Goal: Task Accomplishment & Management: Complete application form

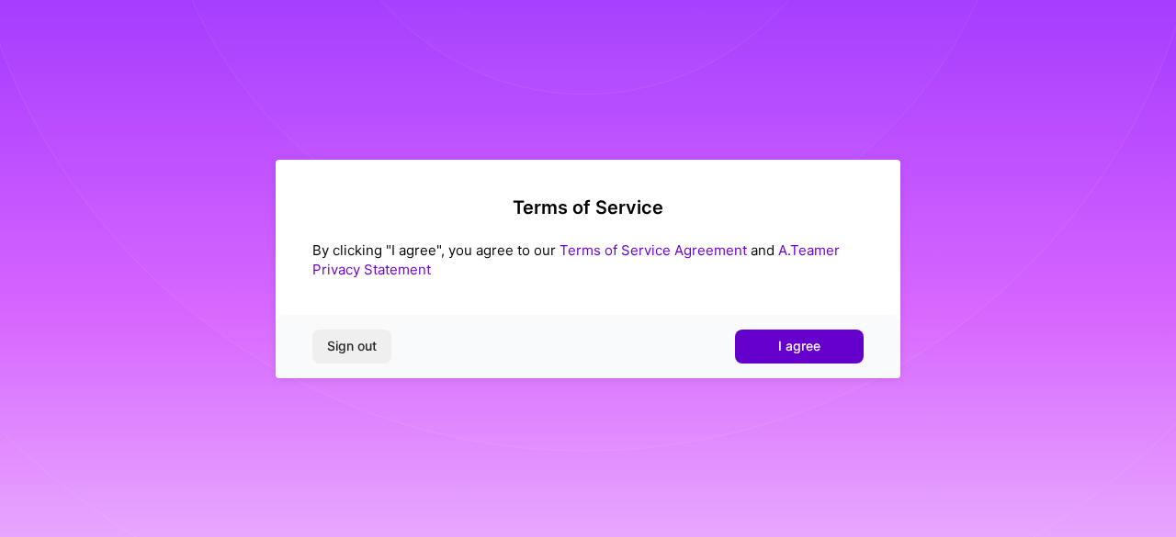
click at [770, 340] on button "I agree" at bounding box center [799, 346] width 129 height 33
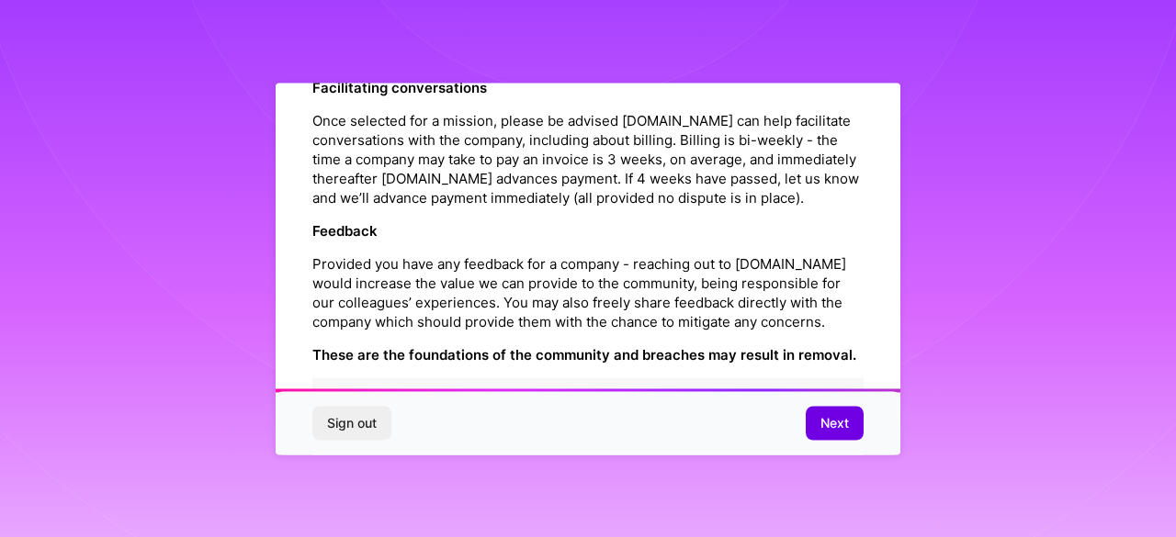
scroll to position [2231, 0]
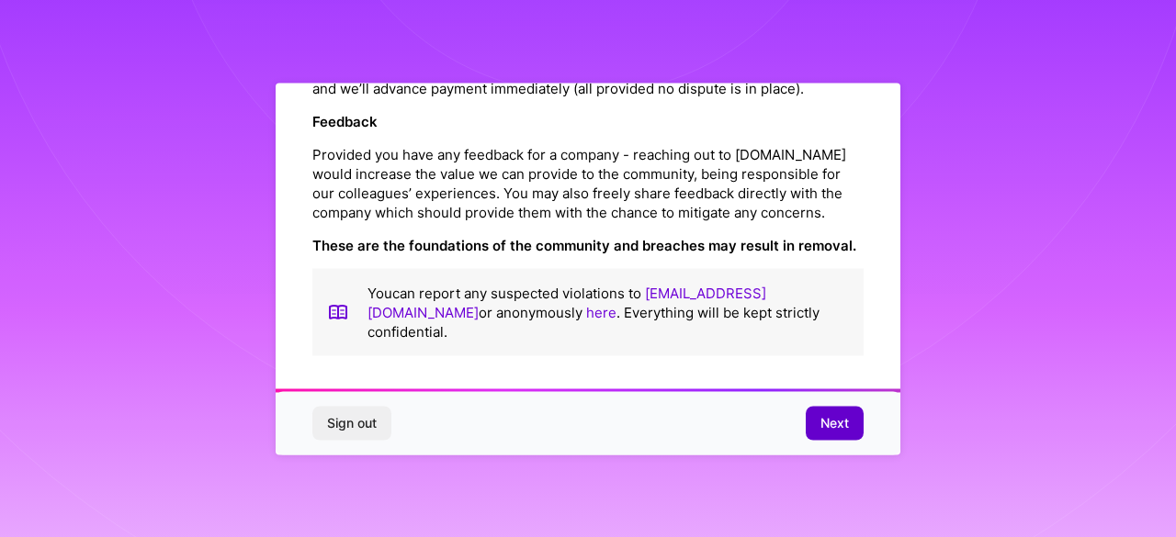
click at [822, 425] on span "Next" at bounding box center [834, 423] width 28 height 18
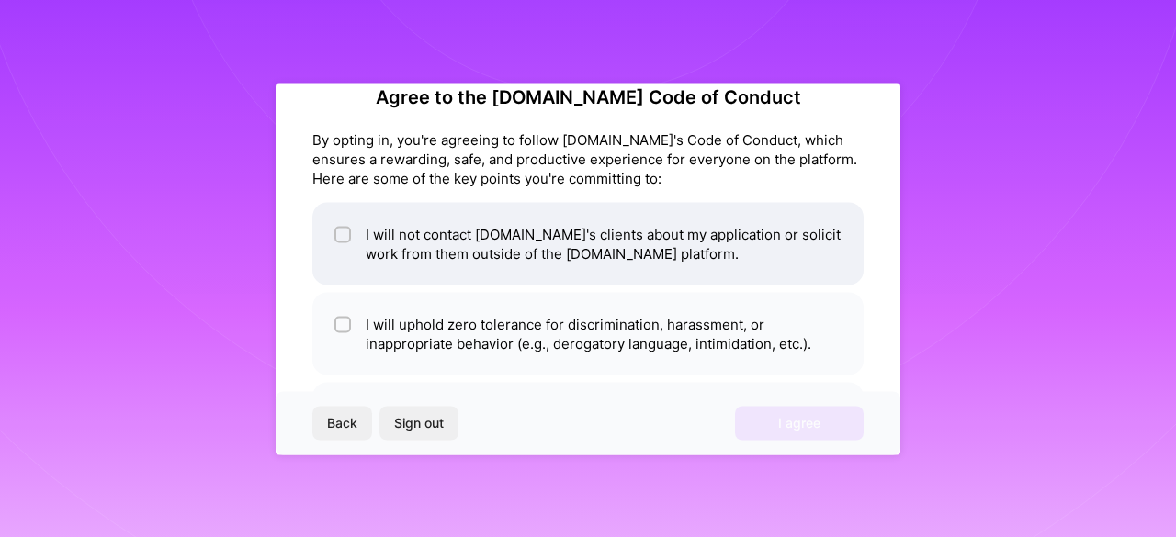
scroll to position [69, 0]
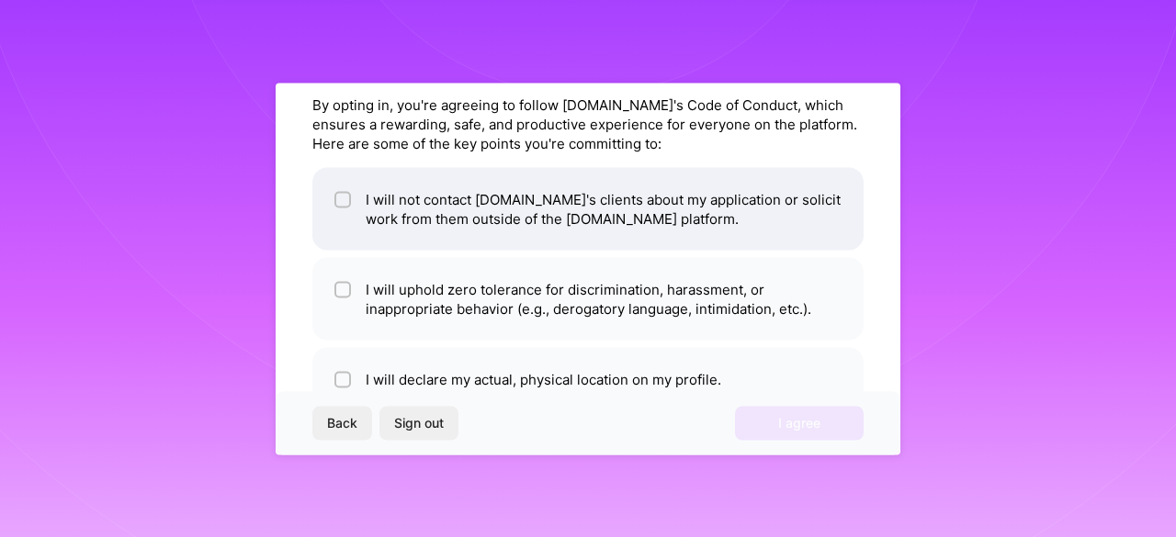
click at [459, 296] on li "I will uphold zero tolerance for discrimination, harassment, or inappropriate b…" at bounding box center [587, 298] width 551 height 83
checkbox input "true"
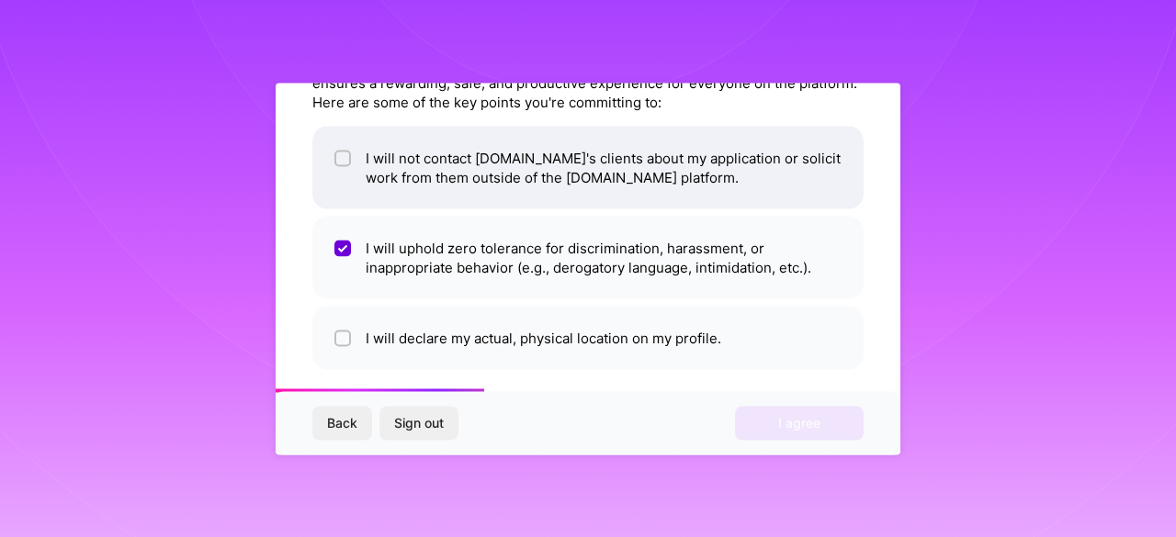
scroll to position [123, 0]
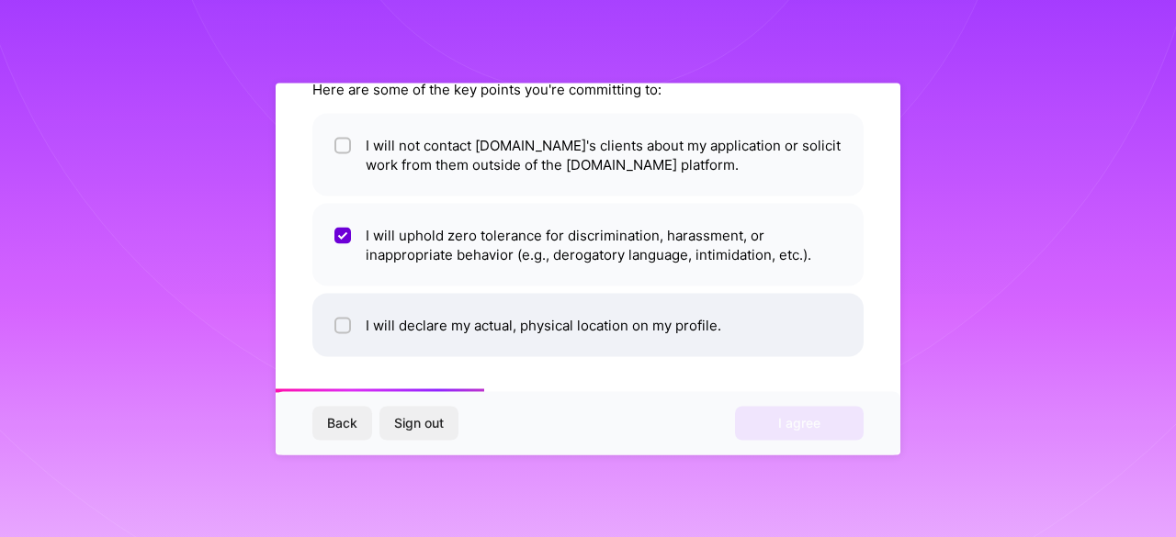
click at [443, 322] on li "I will declare my actual, physical location on my profile." at bounding box center [587, 324] width 551 height 63
checkbox input "true"
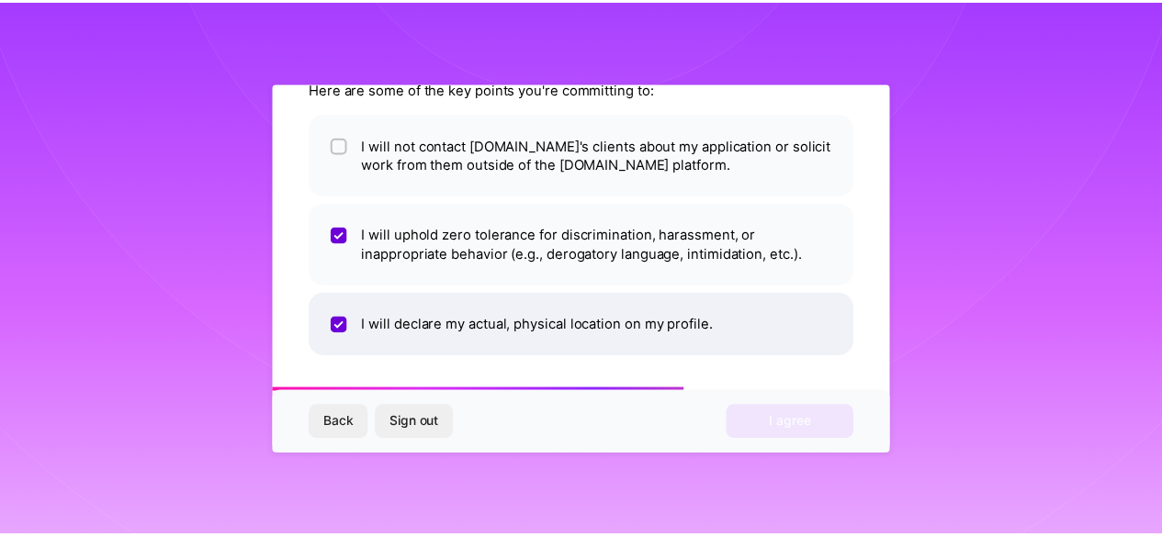
scroll to position [0, 0]
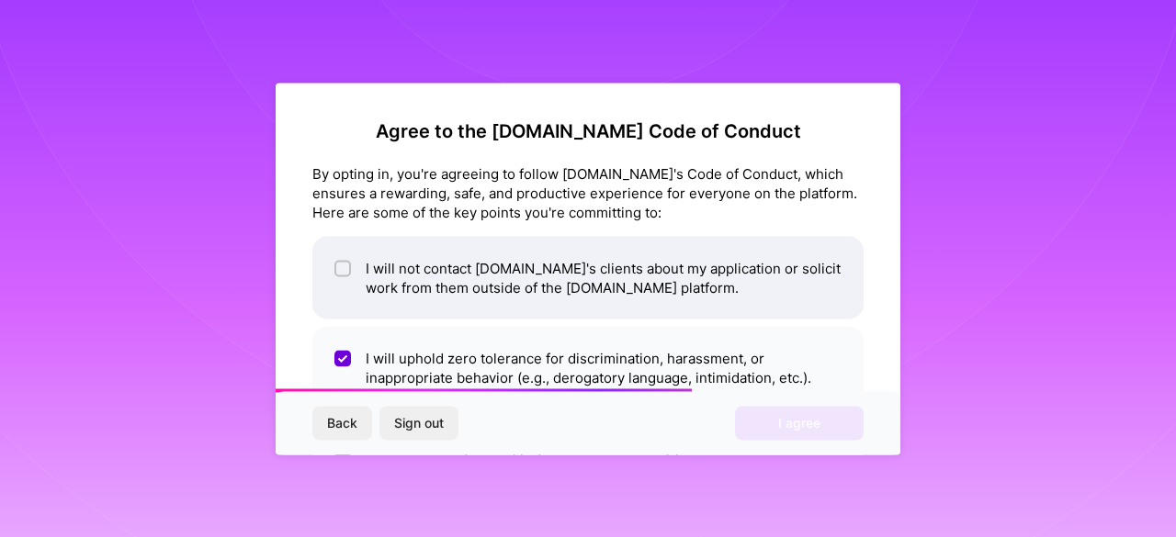
click at [436, 277] on li "I will not contact [DOMAIN_NAME]'s clients about my application or solicit work…" at bounding box center [587, 277] width 551 height 83
checkbox input "true"
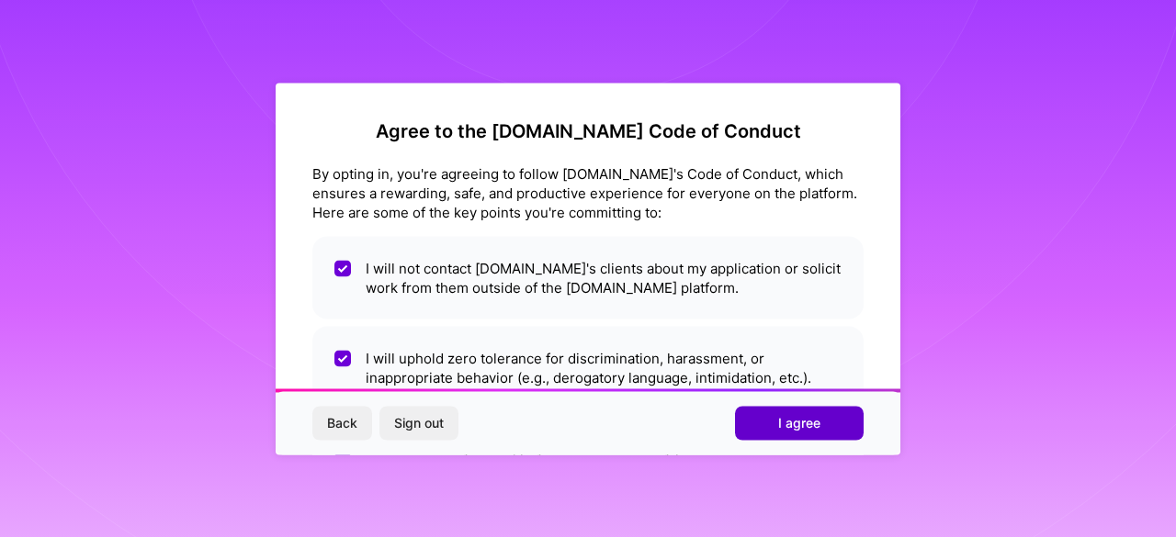
click at [776, 427] on button "I agree" at bounding box center [799, 423] width 129 height 33
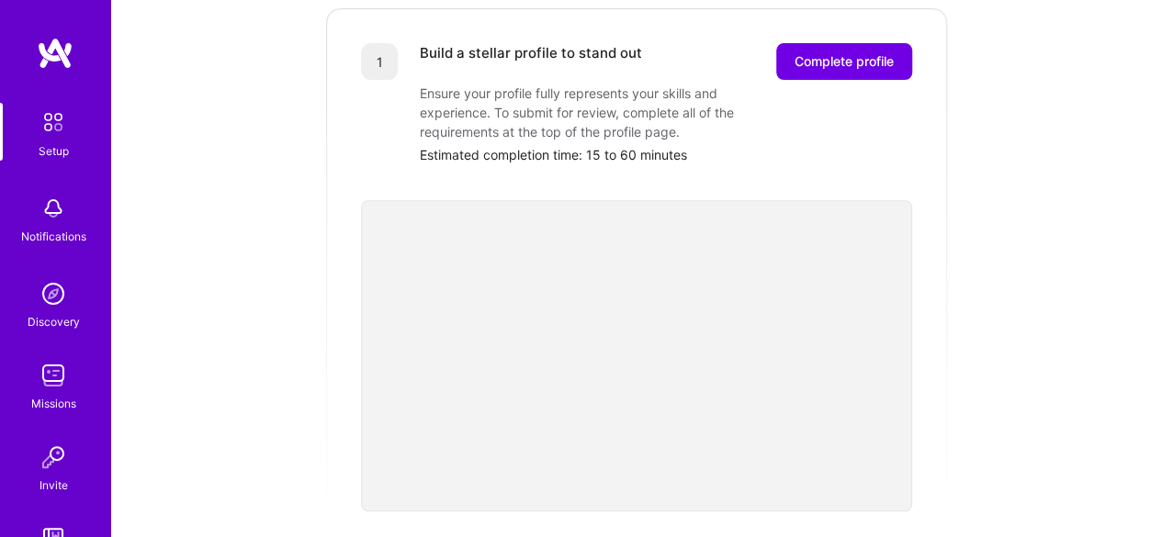
scroll to position [287, 0]
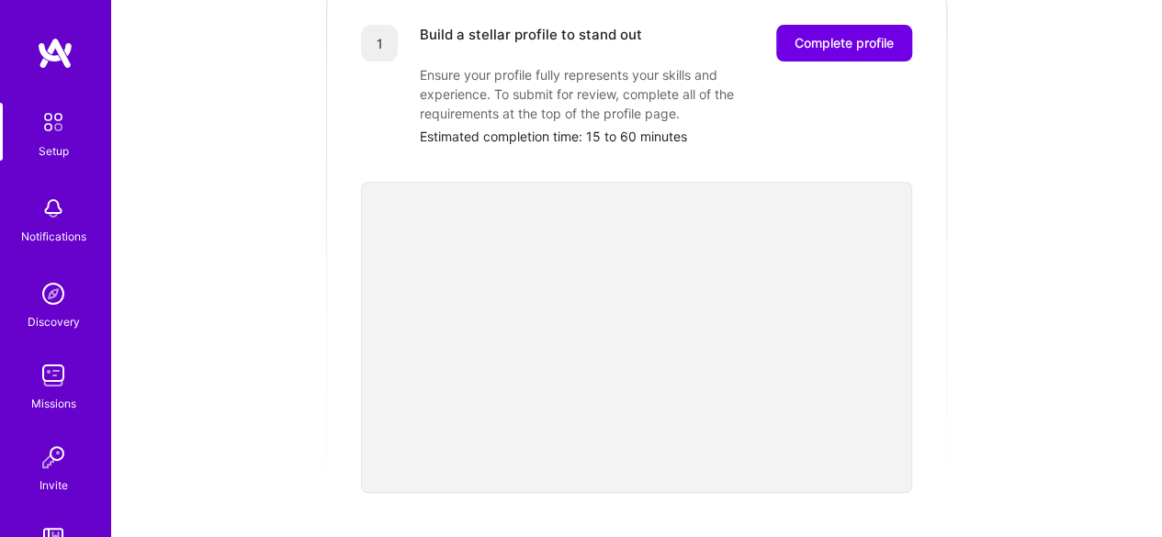
click at [1084, 287] on div "Getting started as an [DOMAIN_NAME] Builder Complete the steps below to request…" at bounding box center [636, 430] width 1007 height 1407
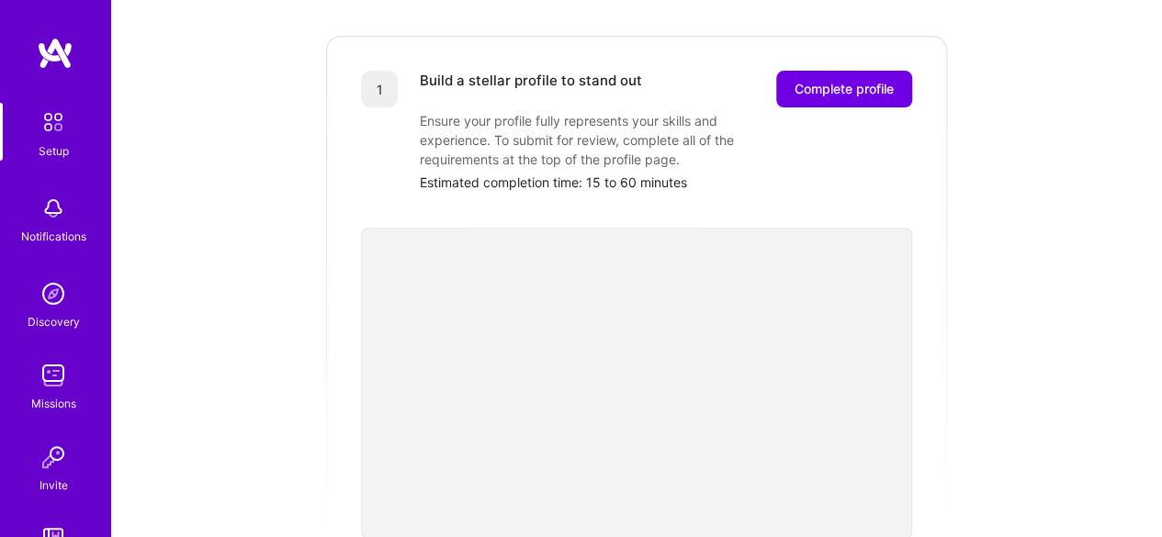
scroll to position [238, 0]
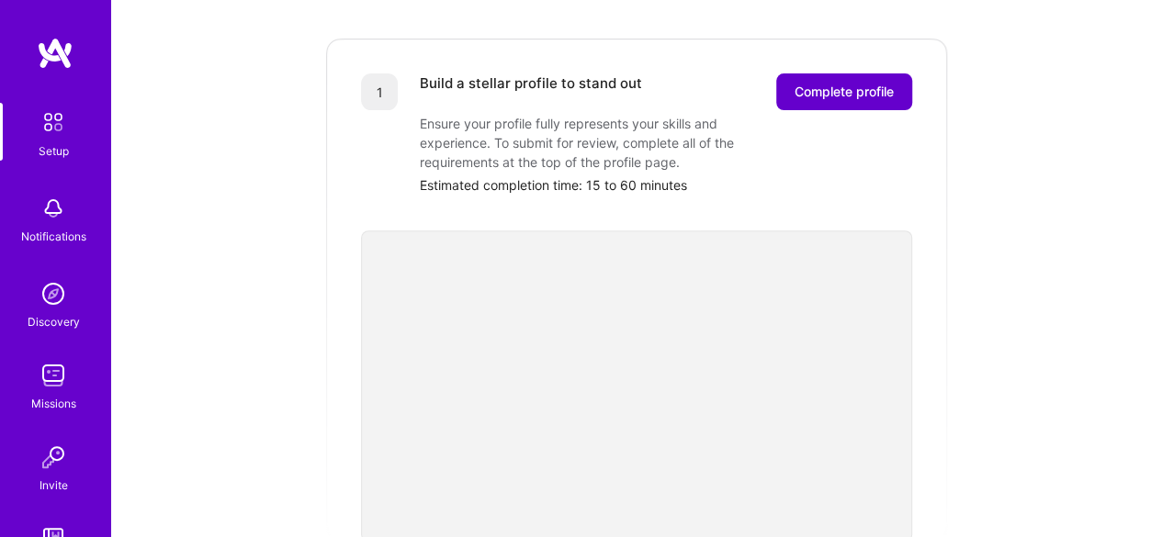
click at [878, 83] on span "Complete profile" at bounding box center [844, 92] width 99 height 18
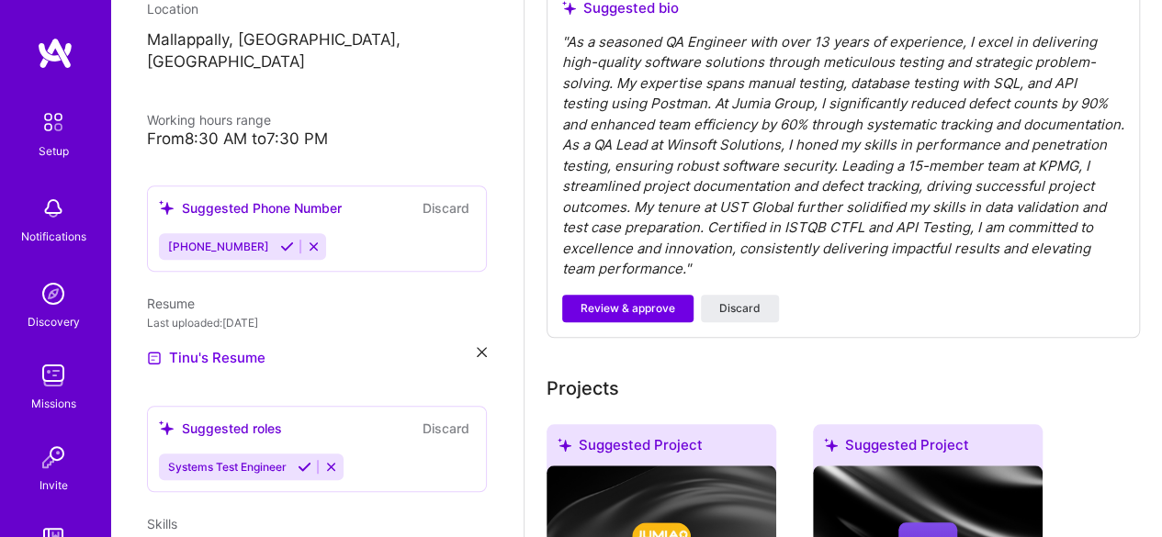
scroll to position [606, 0]
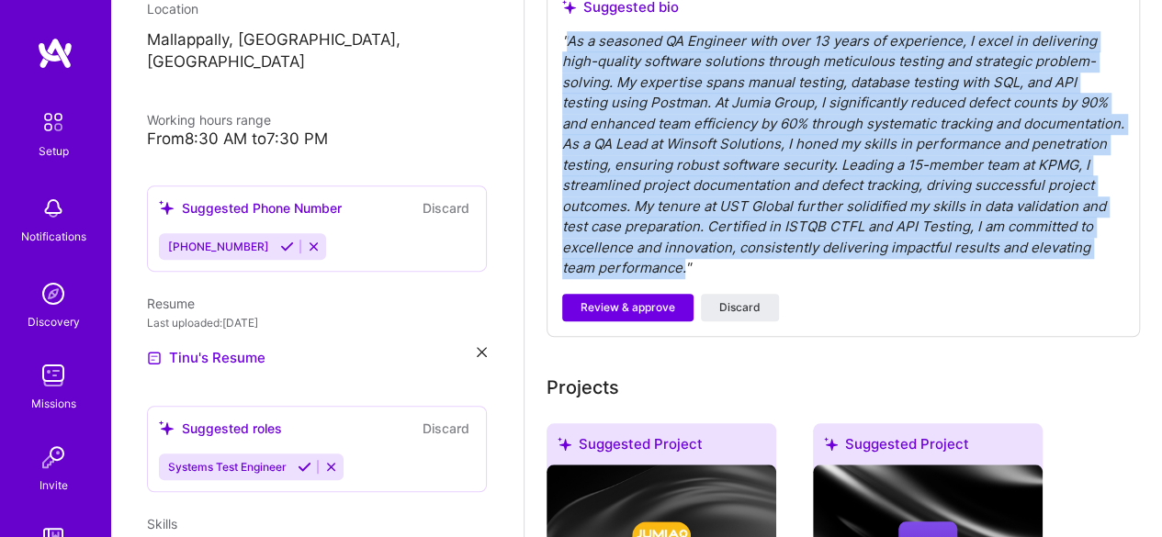
drag, startPoint x: 776, startPoint y: 272, endPoint x: 568, endPoint y: 49, distance: 305.5
click at [568, 49] on div "" As a seasoned QA Engineer with over 13 years of experience, I excel in delive…" at bounding box center [843, 155] width 562 height 248
copy div "As a seasoned QA Engineer with over 13 years of experience, I excel in deliveri…"
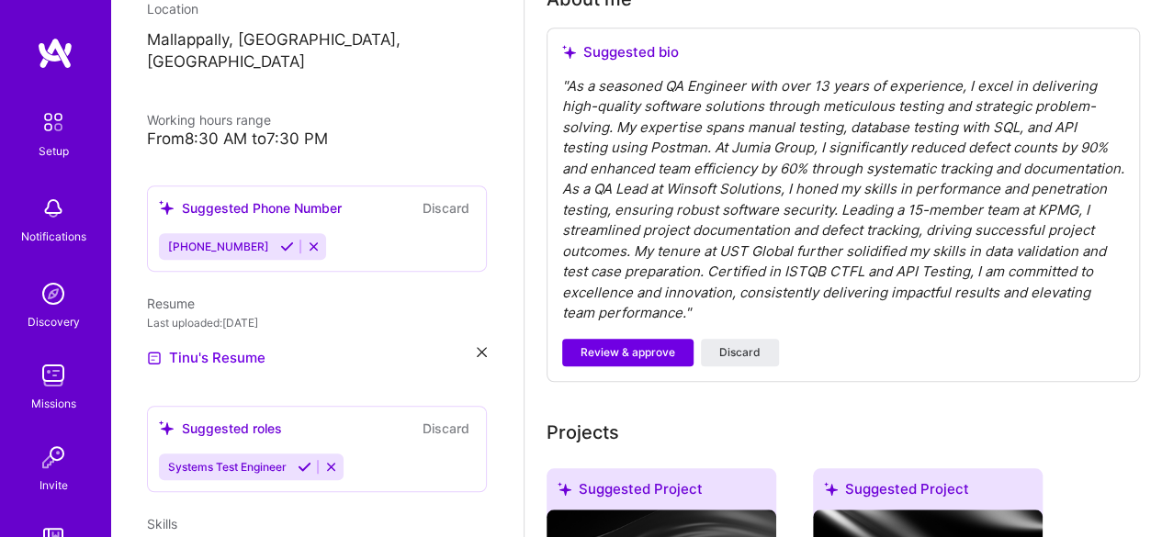
scroll to position [564, 0]
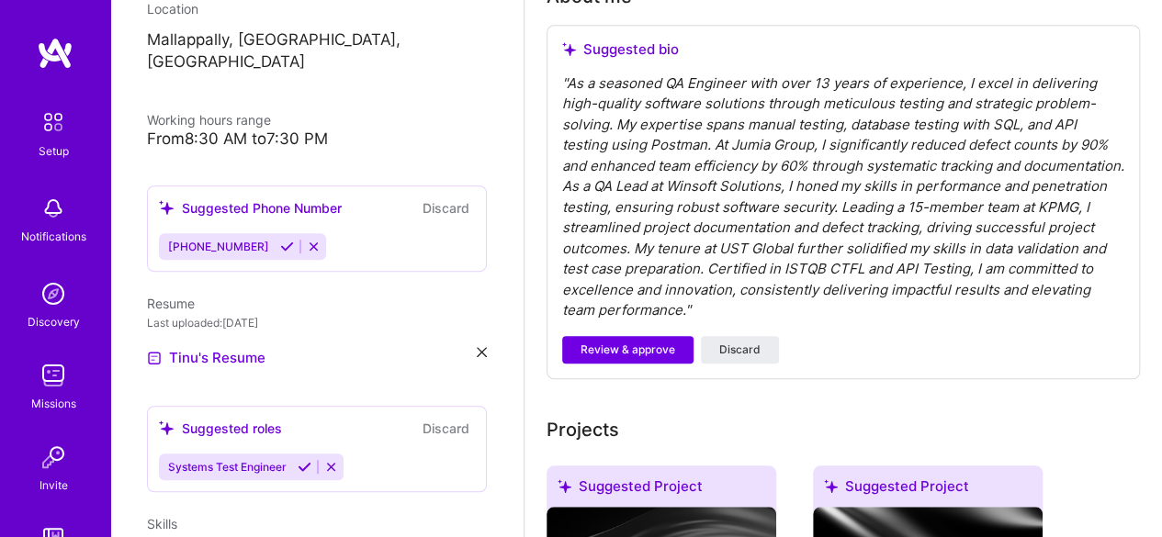
click at [708, 289] on div "" As a seasoned QA Engineer with over 13 years of experience, I excel in delive…" at bounding box center [843, 197] width 562 height 248
click at [778, 306] on div "" As a seasoned QA Engineer with over 13 years of experience, I excel in delive…" at bounding box center [843, 197] width 562 height 248
click at [800, 322] on div "Suggested bio " As a seasoned QA Engineer with over 13 years of experience, I e…" at bounding box center [843, 202] width 593 height 355
click at [776, 277] on div "" As a seasoned QA Engineer with over 13 years of experience, I excel in delive…" at bounding box center [843, 197] width 562 height 248
click at [708, 218] on div "" As a seasoned QA Engineer with over 13 years of experience, I excel in delive…" at bounding box center [843, 197] width 562 height 248
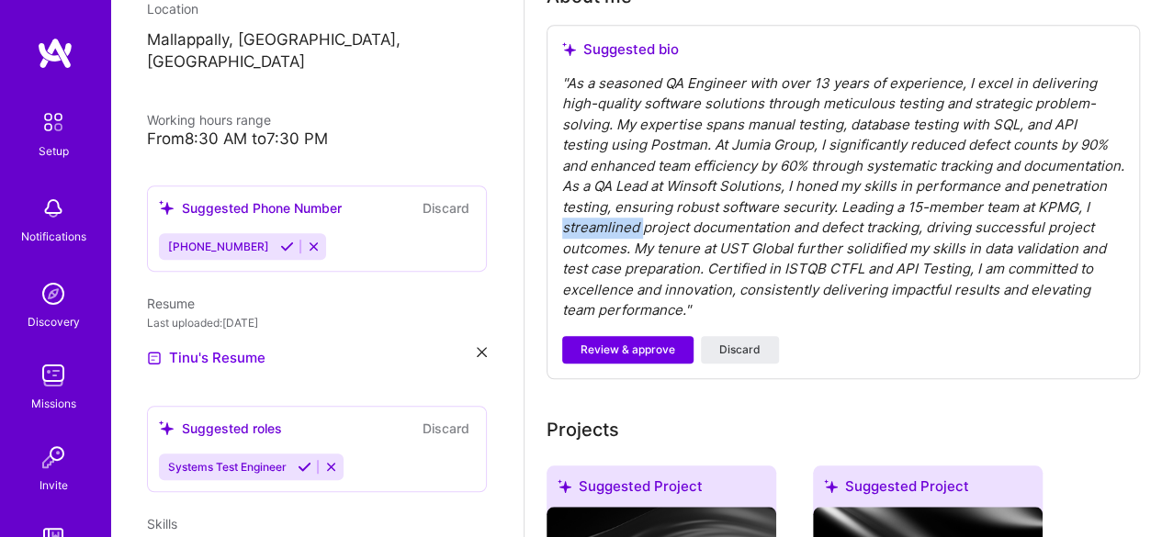
click at [708, 218] on div "" As a seasoned QA Engineer with over 13 years of experience, I excel in delive…" at bounding box center [843, 197] width 562 height 248
click at [647, 120] on div "" As a seasoned QA Engineer with over 13 years of experience, I excel in delive…" at bounding box center [843, 197] width 562 height 248
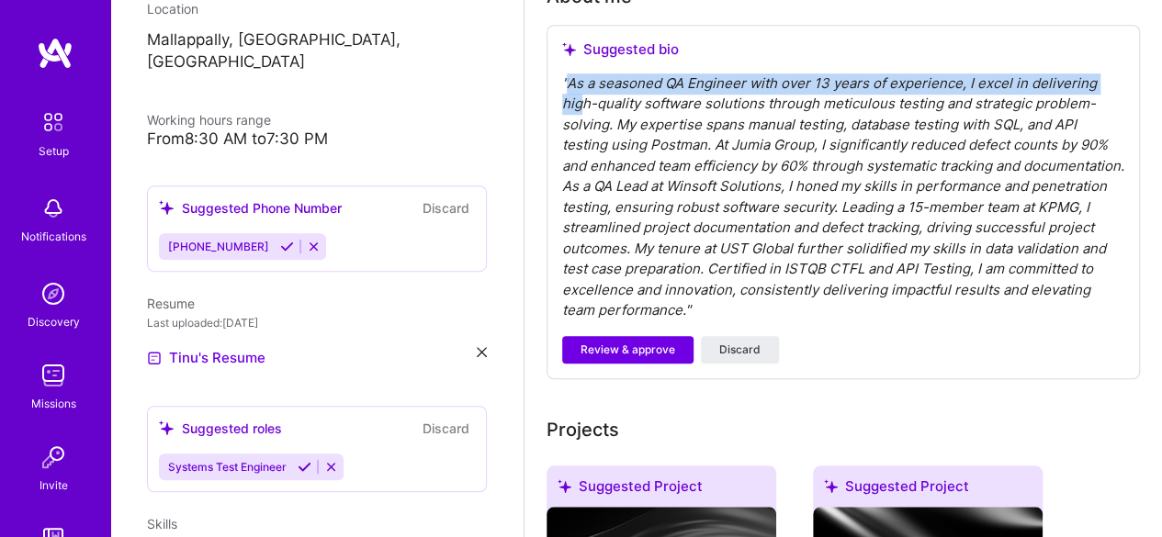
drag, startPoint x: 578, startPoint y: 107, endPoint x: 567, endPoint y: 75, distance: 33.1
click at [567, 75] on div "" As a seasoned QA Engineer with over 13 years of experience, I excel in delive…" at bounding box center [843, 197] width 562 height 248
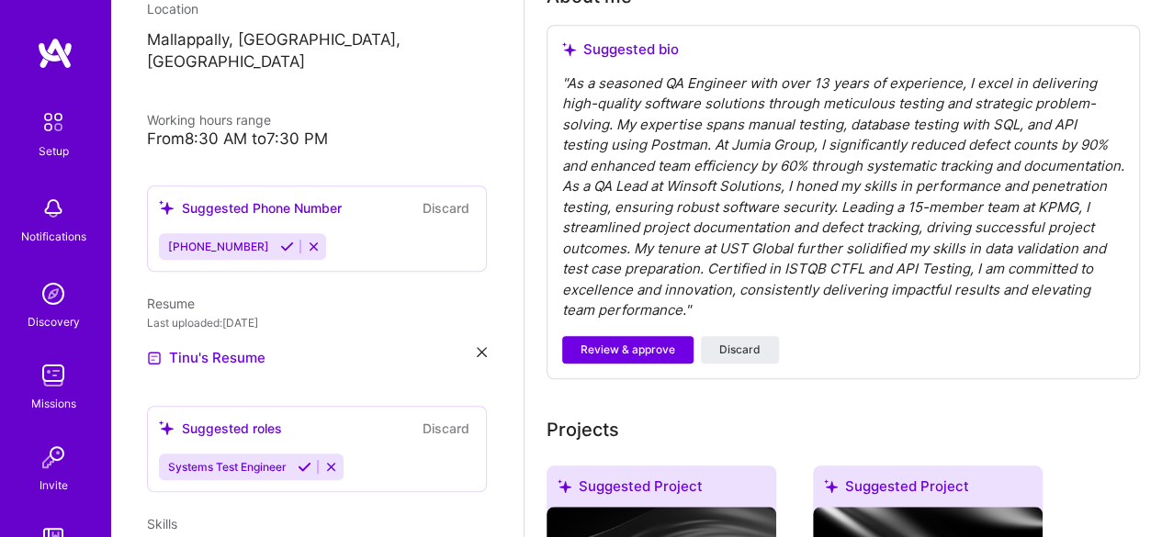
click at [567, 75] on div "" As a seasoned QA Engineer with over 13 years of experience, I excel in delive…" at bounding box center [843, 197] width 562 height 248
click at [663, 350] on span "Review & approve" at bounding box center [628, 350] width 95 height 17
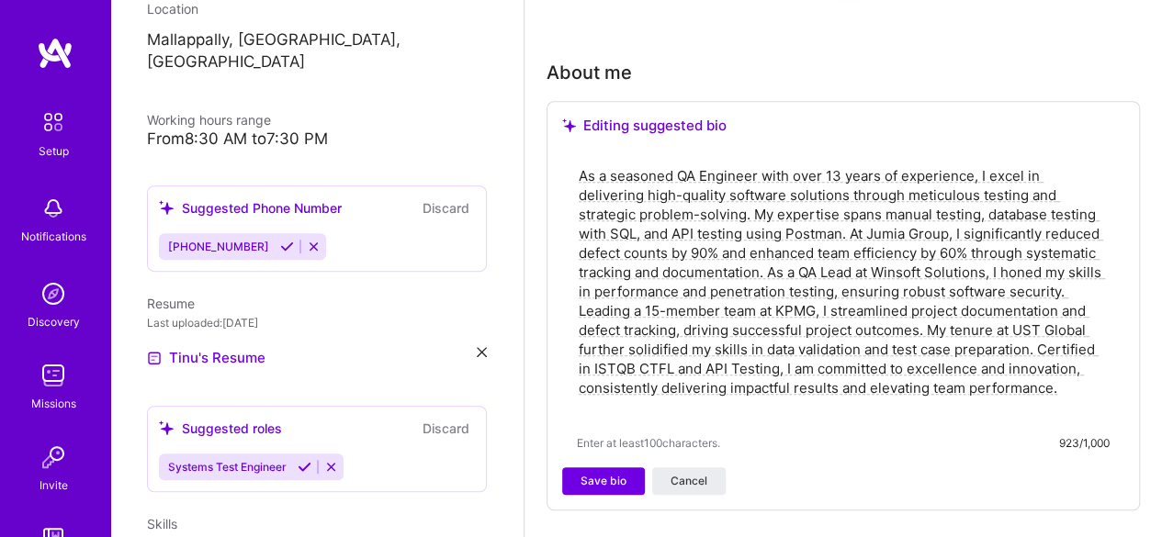
scroll to position [477, 0]
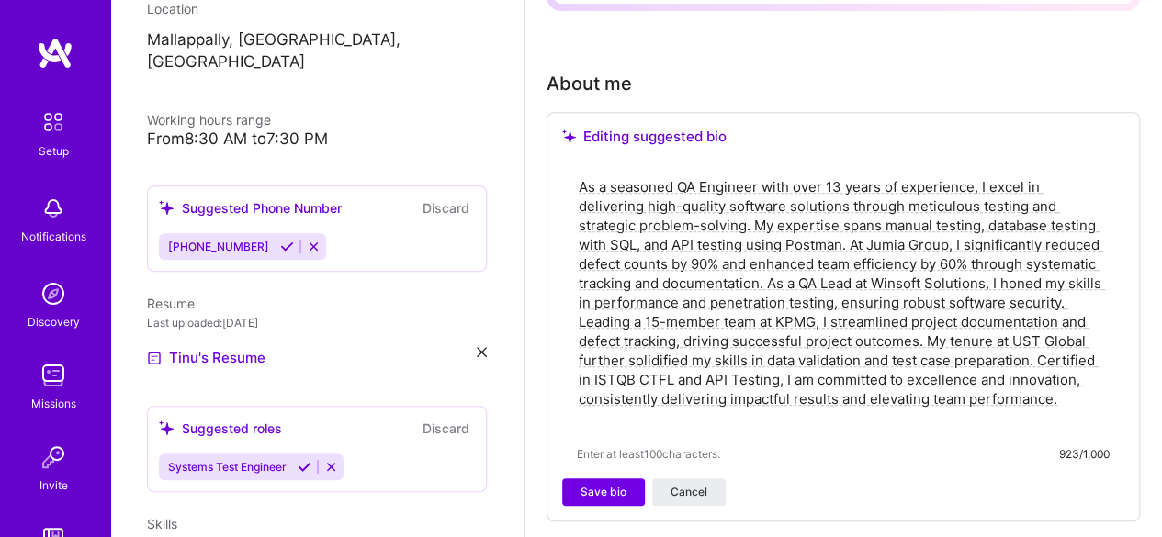
click at [776, 243] on textarea "As a seasoned QA Engineer with over 13 years of experience, I excel in deliveri…" at bounding box center [843, 302] width 533 height 254
click at [921, 229] on textarea "As a seasoned QA Engineer with over 13 years of experience, I excel in deliveri…" at bounding box center [843, 302] width 533 height 254
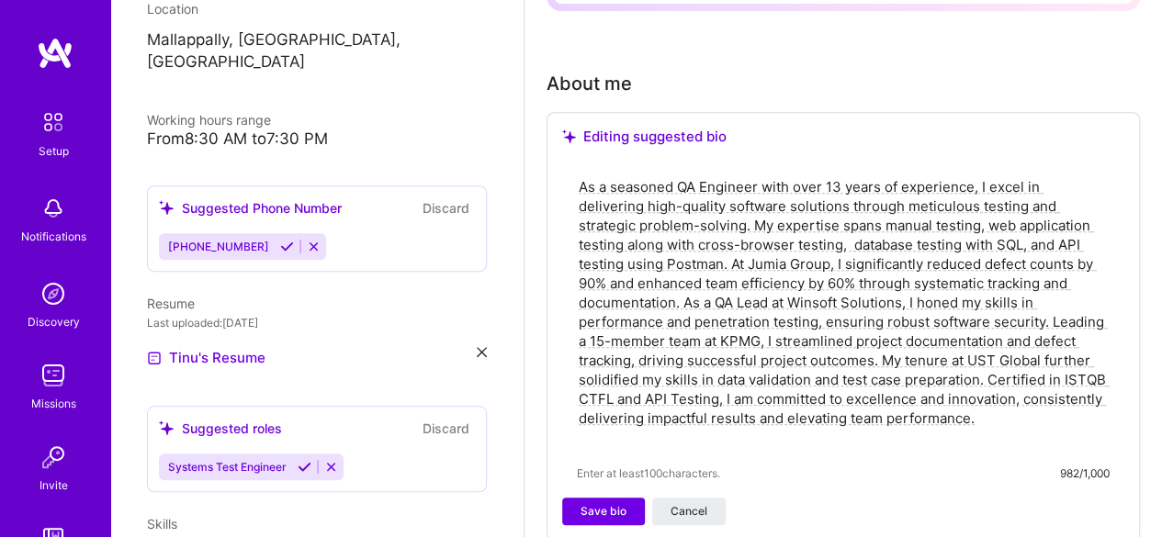
click at [820, 240] on textarea "As a seasoned QA Engineer with over 13 years of experience, I excel in deliveri…" at bounding box center [843, 312] width 533 height 274
click at [804, 240] on textarea "As a seasoned QA Engineer with over 13 years of experience, I excel in deliveri…" at bounding box center [843, 312] width 533 height 274
type textarea "As a seasoned QA Engineer with over 13 years of experience, I excel in deliveri…"
click at [605, 503] on span "Save bio" at bounding box center [604, 511] width 46 height 17
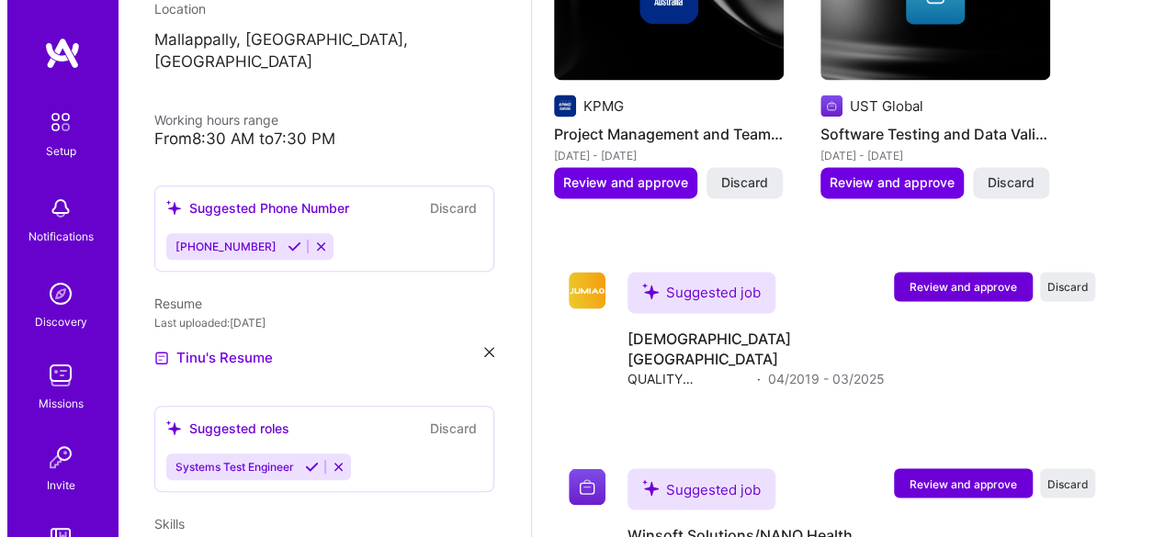
scroll to position [1418, 0]
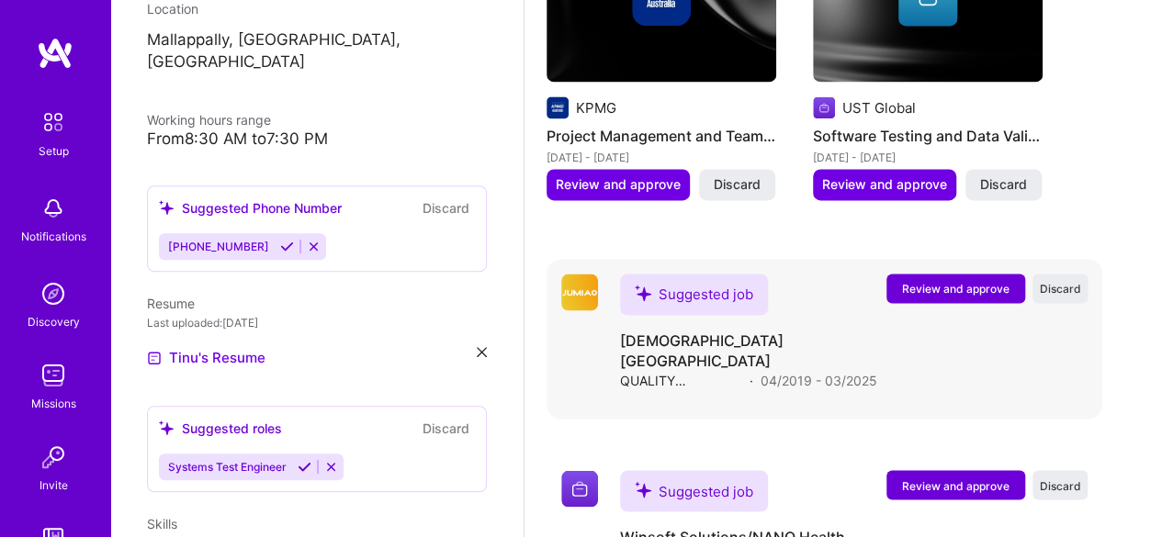
click at [687, 370] on span "QUALITY ASSURANCE ANALYST" at bounding box center [681, 379] width 122 height 19
click at [684, 332] on h4 "[DEMOGRAPHIC_DATA] [GEOGRAPHIC_DATA]" at bounding box center [748, 350] width 257 height 40
click at [943, 295] on span "Review and approve" at bounding box center [955, 289] width 107 height 16
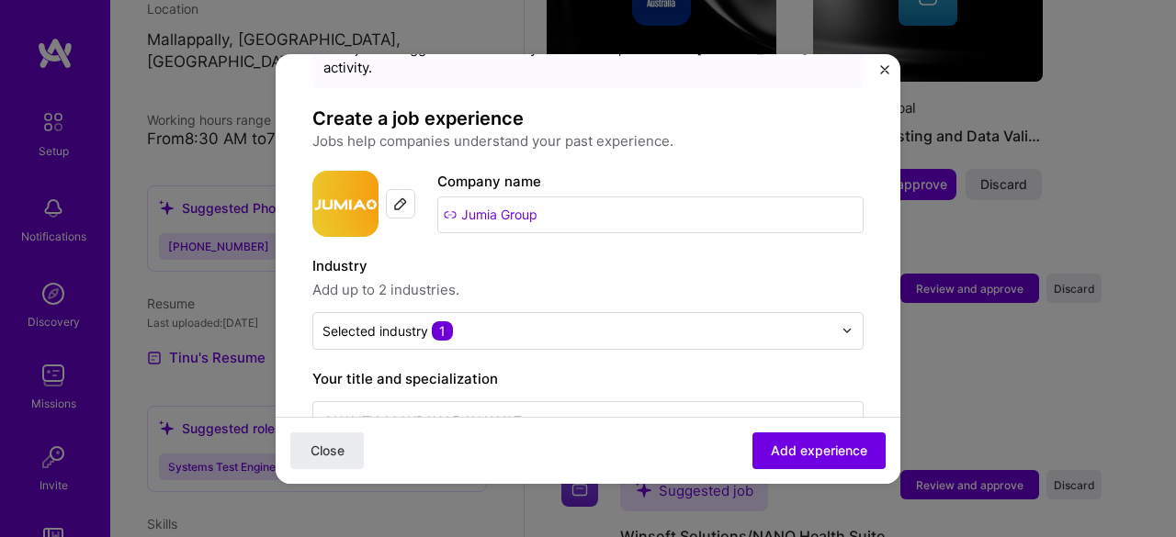
scroll to position [92, 0]
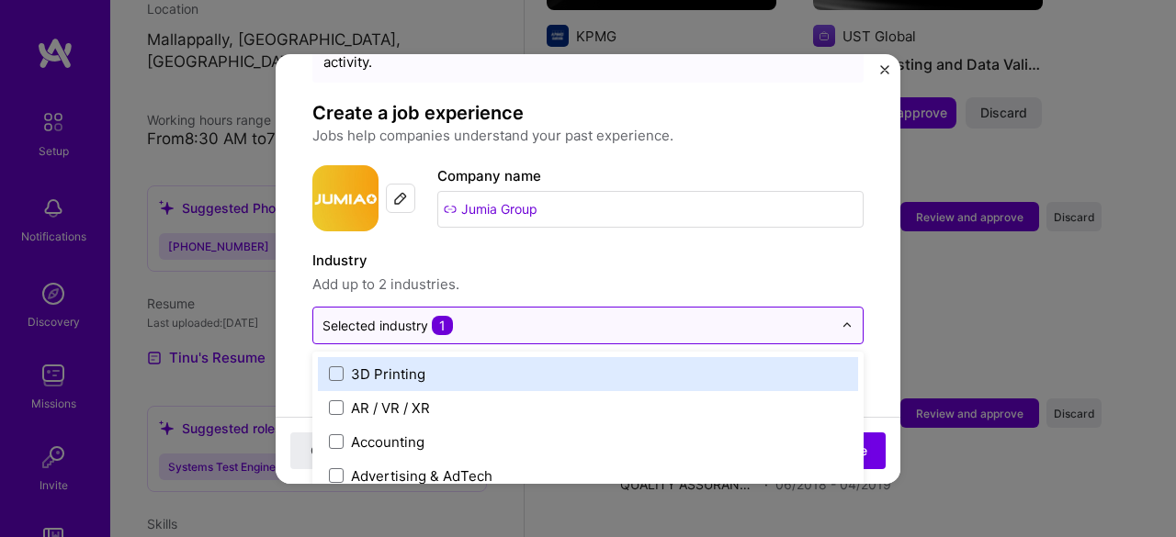
click at [412, 316] on div "Selected industry 1" at bounding box center [387, 325] width 130 height 19
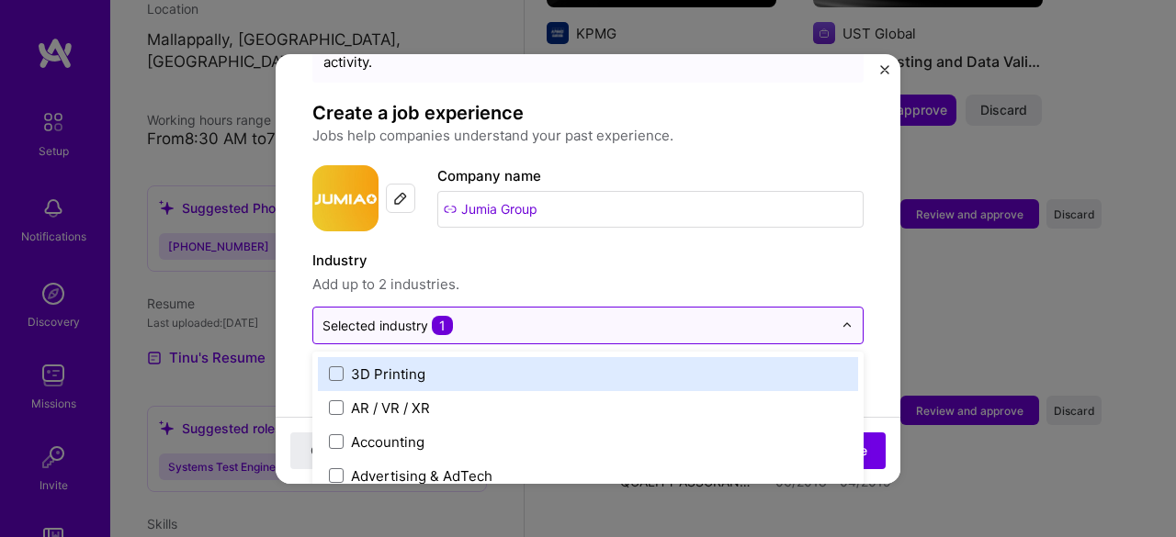
scroll to position [1495, 0]
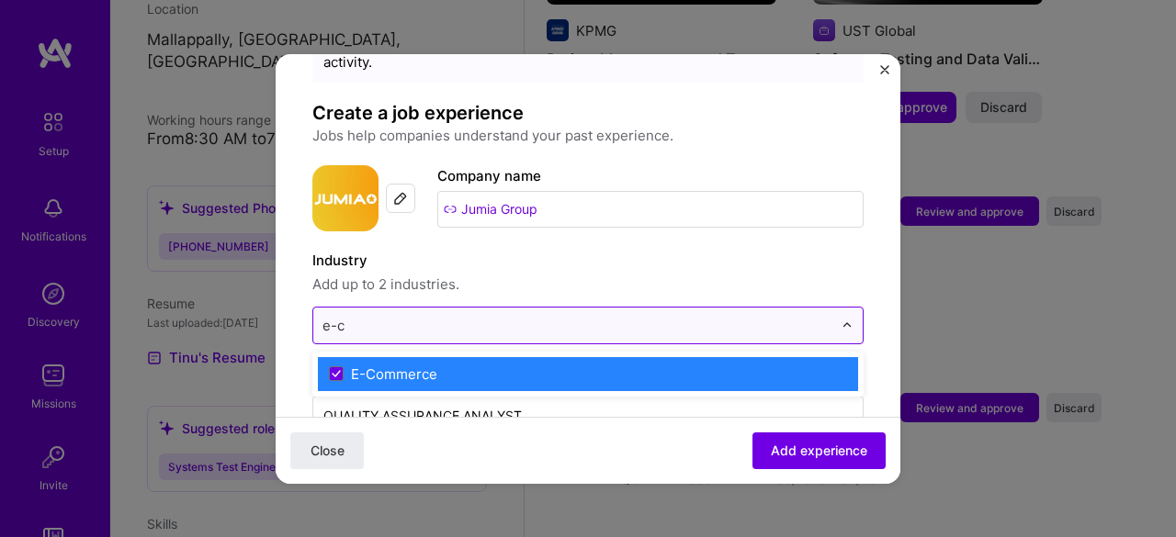
type input "e-co"
click at [447, 365] on label "E-Commerce" at bounding box center [588, 374] width 518 height 19
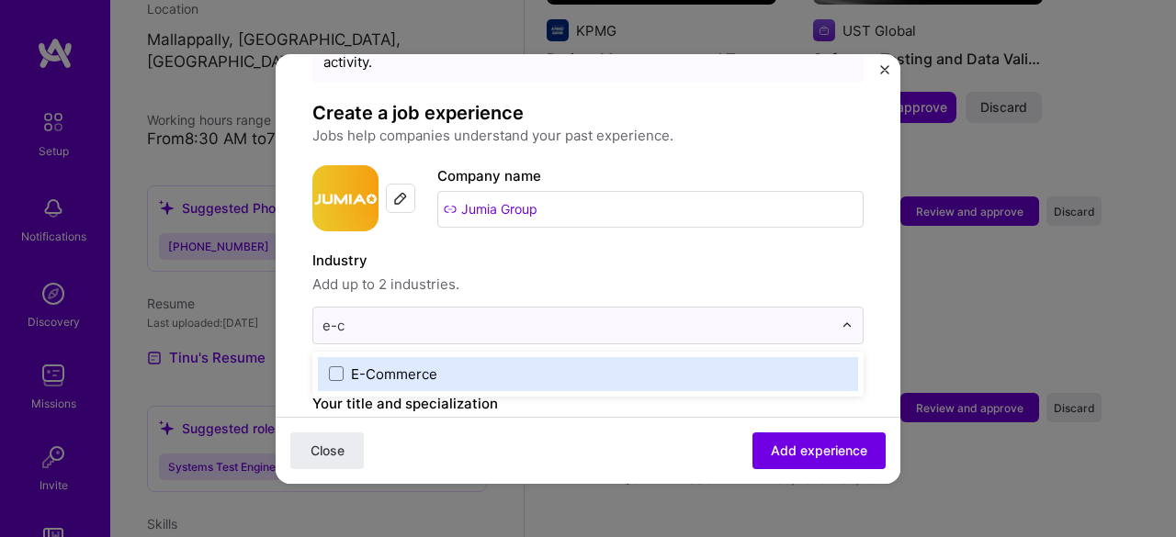
type input "e-co"
click at [331, 367] on span at bounding box center [336, 374] width 15 height 15
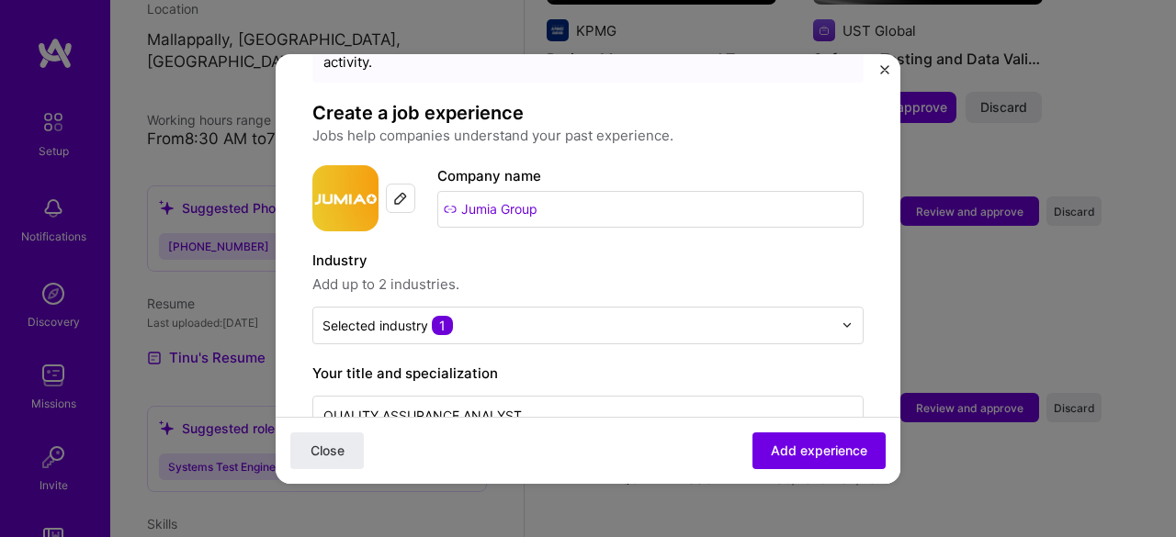
click at [576, 274] on span "Add up to 2 industries." at bounding box center [587, 285] width 551 height 22
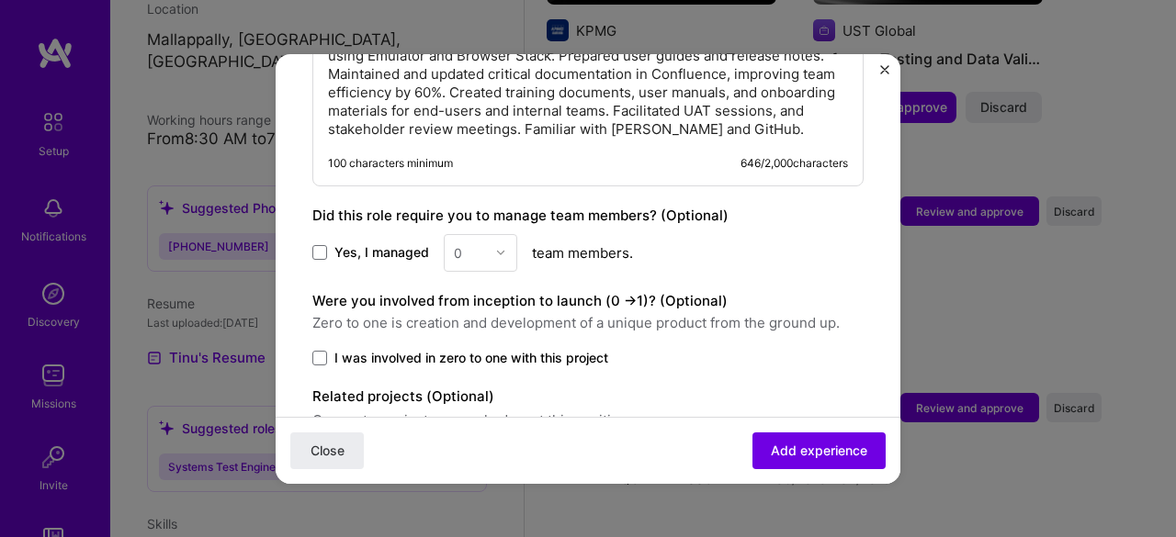
scroll to position [1221, 0]
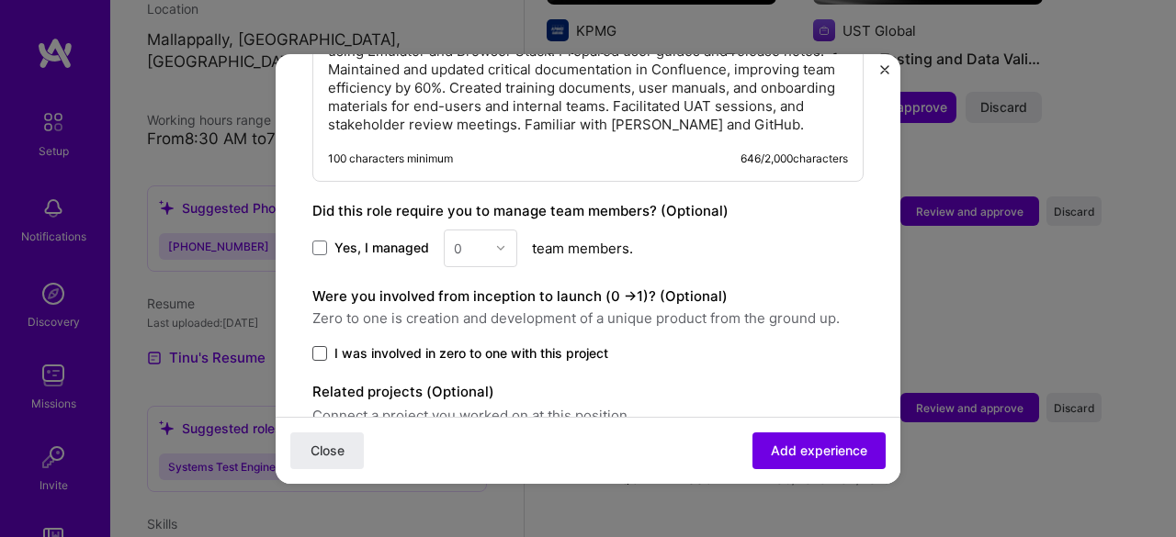
click at [323, 346] on span at bounding box center [319, 353] width 15 height 15
click at [0, 0] on input "I was involved in zero to one with this project" at bounding box center [0, 0] width 0 height 0
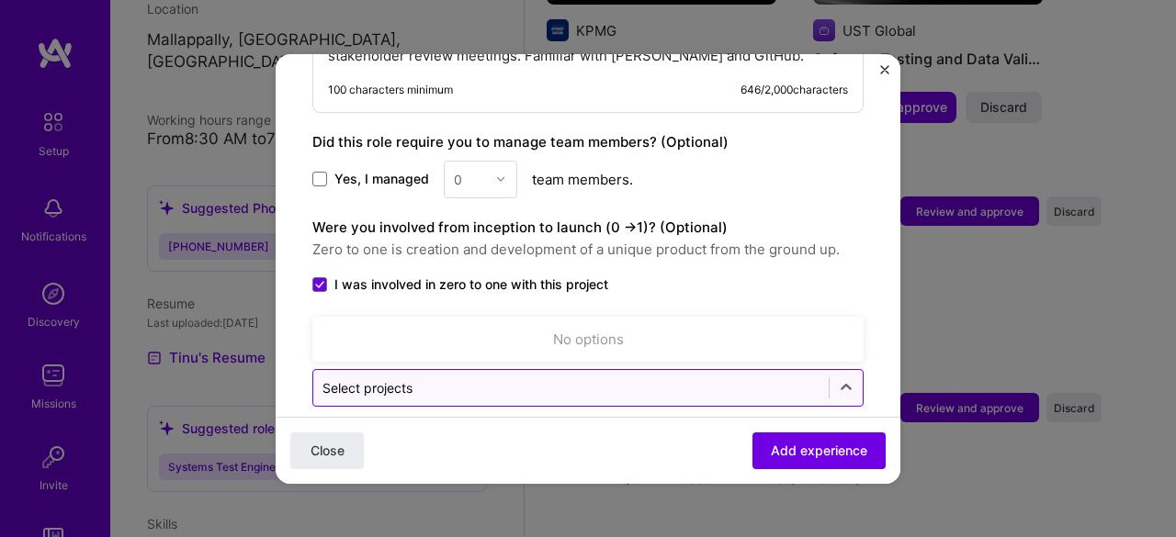
click at [434, 370] on div "Select projects" at bounding box center [570, 388] width 515 height 36
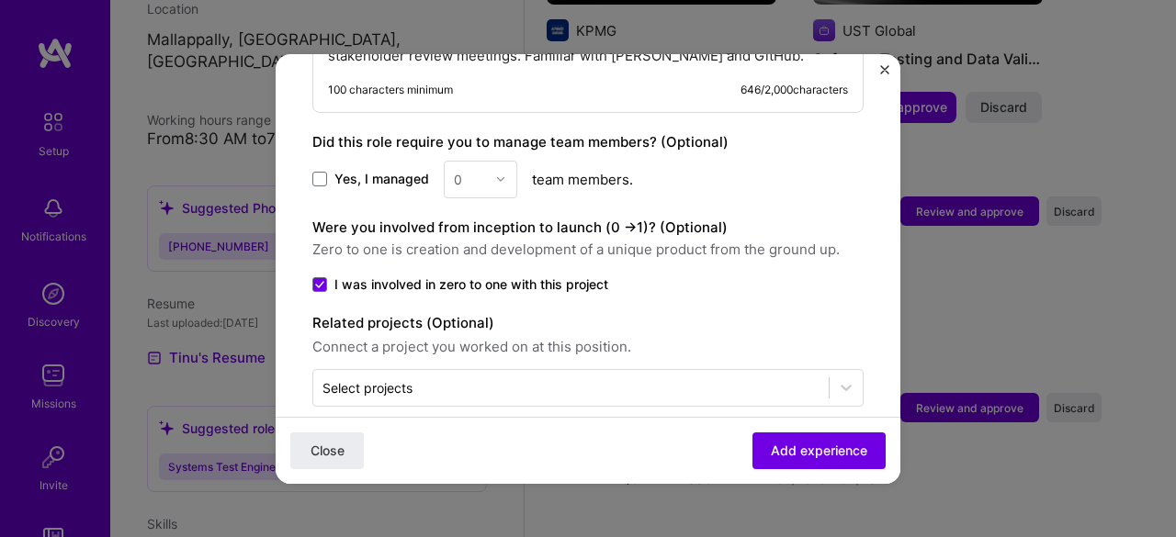
click at [696, 237] on div "Were you involved from inception to launch (0 - > 1)? (Optional) Zero to one is…" at bounding box center [587, 255] width 551 height 77
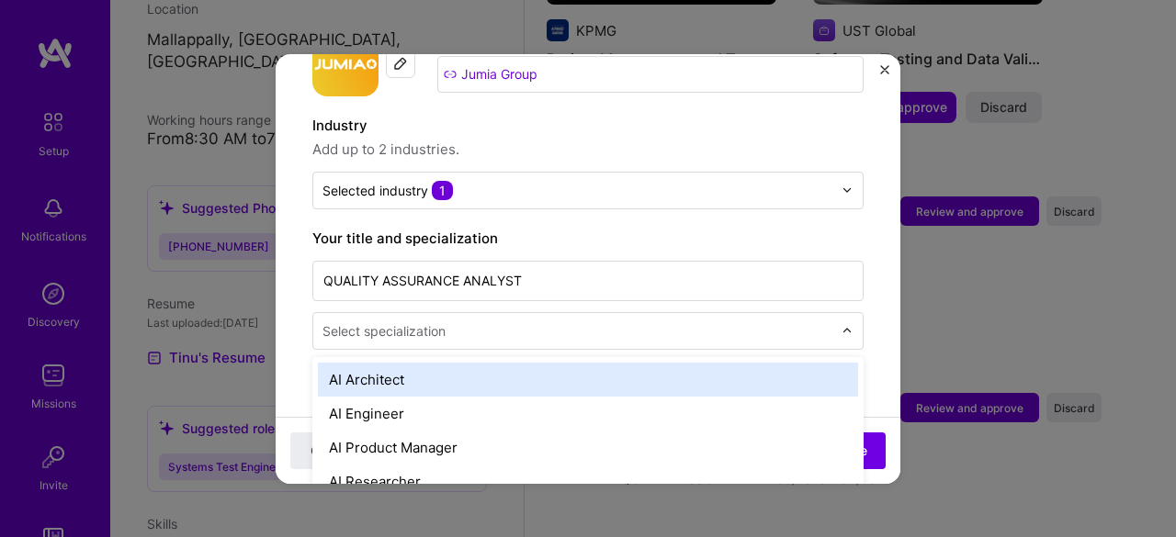
scroll to position [1576, 0]
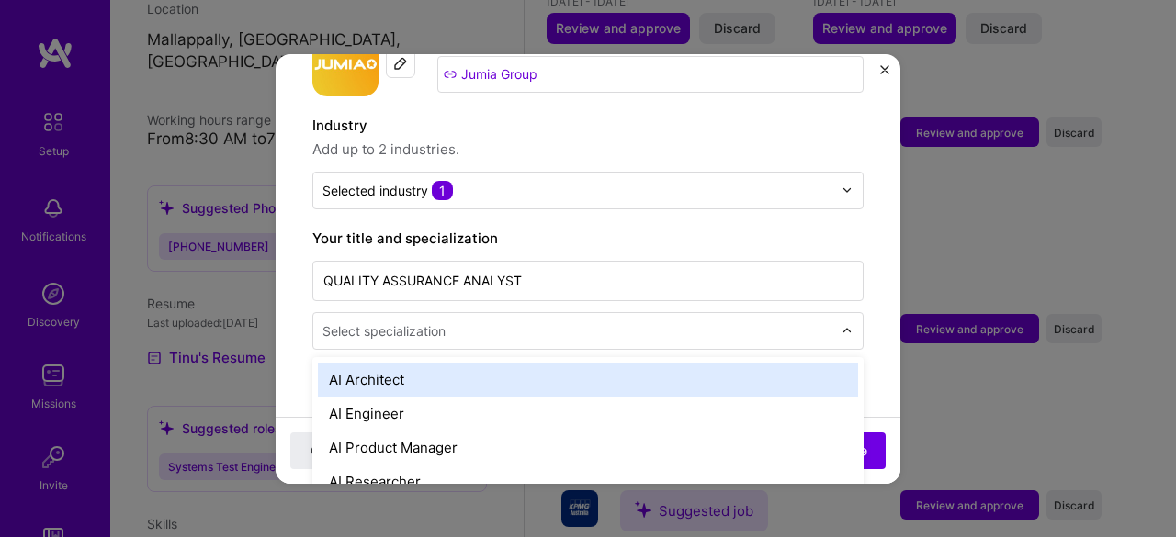
click at [684, 322] on input "text" at bounding box center [579, 331] width 514 height 19
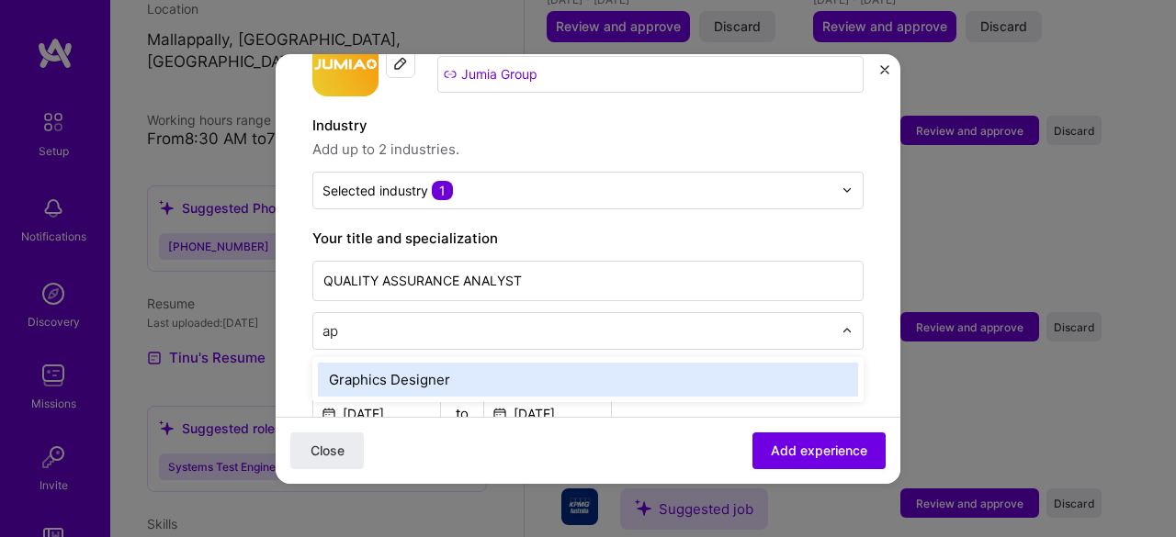
type input "a"
type input "test"
click at [679, 363] on div "Systems Test Engineer" at bounding box center [588, 380] width 540 height 34
type input "qa"
click at [660, 363] on div "QA Engineer" at bounding box center [588, 380] width 540 height 34
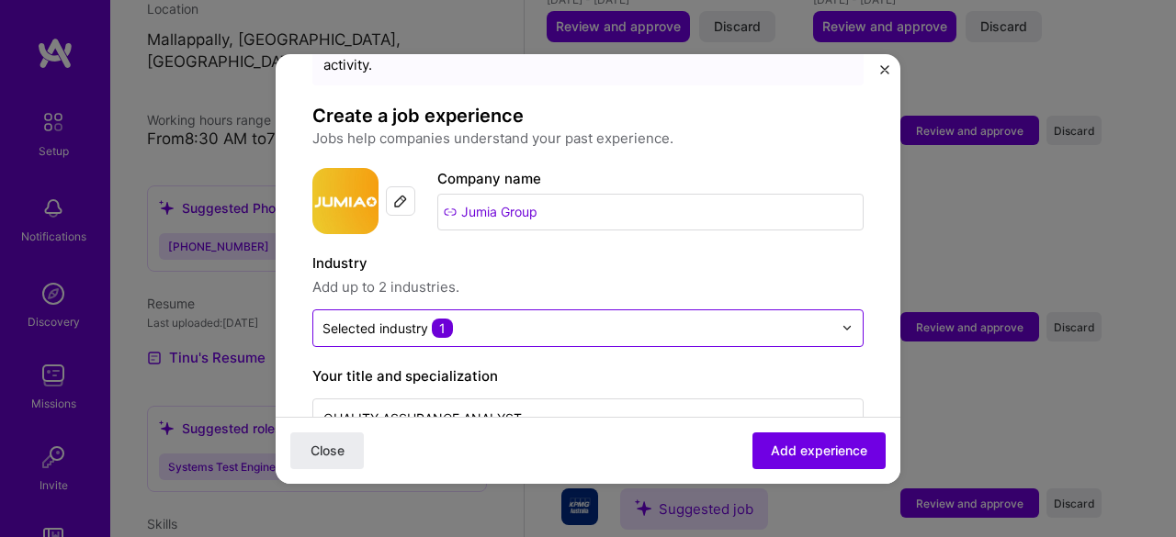
scroll to position [88, 0]
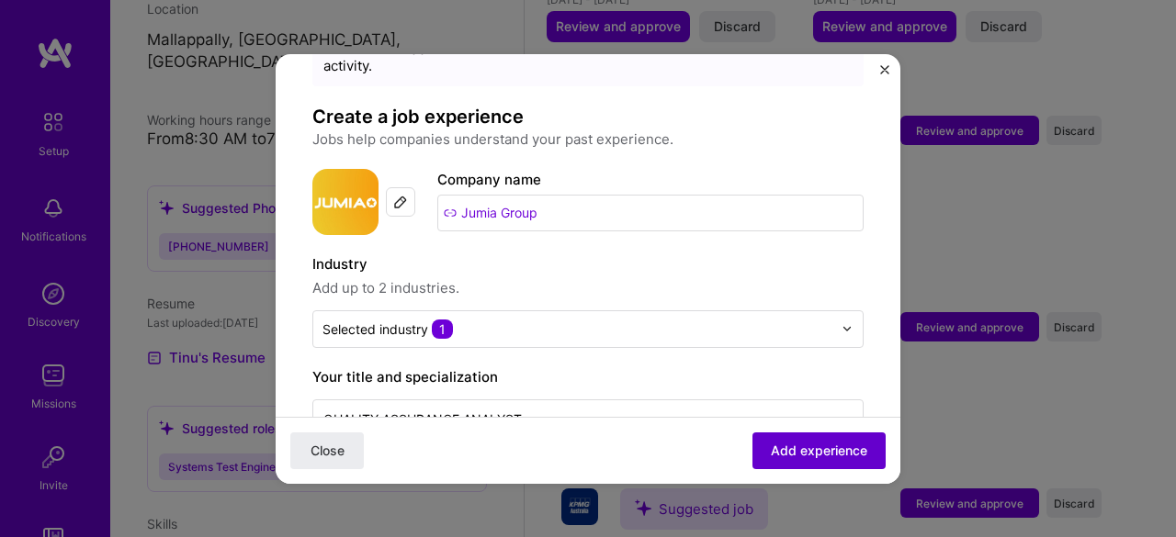
click at [810, 447] on span "Add experience" at bounding box center [819, 450] width 96 height 18
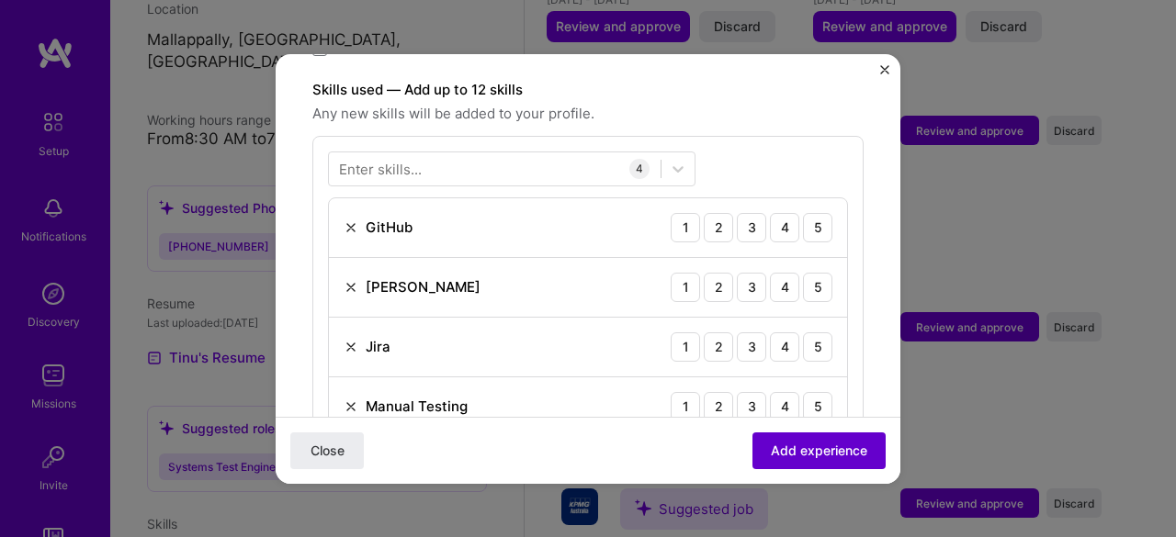
scroll to position [633, 0]
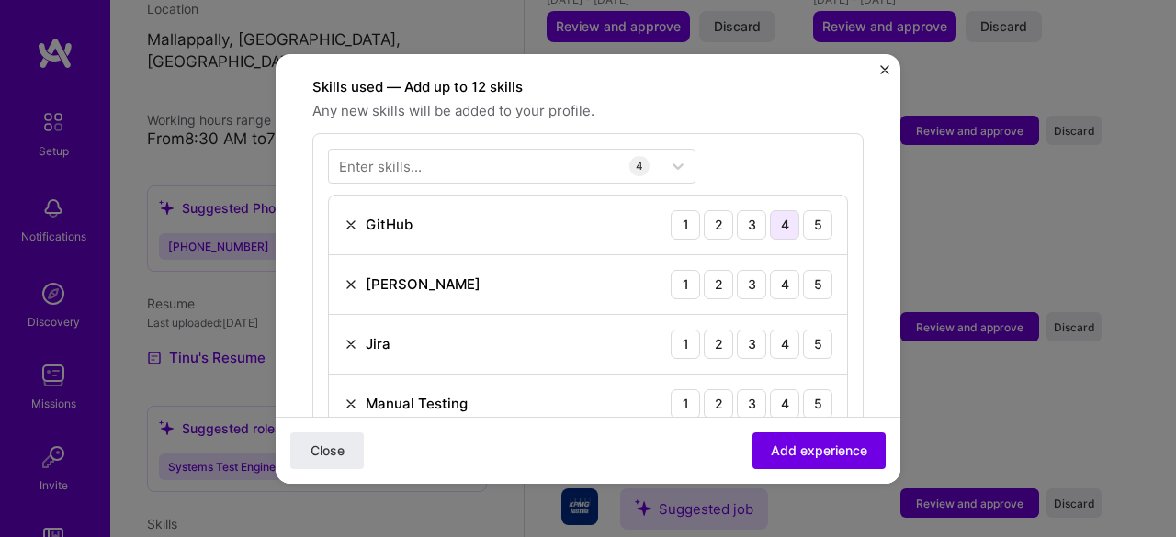
click at [770, 210] on div "4" at bounding box center [784, 224] width 29 height 29
click at [778, 270] on div "4" at bounding box center [784, 284] width 29 height 29
click at [813, 330] on div "5" at bounding box center [817, 344] width 29 height 29
click at [812, 390] on div "5" at bounding box center [817, 404] width 29 height 29
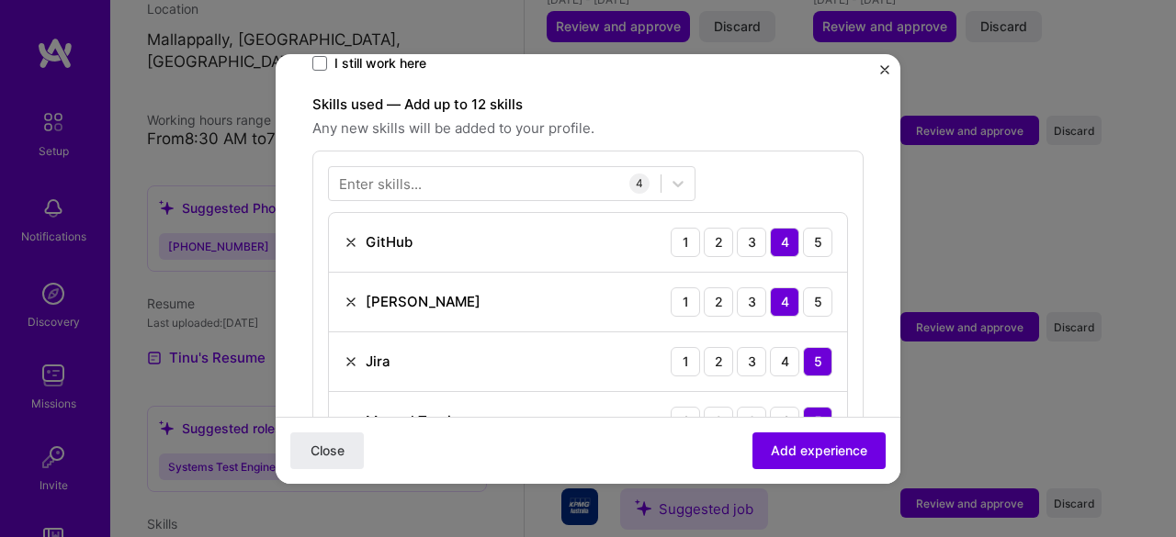
scroll to position [612, 0]
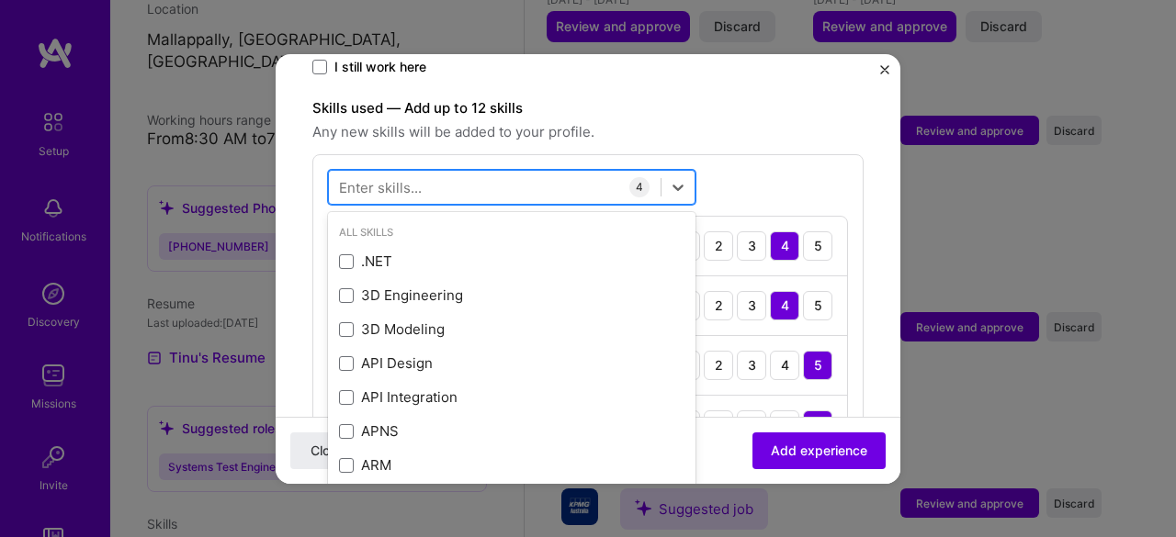
click at [472, 172] on div at bounding box center [495, 187] width 332 height 30
type input "w"
type input "c"
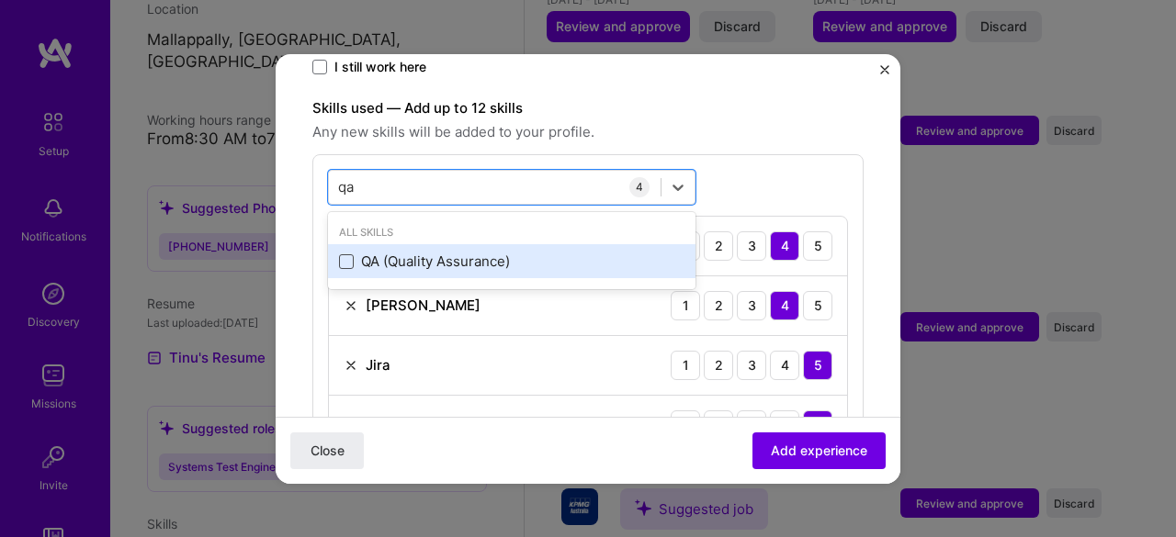
click at [349, 254] on span at bounding box center [346, 261] width 15 height 15
click at [0, 0] on input "checkbox" at bounding box center [0, 0] width 0 height 0
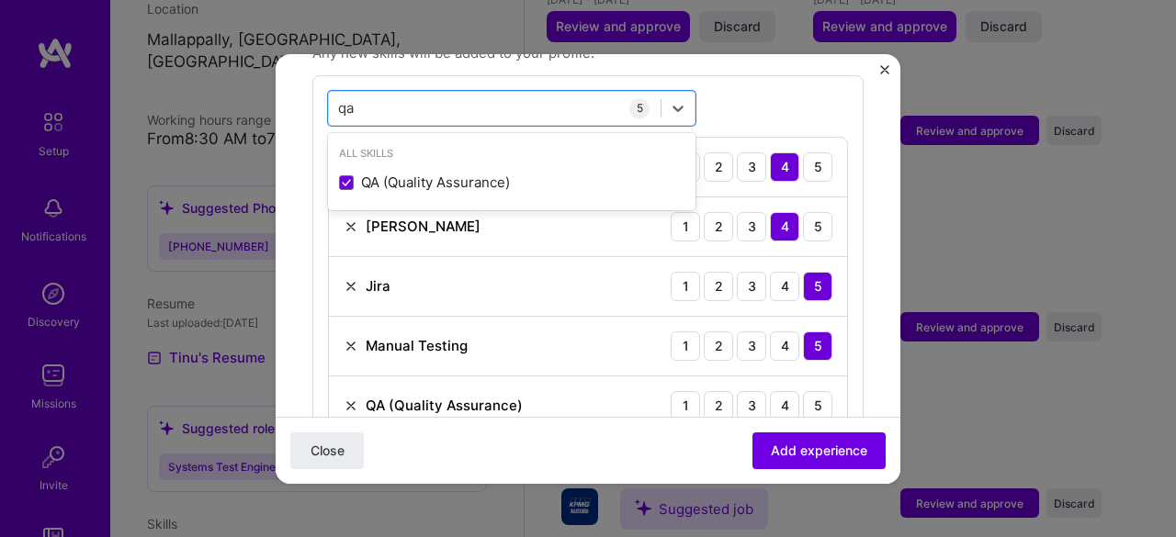
scroll to position [701, 0]
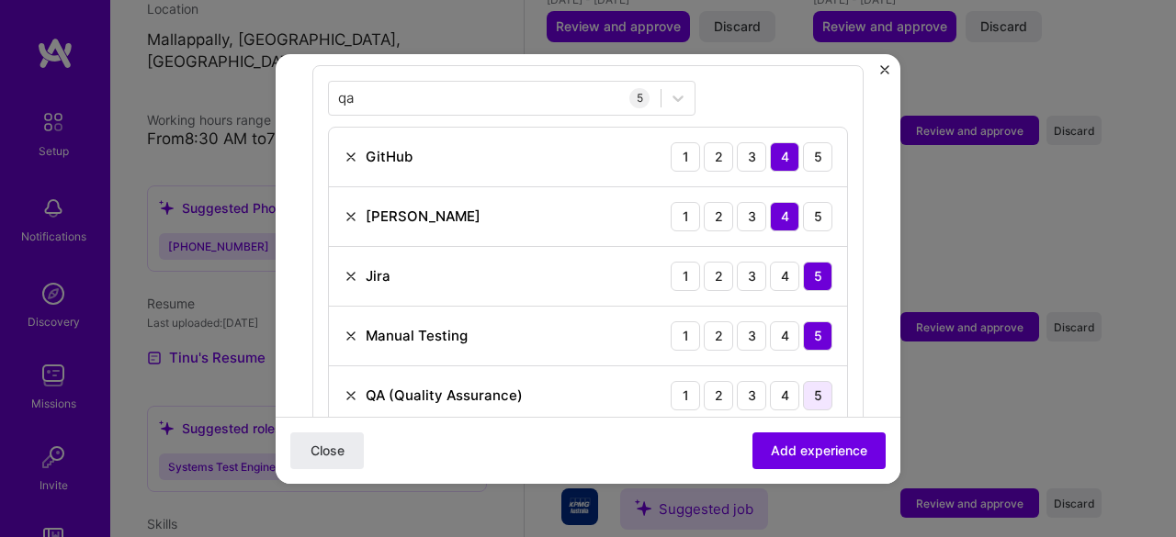
click at [803, 381] on div "5" at bounding box center [817, 395] width 29 height 29
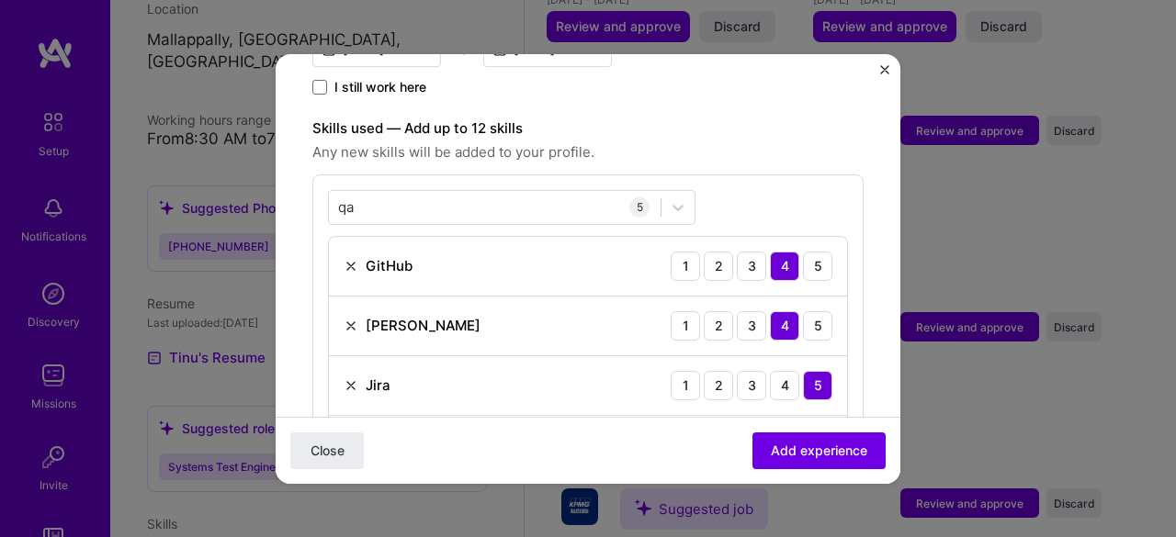
scroll to position [569, 0]
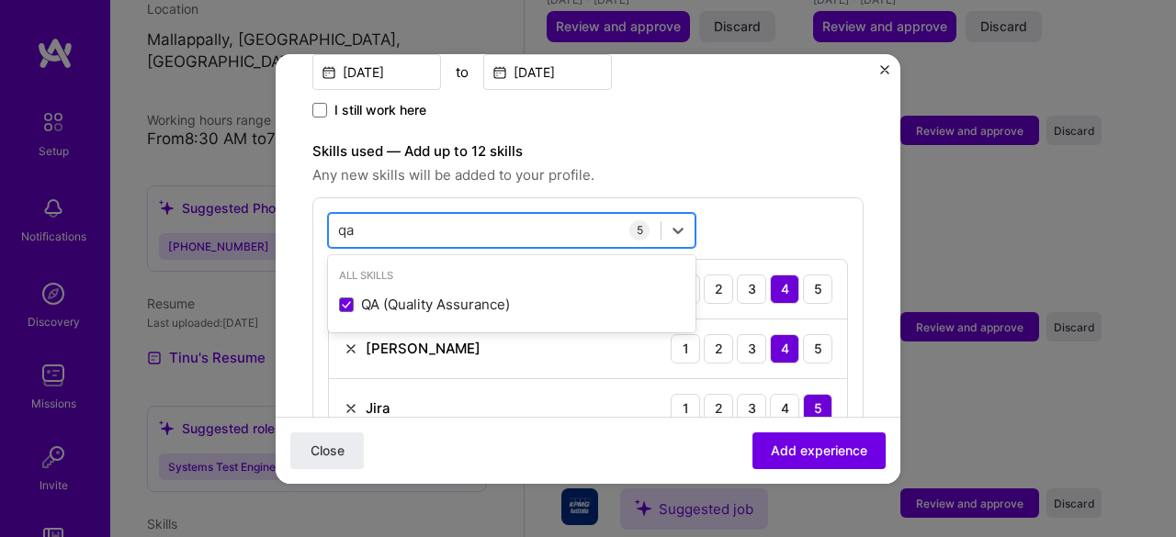
click at [566, 215] on div "qa qa" at bounding box center [495, 230] width 332 height 30
type input "q"
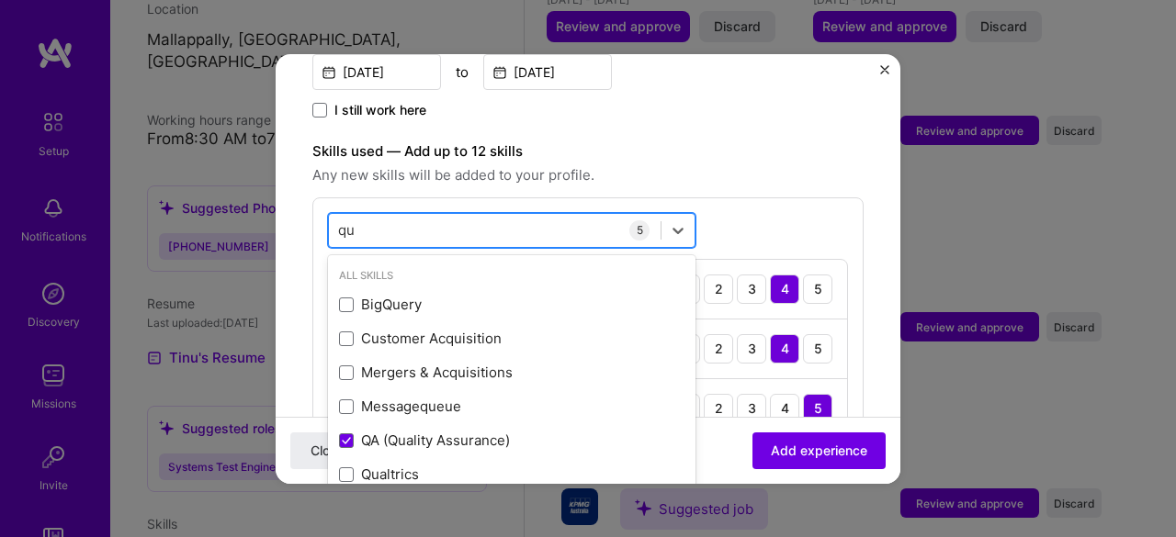
type input "q"
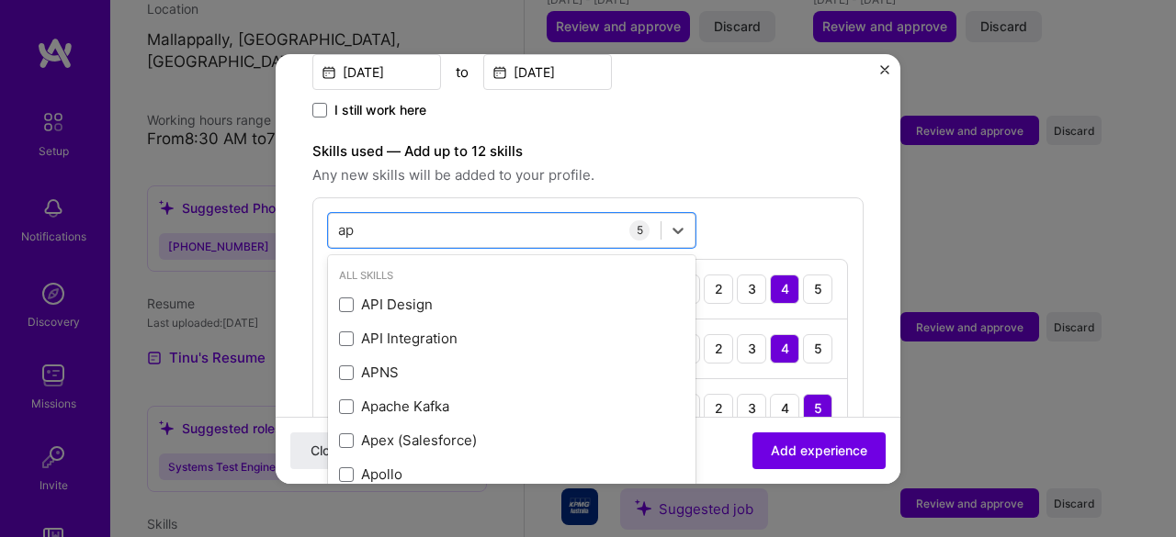
type input "a"
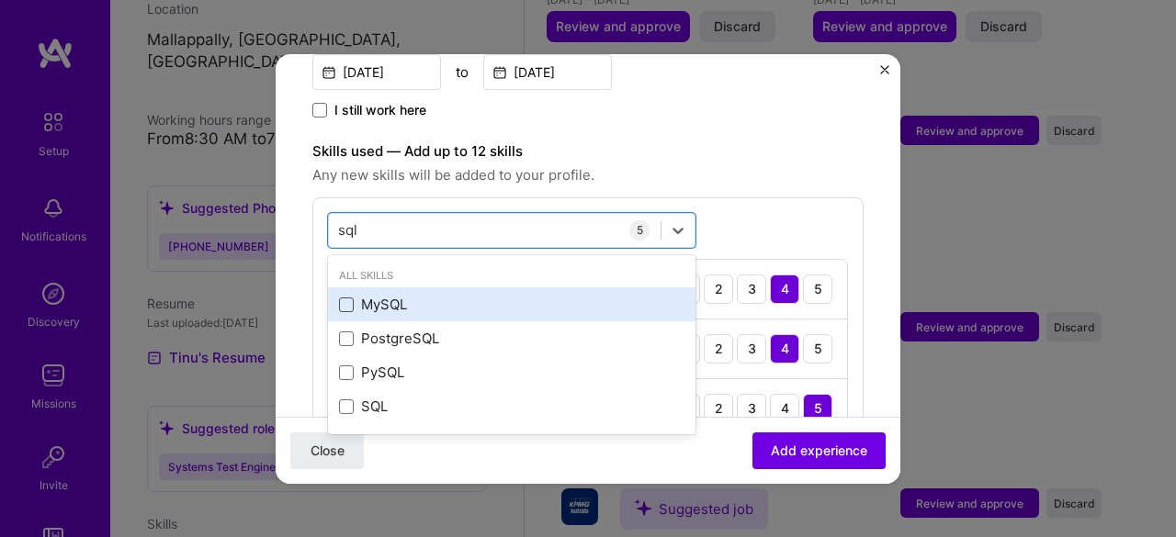
click at [345, 298] on span at bounding box center [346, 305] width 15 height 15
click at [0, 0] on input "checkbox" at bounding box center [0, 0] width 0 height 0
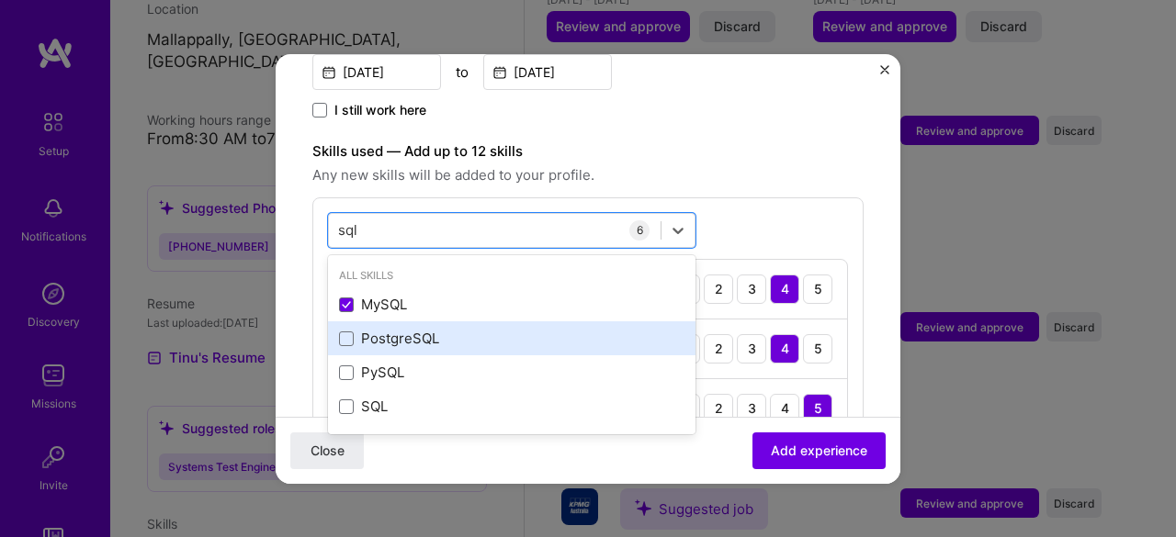
click at [358, 329] on div "PostgreSQL" at bounding box center [511, 338] width 345 height 19
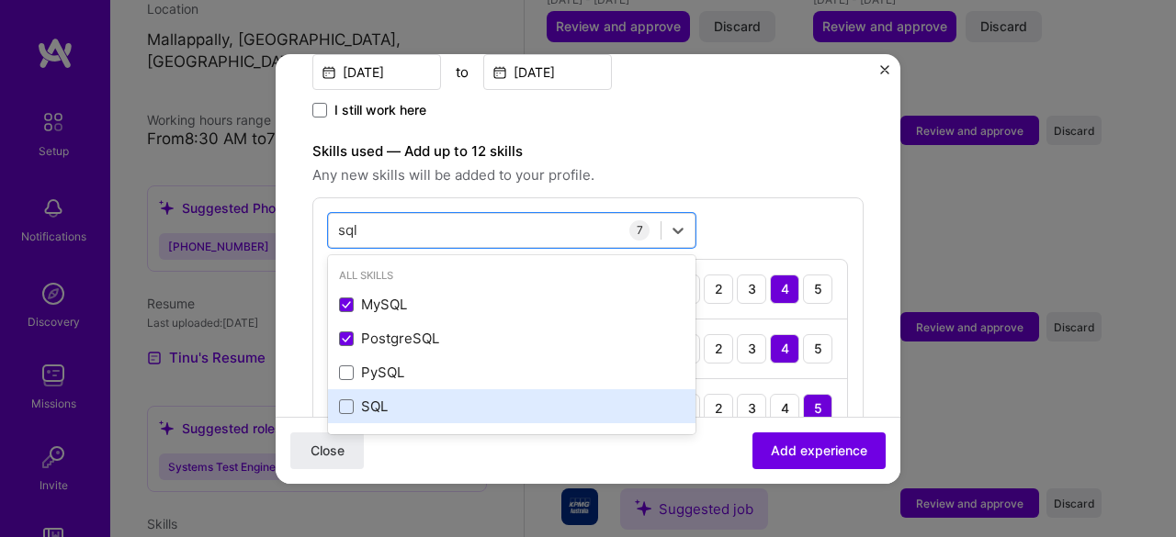
click at [355, 397] on div "SQL" at bounding box center [511, 406] width 345 height 19
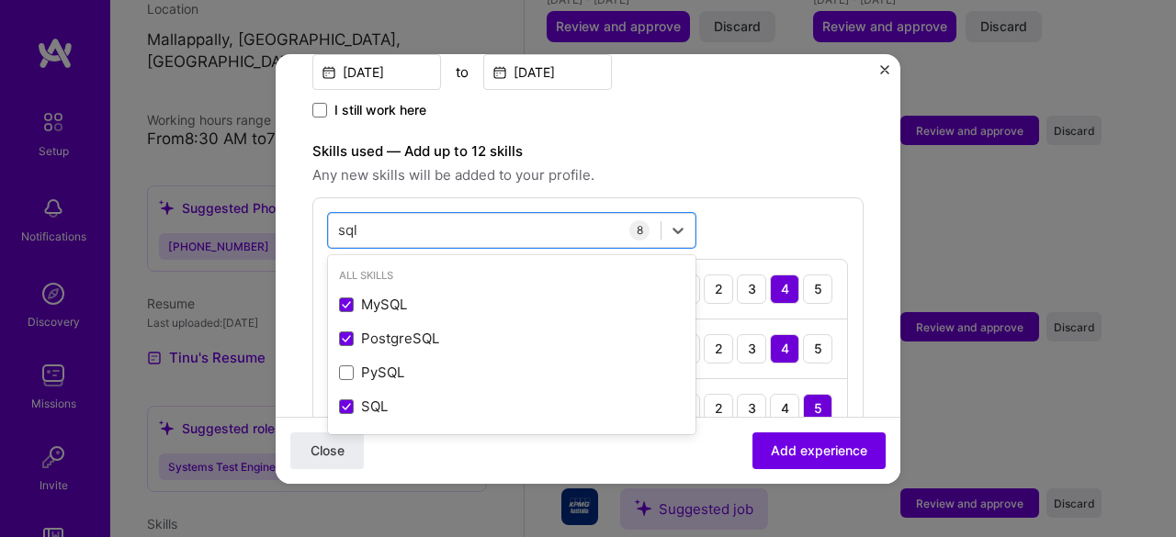
type input "sql"
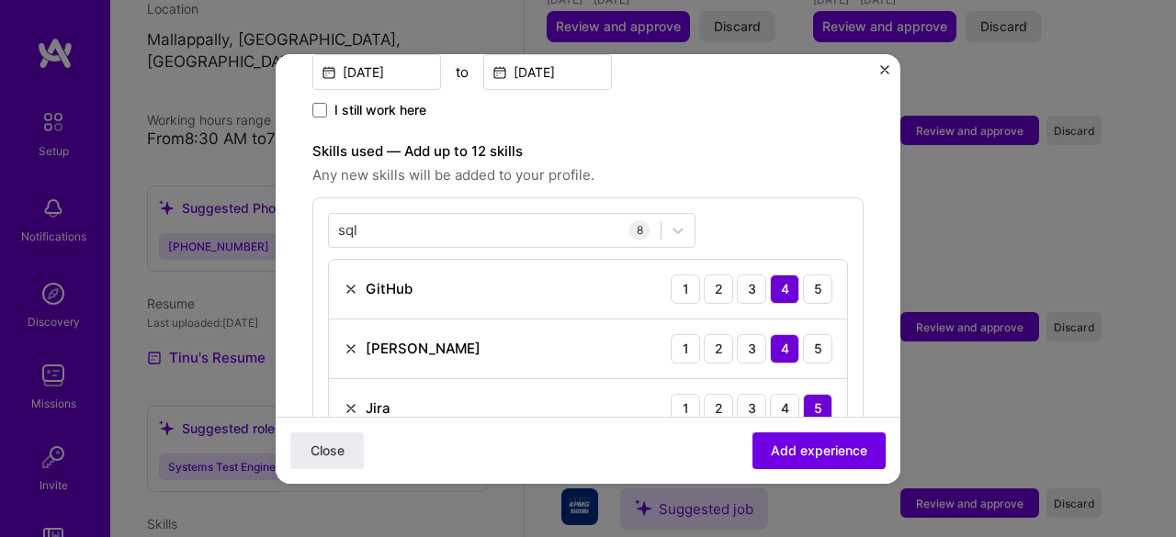
click at [808, 204] on div "sql sql 8 GitHub 1 2 3 4 5 [PERSON_NAME] 1 2 3 4 5 Jira 1 2 3 4 5 Manual Testin…" at bounding box center [587, 476] width 551 height 556
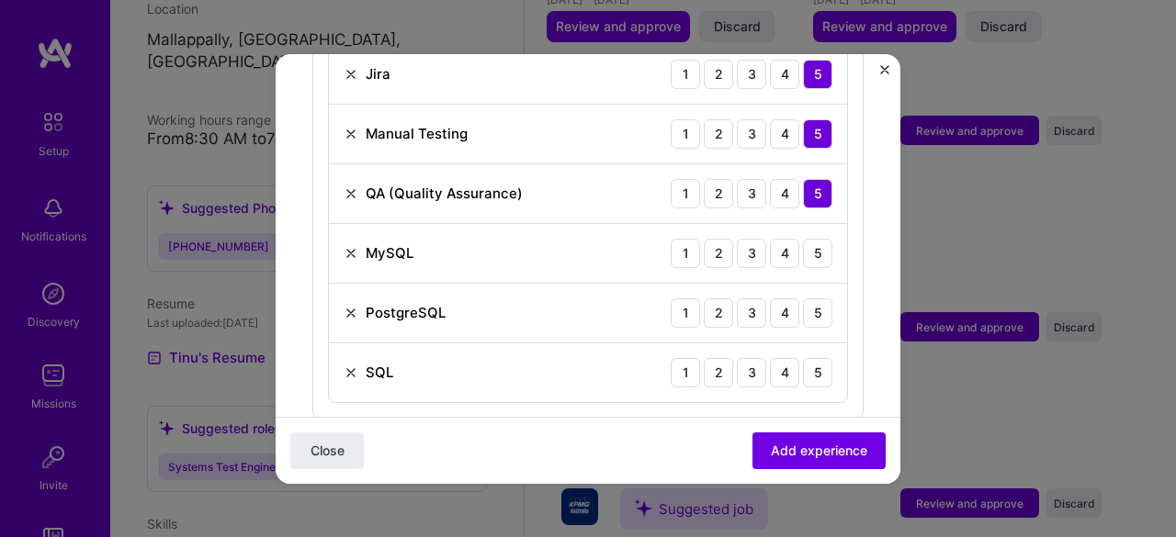
scroll to position [905, 0]
click at [777, 237] on div "4" at bounding box center [784, 251] width 29 height 29
click at [778, 297] on div "4" at bounding box center [784, 311] width 29 height 29
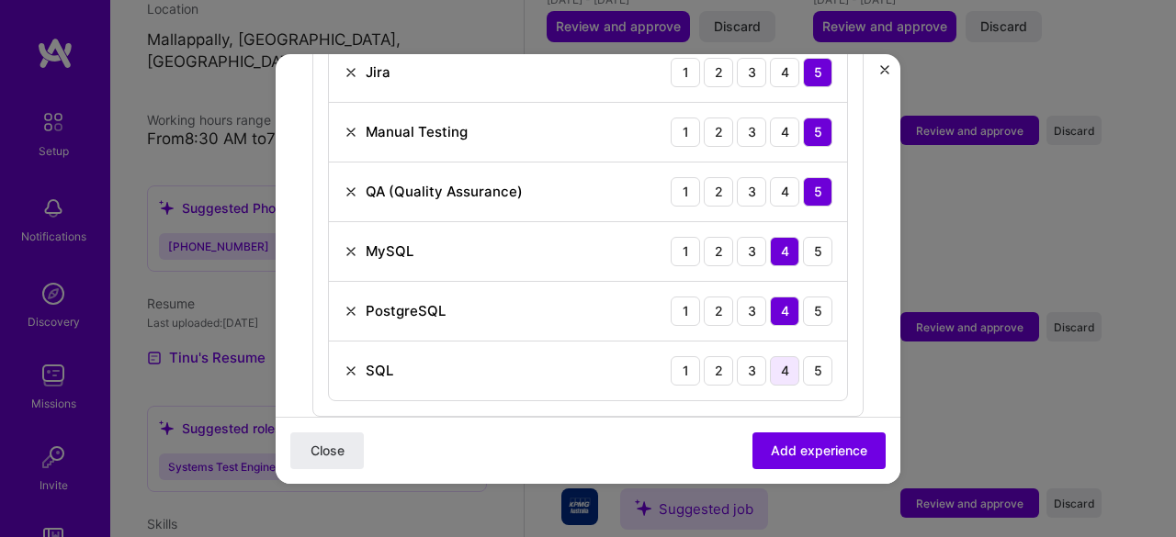
click at [779, 356] on div "4" at bounding box center [784, 370] width 29 height 29
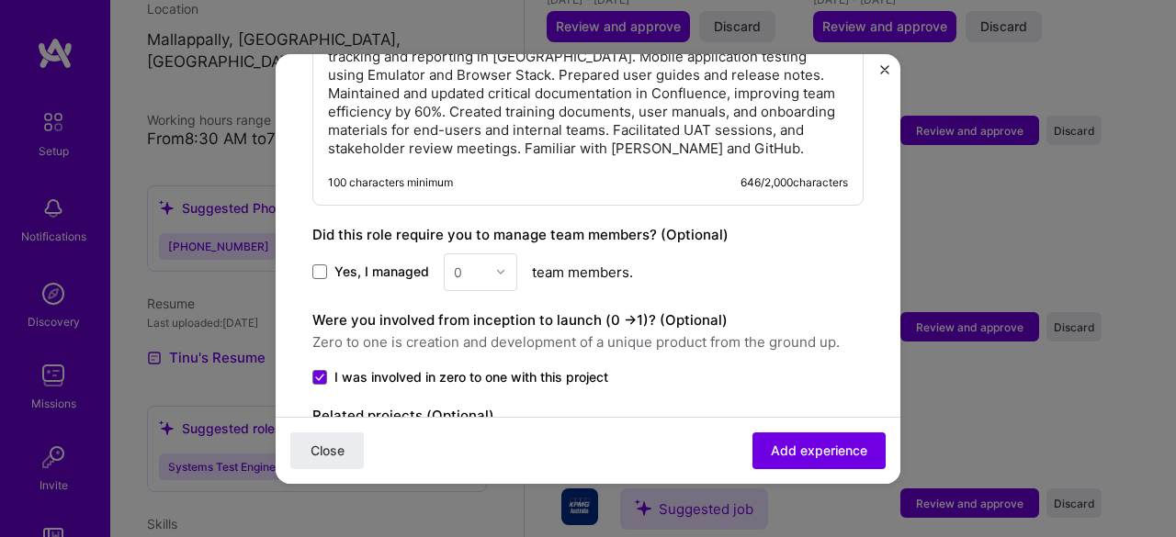
scroll to position [1558, 0]
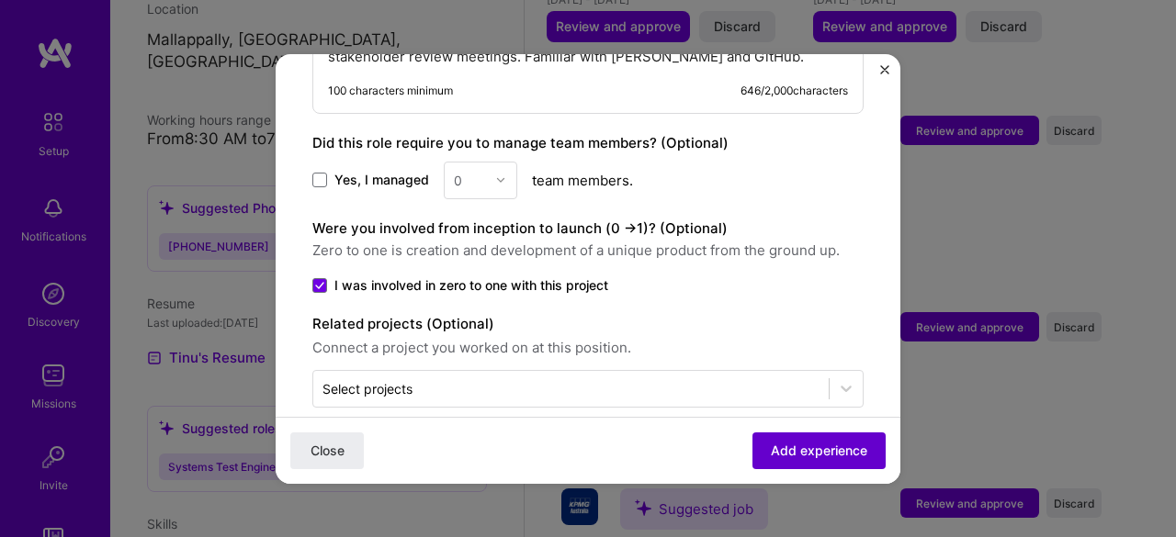
click at [809, 457] on span "Add experience" at bounding box center [819, 450] width 96 height 18
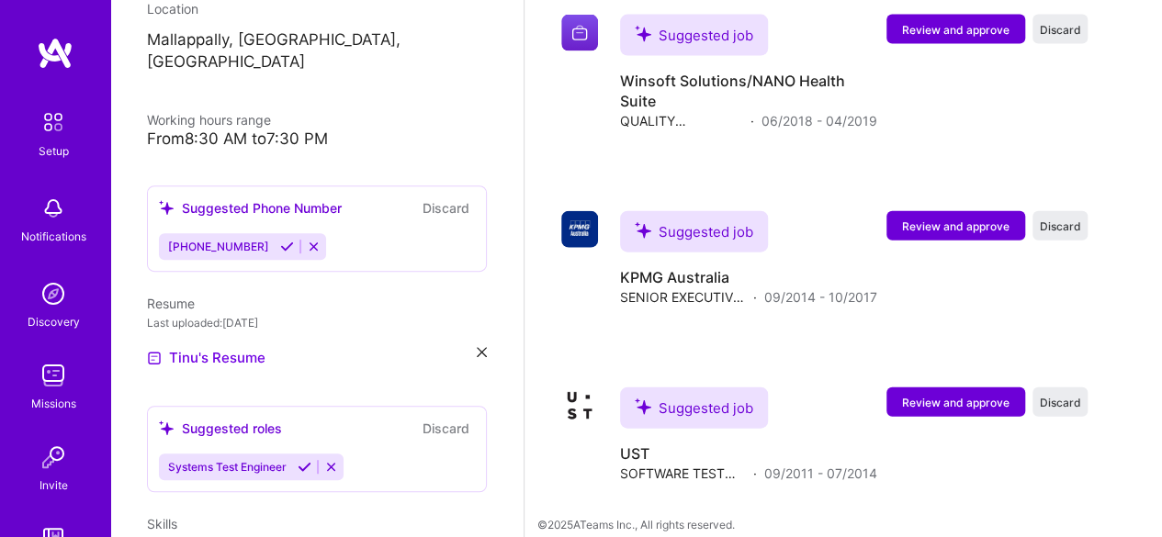
scroll to position [2014, 0]
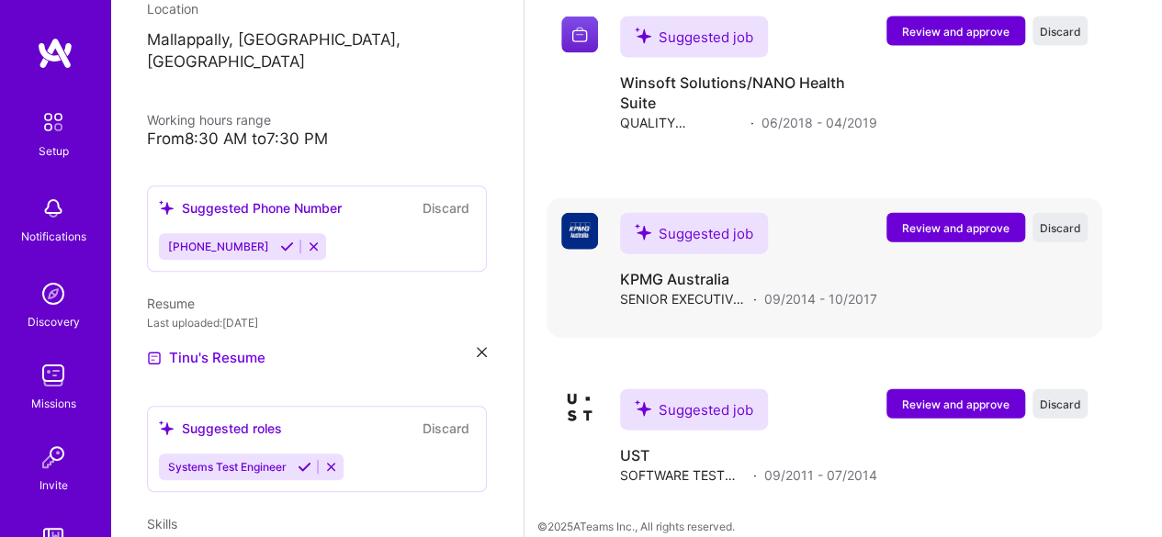
click at [952, 220] on span "Review and approve" at bounding box center [955, 228] width 107 height 16
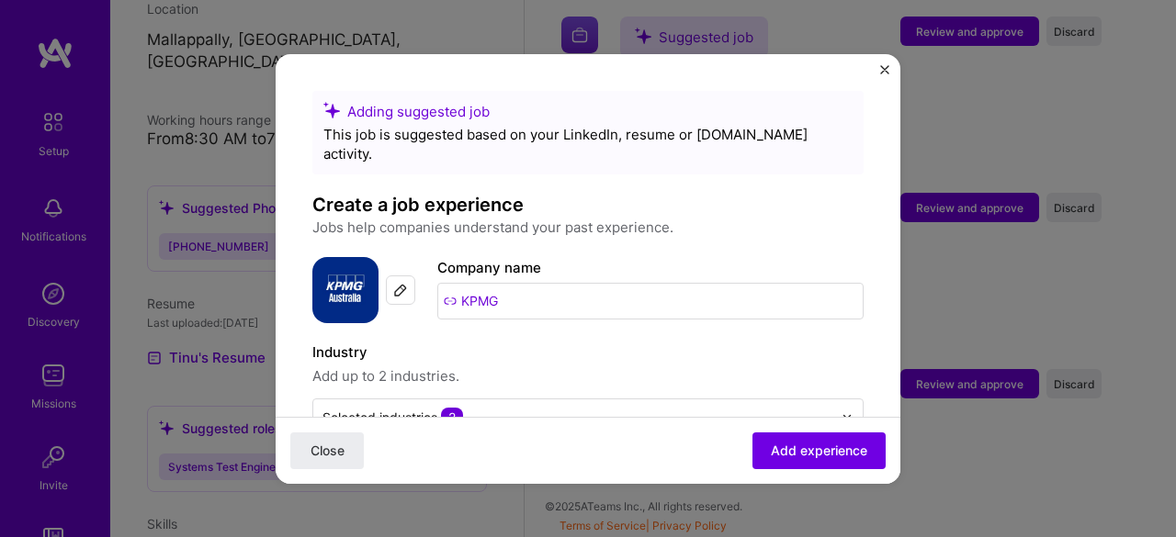
click at [886, 73] on img "Close" at bounding box center [884, 69] width 9 height 9
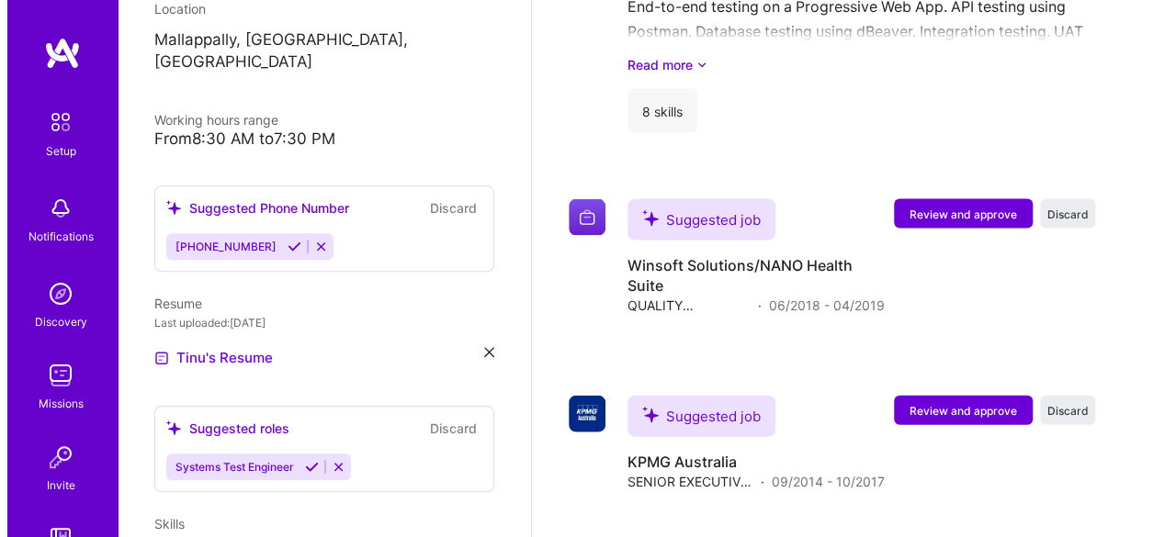
scroll to position [1832, 0]
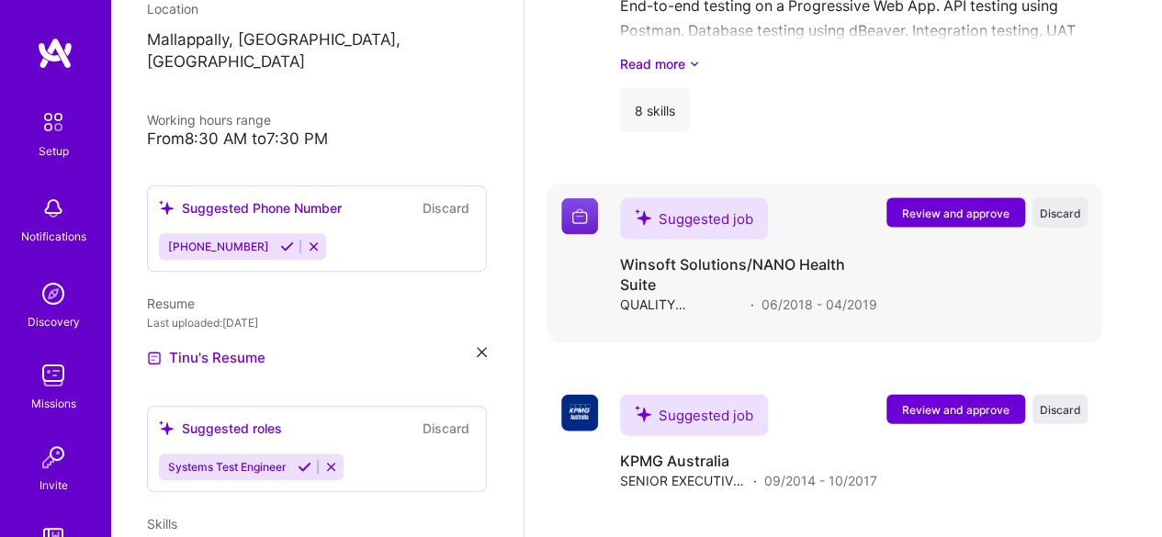
click at [957, 215] on span "Review and approve" at bounding box center [955, 214] width 107 height 16
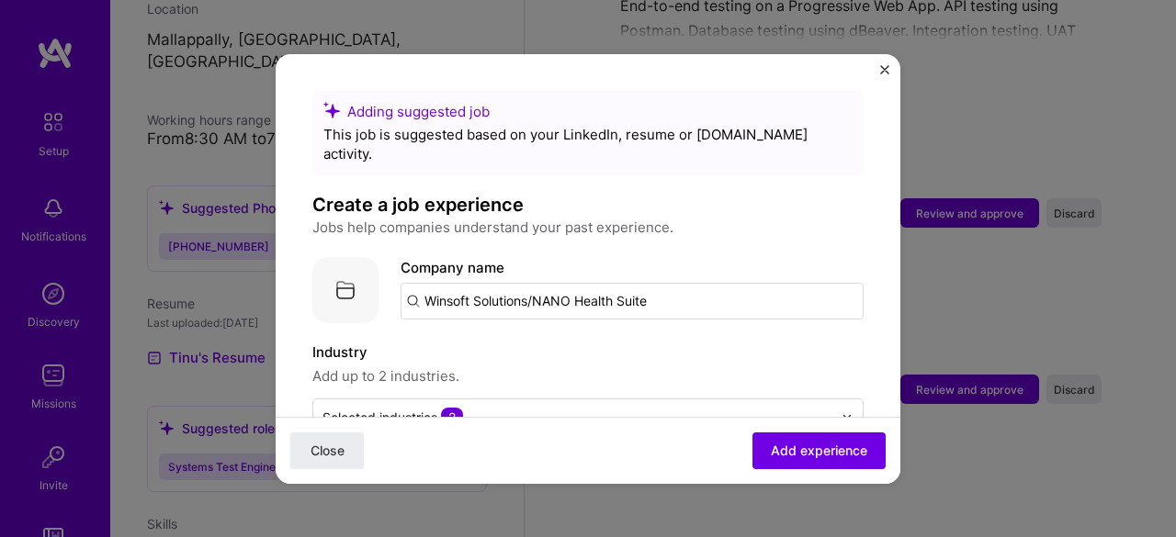
drag, startPoint x: 665, startPoint y: 285, endPoint x: 546, endPoint y: 266, distance: 121.0
click at [546, 283] on input "Winsoft Solutions/NANO Health Suite" at bounding box center [632, 301] width 463 height 37
type input "Winsoft Solutions"
click at [568, 336] on div "Winsoft Solutions" at bounding box center [569, 352] width 133 height 32
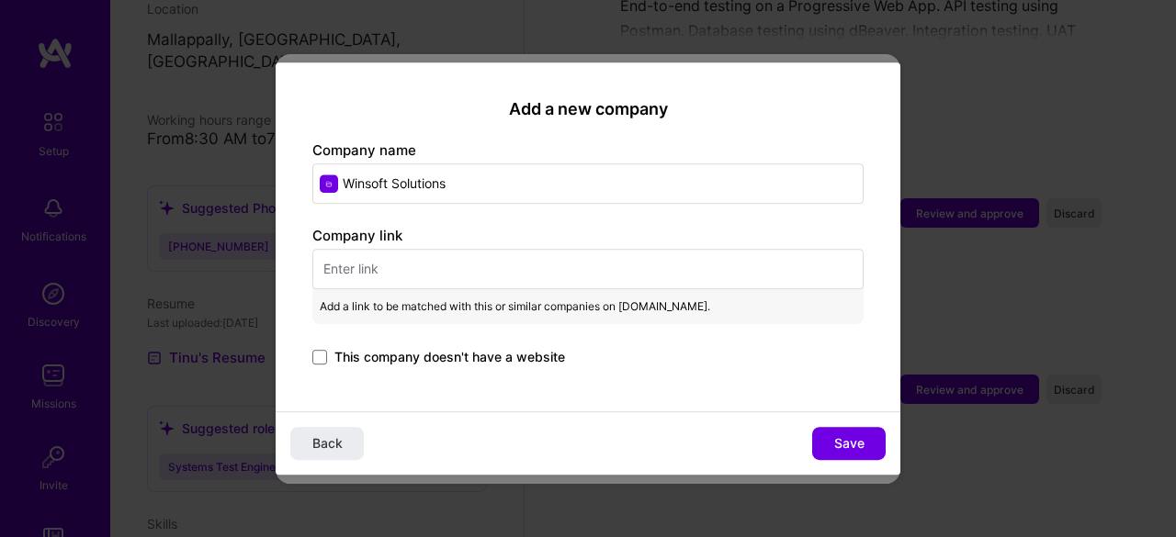
click at [469, 278] on input "text" at bounding box center [587, 269] width 551 height 40
paste input "[URL][DOMAIN_NAME]"
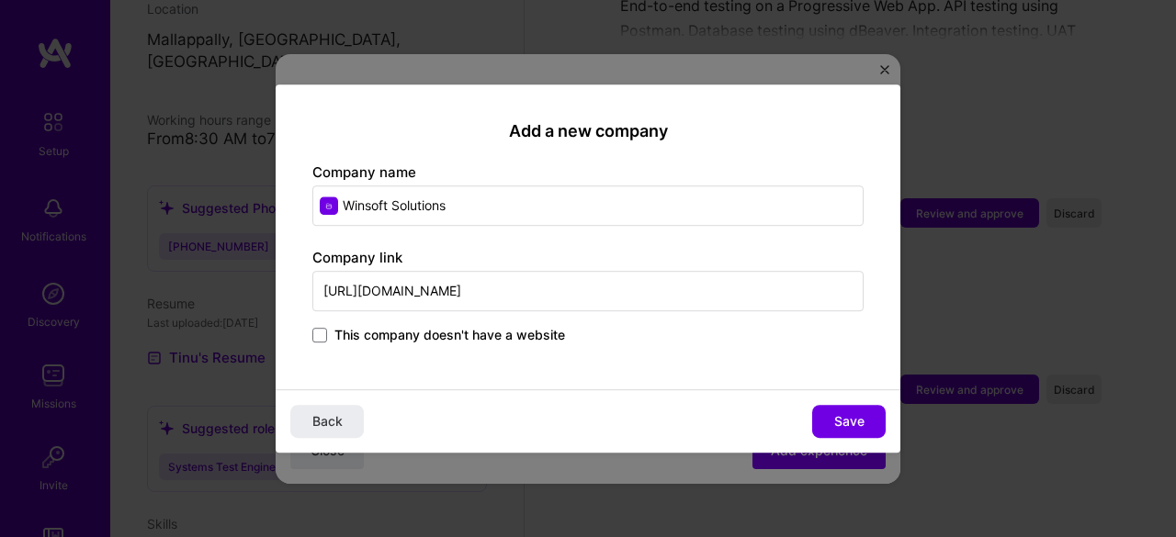
type input "[URL][DOMAIN_NAME]"
click at [405, 361] on div "Add a new company Company name Winsoft Solutions Company link [URL][DOMAIN_NAME…" at bounding box center [588, 238] width 625 height 306
click at [840, 411] on button "Save" at bounding box center [848, 421] width 73 height 33
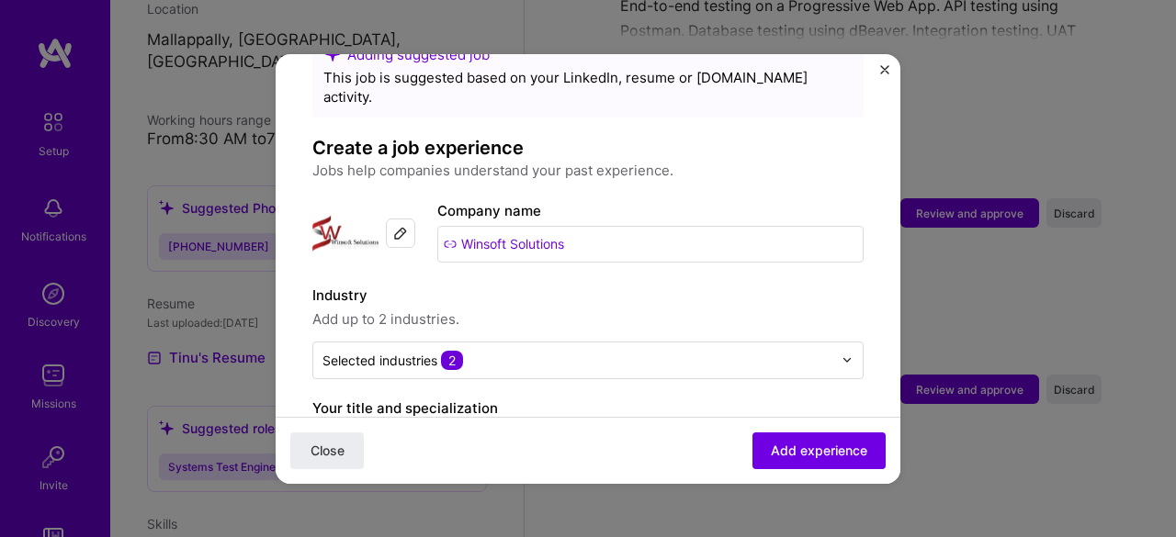
scroll to position [67, 0]
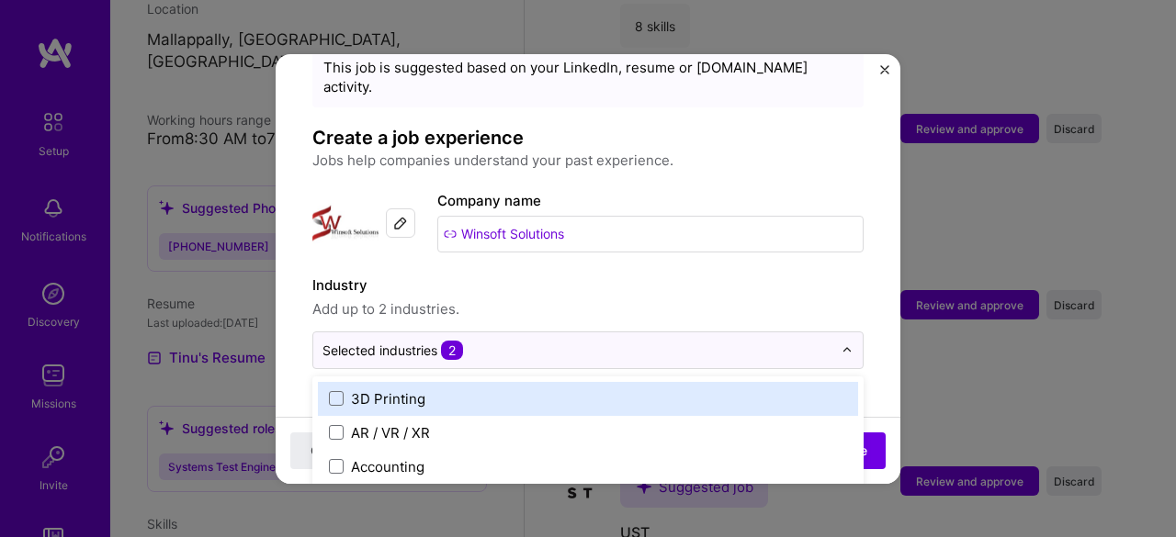
click at [484, 341] on input "text" at bounding box center [577, 350] width 510 height 19
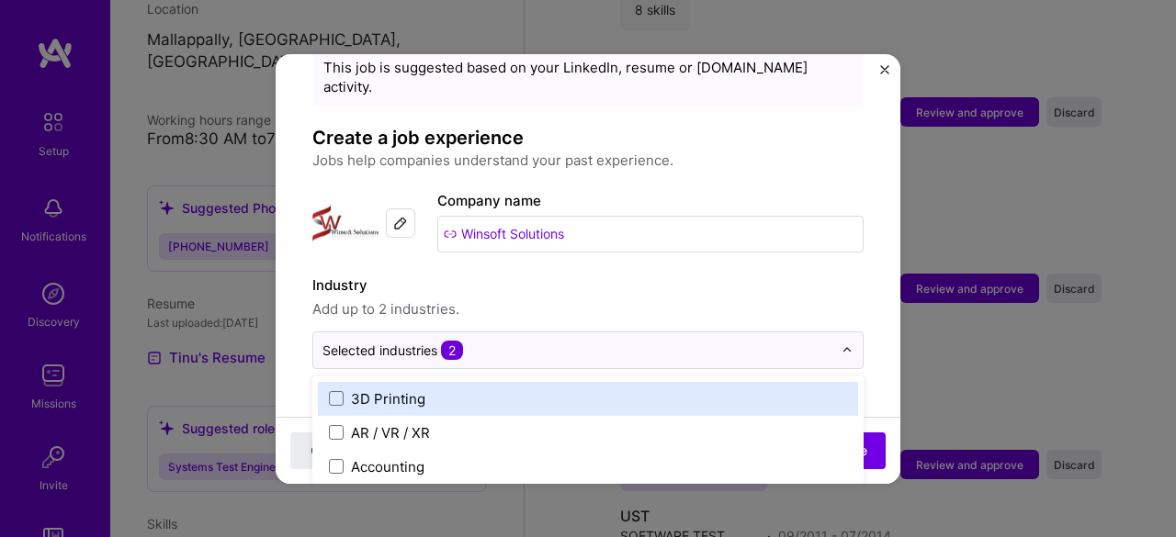
scroll to position [1934, 0]
click at [470, 391] on label "Databases" at bounding box center [588, 400] width 518 height 19
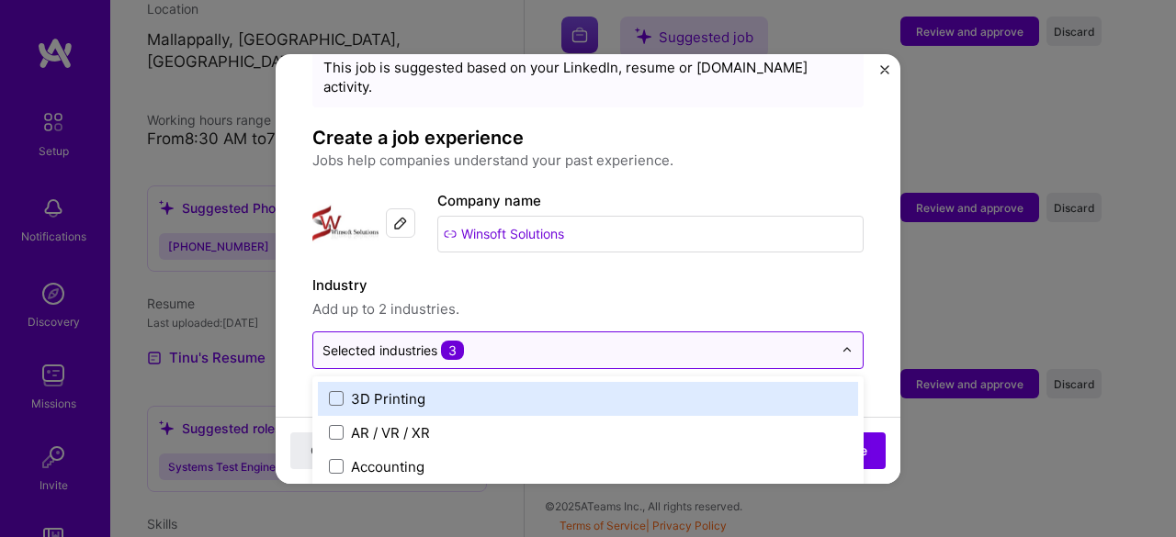
drag, startPoint x: 470, startPoint y: 381, endPoint x: 410, endPoint y: 316, distance: 89.1
click at [410, 333] on div "Selected industries 3" at bounding box center [577, 351] width 528 height 36
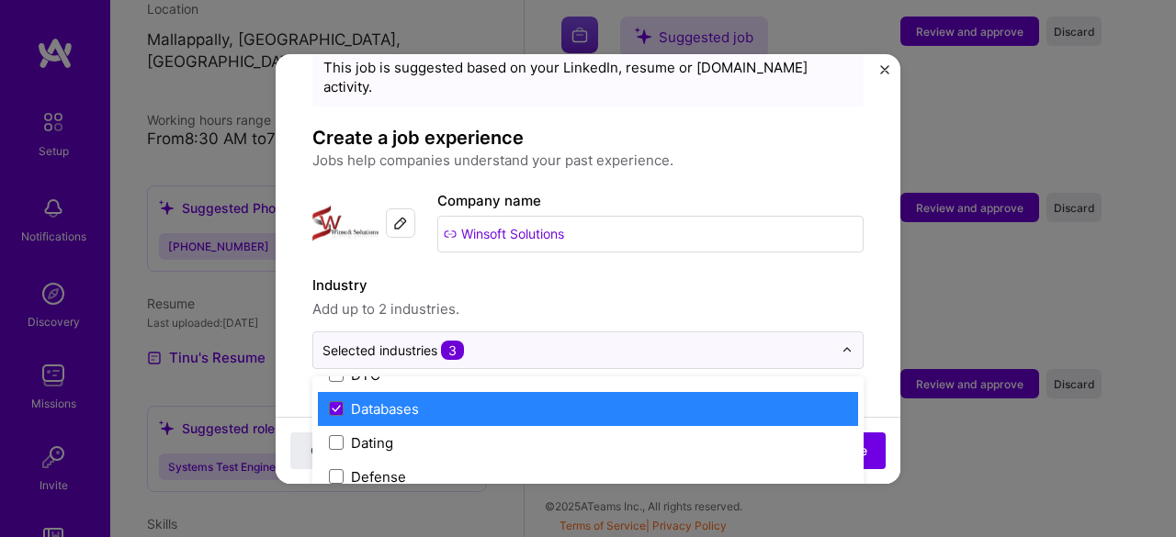
scroll to position [1462, 0]
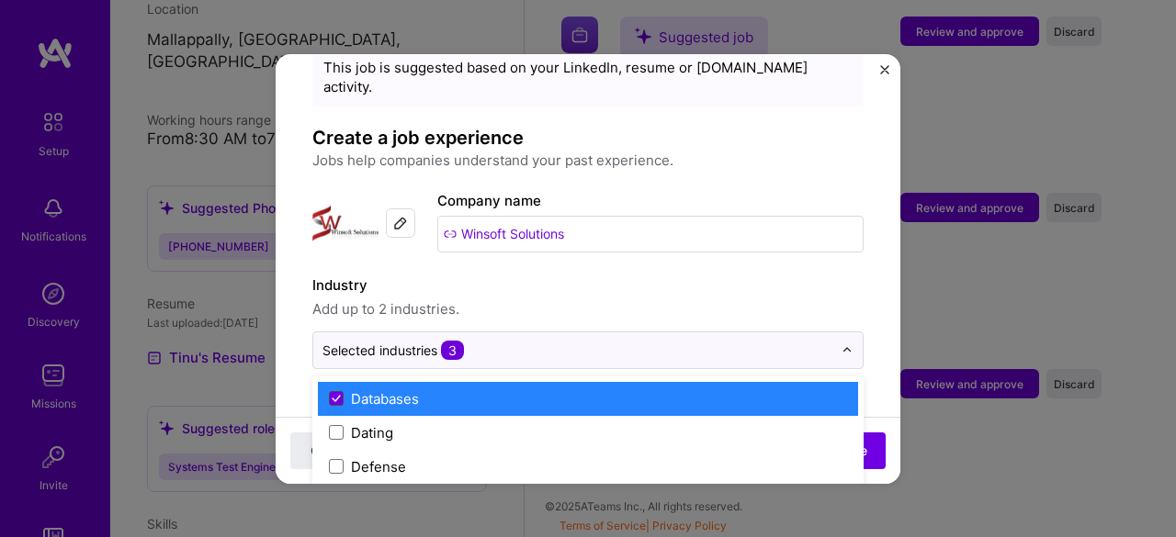
click at [332, 395] on icon at bounding box center [336, 398] width 9 height 7
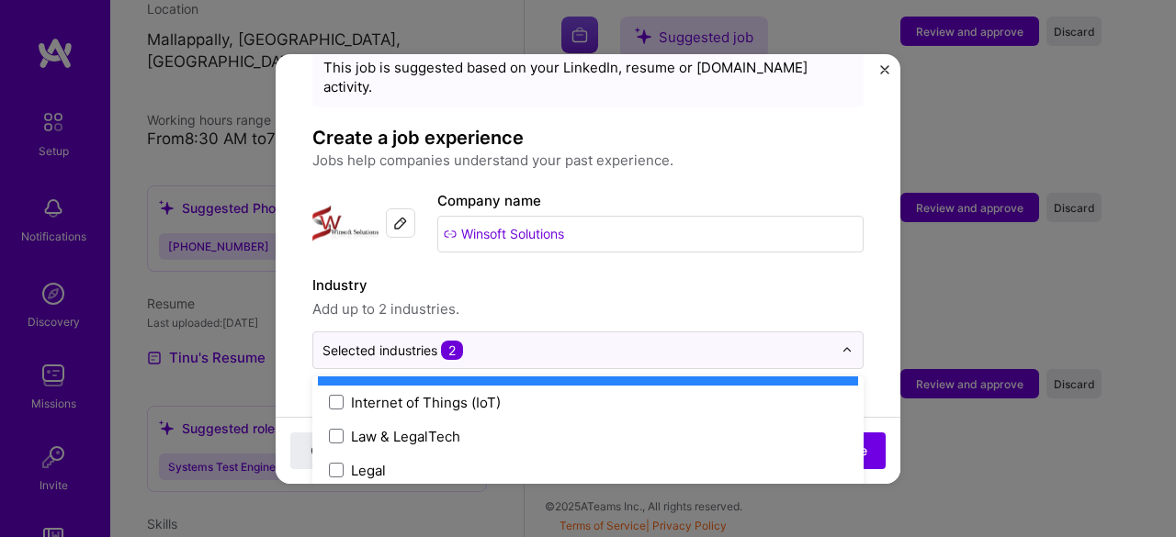
scroll to position [2508, 0]
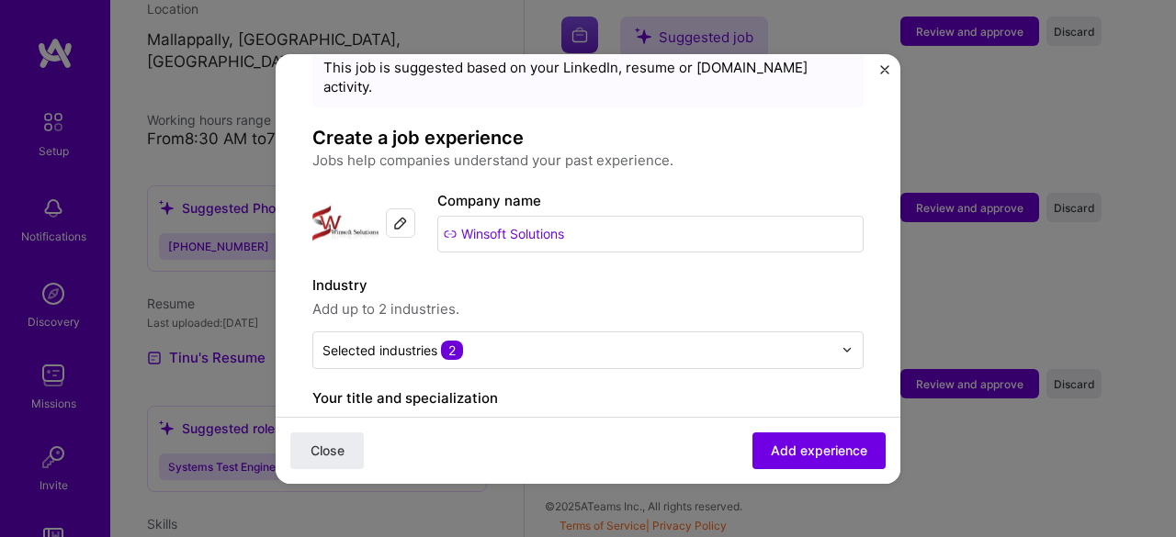
click at [626, 299] on span "Add up to 2 industries." at bounding box center [587, 310] width 551 height 22
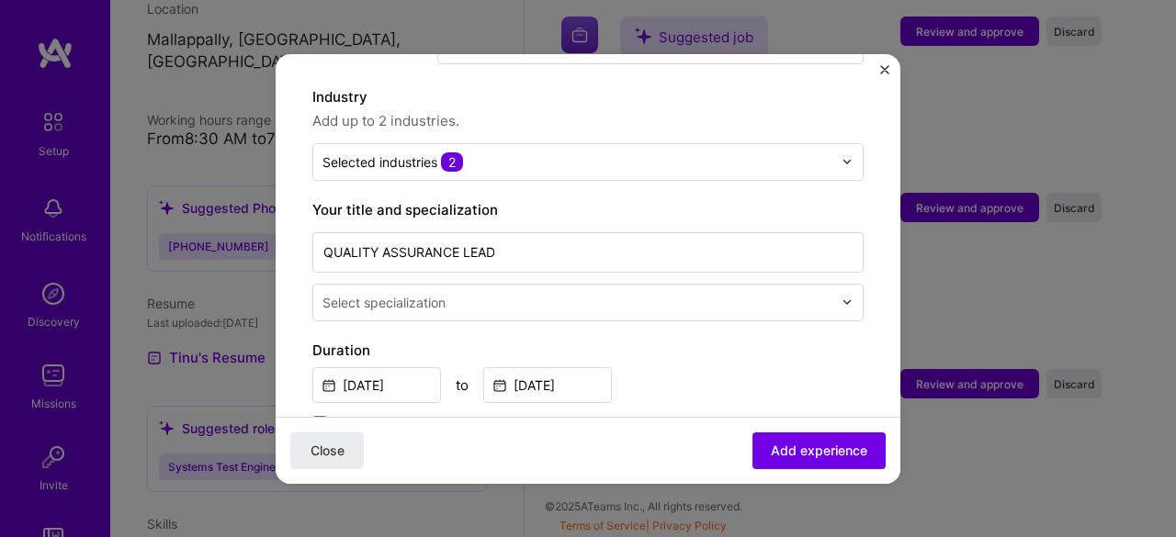
scroll to position [256, 0]
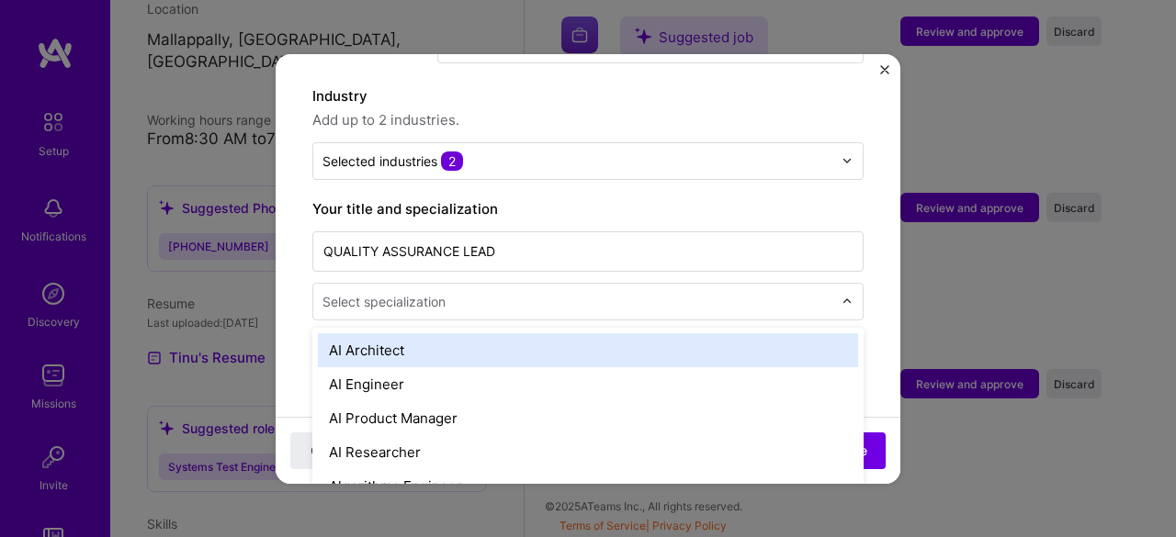
click at [571, 292] on input "text" at bounding box center [579, 301] width 514 height 19
type input "q"
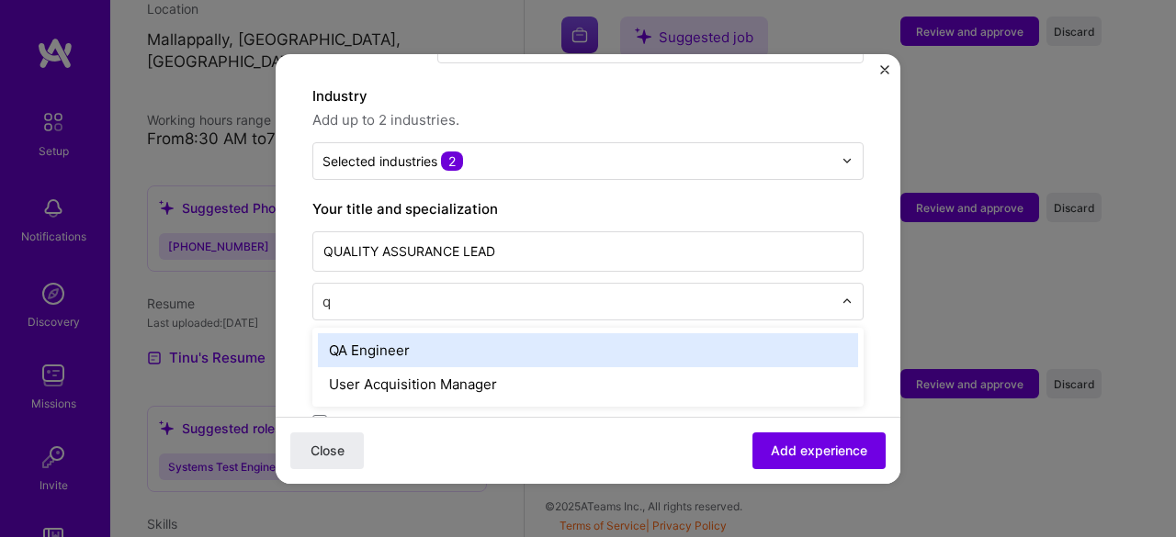
click at [544, 333] on div "QA Engineer" at bounding box center [588, 350] width 540 height 34
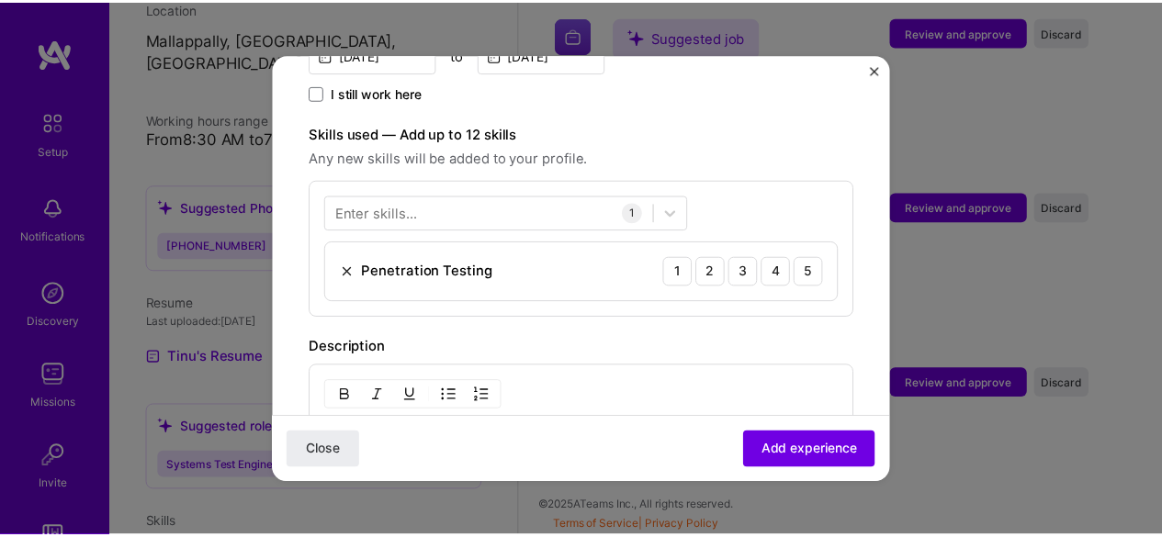
scroll to position [587, 0]
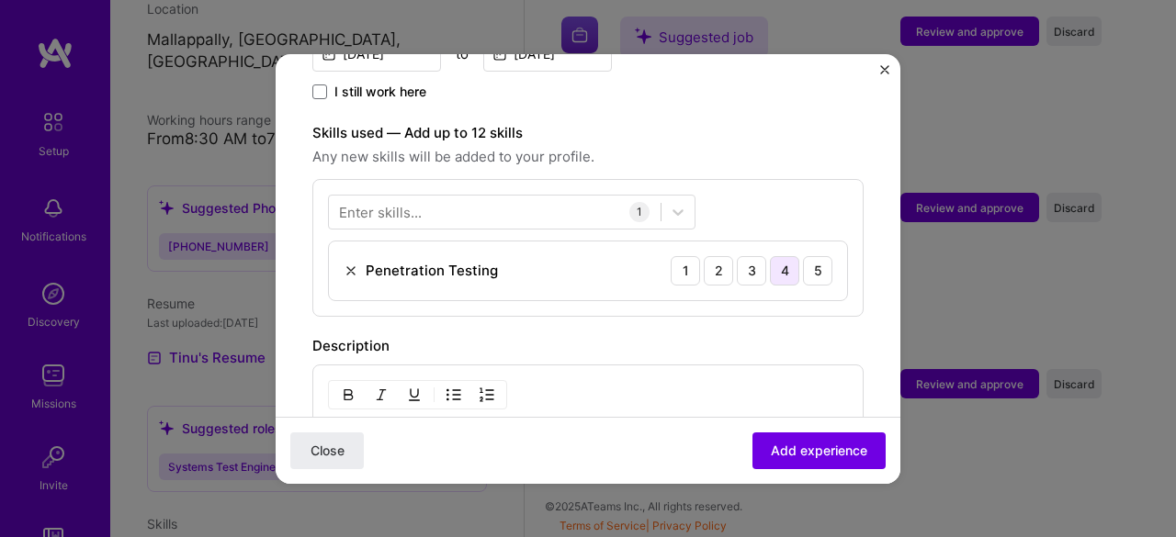
click at [779, 256] on div "4" at bounding box center [784, 270] width 29 height 29
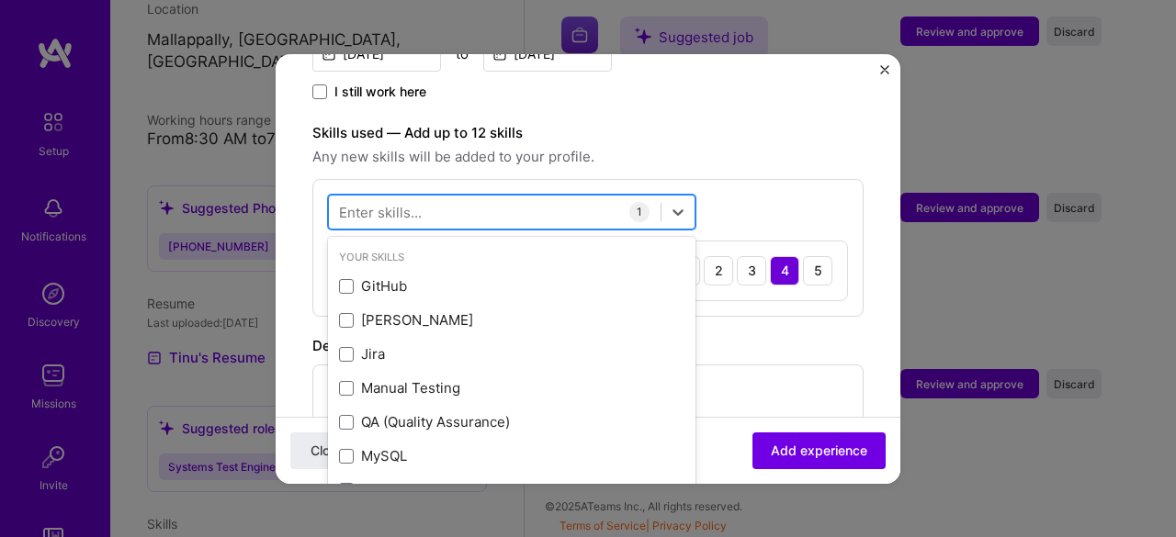
click at [530, 201] on div at bounding box center [495, 212] width 332 height 30
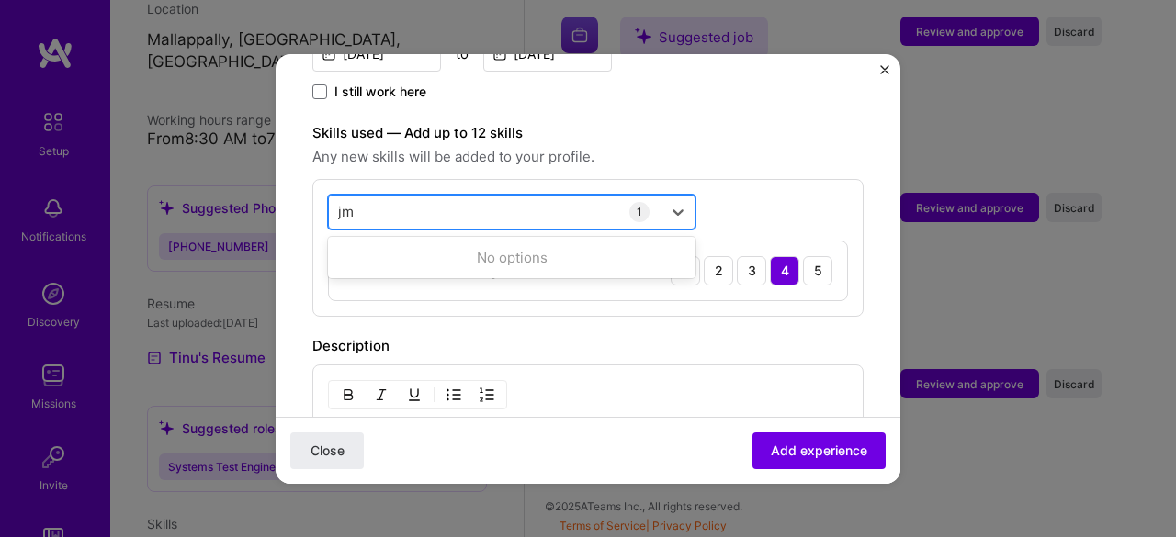
type input "j"
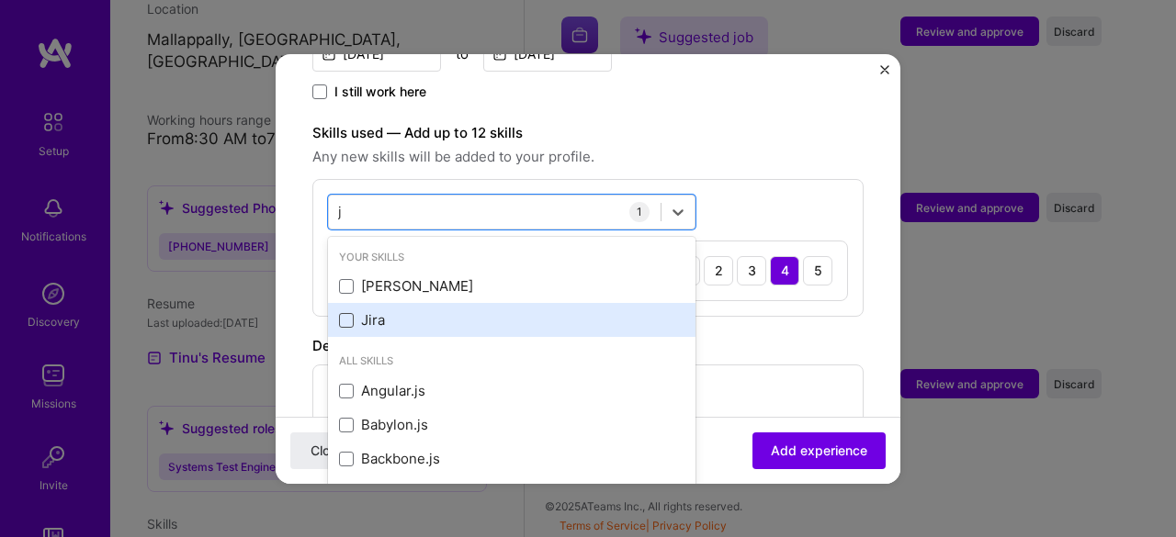
click at [344, 313] on span at bounding box center [346, 320] width 15 height 15
click at [0, 0] on input "checkbox" at bounding box center [0, 0] width 0 height 0
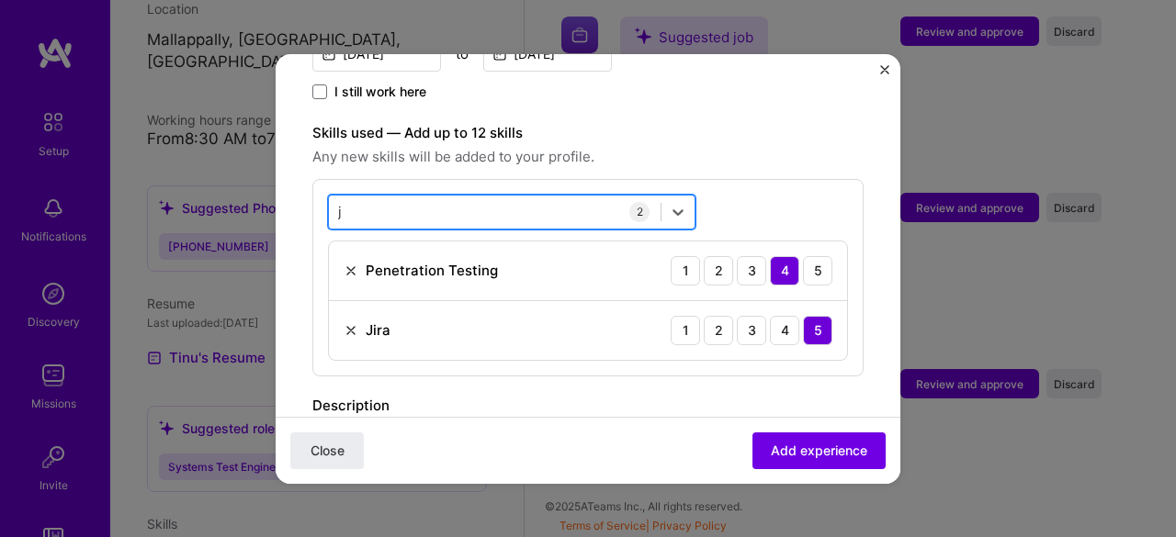
click at [562, 197] on div "j j" at bounding box center [495, 212] width 332 height 30
type input "performance testing"
click button "Close" at bounding box center [326, 450] width 73 height 37
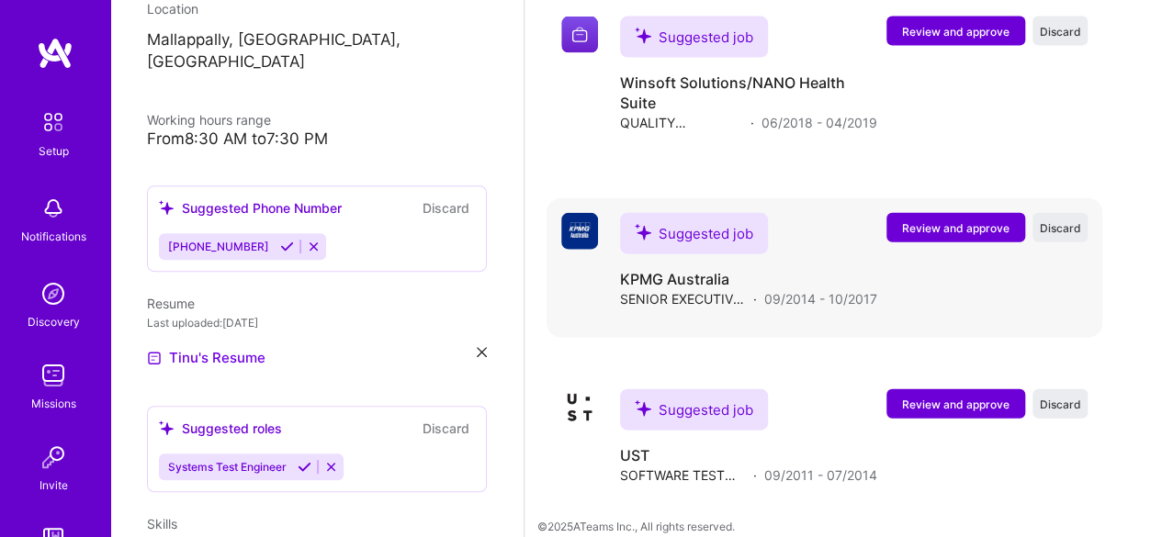
click at [997, 220] on span "Review and approve" at bounding box center [955, 228] width 107 height 16
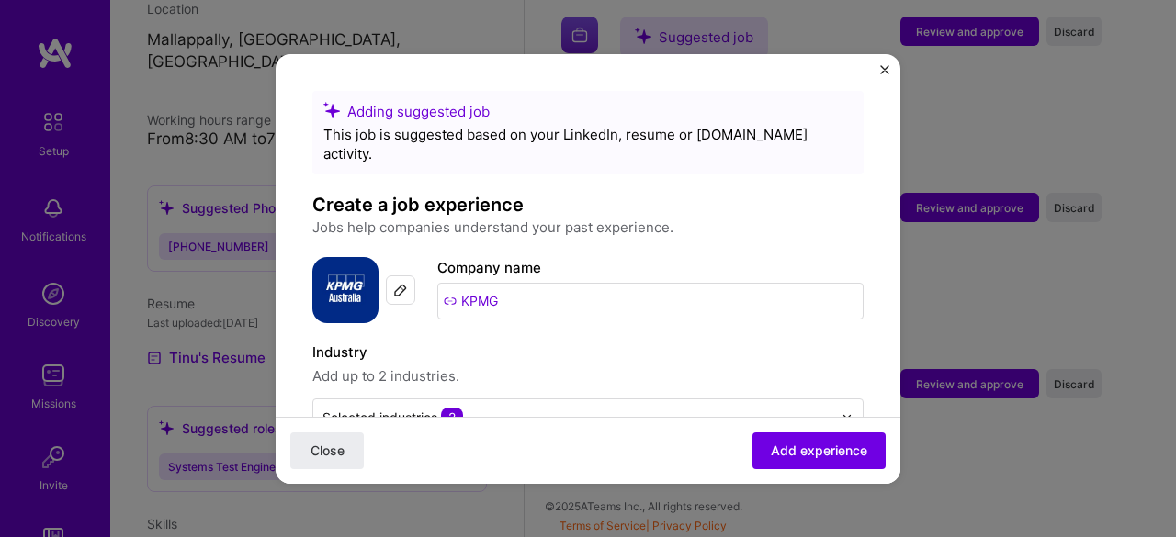
click at [882, 70] on img "Close" at bounding box center [884, 69] width 9 height 9
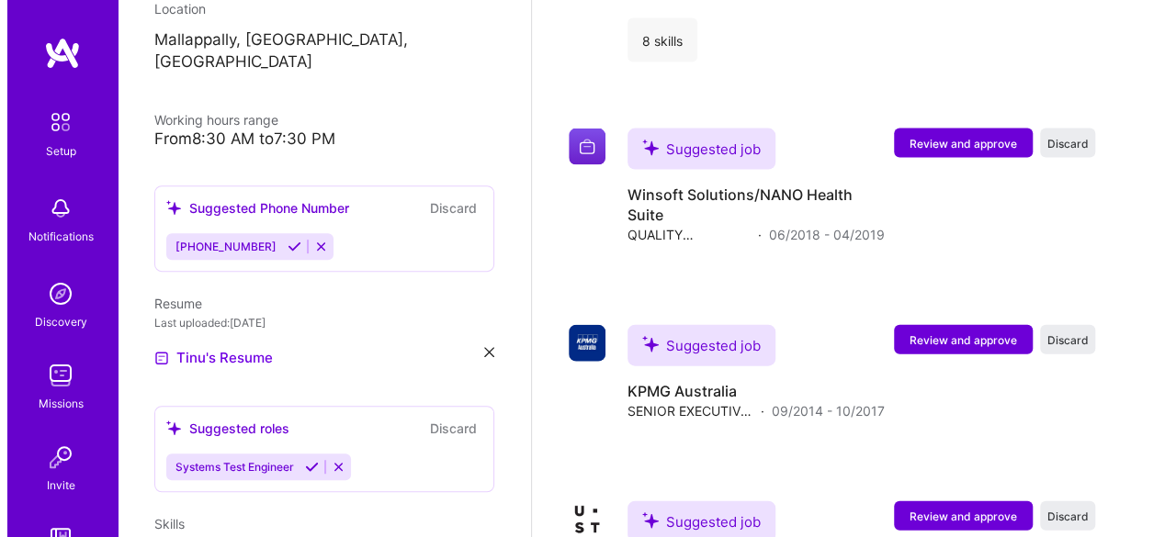
scroll to position [1894, 0]
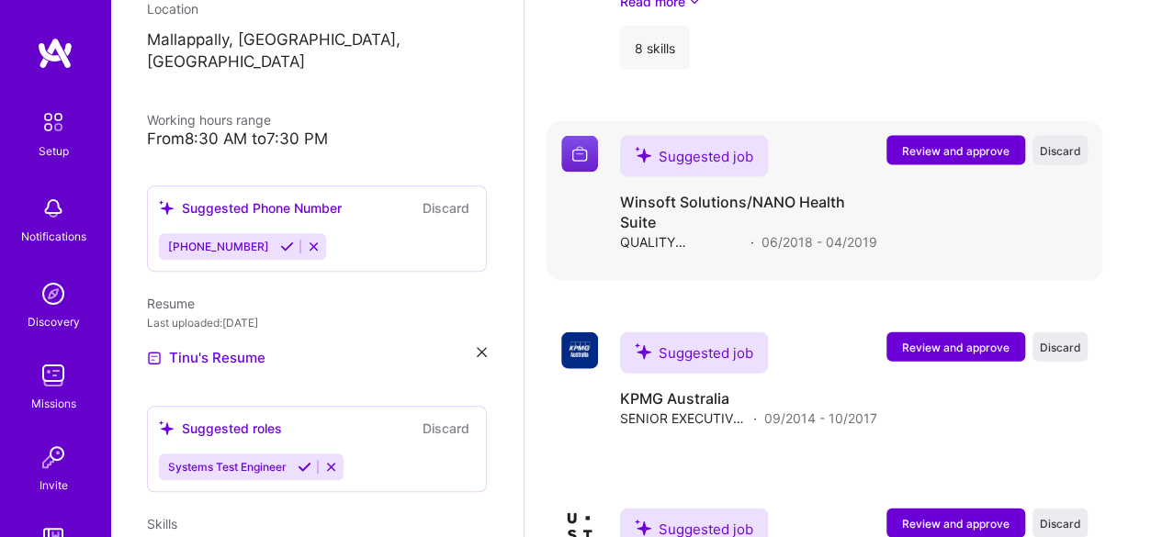
click at [951, 150] on span "Review and approve" at bounding box center [955, 151] width 107 height 16
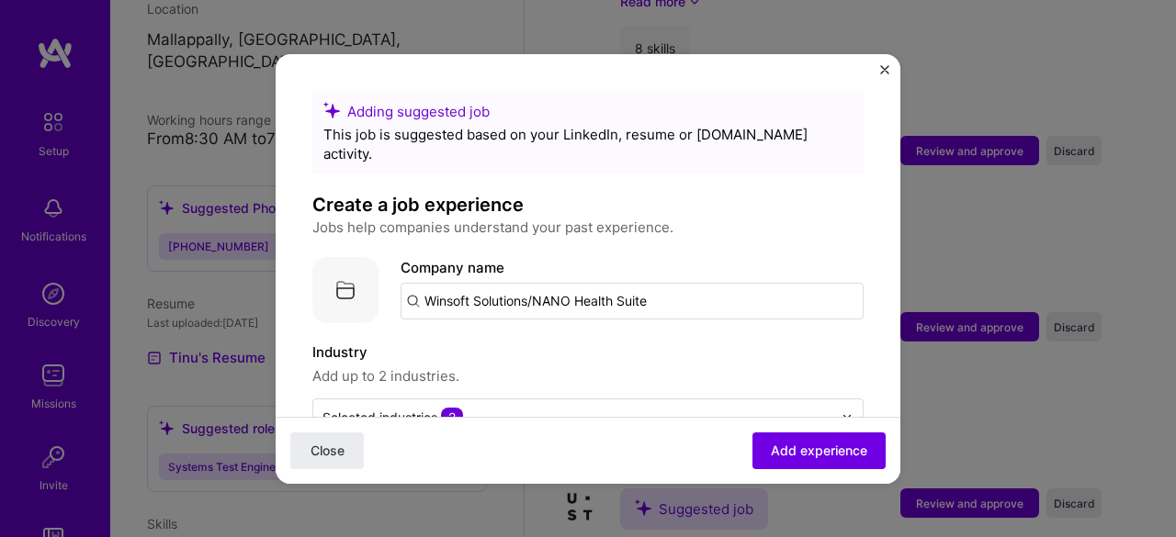
click at [667, 286] on input "Winsoft Solutions/NANO Health Suite" at bounding box center [632, 301] width 463 height 37
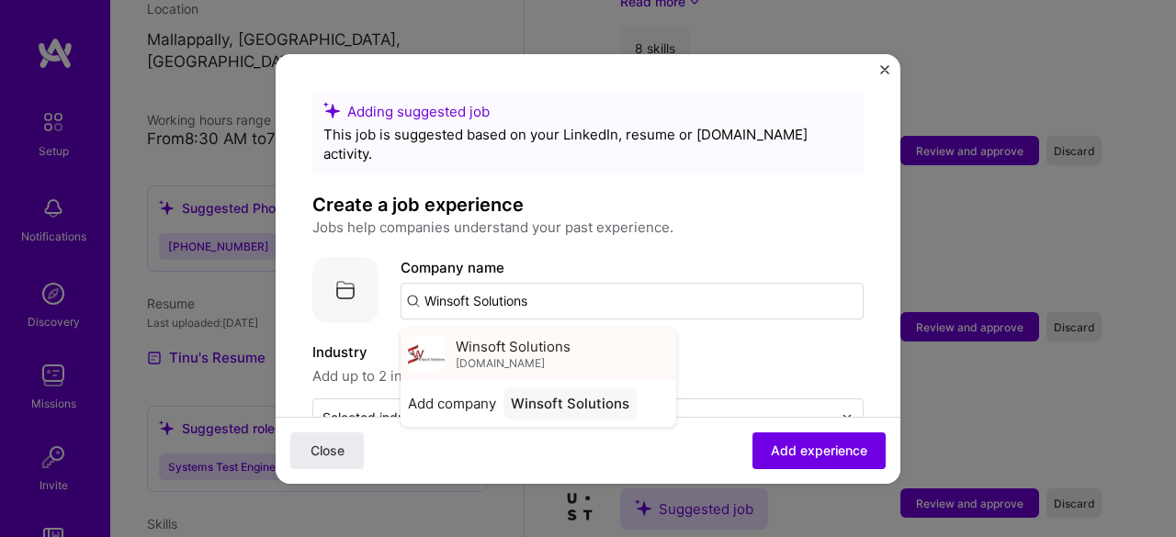
type input "Winsoft Solutions"
click at [472, 356] on span "[DOMAIN_NAME]" at bounding box center [500, 363] width 89 height 15
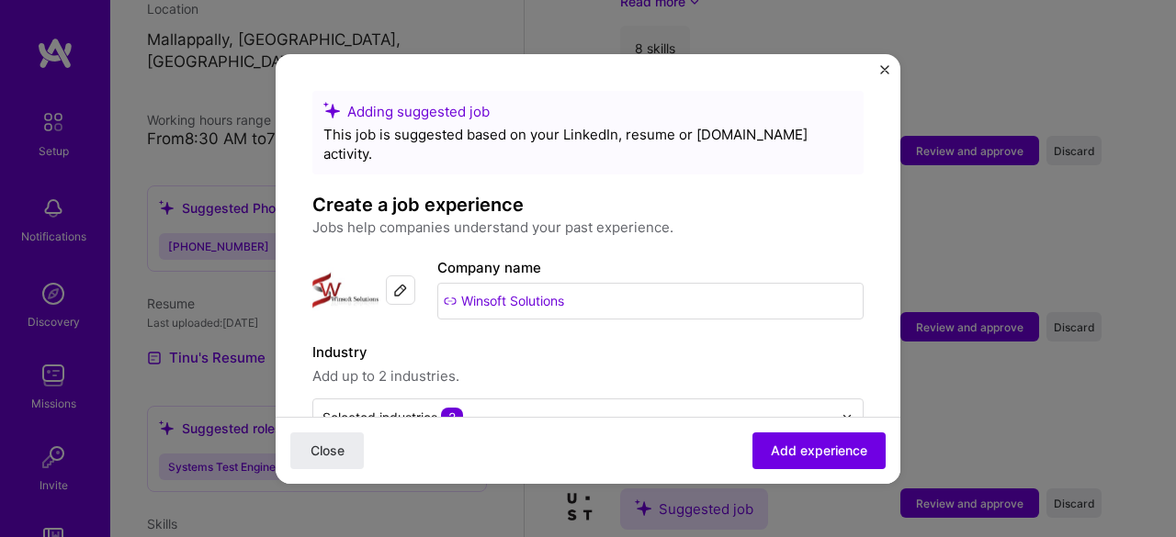
scroll to position [186, 0]
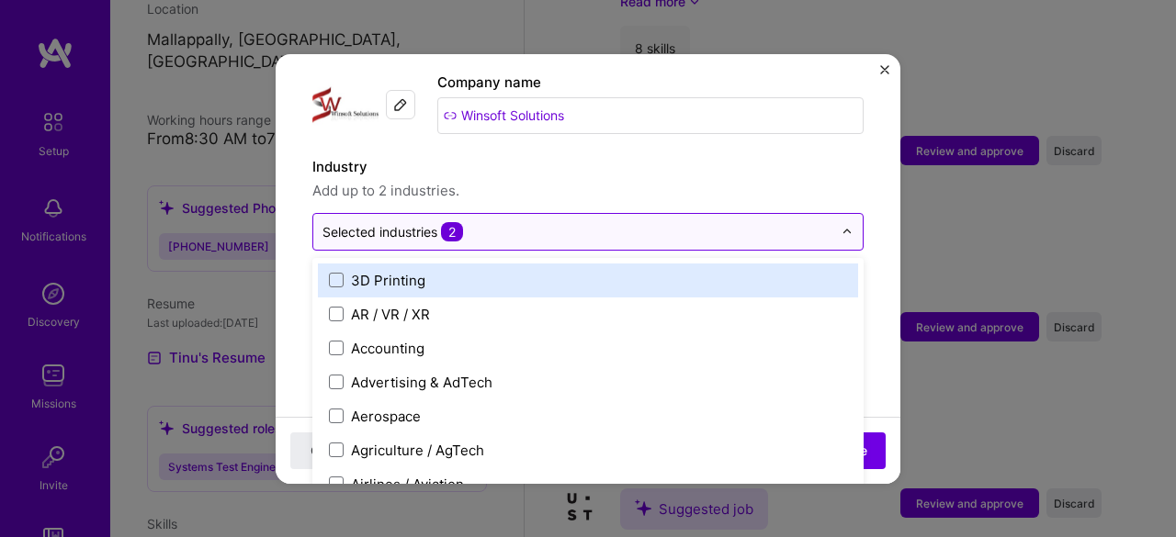
click at [514, 222] on input "text" at bounding box center [577, 231] width 510 height 19
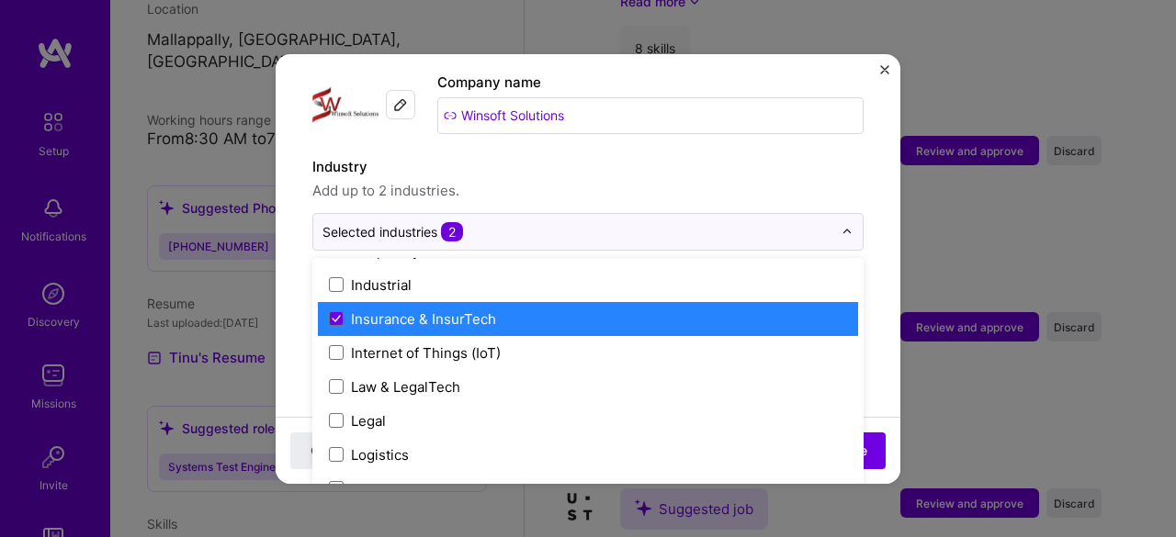
scroll to position [2464, 0]
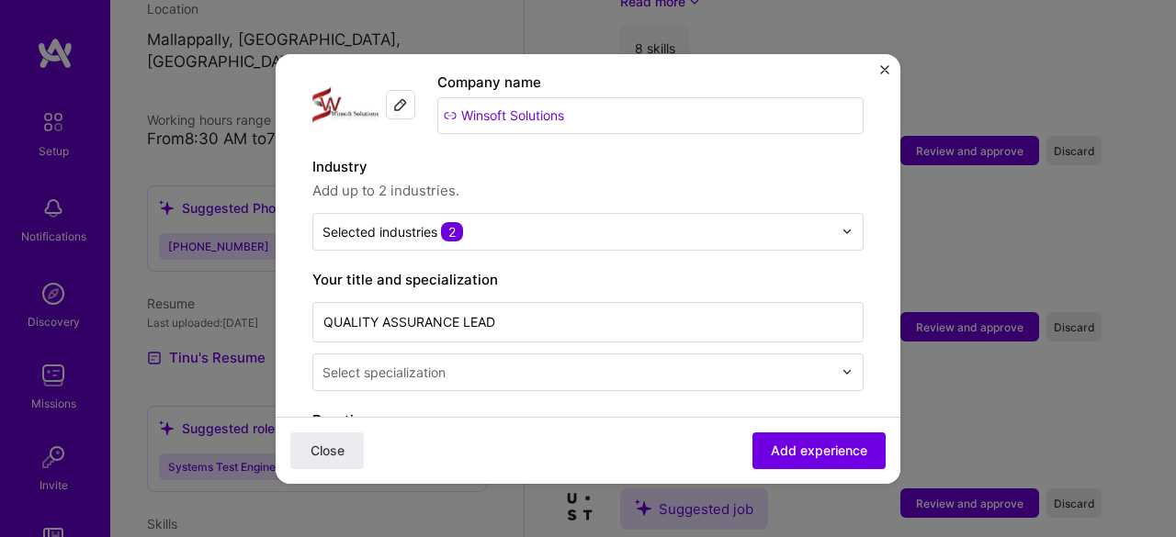
click at [651, 180] on span "Add up to 2 industries." at bounding box center [587, 191] width 551 height 22
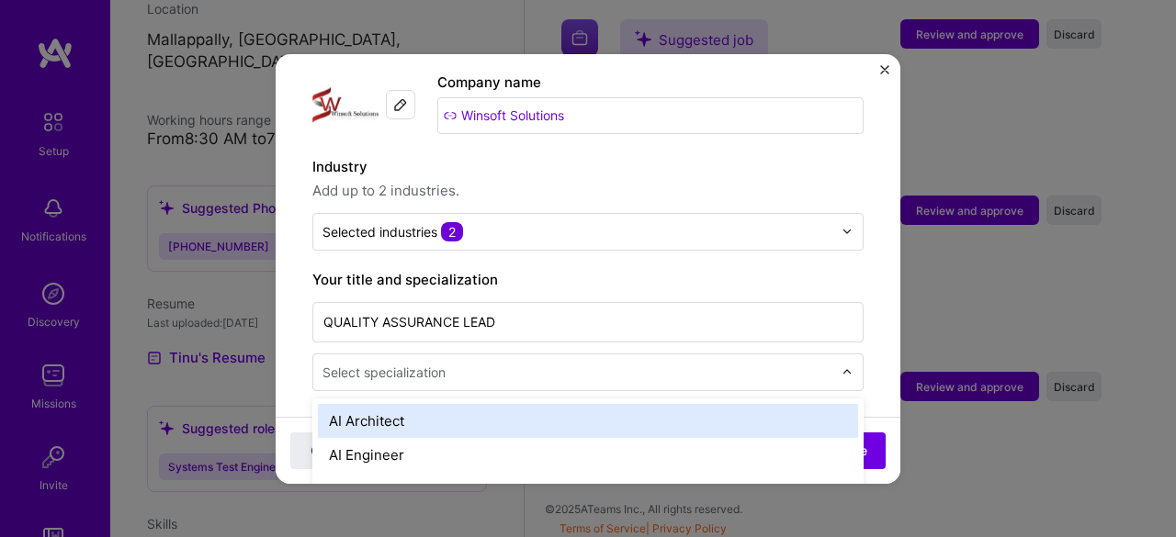
scroll to position [2014, 0]
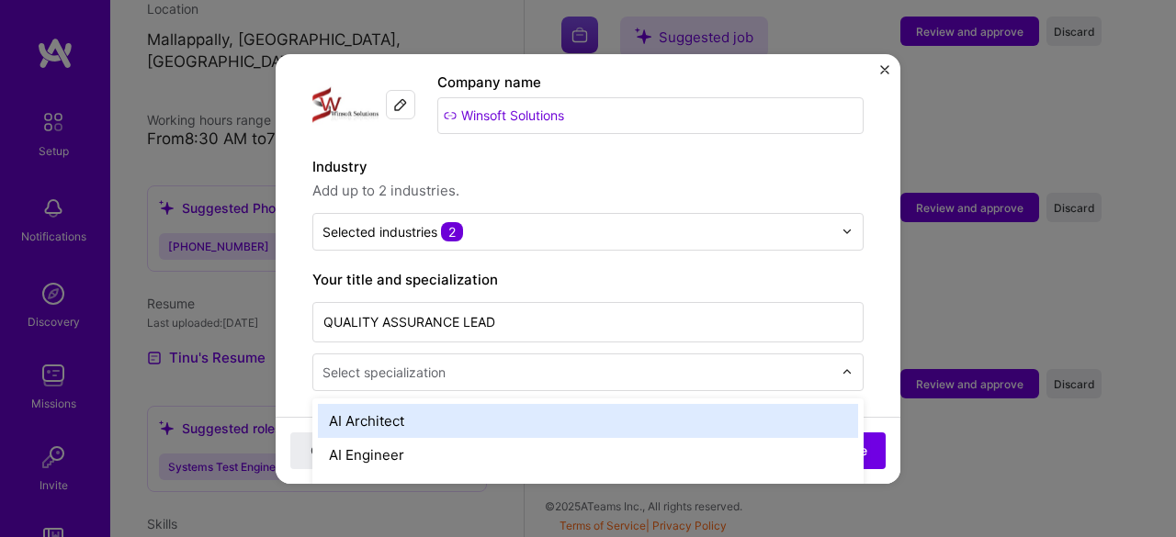
click at [649, 363] on input "text" at bounding box center [579, 372] width 514 height 19
type input "qa"
click at [638, 404] on div "QA Engineer" at bounding box center [588, 421] width 540 height 34
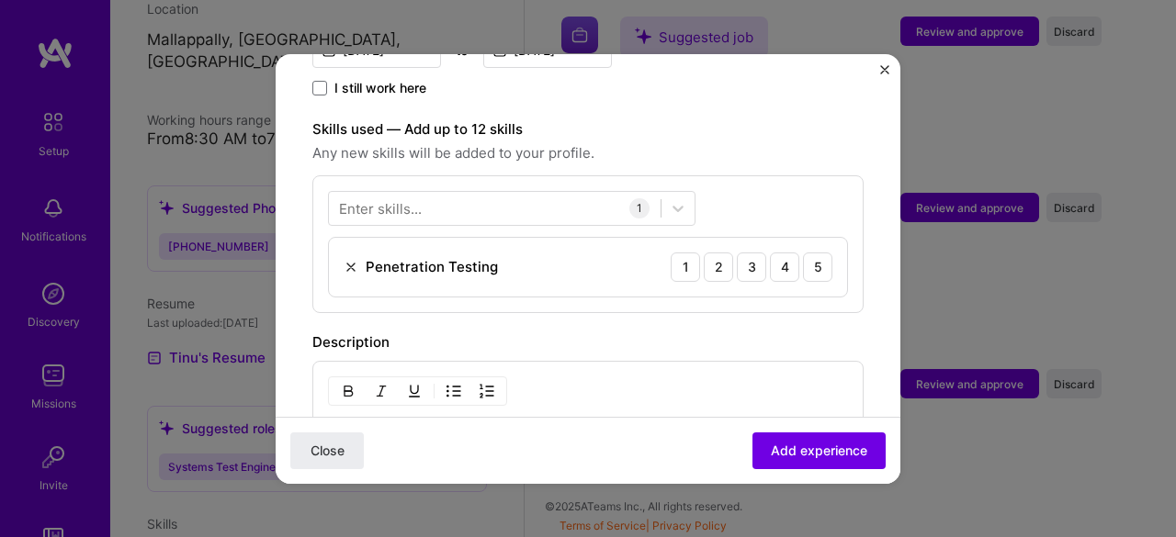
scroll to position [593, 0]
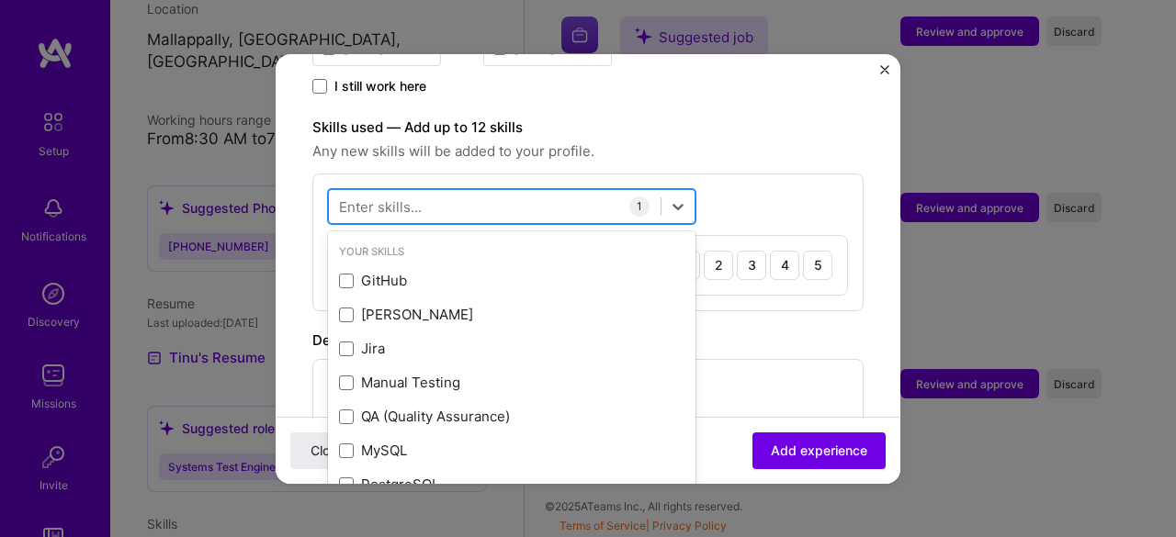
click at [511, 198] on div at bounding box center [495, 206] width 332 height 30
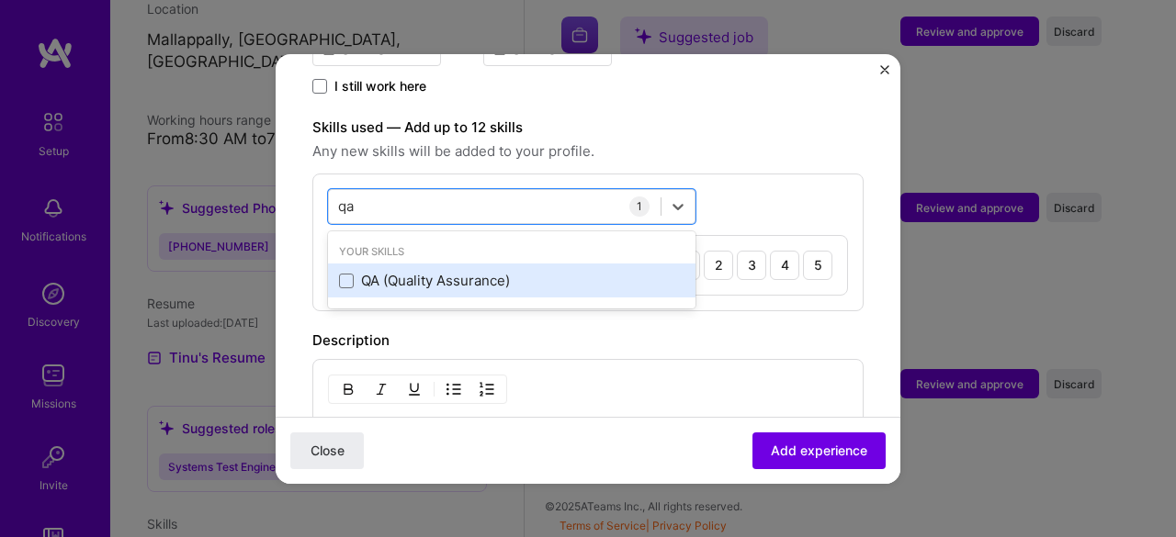
click at [435, 271] on div "QA (Quality Assurance)" at bounding box center [511, 280] width 345 height 19
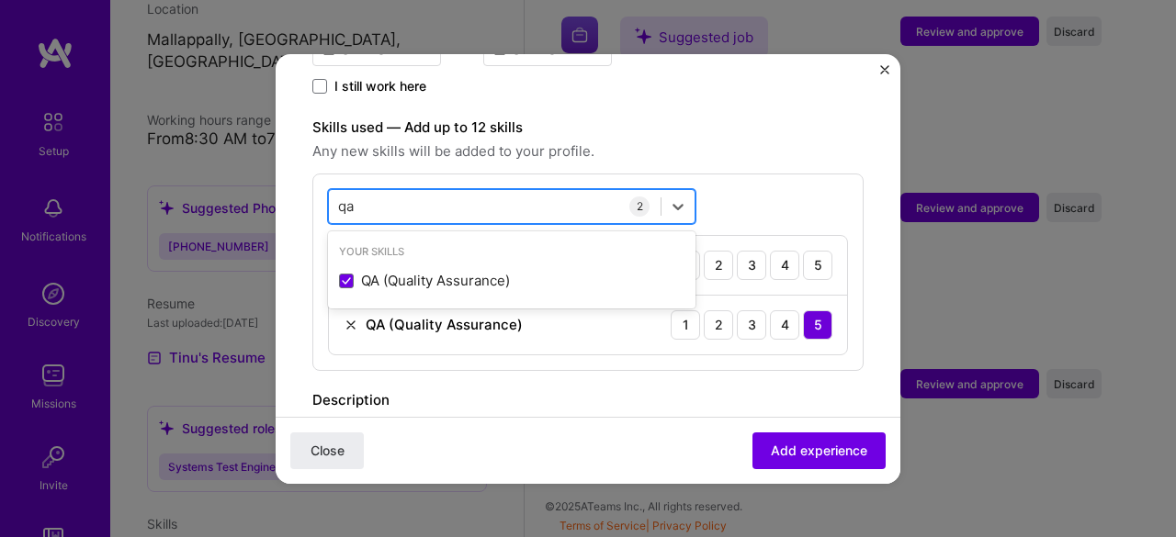
type input "q"
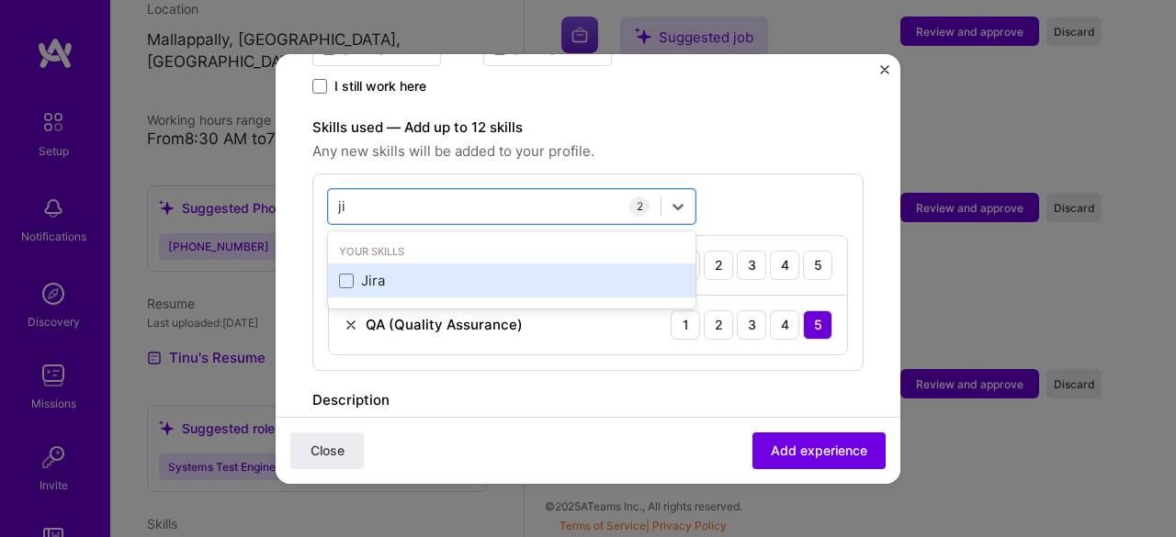
click at [588, 271] on div "Jira" at bounding box center [511, 280] width 345 height 19
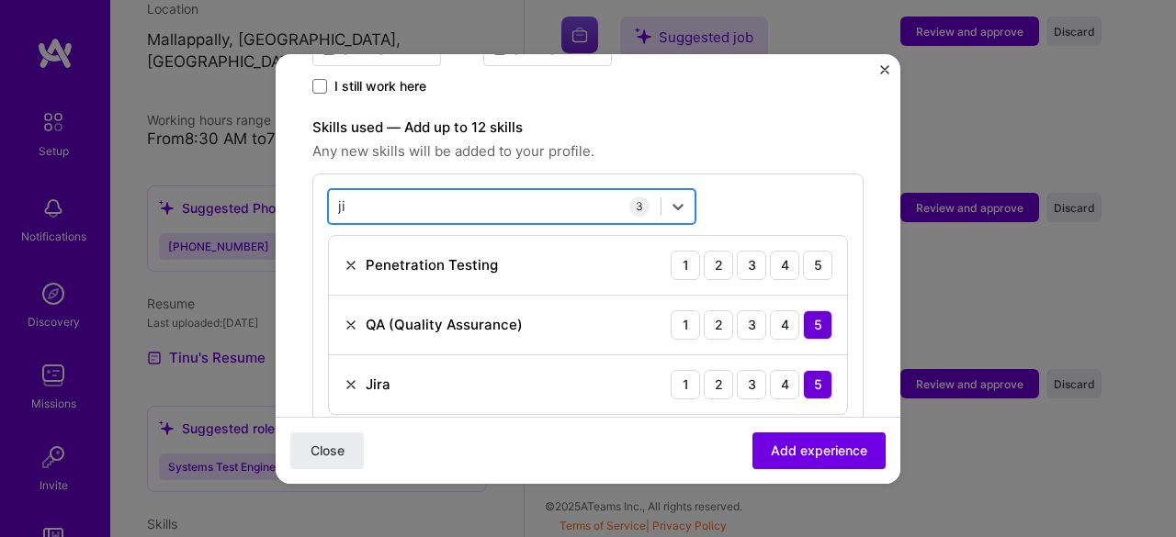
click at [572, 191] on div "ji ji" at bounding box center [495, 206] width 332 height 30
type input "j"
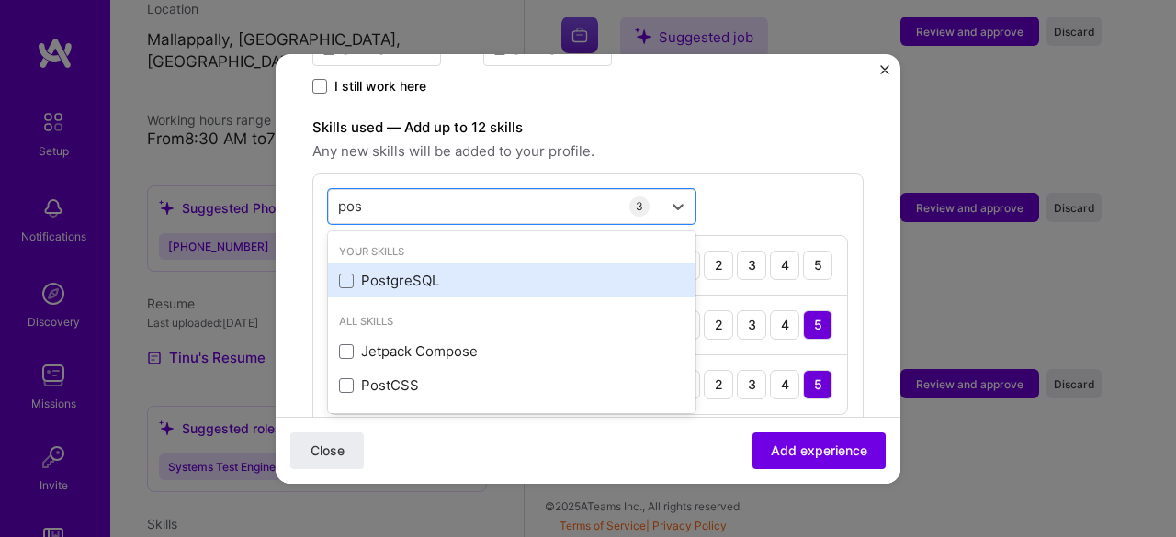
click at [420, 271] on div "PostgreSQL" at bounding box center [511, 280] width 345 height 19
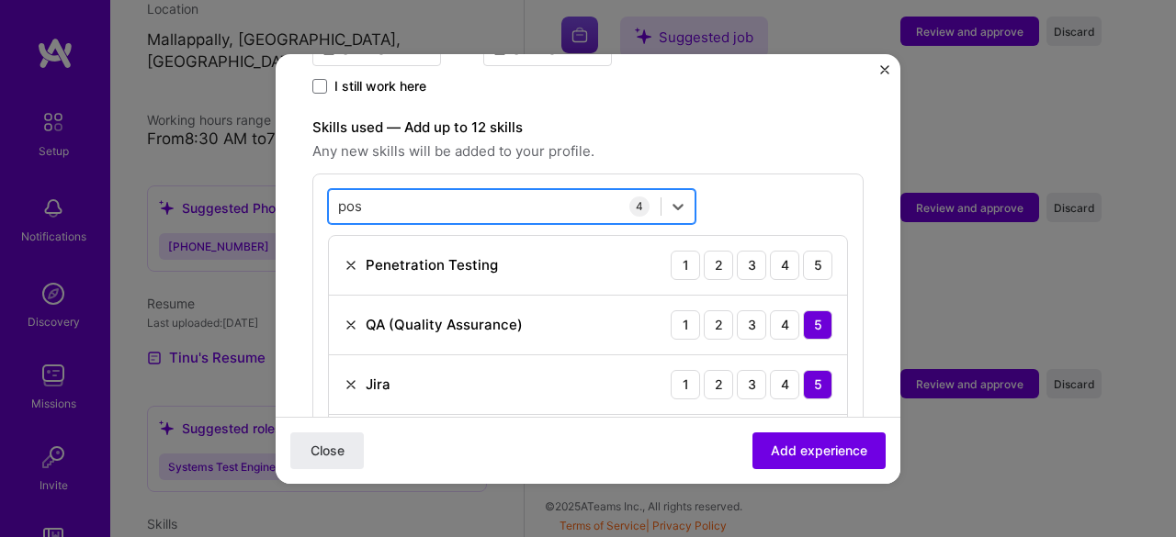
click at [466, 191] on div "pos pos" at bounding box center [495, 206] width 332 height 30
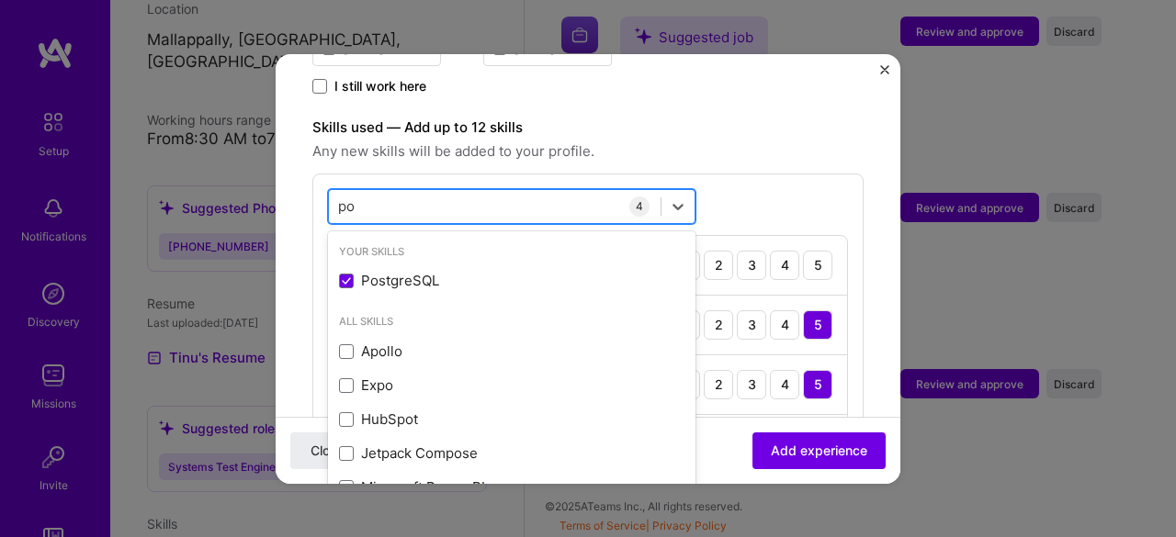
type input "p"
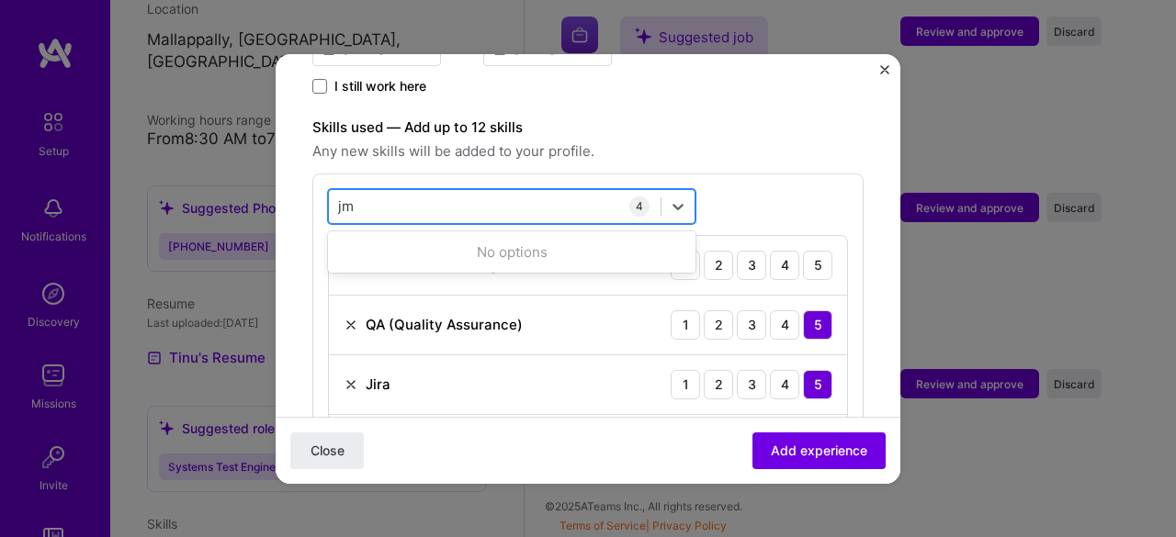
type input "j"
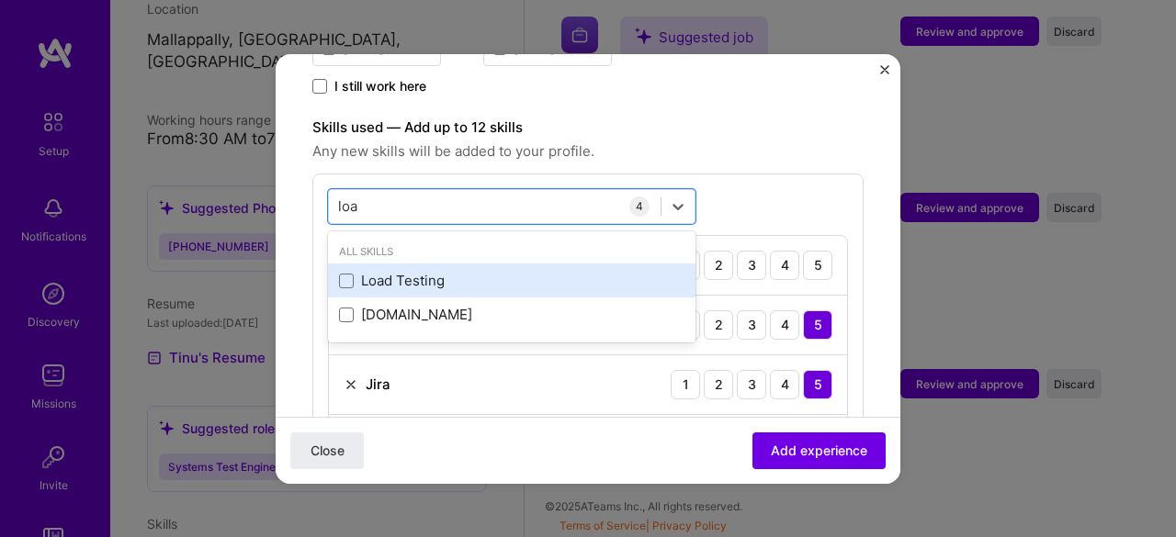
click at [430, 271] on div "Load Testing" at bounding box center [511, 280] width 345 height 19
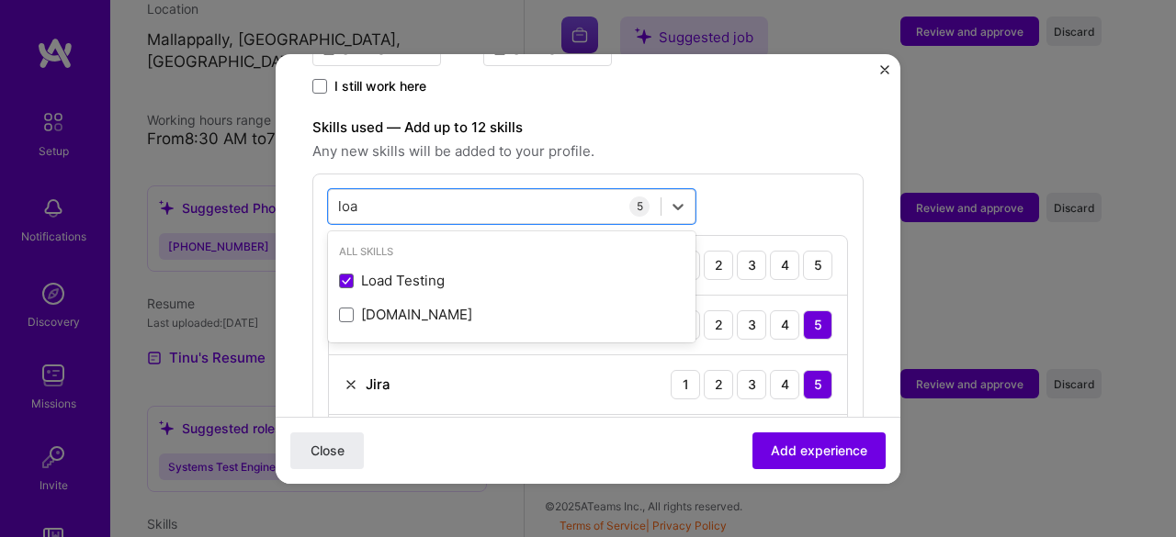
type input "loa"
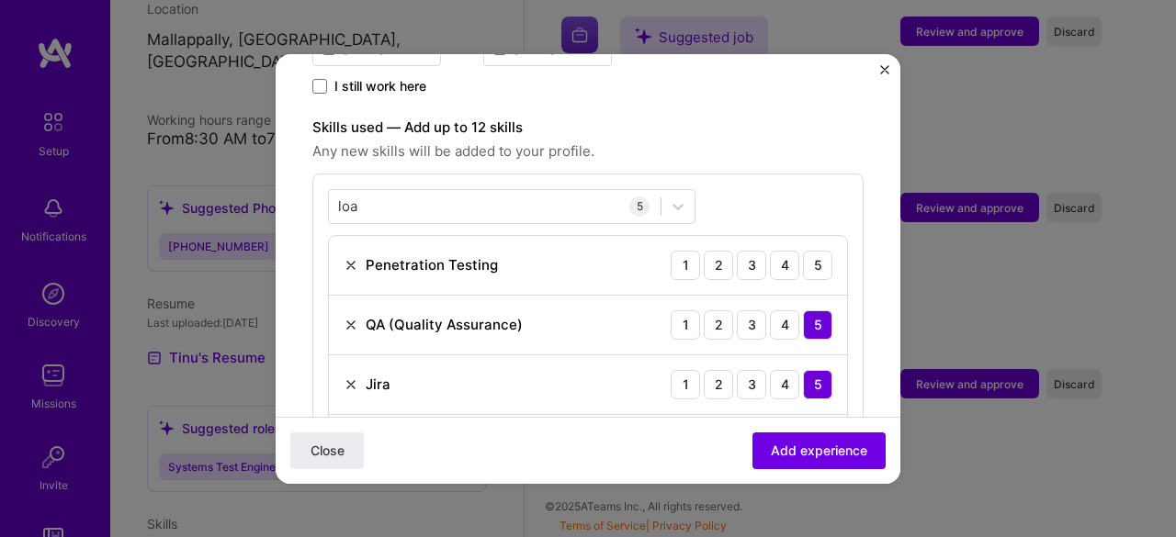
click at [766, 174] on div "[MEDICAL_DATA] 5 Penetration Testing 1 2 3 4 5 QA (Quality Assurance) 1 2 3 4 5…" at bounding box center [587, 362] width 551 height 377
click at [737, 251] on div "3" at bounding box center [751, 265] width 29 height 29
click at [709, 251] on div "2" at bounding box center [718, 265] width 29 height 29
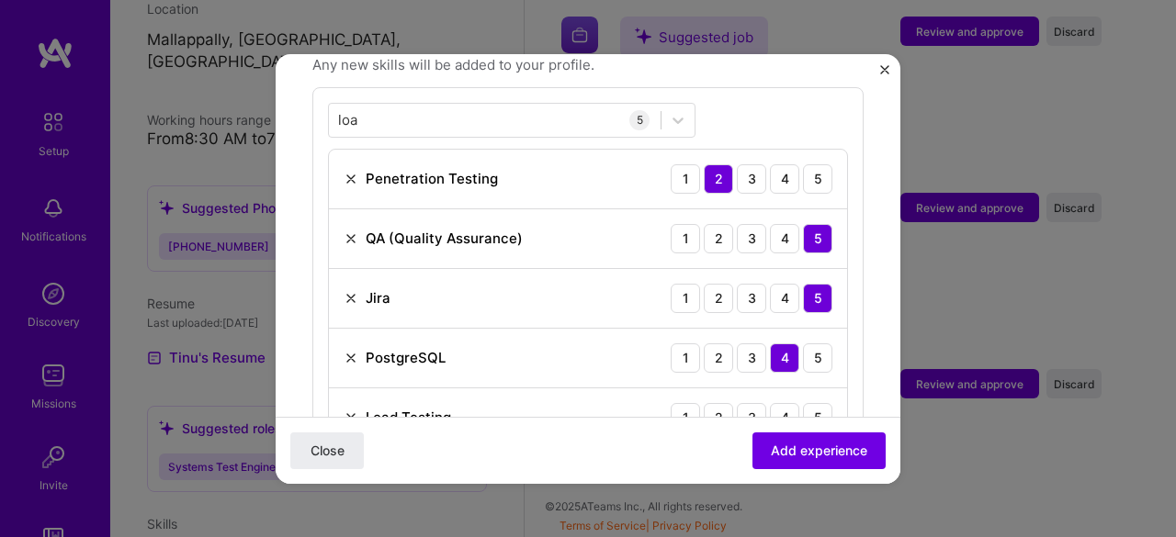
scroll to position [695, 0]
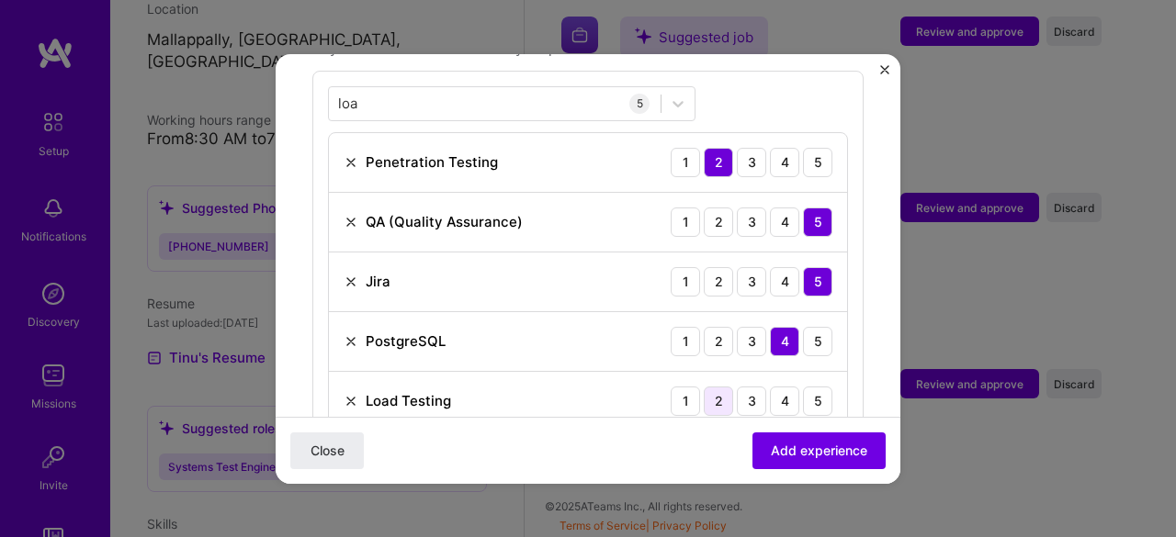
click at [712, 387] on div "2" at bounding box center [718, 401] width 29 height 29
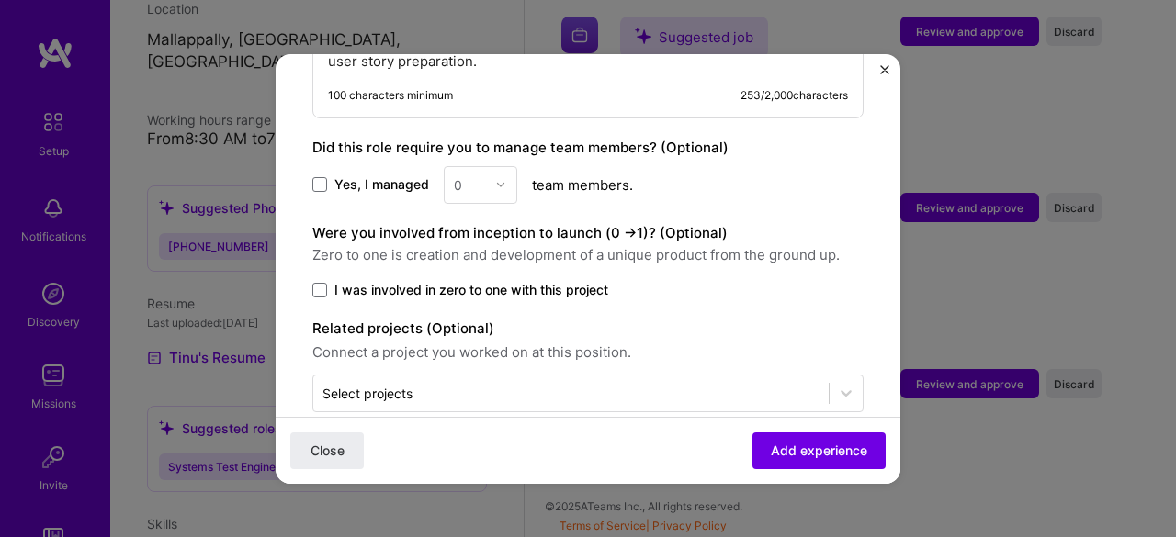
scroll to position [1257, 0]
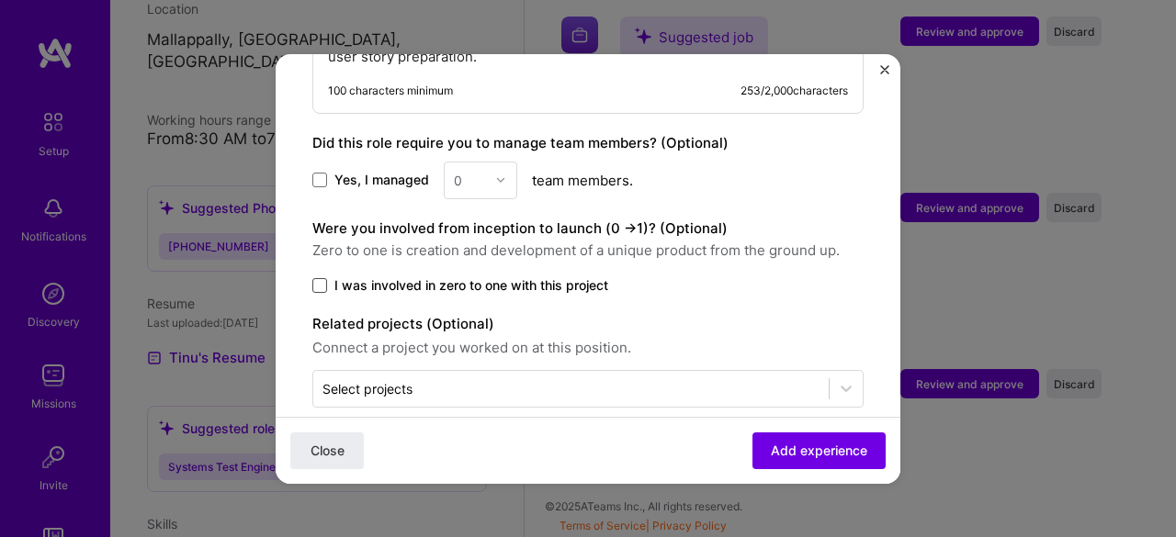
click at [318, 278] on span at bounding box center [319, 285] width 15 height 15
click at [0, 0] on input "I was involved in zero to one with this project" at bounding box center [0, 0] width 0 height 0
click at [783, 442] on span "Add experience" at bounding box center [819, 450] width 96 height 18
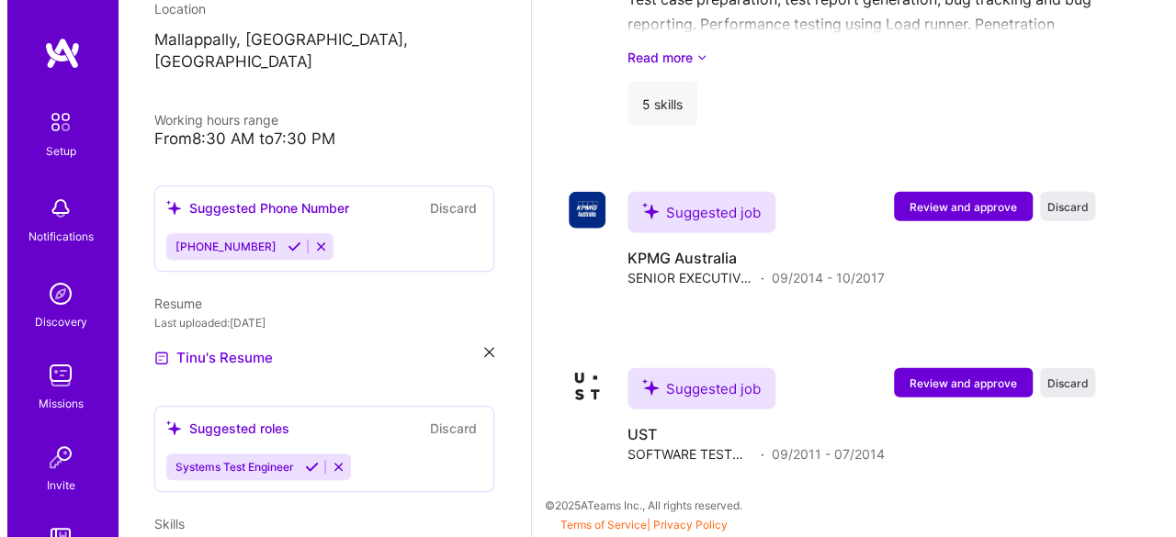
scroll to position [2144, 0]
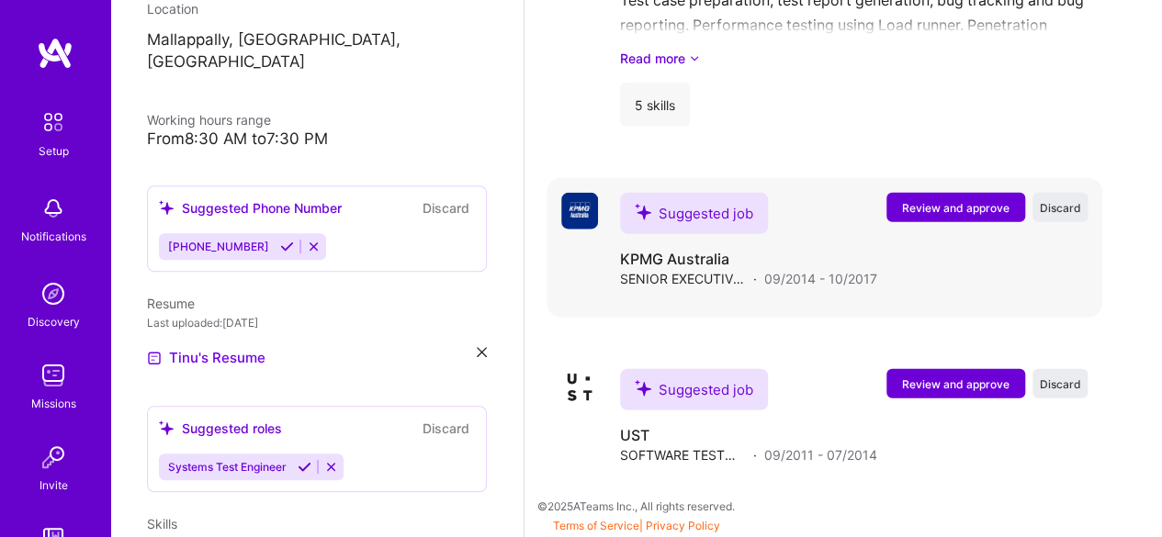
click at [989, 216] on button "Review and approve" at bounding box center [956, 207] width 139 height 29
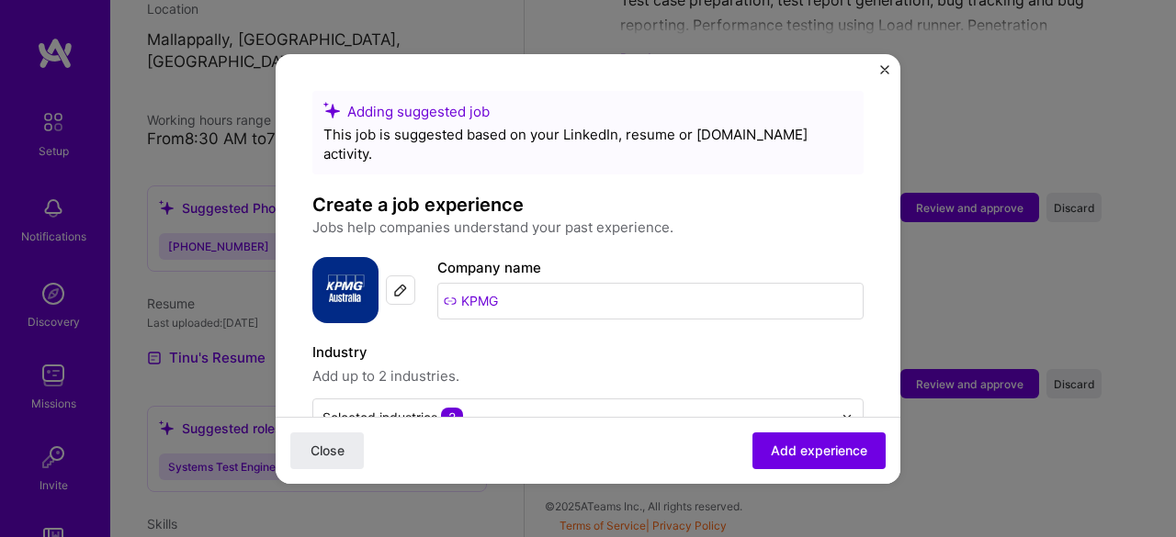
click at [531, 283] on input "KPMG" at bounding box center [650, 301] width 426 height 37
type input "K"
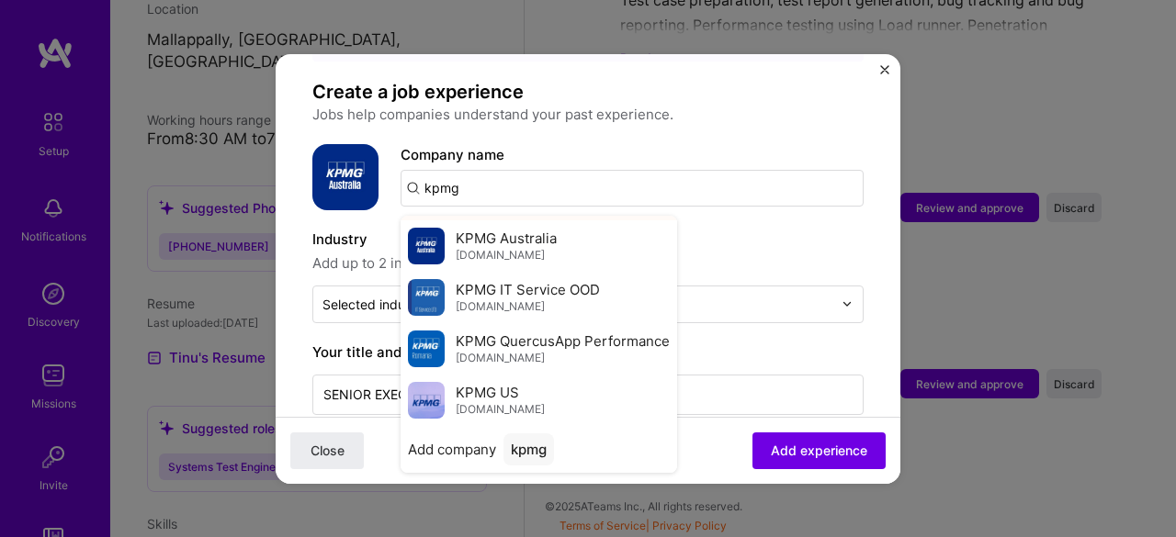
scroll to position [114, 0]
click at [507, 382] on span "KPMG US" at bounding box center [487, 391] width 63 height 19
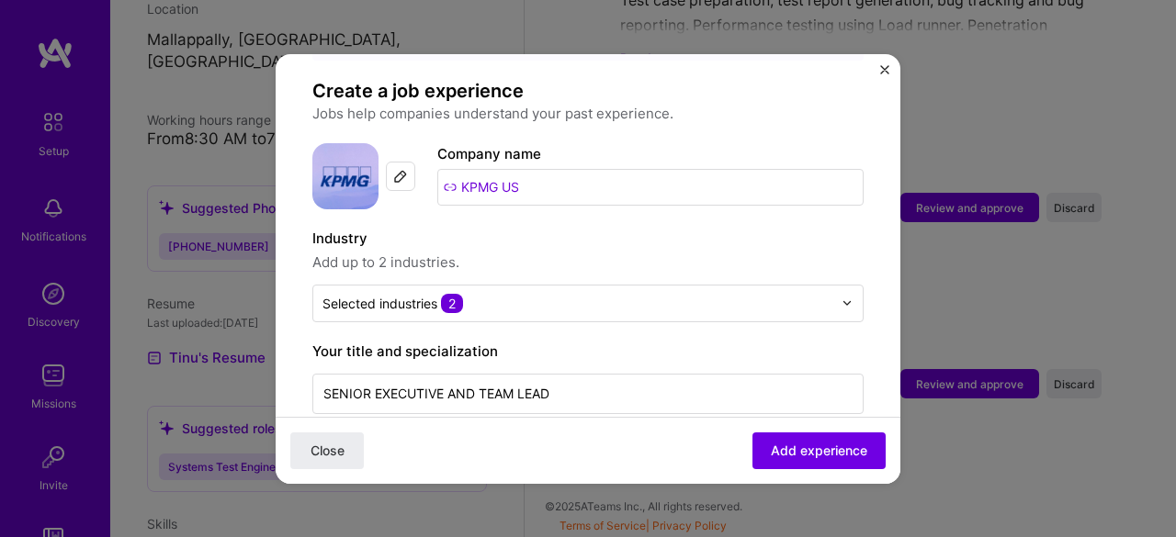
click at [542, 169] on input "KPMG US" at bounding box center [650, 187] width 426 height 37
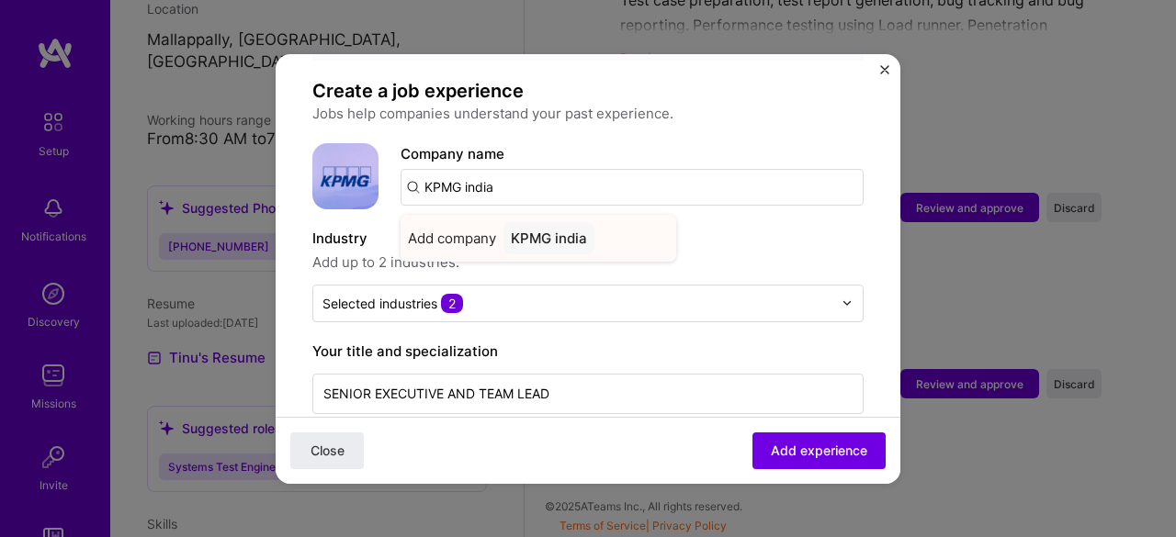
type input "KPMG india"
click at [567, 222] on div "KPMG india" at bounding box center [548, 238] width 91 height 32
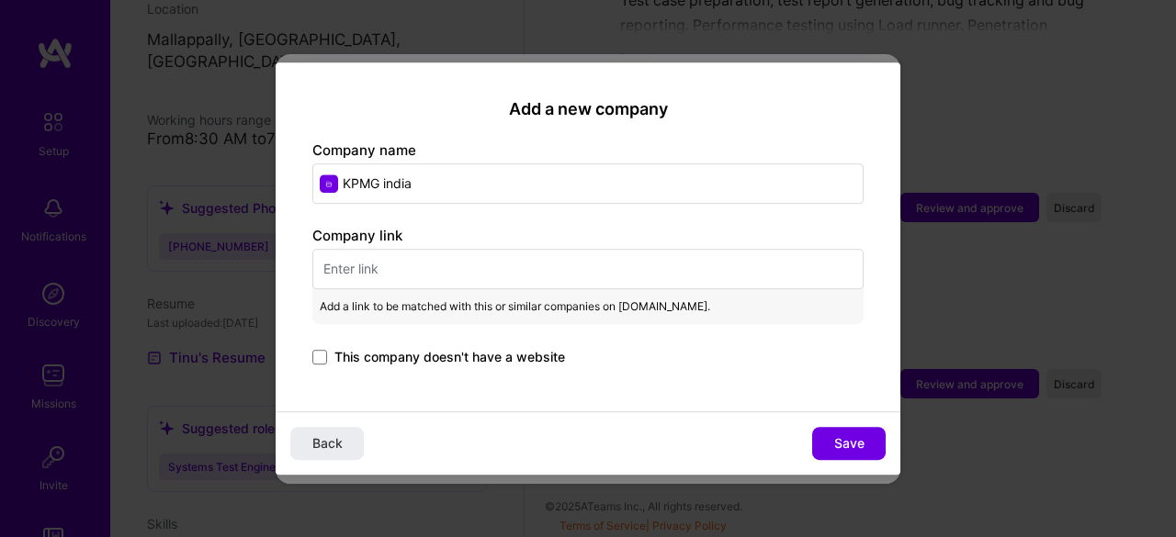
paste input "[URL][DOMAIN_NAME]"
click at [564, 267] on div "Company link Add a link to be matched with this or similar companies on [DOMAIN…" at bounding box center [587, 297] width 551 height 143
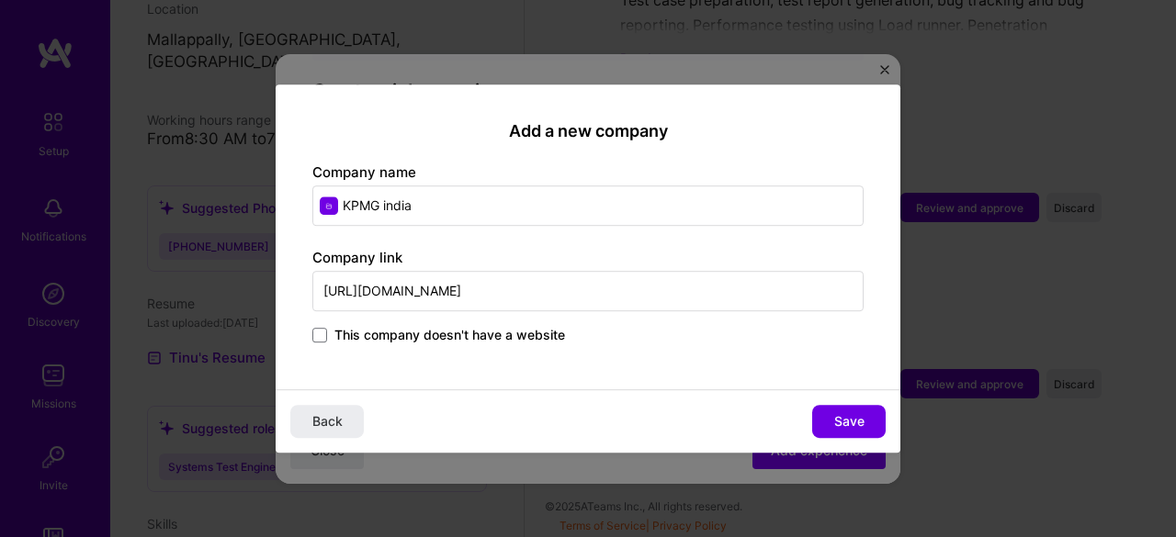
type input "[URL][DOMAIN_NAME]"
click at [465, 214] on input "KPMG india" at bounding box center [587, 206] width 551 height 40
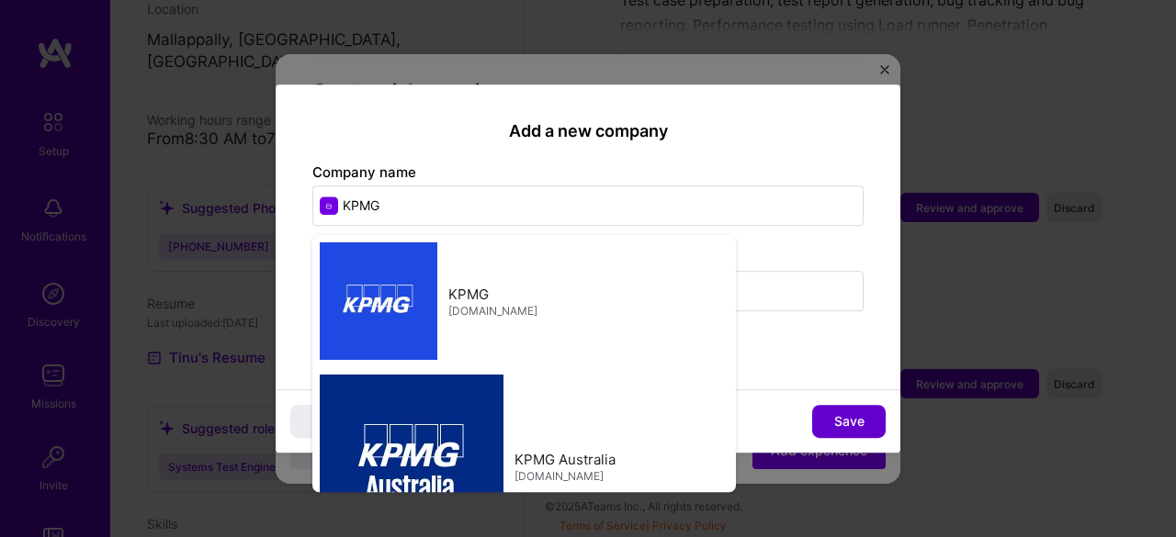
type input "KPMG"
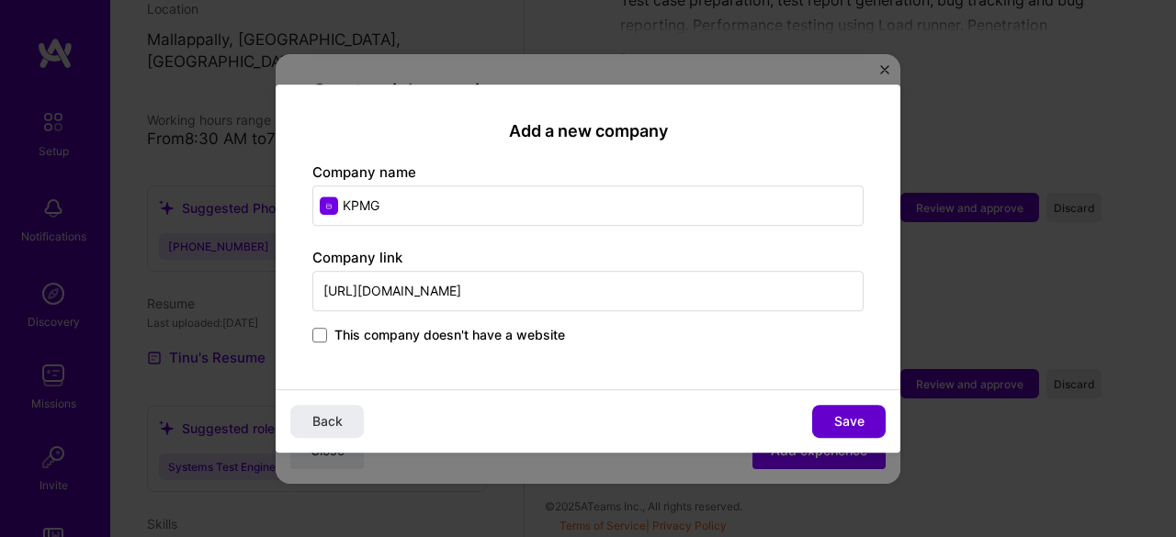
click at [864, 416] on span "Save" at bounding box center [849, 422] width 30 height 18
type input "KPMG"
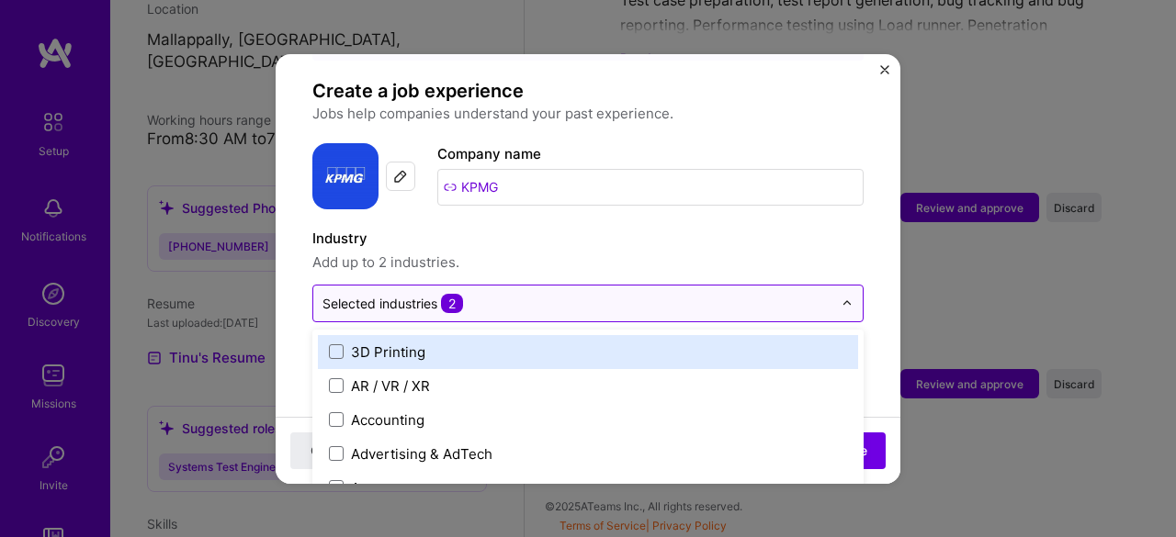
click at [513, 294] on input "text" at bounding box center [577, 303] width 510 height 19
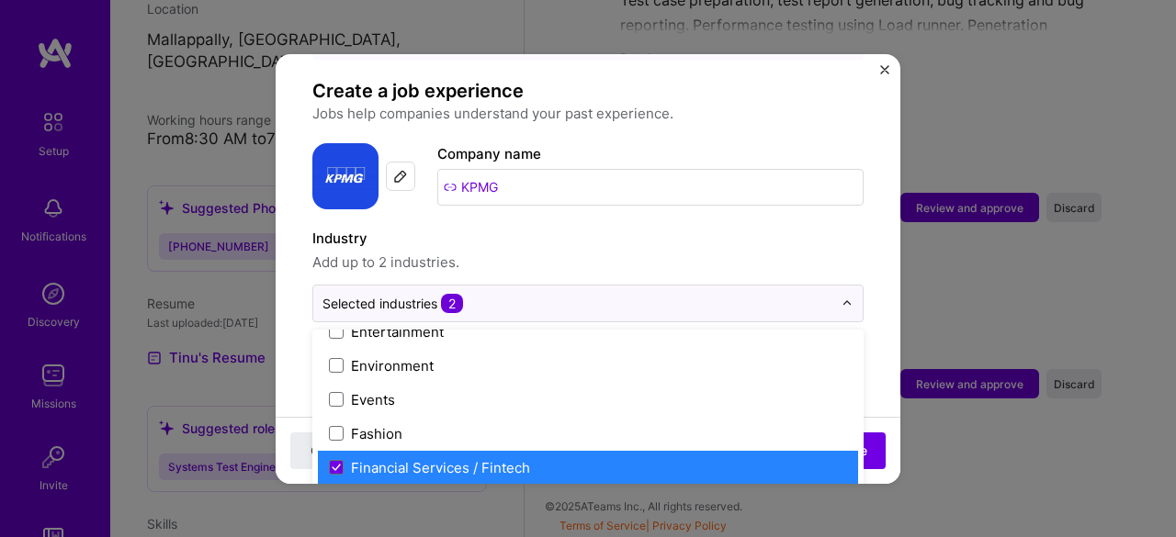
scroll to position [1828, 0]
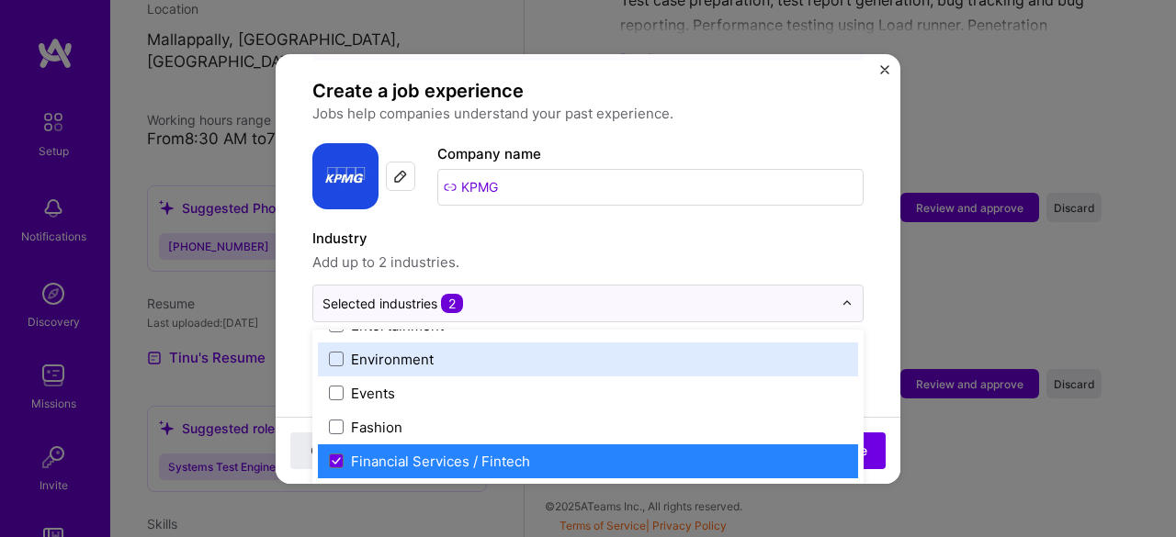
click at [663, 228] on label "Industry" at bounding box center [587, 239] width 551 height 22
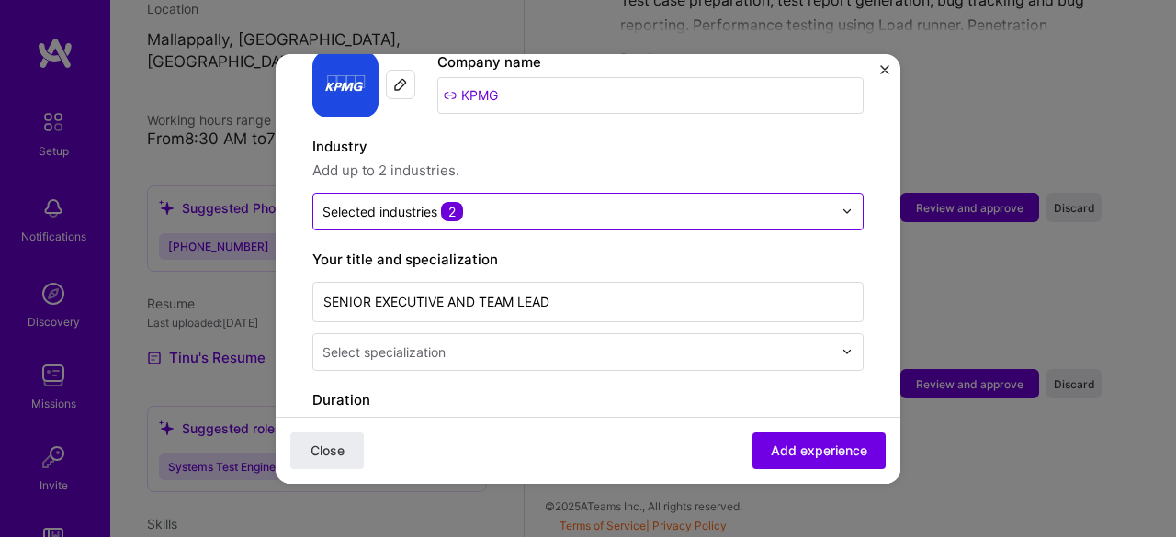
scroll to position [220, 0]
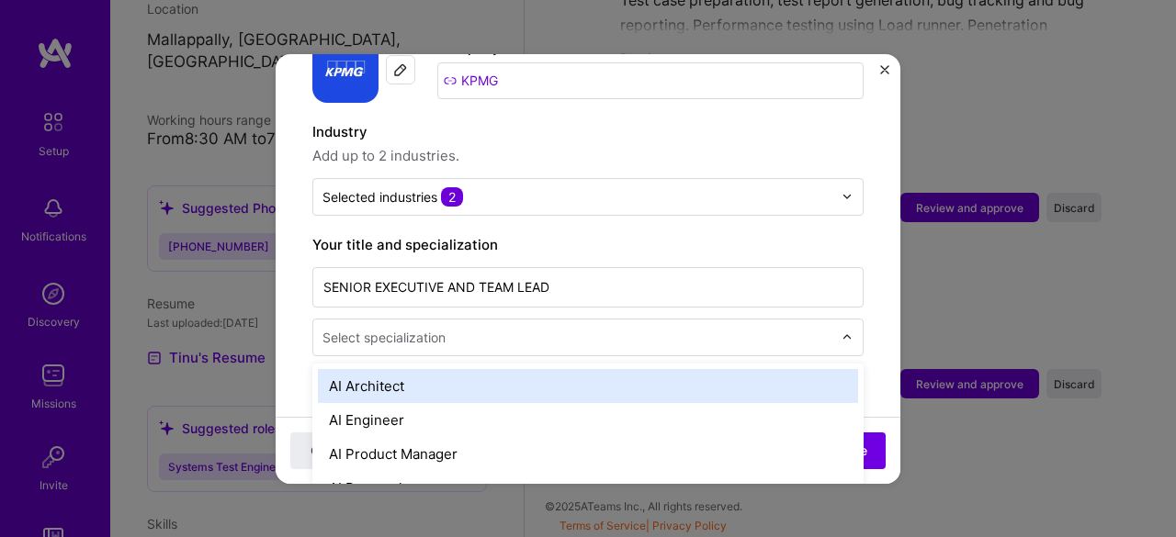
click at [653, 328] on input "text" at bounding box center [579, 337] width 514 height 19
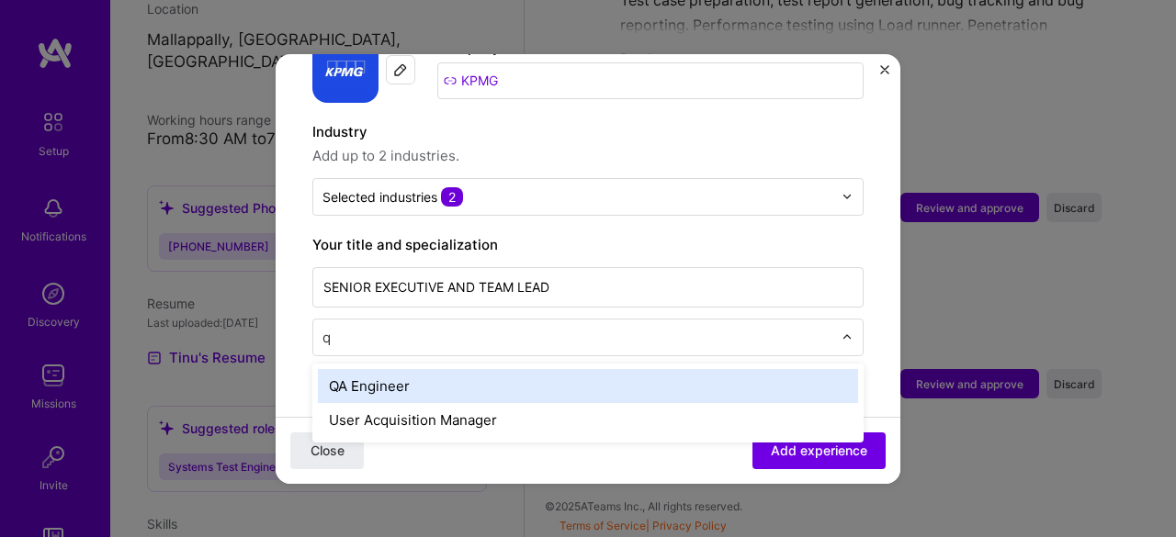
type input "qa"
click at [641, 369] on div "QA Engineer" at bounding box center [588, 386] width 540 height 34
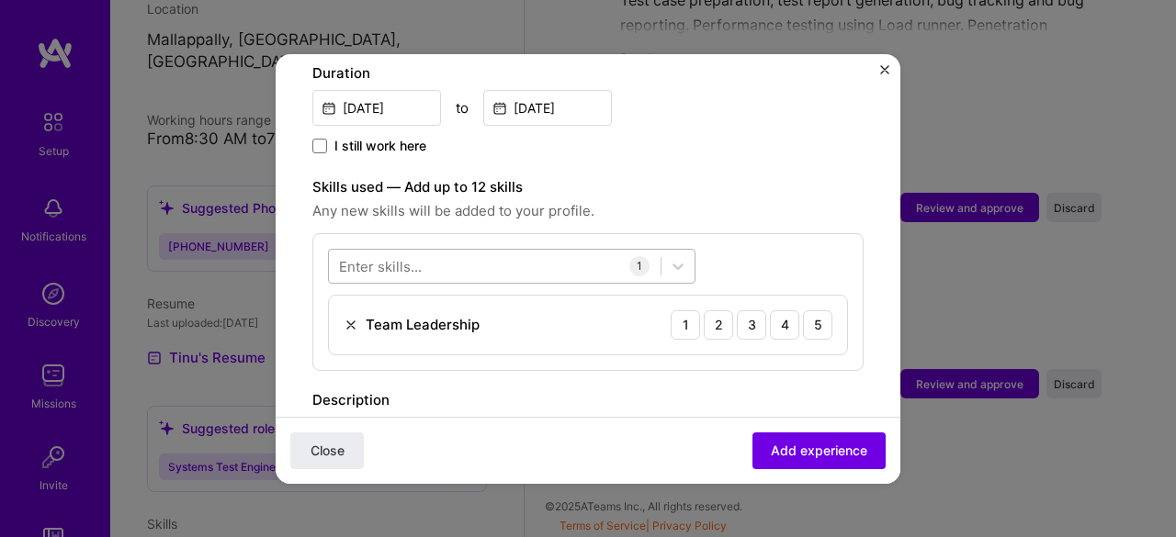
scroll to position [535, 0]
click at [808, 309] on div "5" at bounding box center [817, 323] width 29 height 29
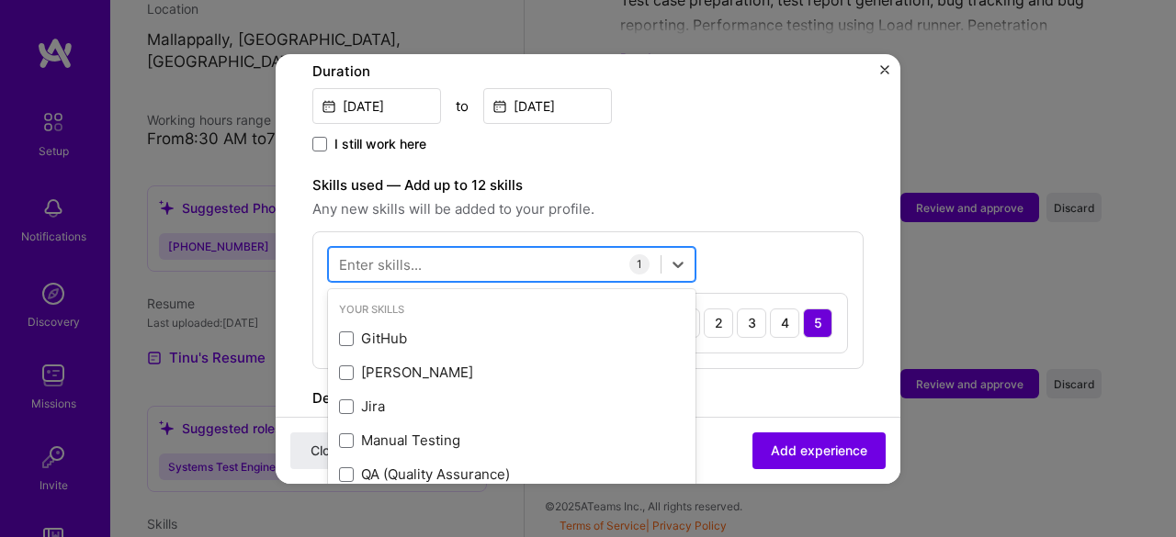
click at [564, 249] on div at bounding box center [495, 264] width 332 height 30
type input "l"
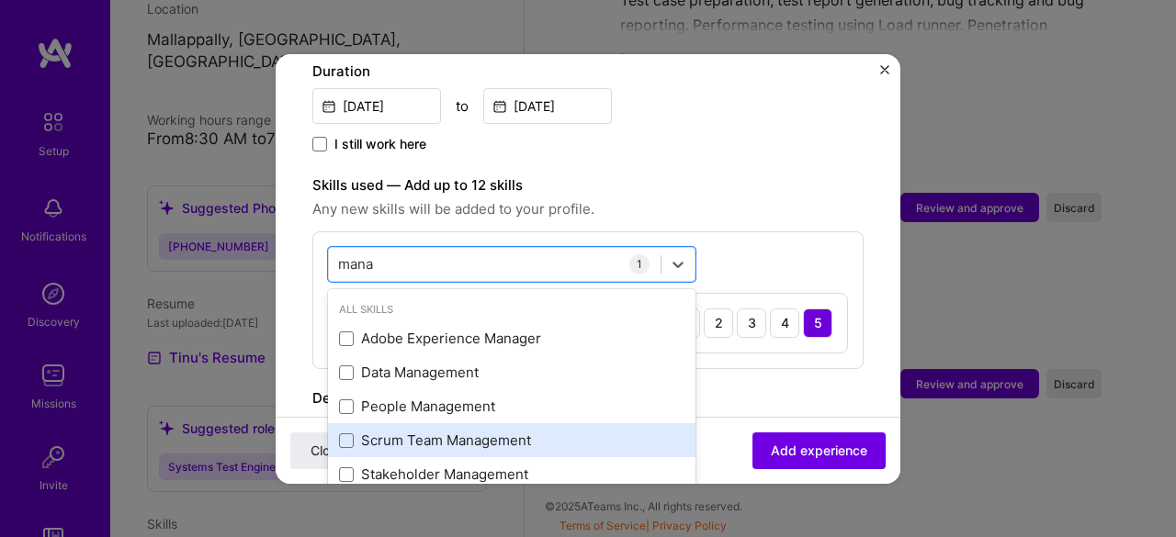
click at [460, 431] on div "Scrum Team Management" at bounding box center [511, 440] width 345 height 19
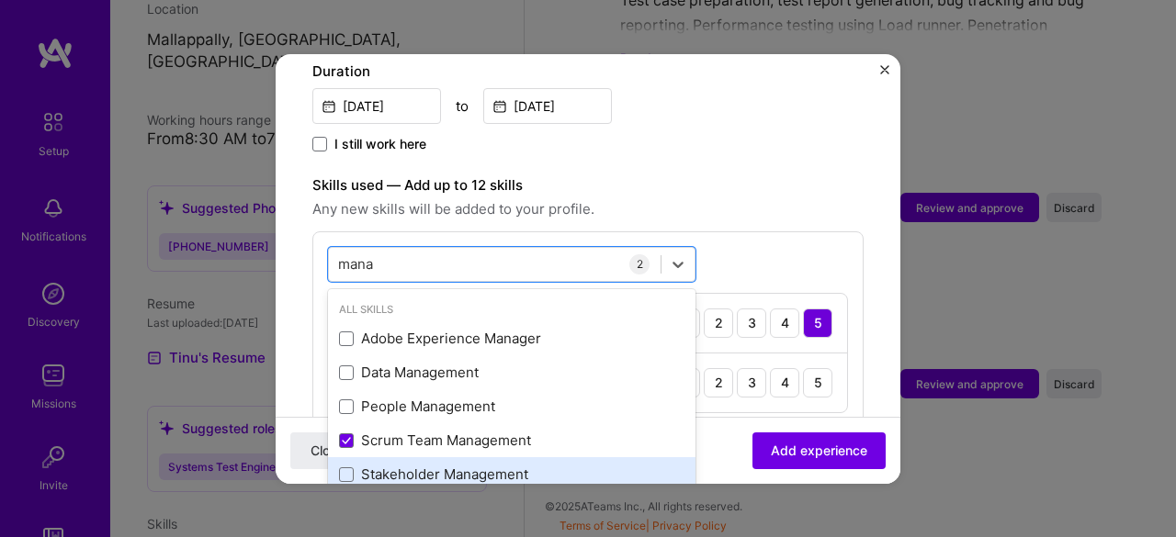
click at [546, 465] on div "Stakeholder Management" at bounding box center [511, 474] width 345 height 19
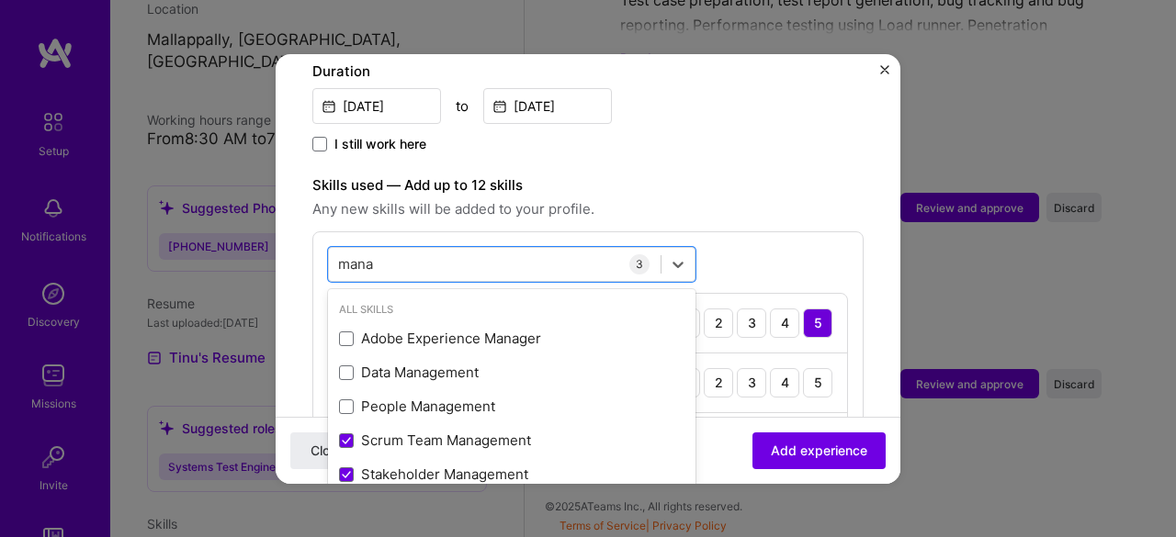
type input "mana"
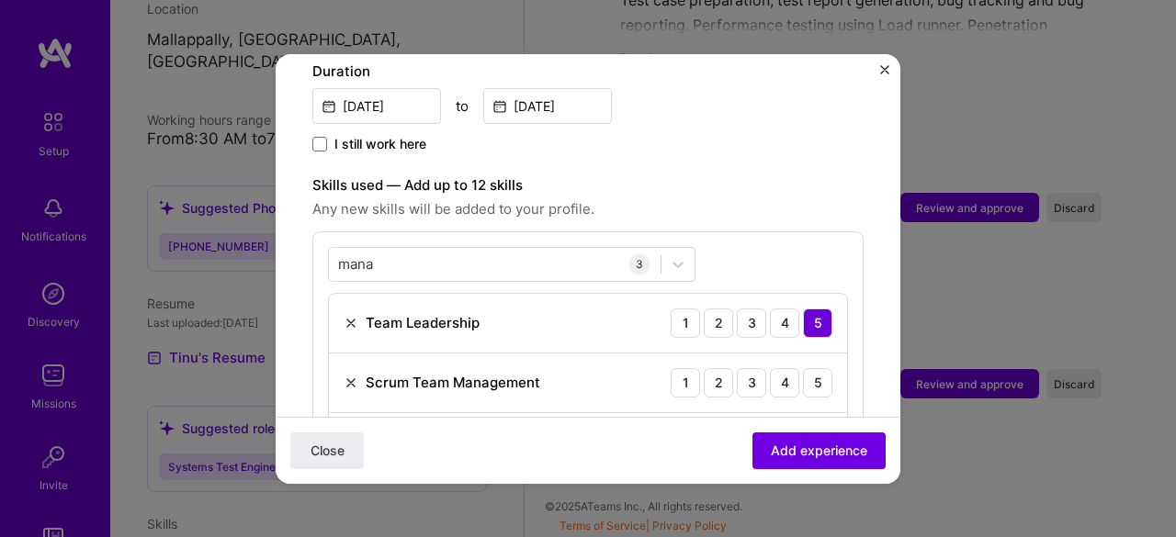
click at [755, 232] on div "mana mana 3 Team Leadership 1 2 3 4 5 Scrum Team Management 1 2 3 4 5 Stakehold…" at bounding box center [587, 360] width 551 height 257
click at [812, 368] on div "5" at bounding box center [817, 382] width 29 height 29
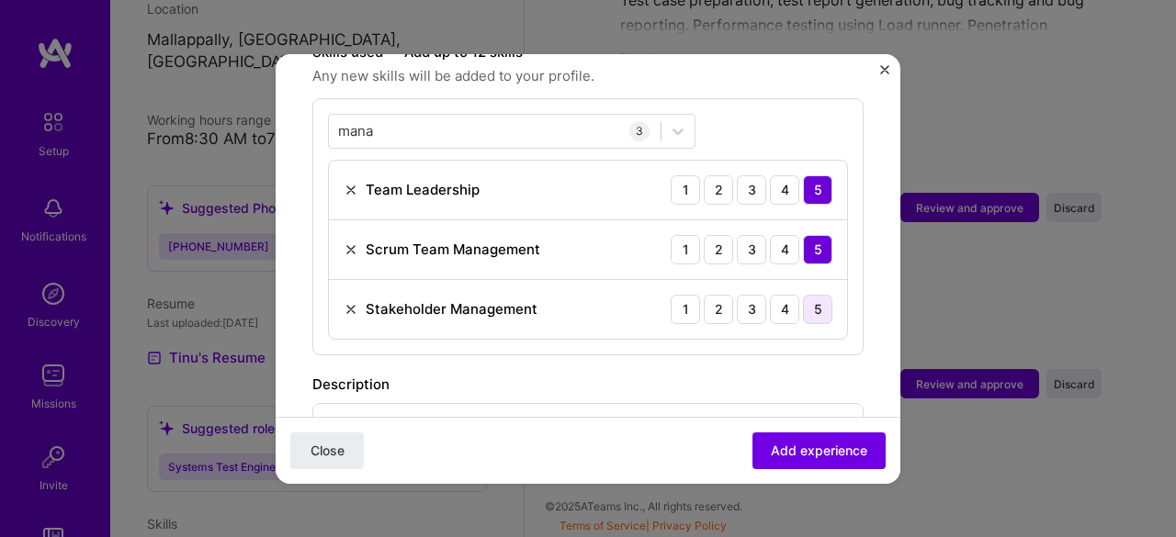
click at [803, 295] on div "5" at bounding box center [817, 309] width 29 height 29
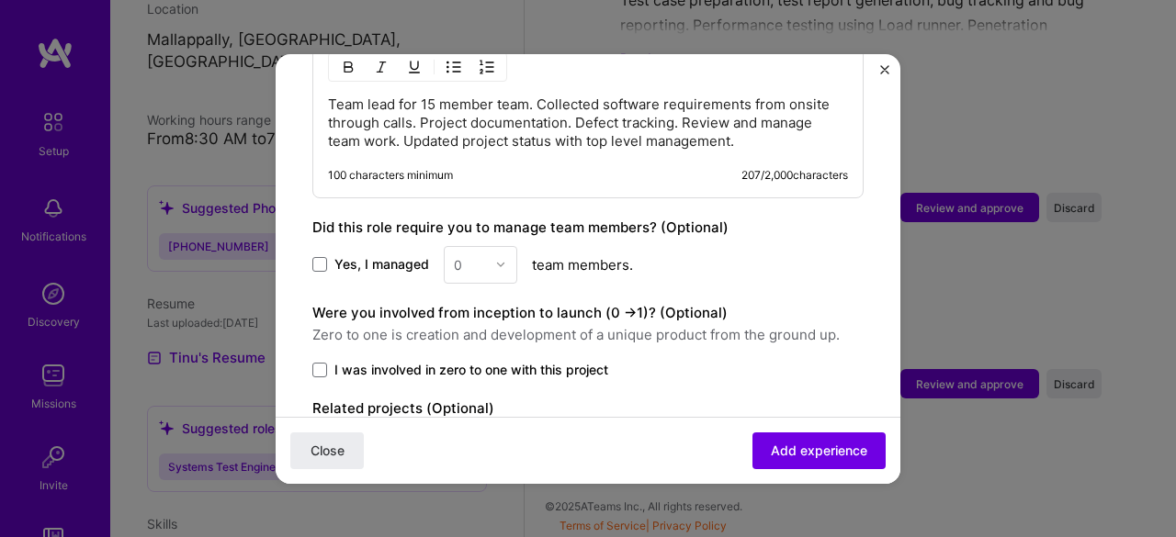
scroll to position [1035, 0]
click at [322, 362] on span at bounding box center [319, 369] width 15 height 15
click at [0, 0] on input "I was involved in zero to one with this project" at bounding box center [0, 0] width 0 height 0
click at [324, 256] on span at bounding box center [319, 263] width 15 height 15
click at [0, 0] on input "Yes, I managed" at bounding box center [0, 0] width 0 height 0
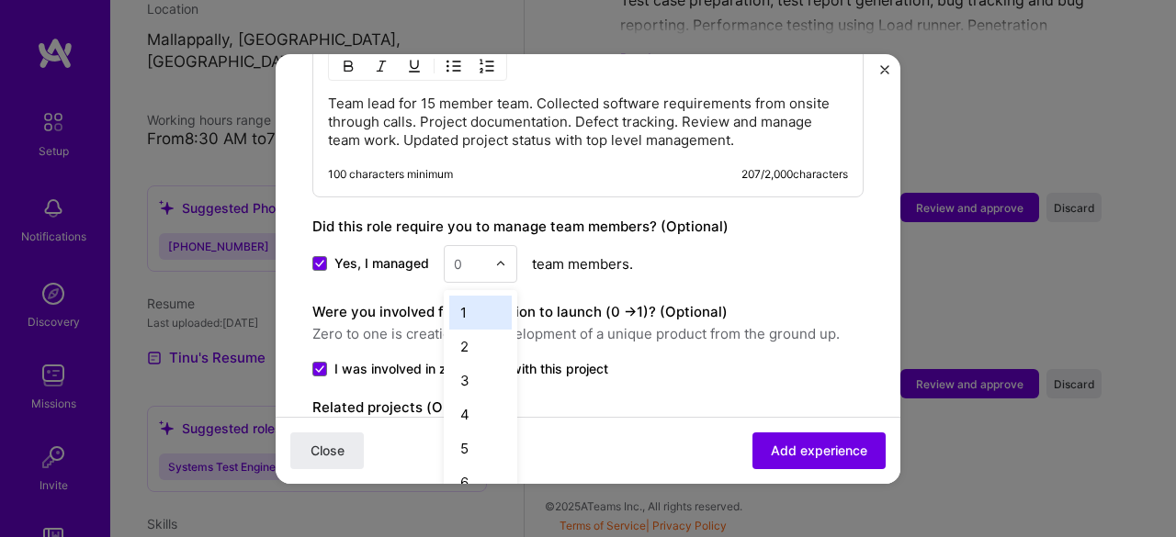
click at [496, 246] on div at bounding box center [505, 264] width 21 height 36
click at [465, 476] on div "15" at bounding box center [480, 493] width 62 height 34
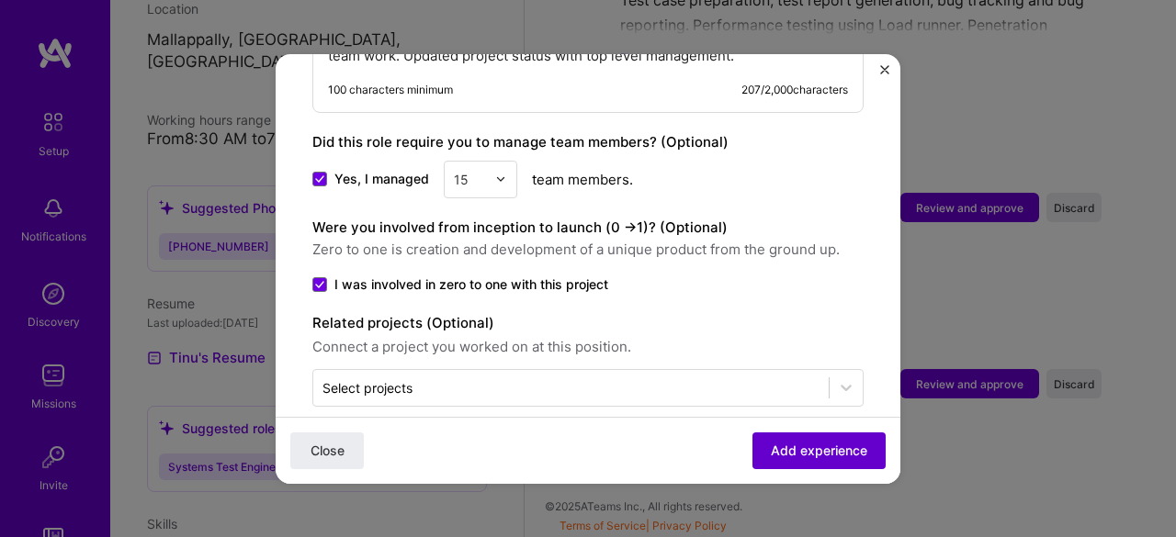
click at [752, 455] on button "Add experience" at bounding box center [818, 450] width 133 height 37
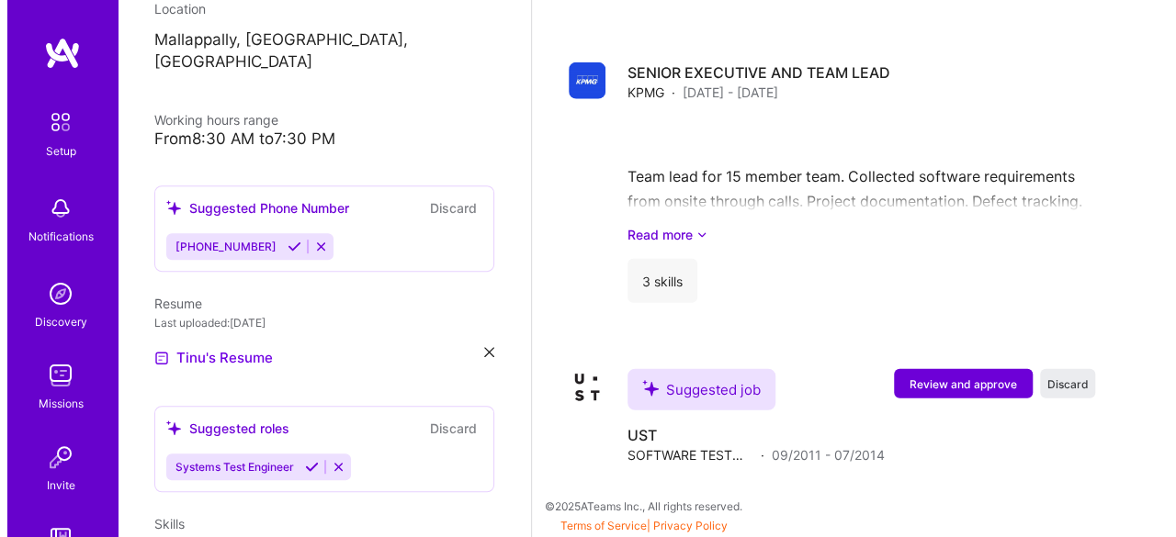
scroll to position [2247, 0]
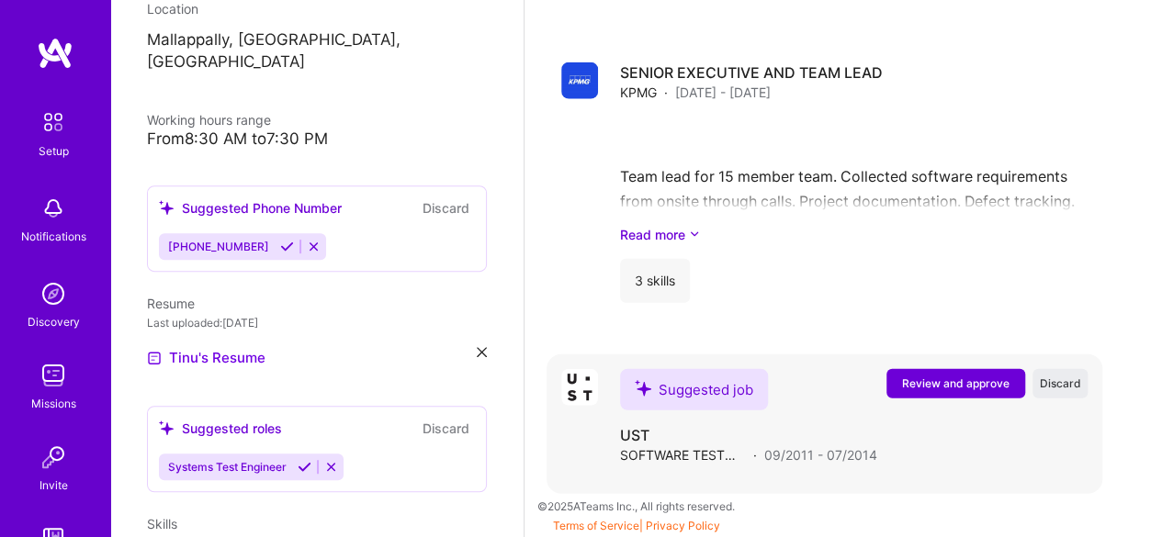
click at [963, 373] on button "Review and approve" at bounding box center [956, 383] width 139 height 29
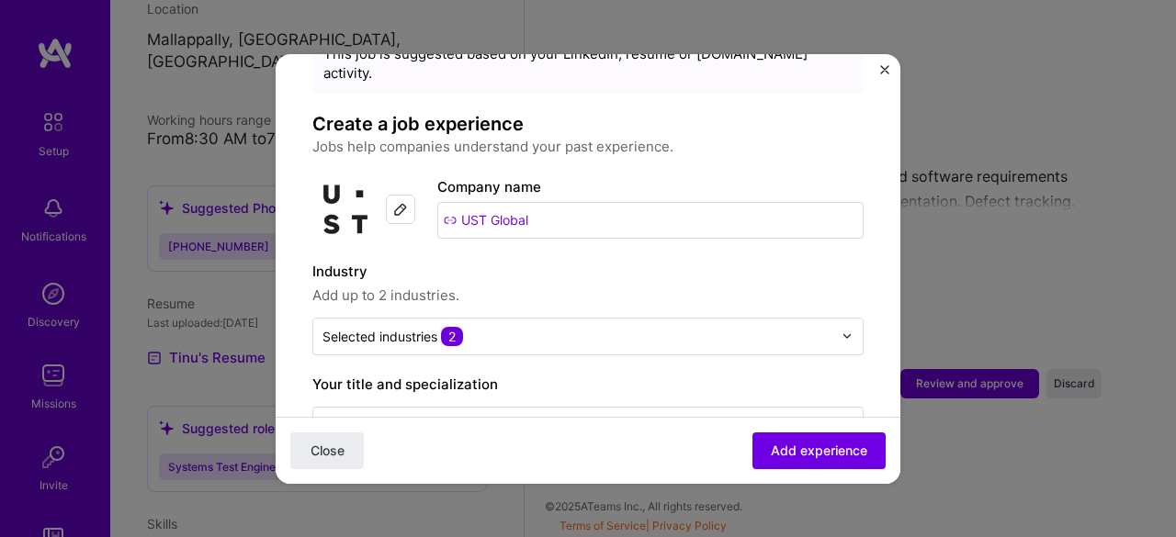
scroll to position [85, 0]
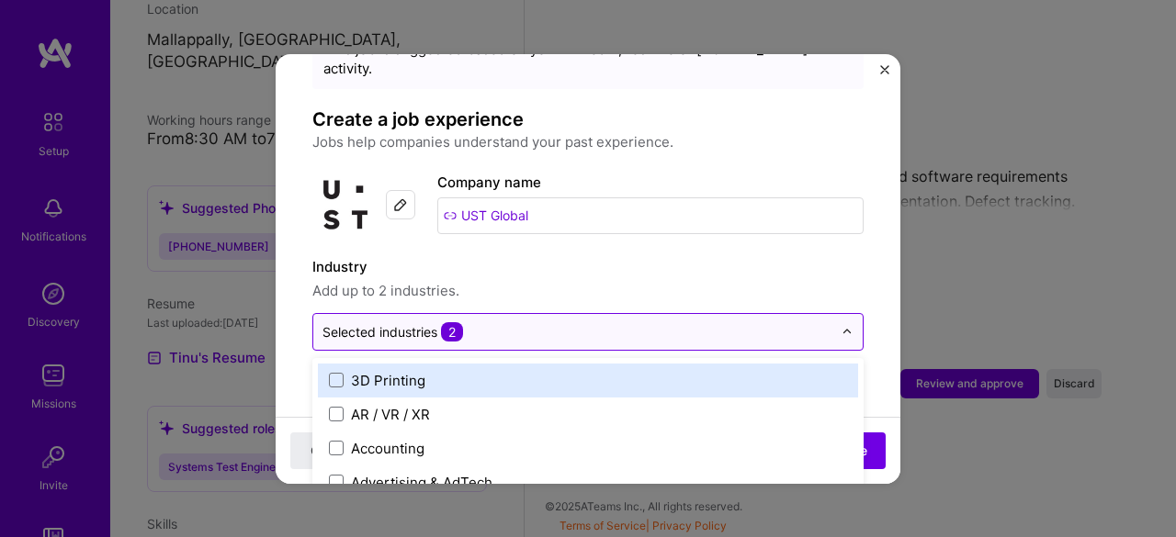
click at [505, 322] on input "text" at bounding box center [577, 331] width 510 height 19
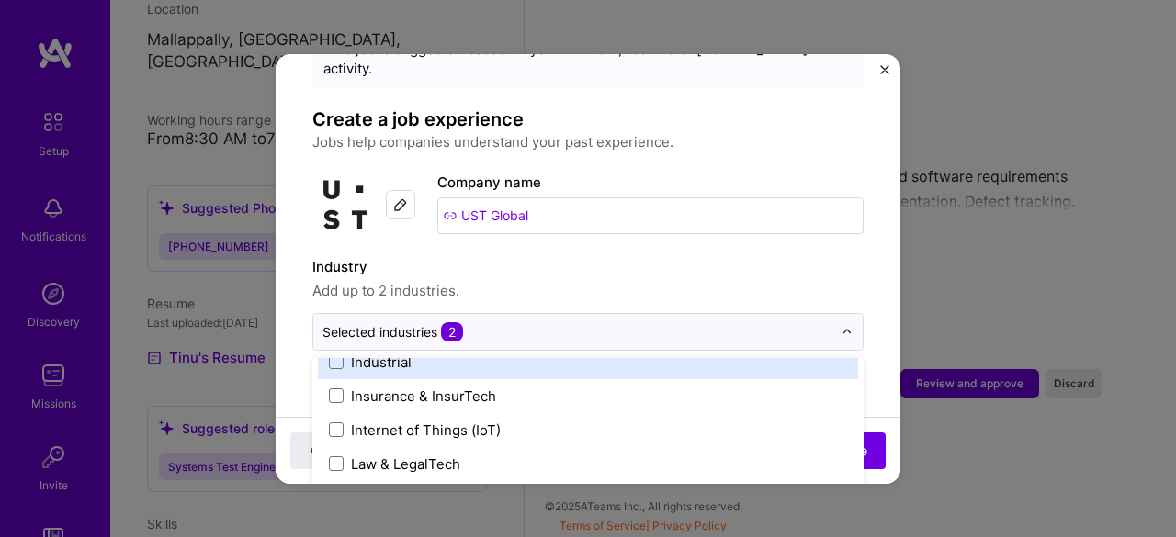
scroll to position [2467, 0]
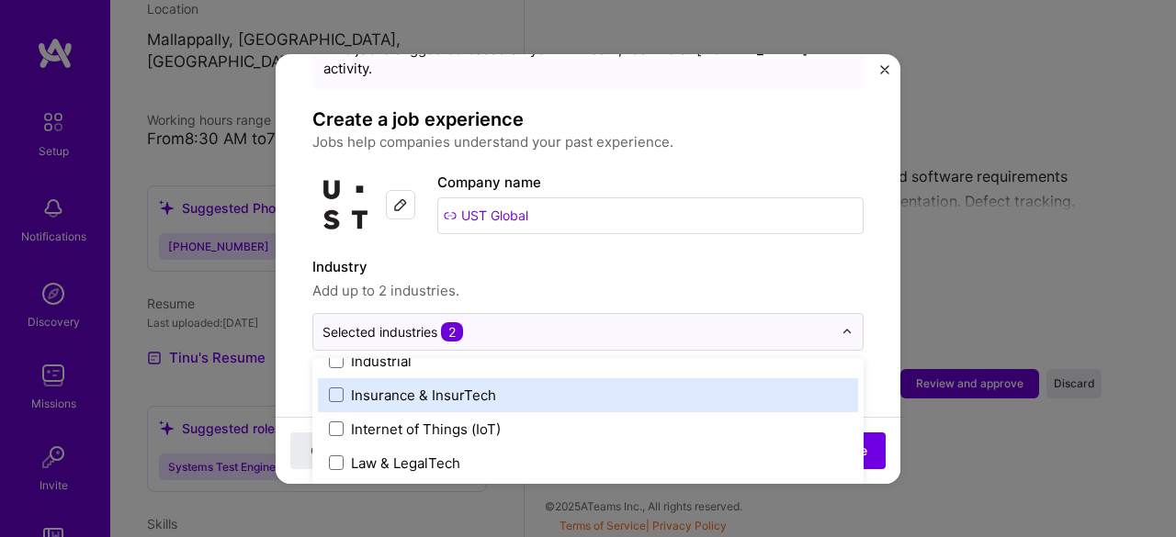
click at [460, 386] on div "Insurance & InsurTech" at bounding box center [423, 395] width 145 height 19
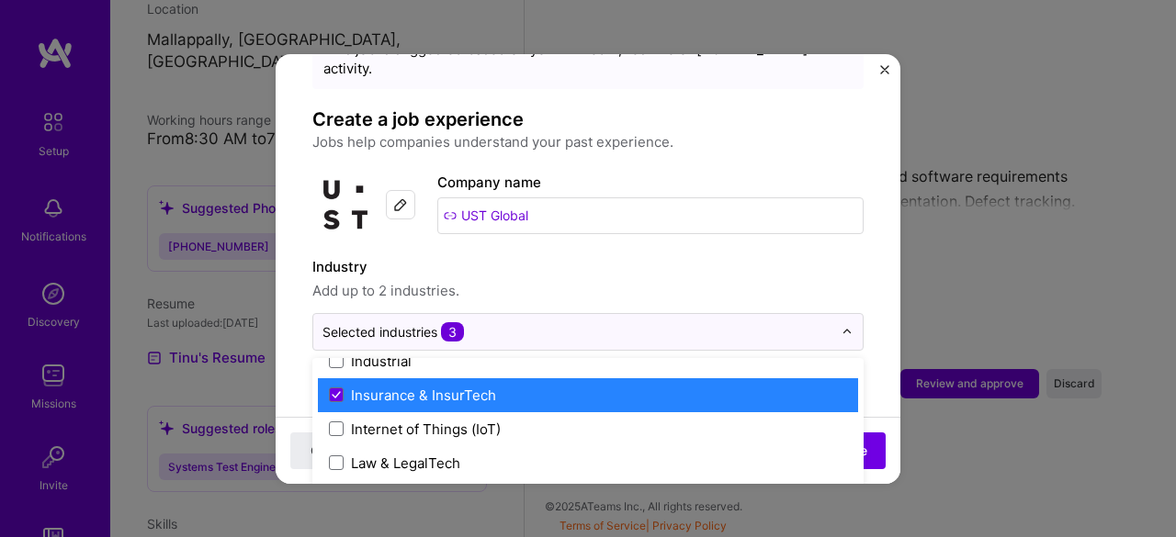
click at [336, 386] on label "Insurance & InsurTech" at bounding box center [588, 395] width 518 height 19
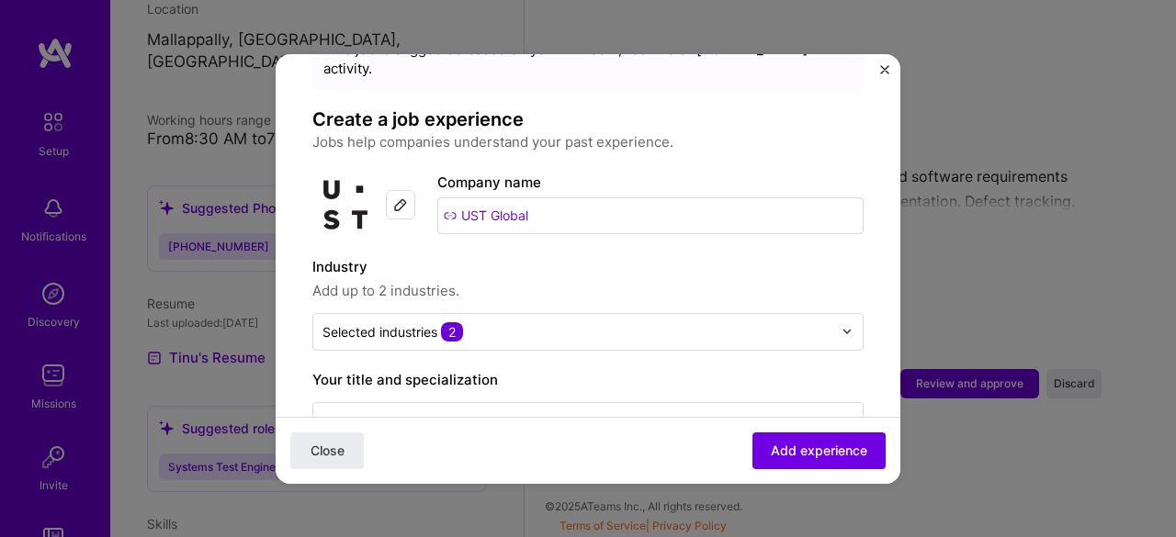
click at [620, 256] on label "Industry" at bounding box center [587, 267] width 551 height 22
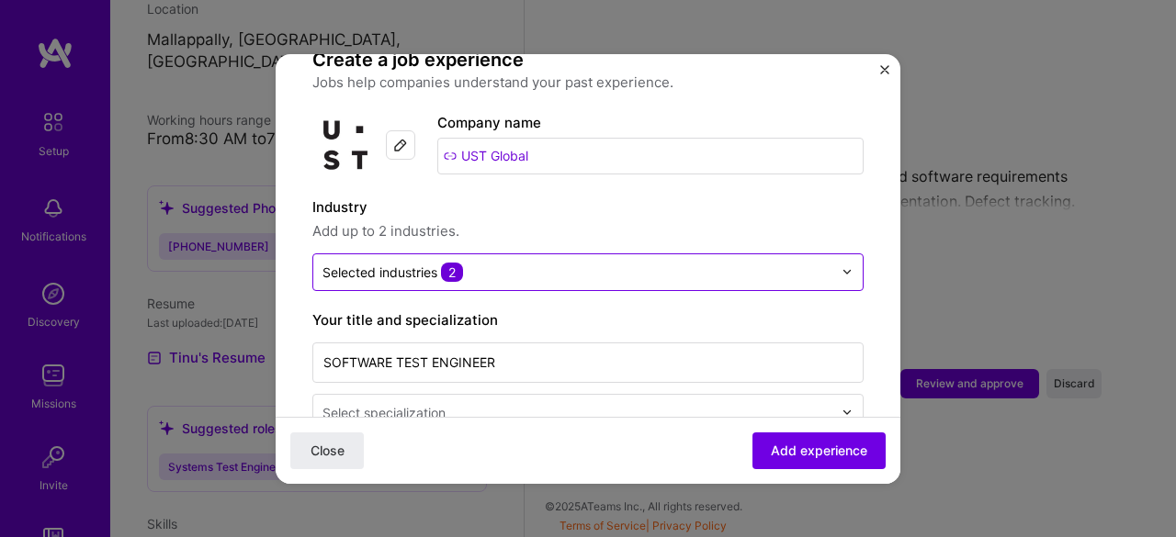
scroll to position [163, 0]
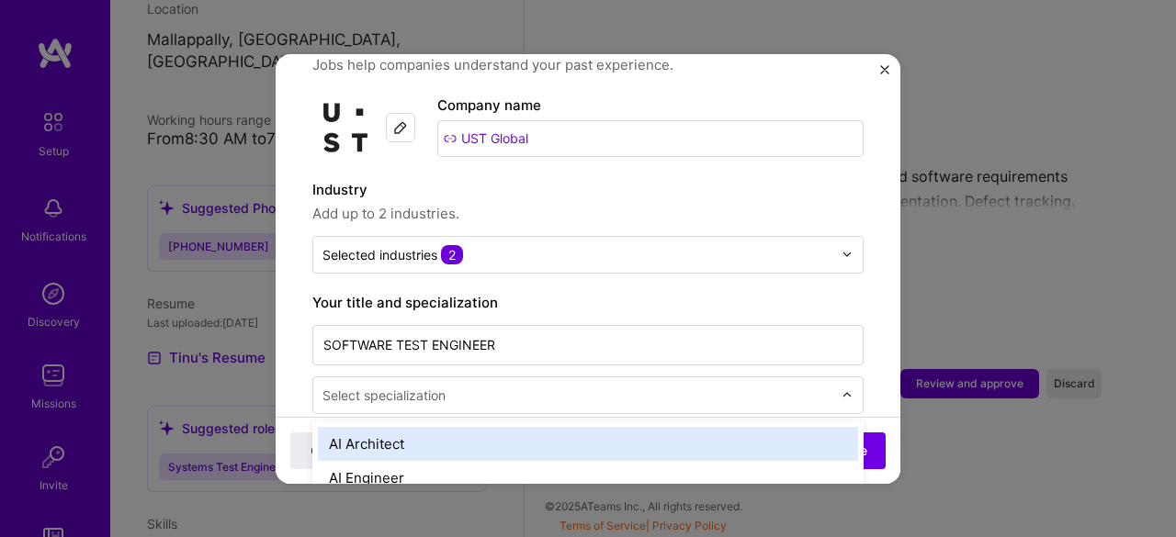
click at [570, 386] on input "text" at bounding box center [579, 395] width 514 height 19
type input "qa"
click at [544, 427] on div "QA Engineer" at bounding box center [588, 444] width 540 height 34
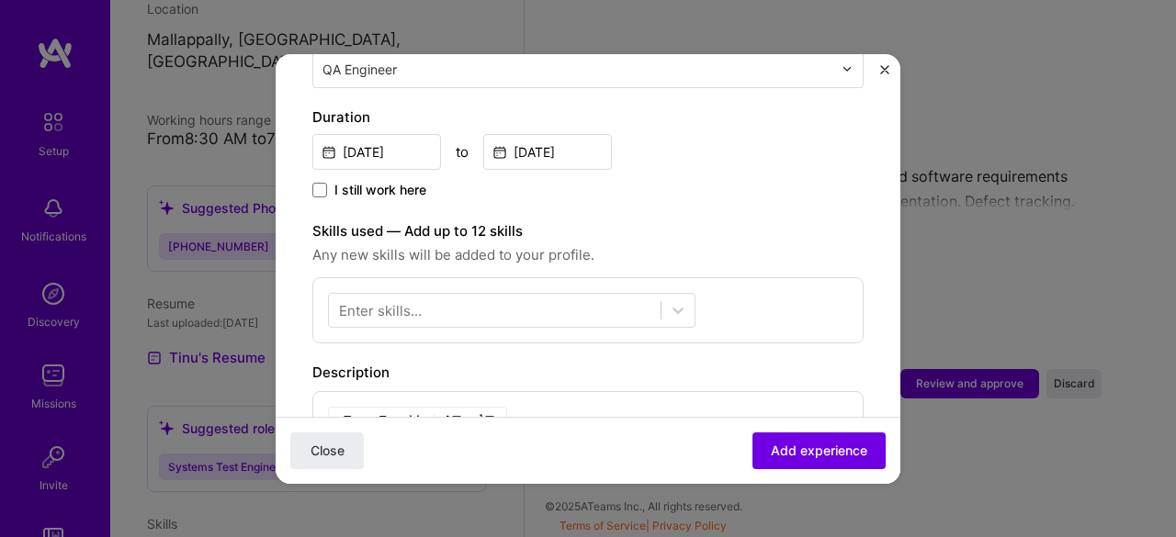
scroll to position [490, 0]
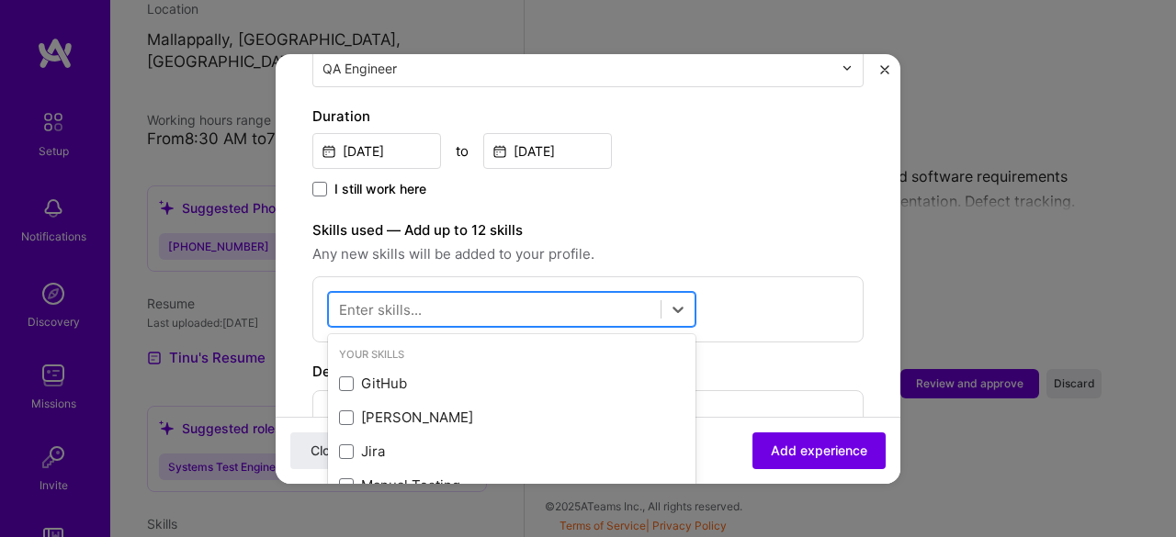
click at [479, 294] on div at bounding box center [495, 309] width 332 height 30
type input "h"
type input "a"
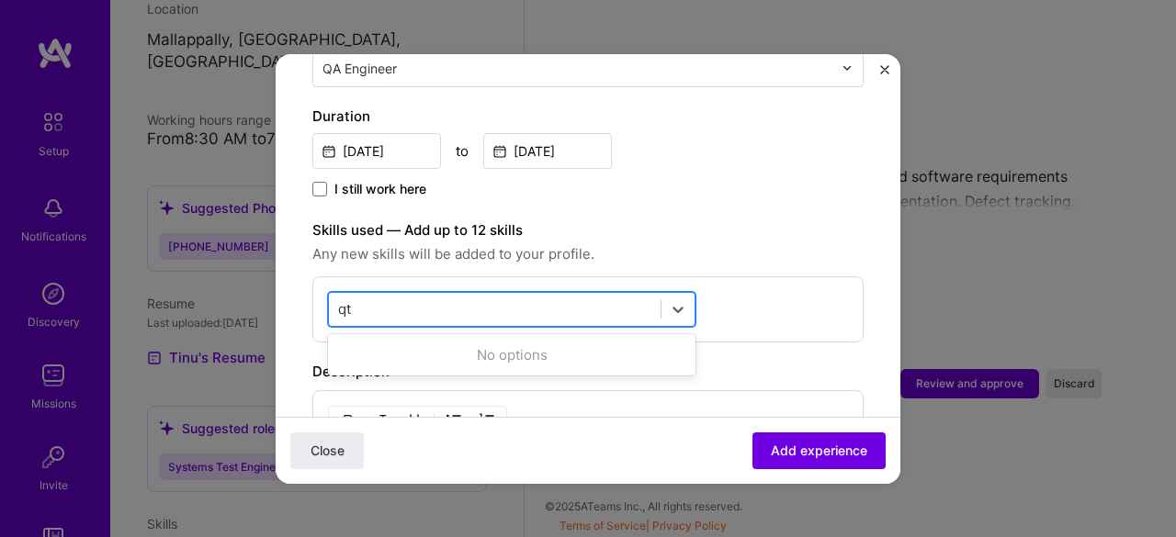
type input "q"
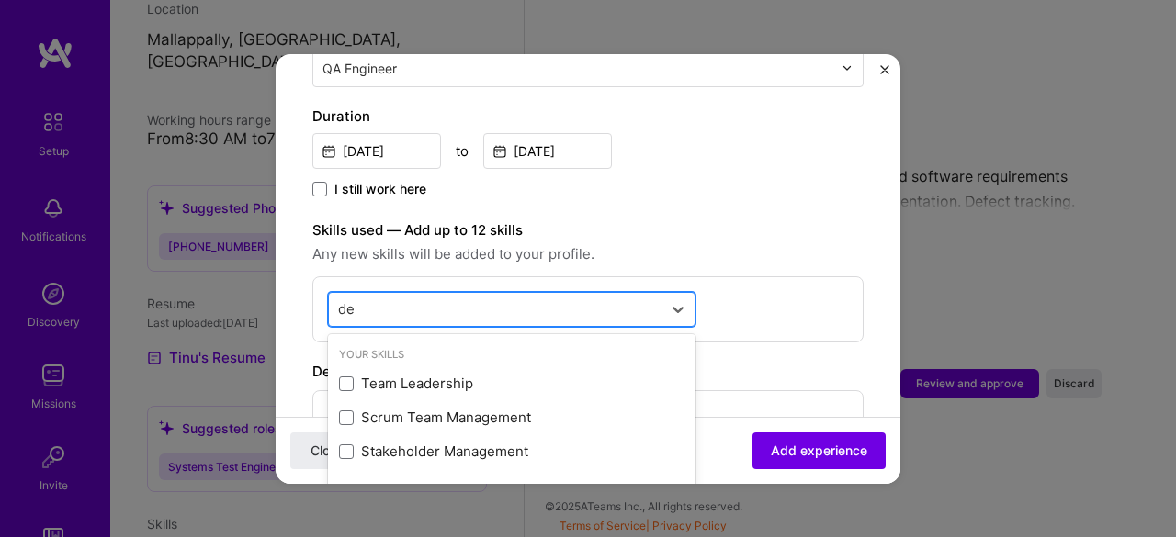
type input "d"
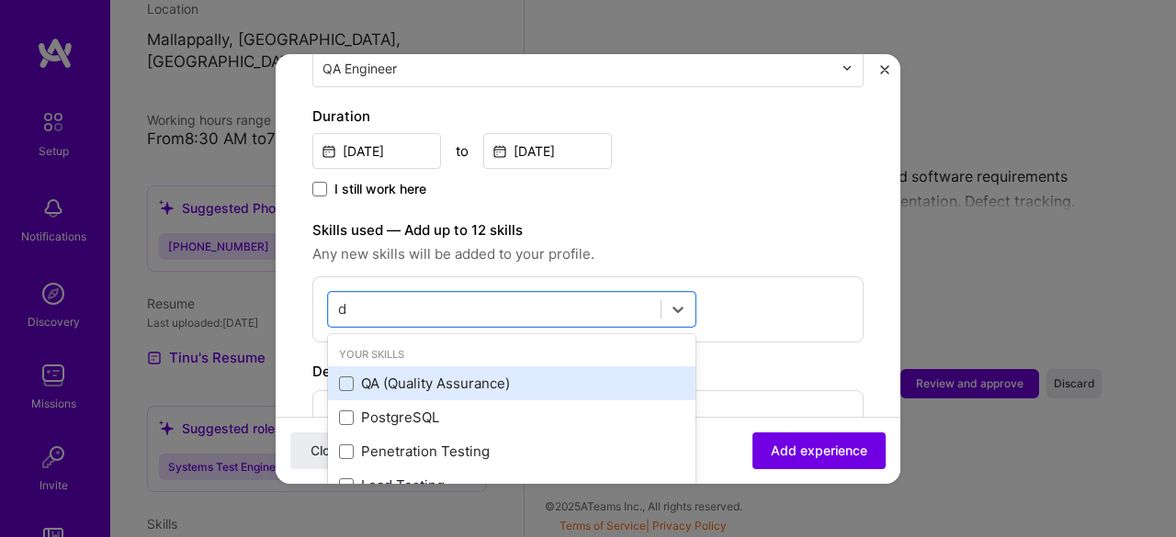
click at [475, 374] on div "QA (Quality Assurance)" at bounding box center [511, 383] width 345 height 19
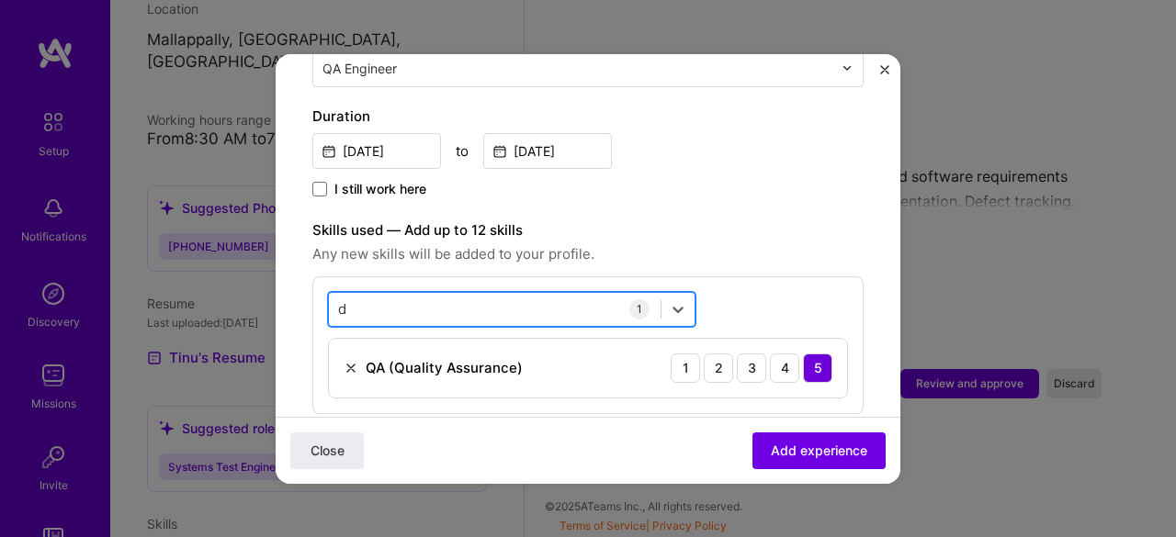
click at [562, 294] on div "d d" at bounding box center [495, 309] width 332 height 30
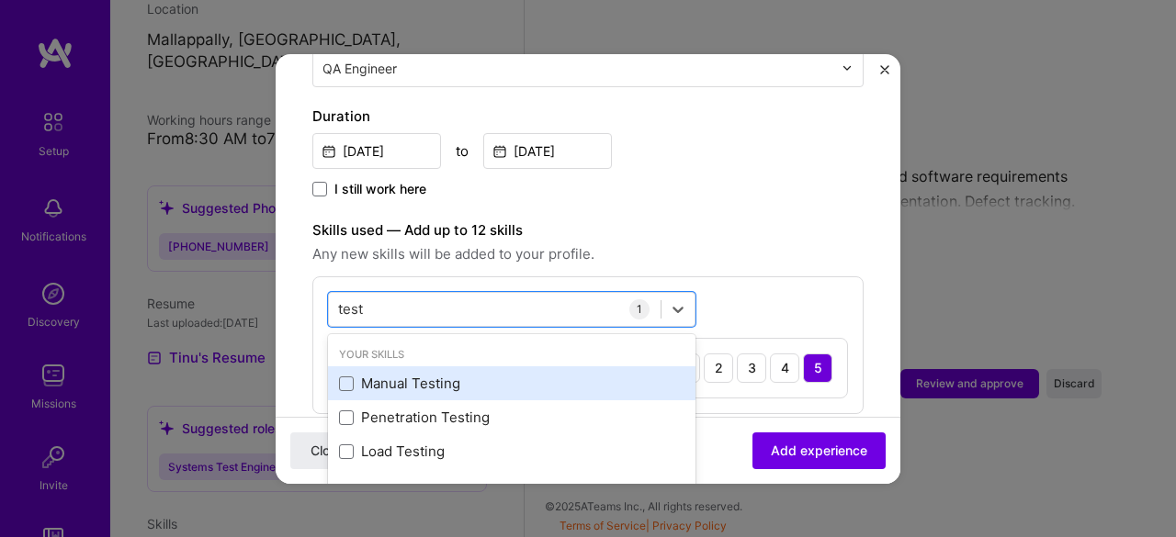
click at [345, 374] on div "Manual Testing" at bounding box center [511, 383] width 345 height 19
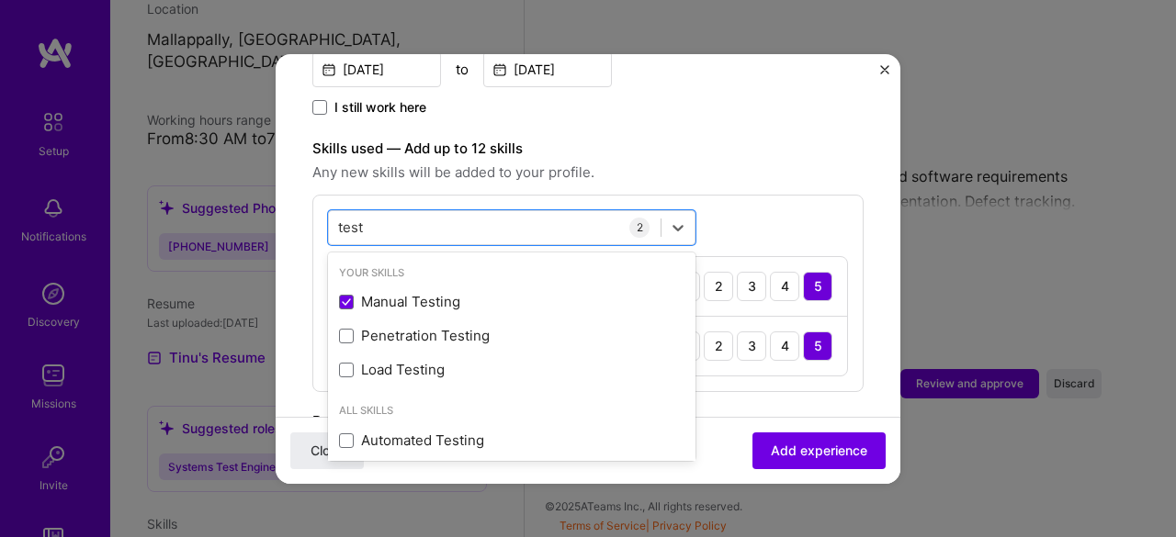
scroll to position [580, 0]
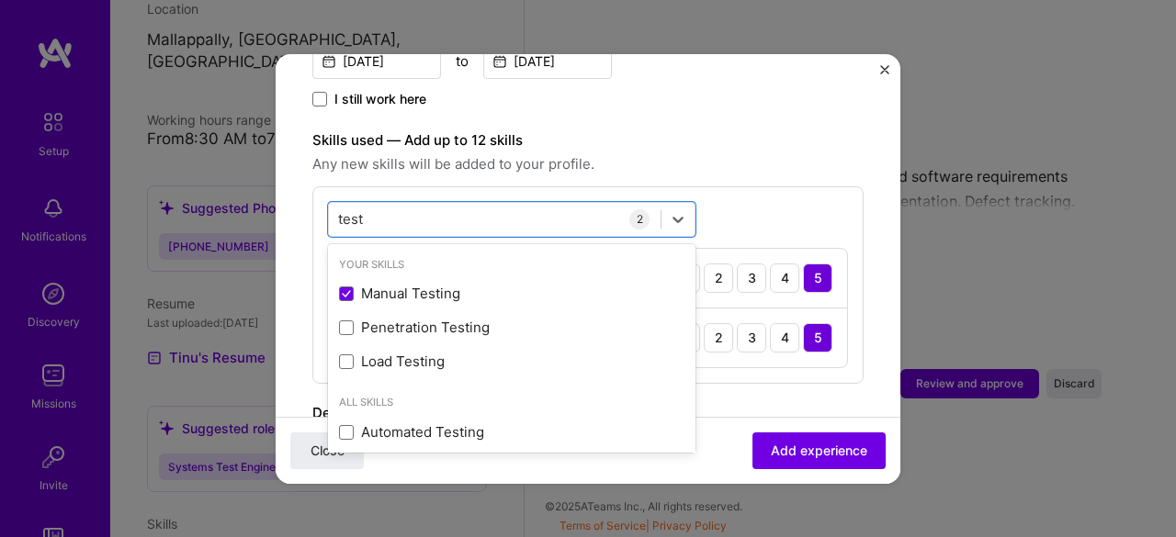
type input "test"
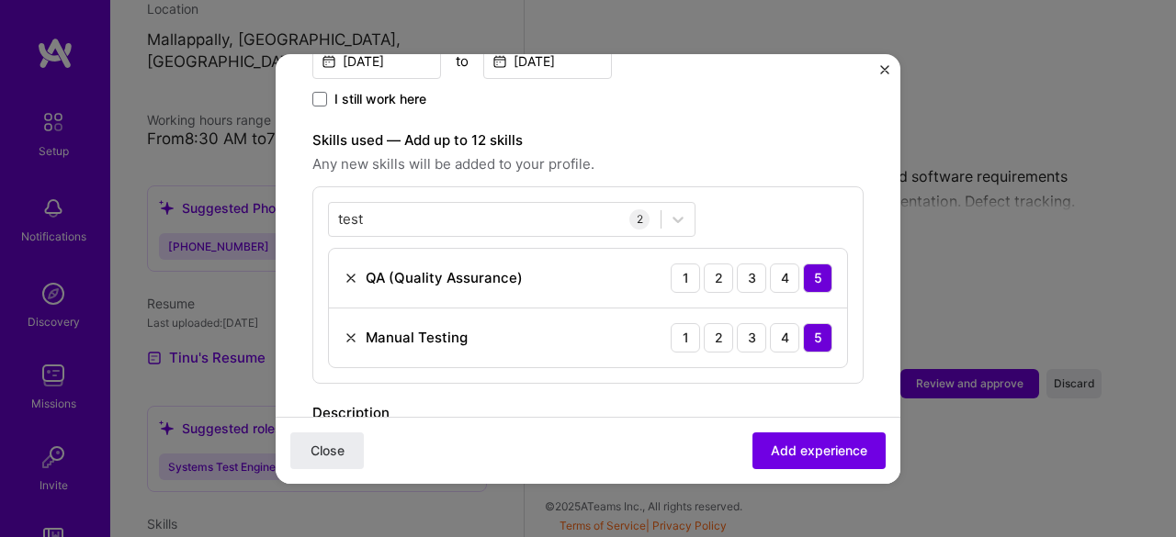
click at [823, 374] on div "Adding suggested job This job is suggested based on your LinkedIn, resume or [D…" at bounding box center [587, 208] width 551 height 1395
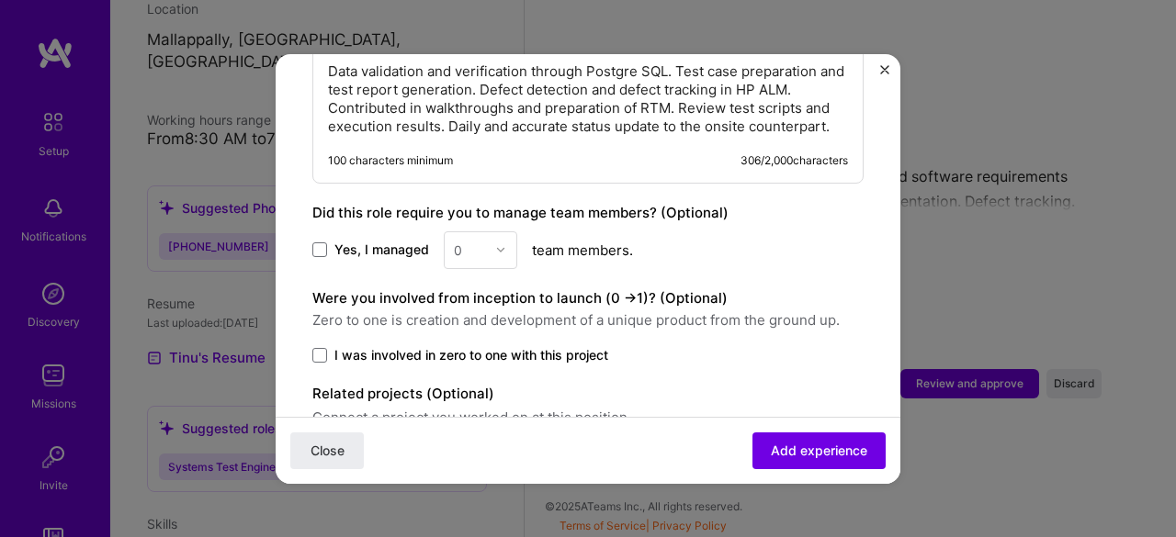
scroll to position [1036, 0]
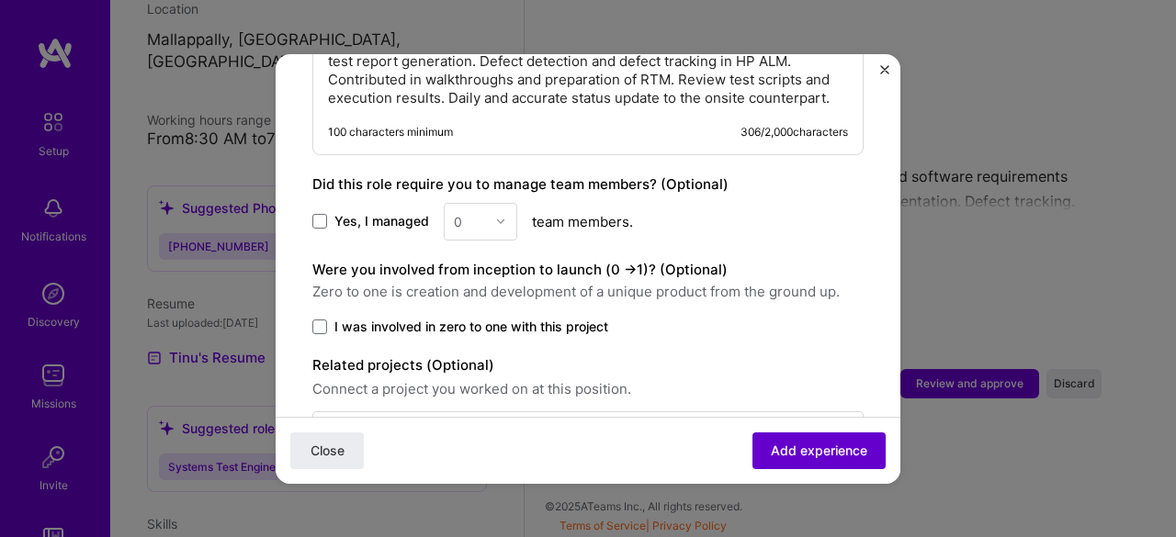
click at [808, 462] on button "Add experience" at bounding box center [818, 450] width 133 height 37
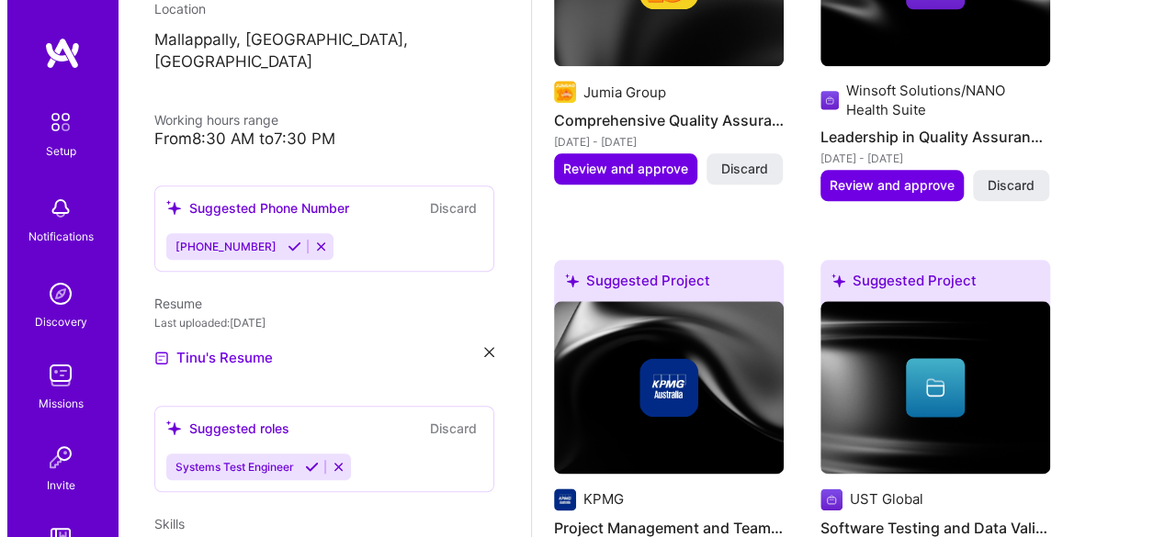
scroll to position [678, 0]
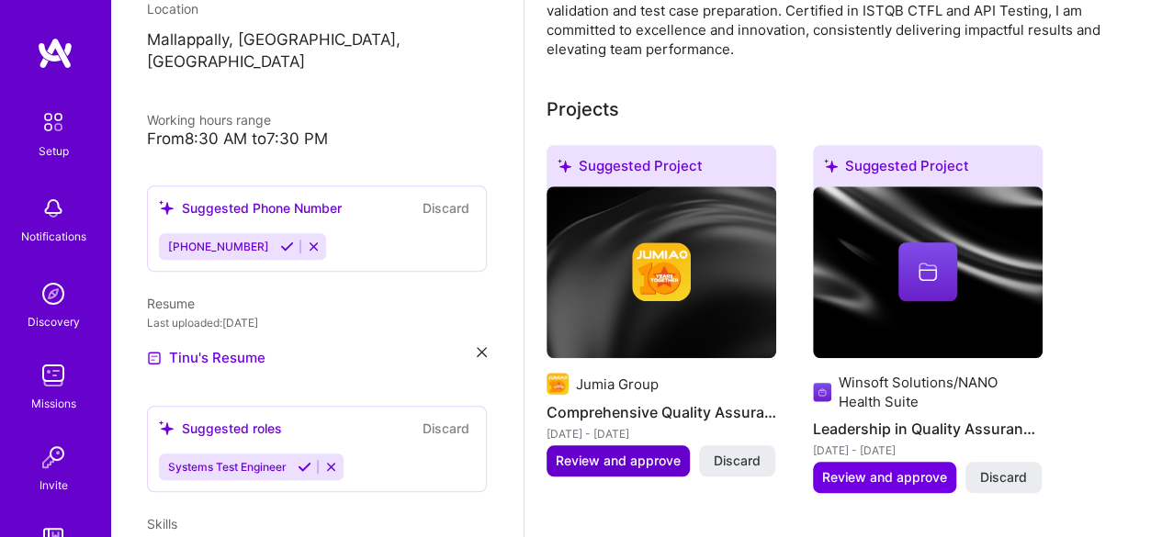
click at [639, 453] on span "Review and approve" at bounding box center [618, 461] width 125 height 18
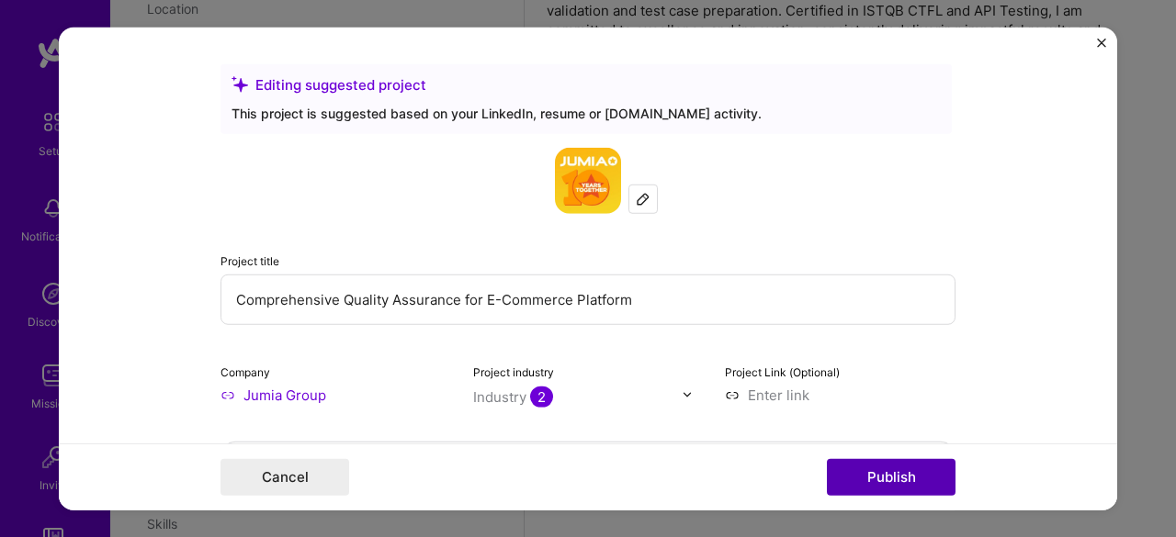
click at [882, 486] on button "Publish" at bounding box center [891, 477] width 129 height 37
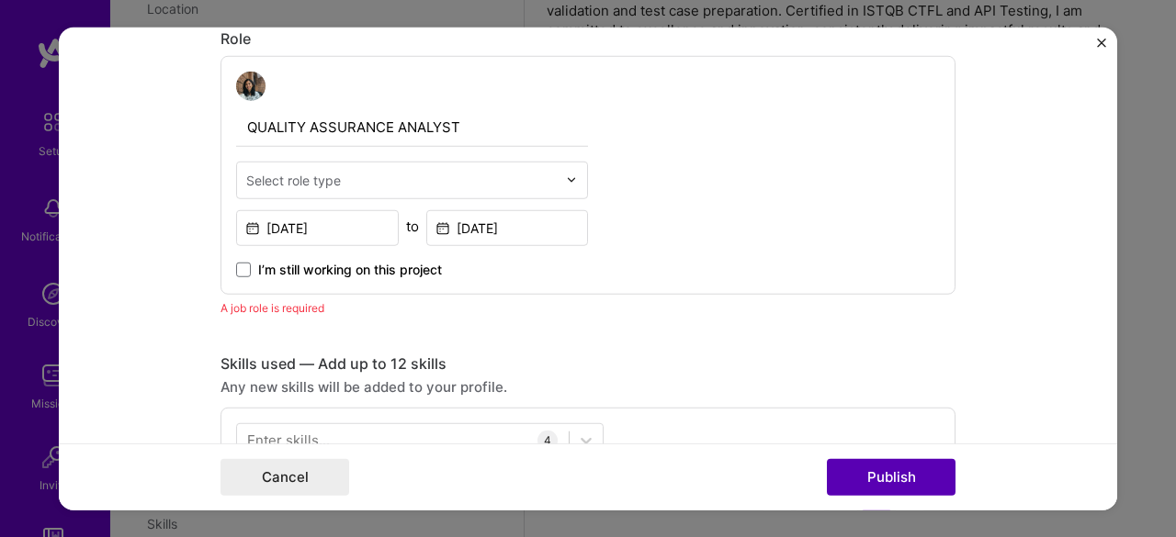
scroll to position [616, 0]
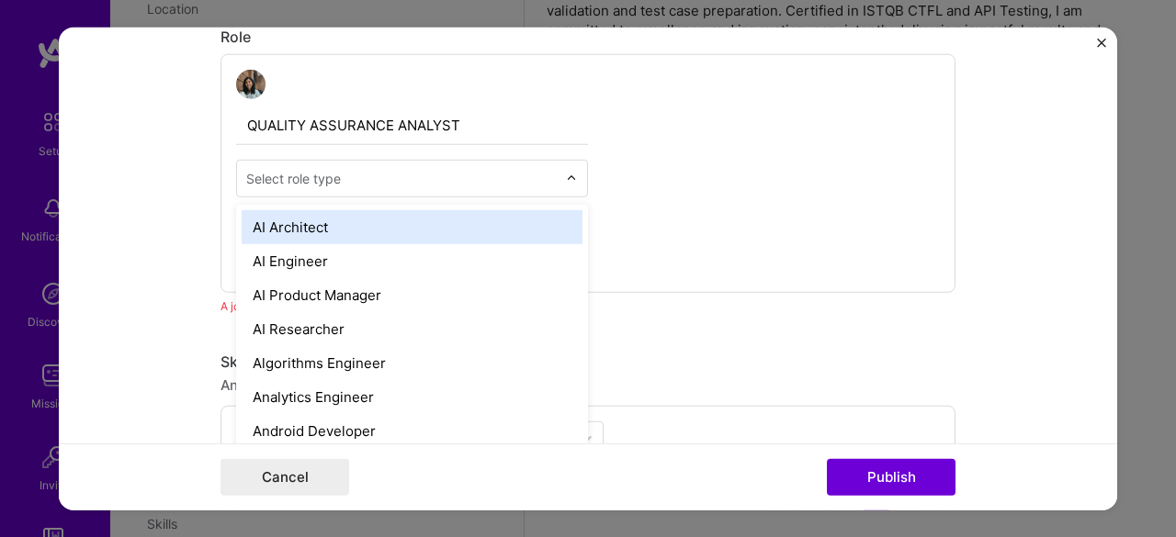
click at [465, 175] on input "text" at bounding box center [401, 177] width 311 height 19
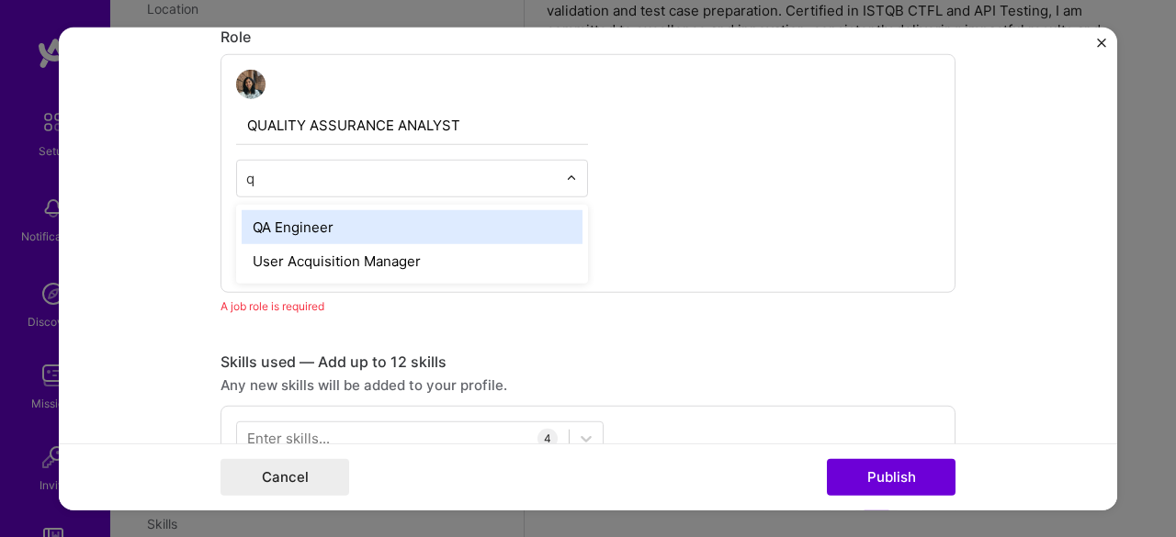
type input "qa"
click at [448, 210] on div "QA Engineer" at bounding box center [412, 226] width 341 height 34
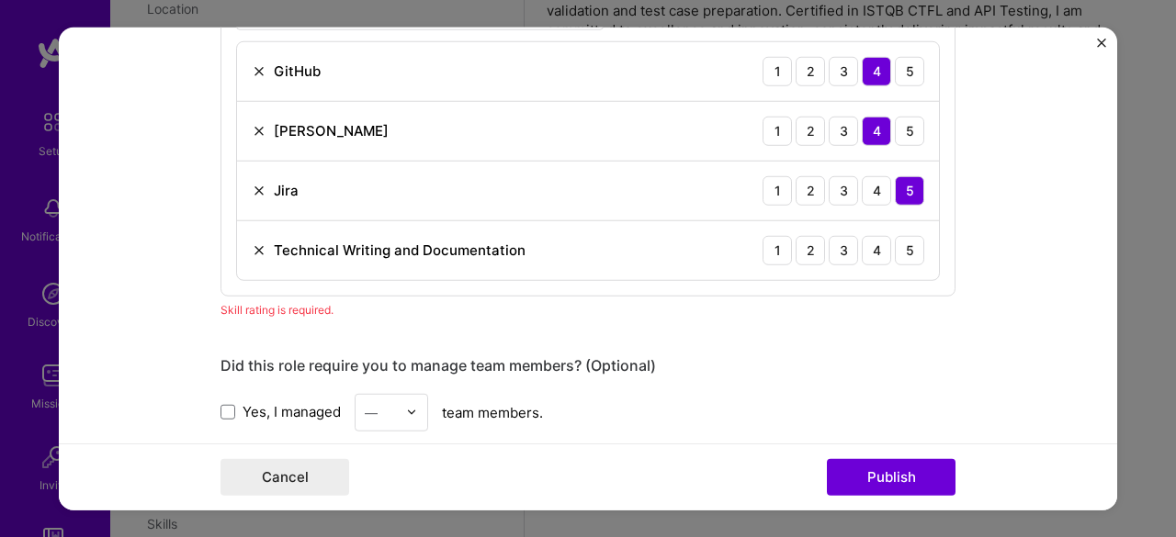
scroll to position [1021, 0]
click at [909, 249] on div "5" at bounding box center [909, 248] width 29 height 29
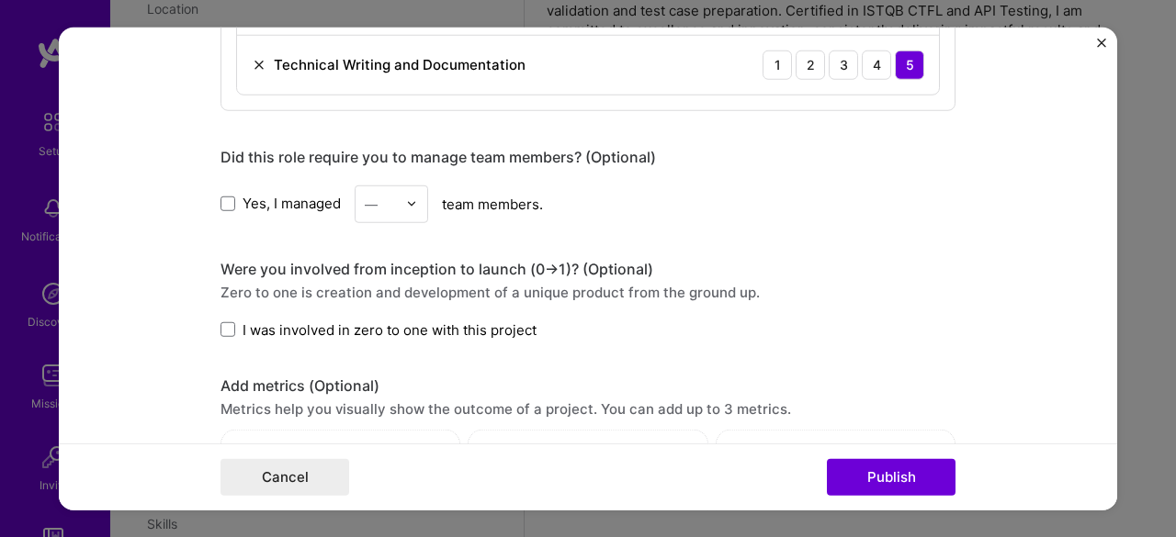
scroll to position [1206, 0]
click at [220, 331] on span at bounding box center [227, 329] width 15 height 15
click at [0, 0] on input "I was involved in zero to one with this project" at bounding box center [0, 0] width 0 height 0
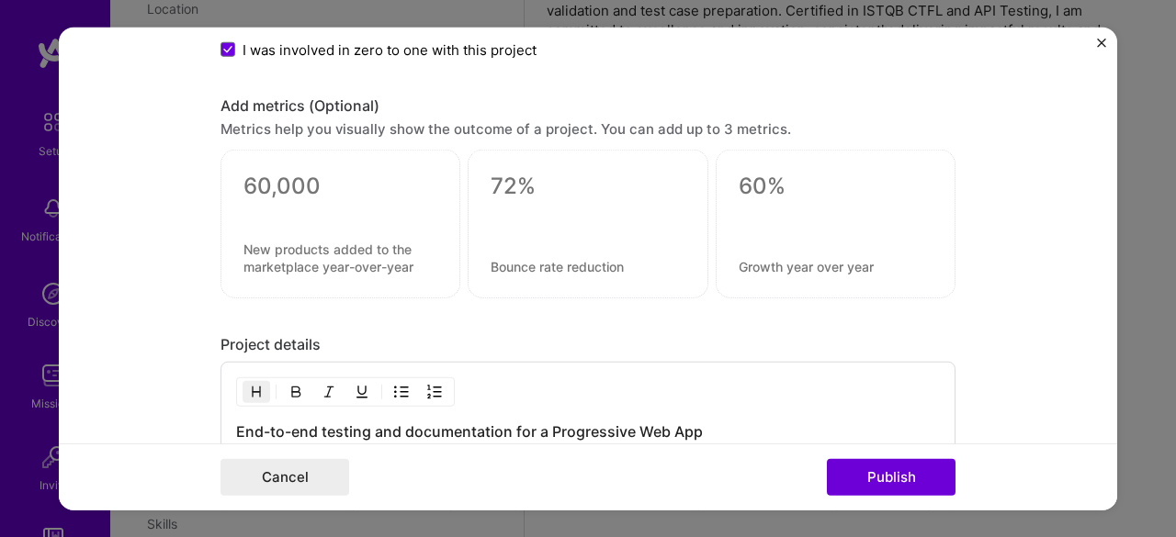
scroll to position [1513, 0]
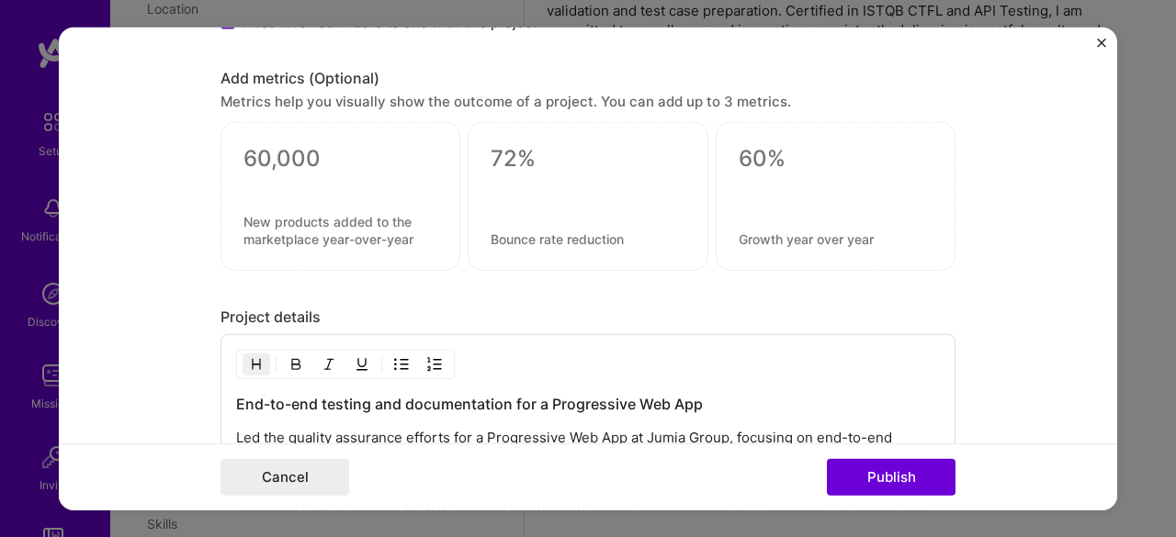
click at [565, 197] on div at bounding box center [588, 196] width 240 height 149
drag, startPoint x: 474, startPoint y: 139, endPoint x: 548, endPoint y: 144, distance: 73.7
click at [548, 144] on div at bounding box center [588, 196] width 240 height 149
click at [548, 145] on textarea at bounding box center [588, 159] width 194 height 28
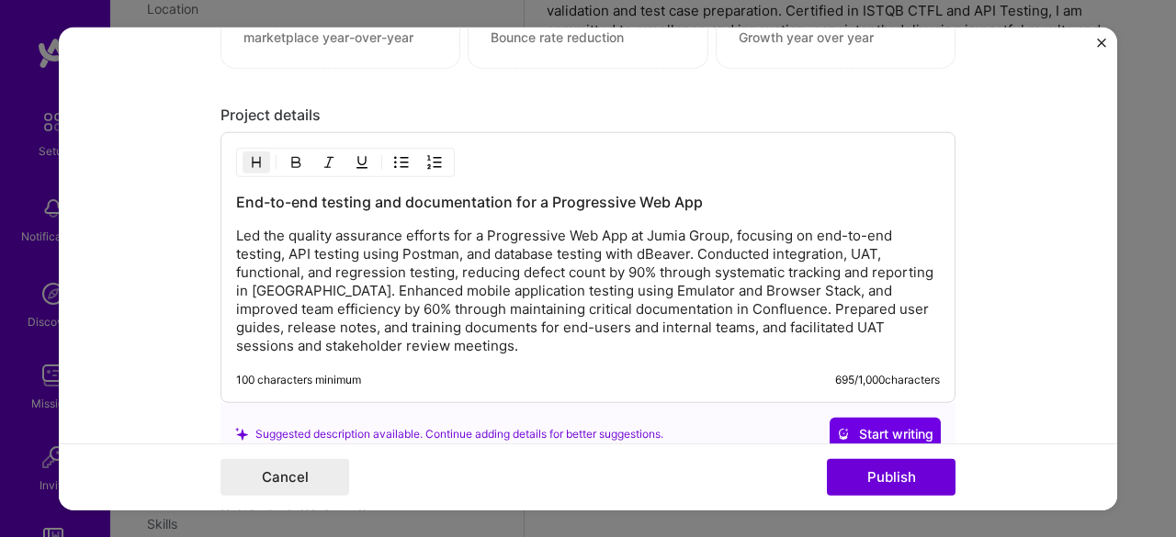
scroll to position [1894, 0]
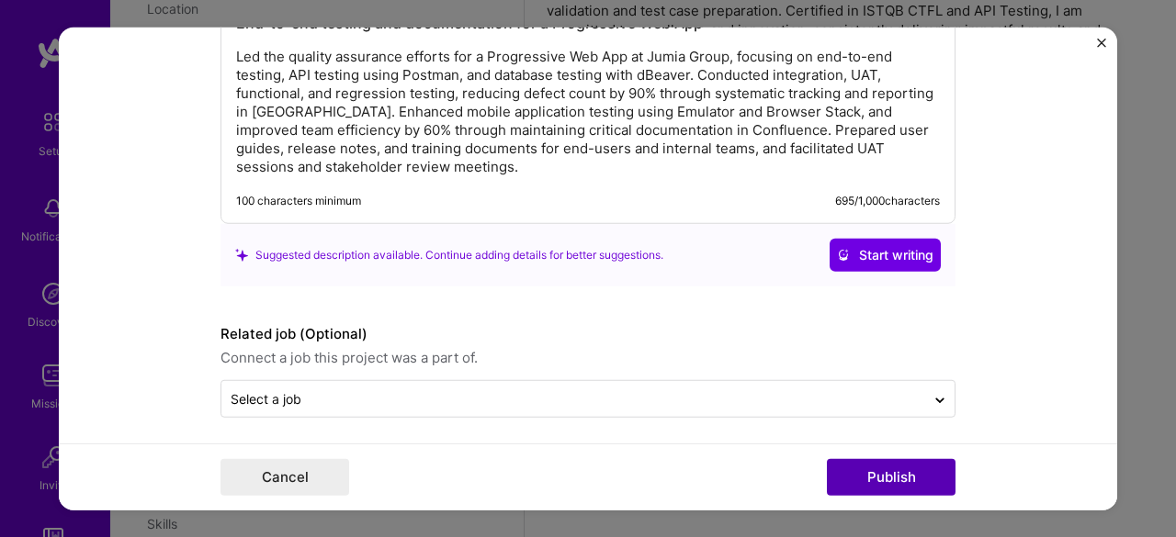
click at [900, 475] on button "Publish" at bounding box center [891, 477] width 129 height 37
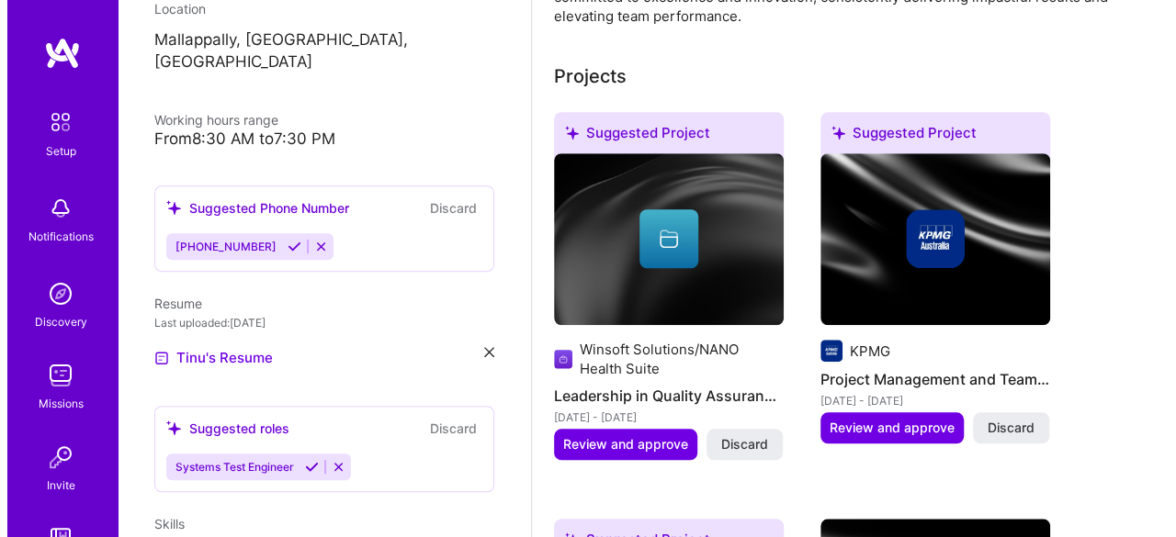
scroll to position [750, 0]
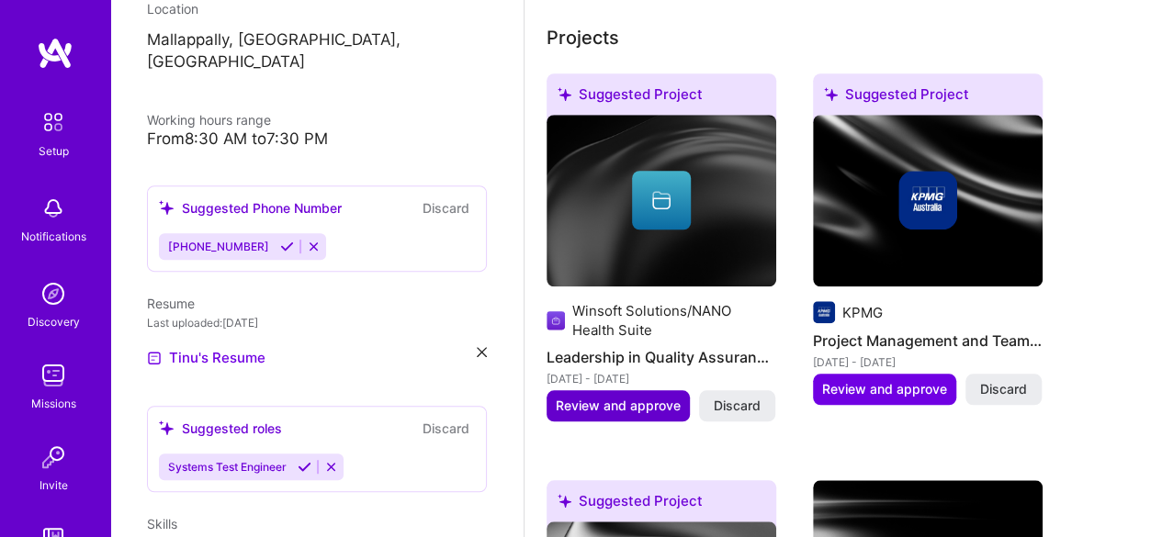
click at [649, 411] on span "Review and approve" at bounding box center [618, 406] width 125 height 18
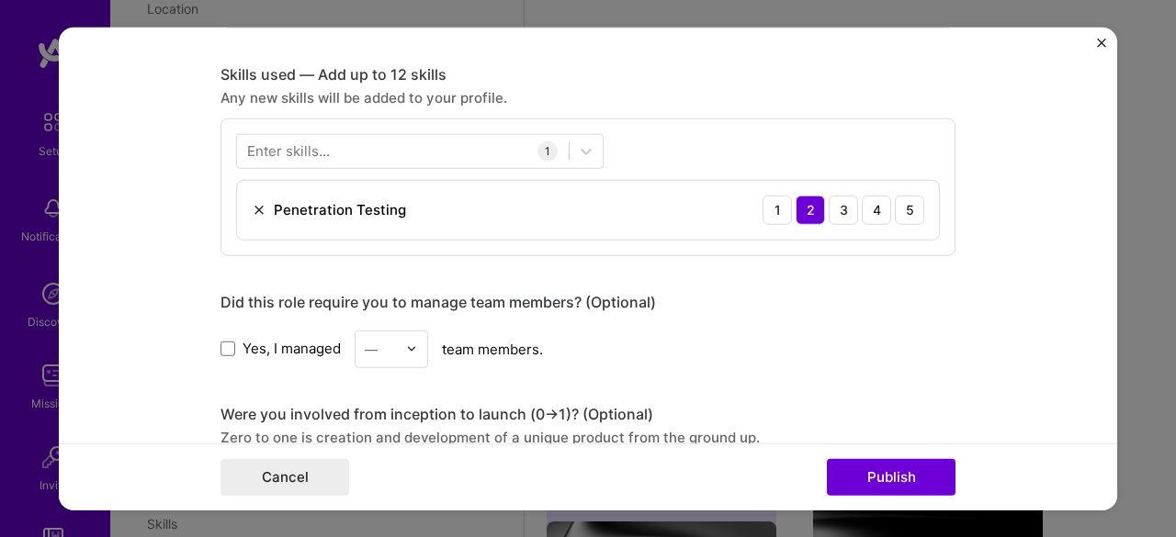
scroll to position [883, 0]
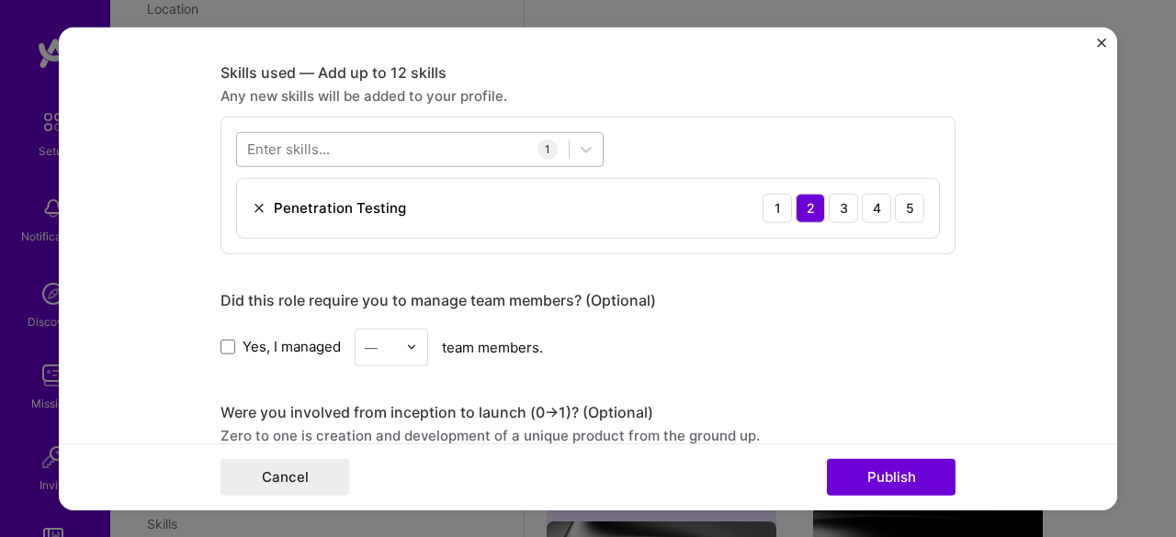
click at [480, 147] on div at bounding box center [403, 149] width 332 height 30
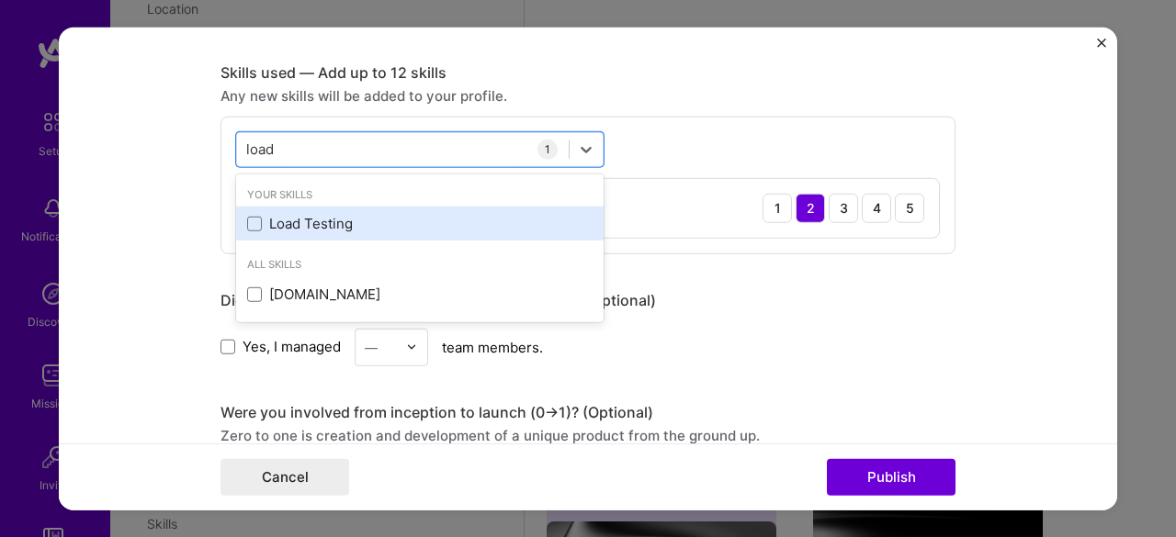
click at [347, 229] on div "Load Testing" at bounding box center [419, 223] width 345 height 19
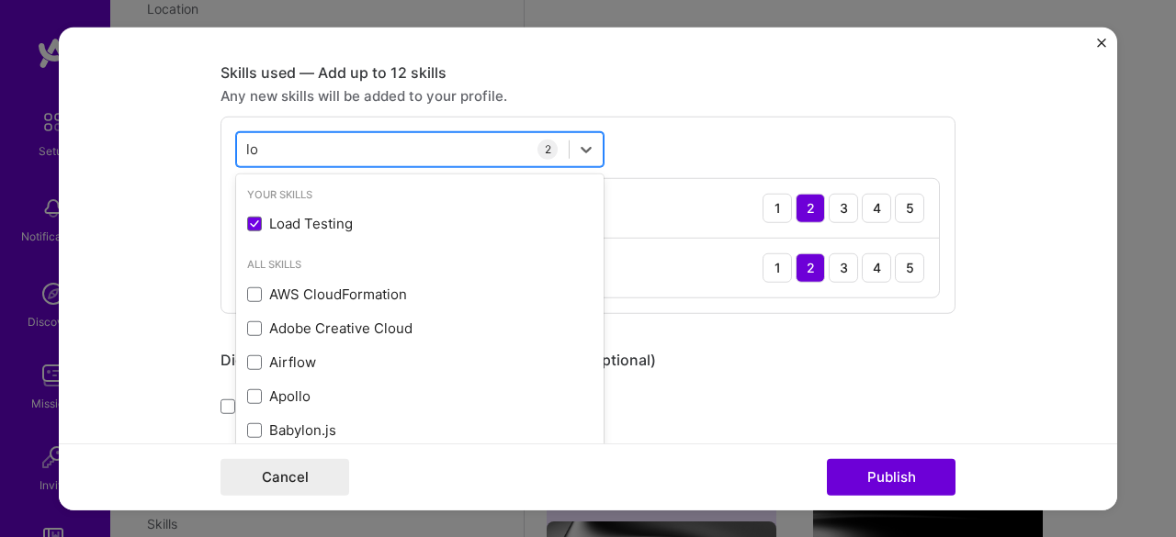
type input "l"
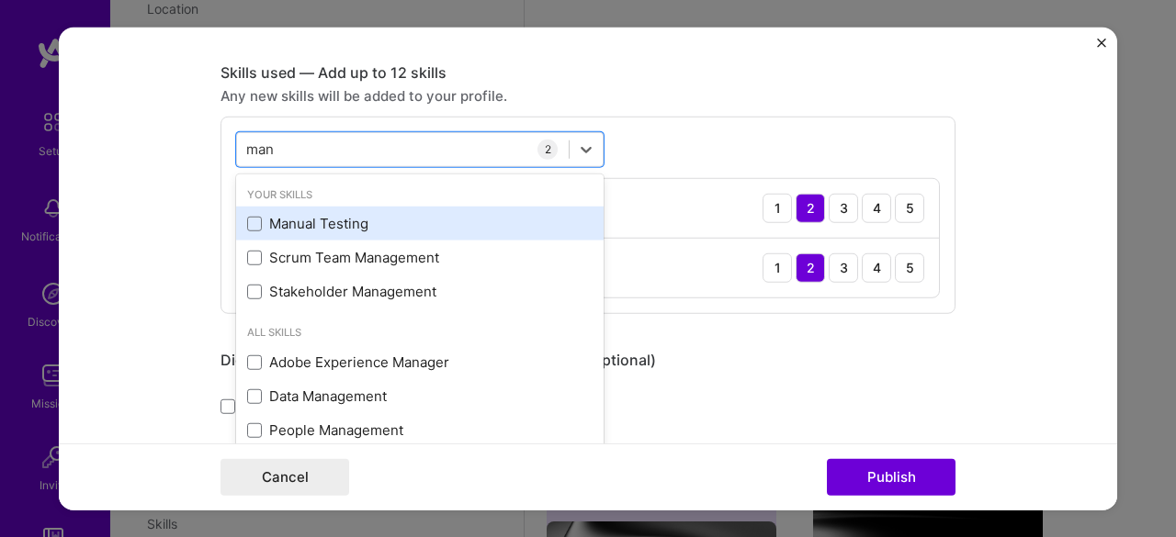
click at [378, 216] on div "Manual Testing" at bounding box center [419, 223] width 345 height 19
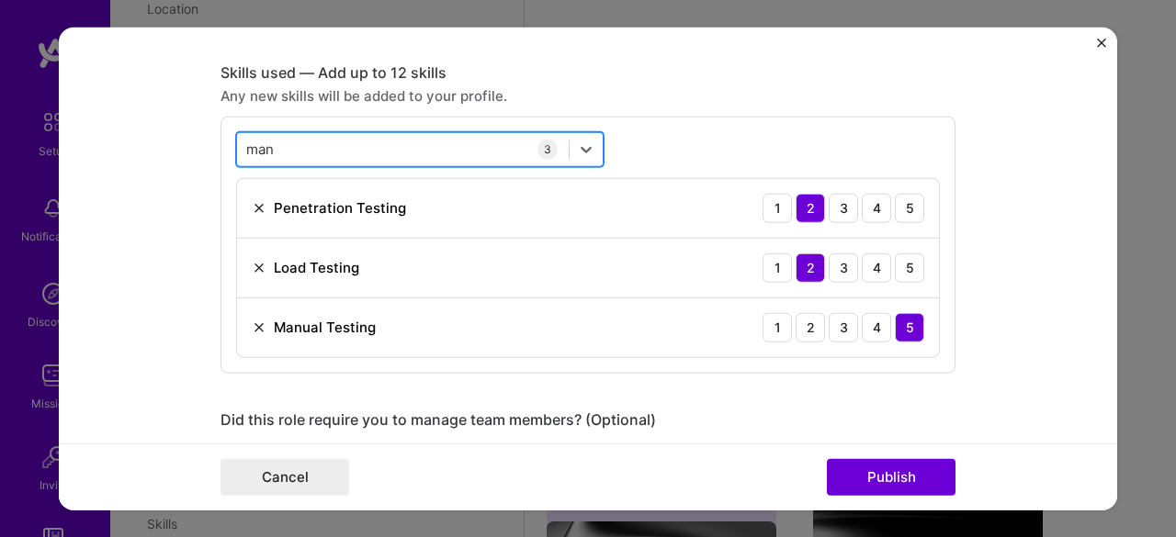
click at [492, 145] on div "man man" at bounding box center [403, 149] width 332 height 30
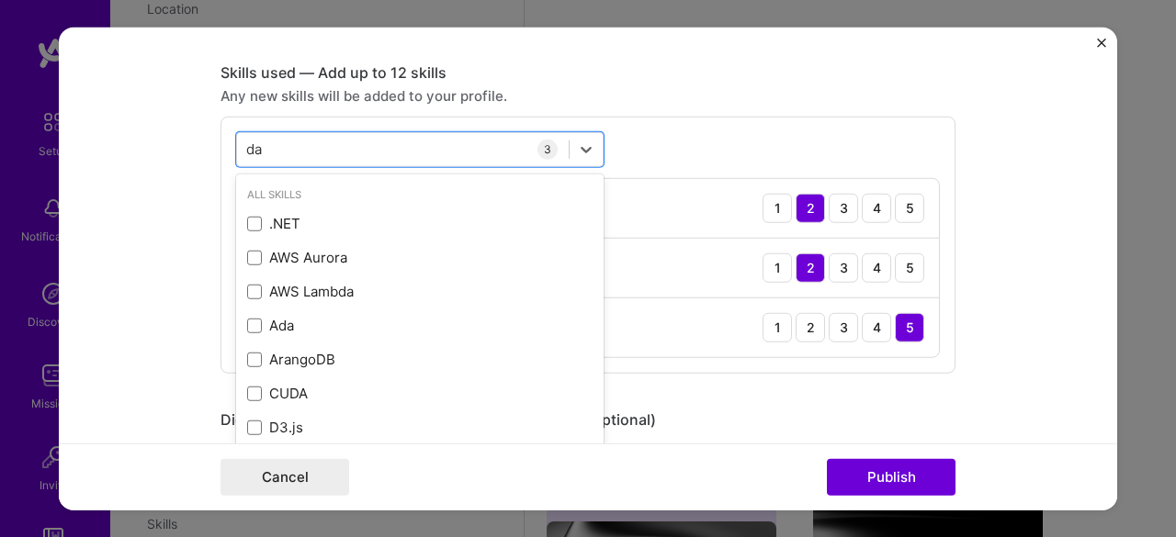
type input "d"
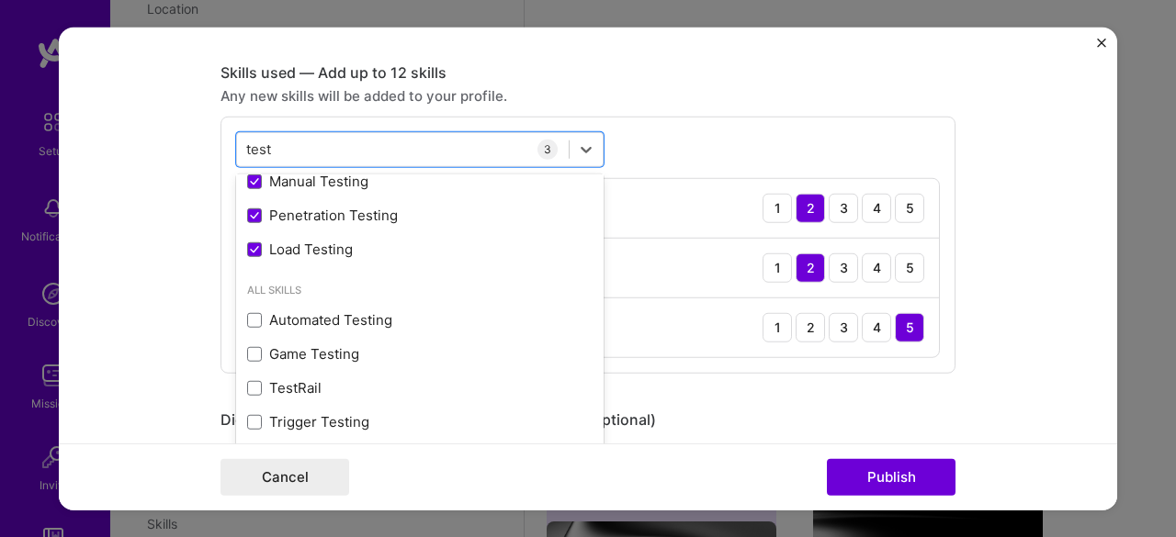
scroll to position [42, 0]
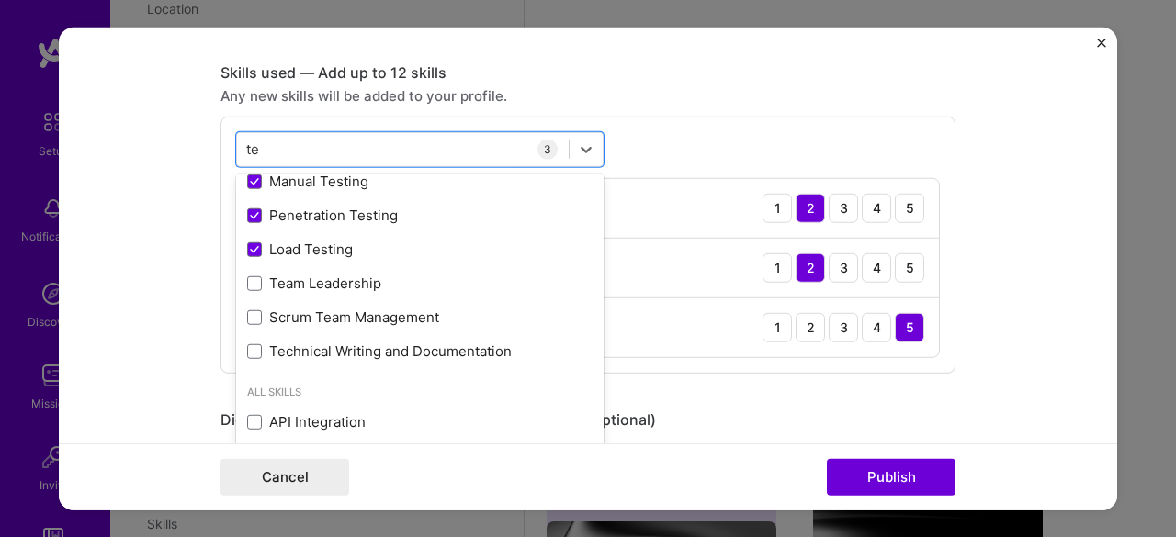
type input "t"
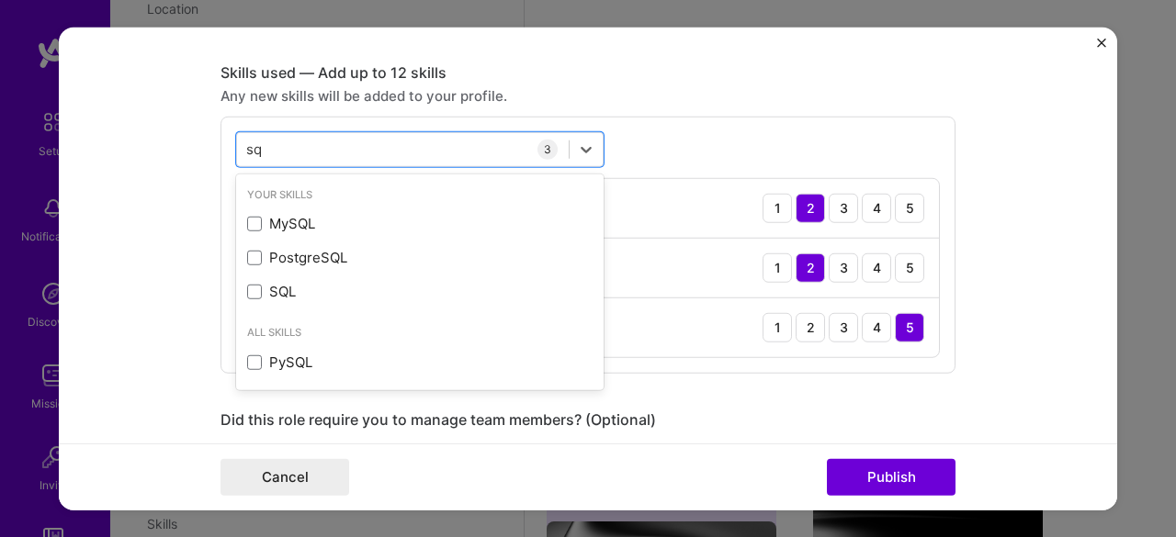
scroll to position [0, 0]
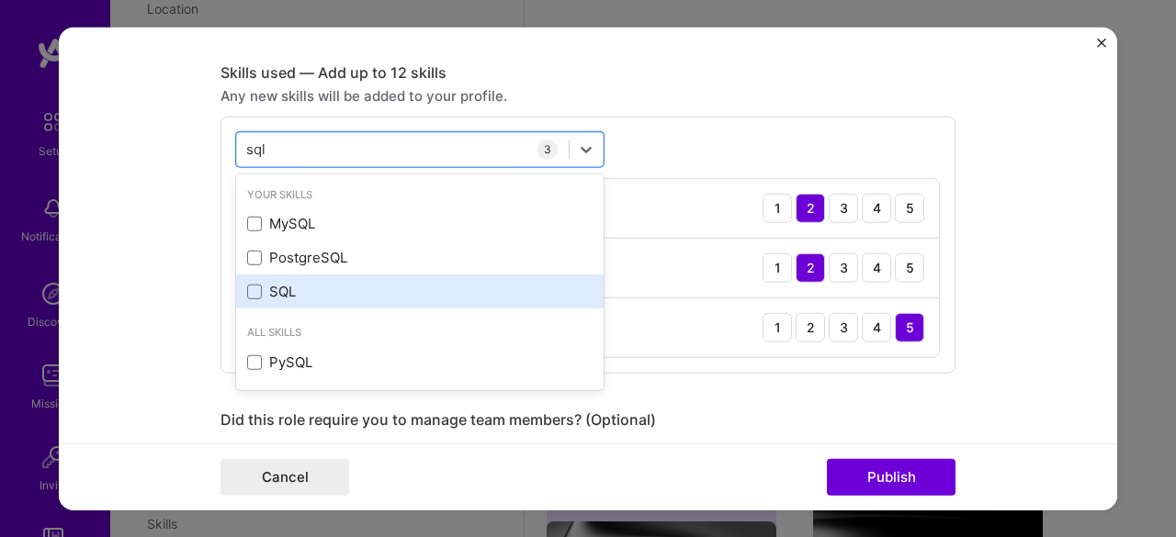
click at [307, 284] on div "SQL" at bounding box center [419, 291] width 345 height 19
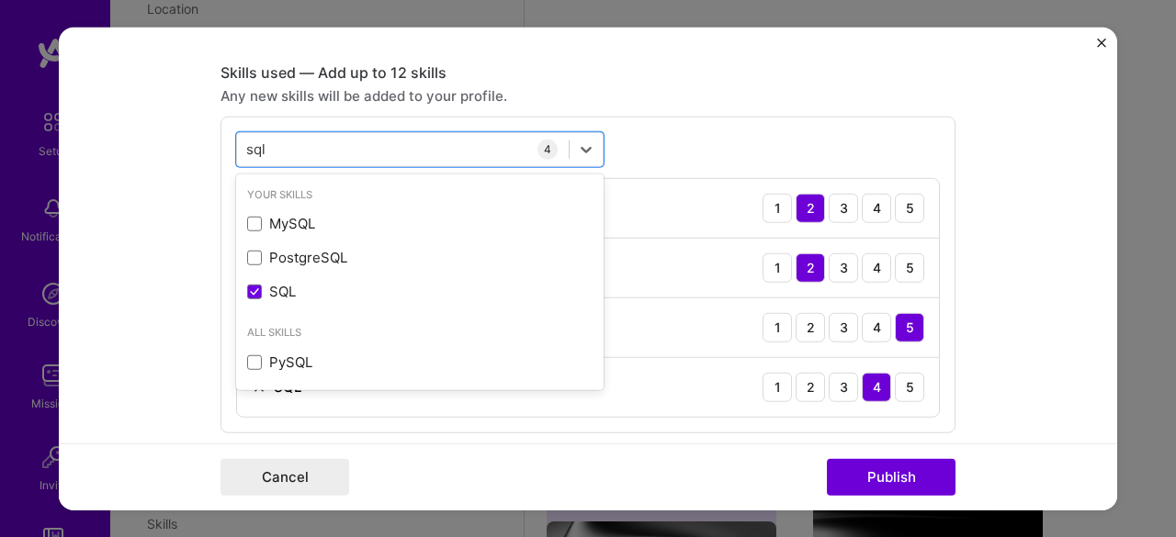
type input "sql"
click at [982, 376] on form "Editing suggested project This project is suggested based on your LinkedIn, res…" at bounding box center [588, 269] width 1058 height 484
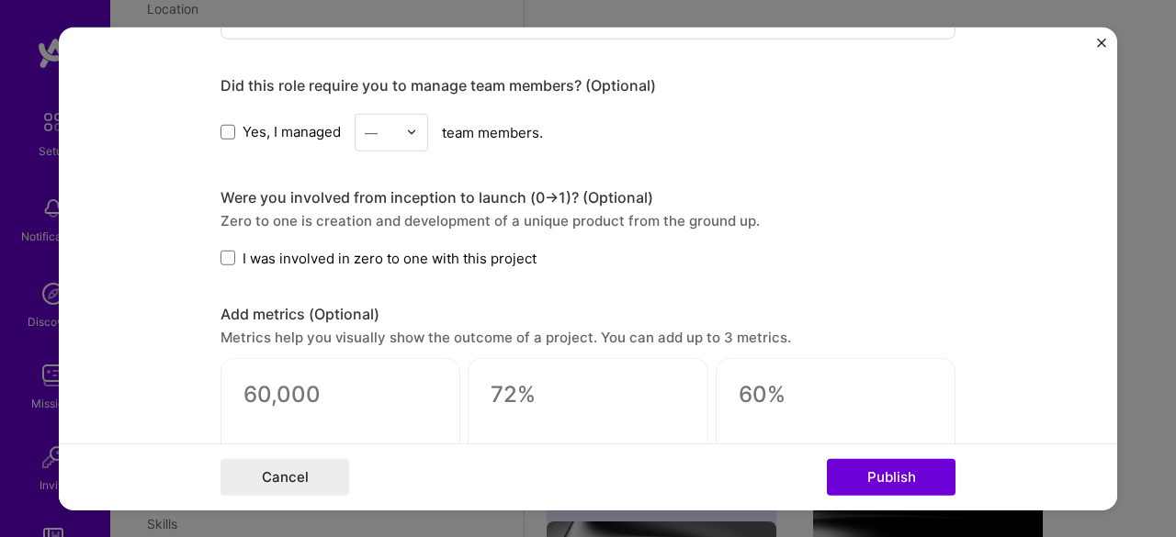
scroll to position [1280, 0]
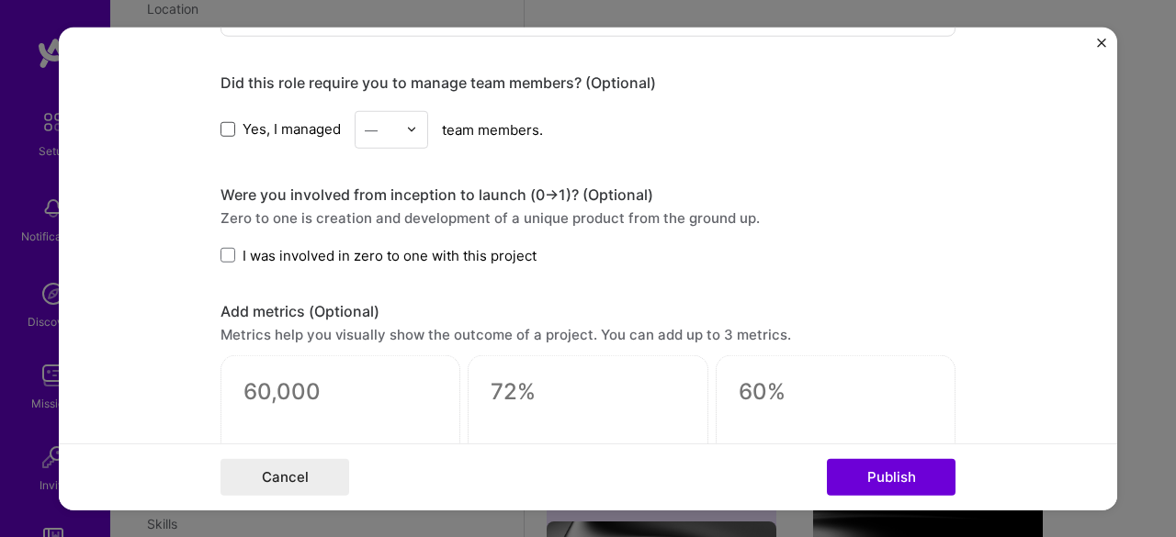
click at [222, 124] on span at bounding box center [227, 129] width 15 height 15
click at [0, 0] on input "Yes, I managed" at bounding box center [0, 0] width 0 height 0
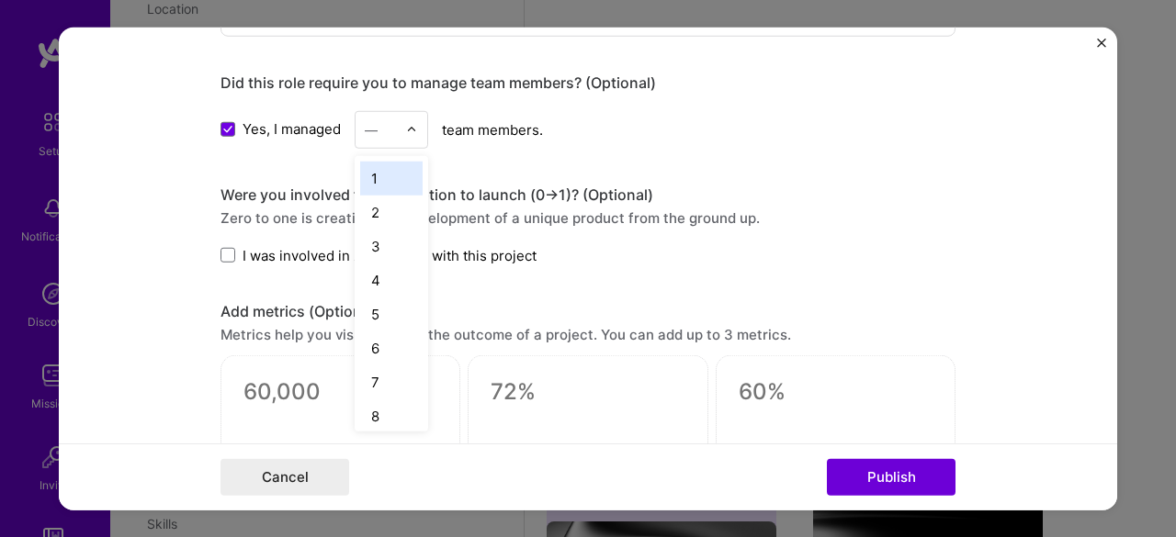
click at [386, 131] on input "text" at bounding box center [381, 128] width 32 height 19
click at [387, 241] on div "3" at bounding box center [391, 246] width 62 height 34
click at [221, 248] on span at bounding box center [227, 255] width 15 height 15
click at [0, 0] on input "I was involved in zero to one with this project" at bounding box center [0, 0] width 0 height 0
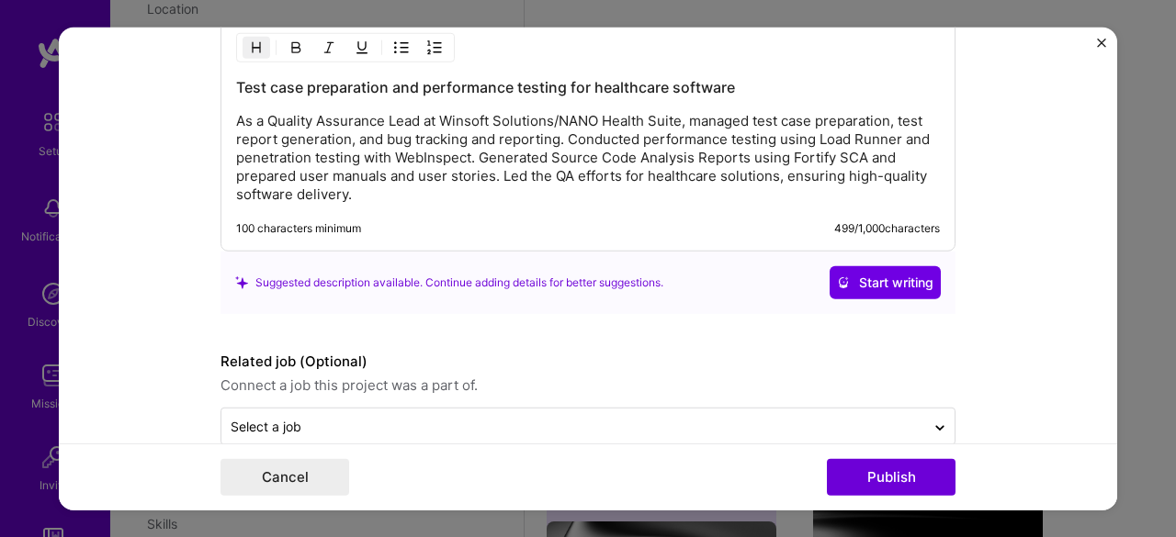
scroll to position [1858, 0]
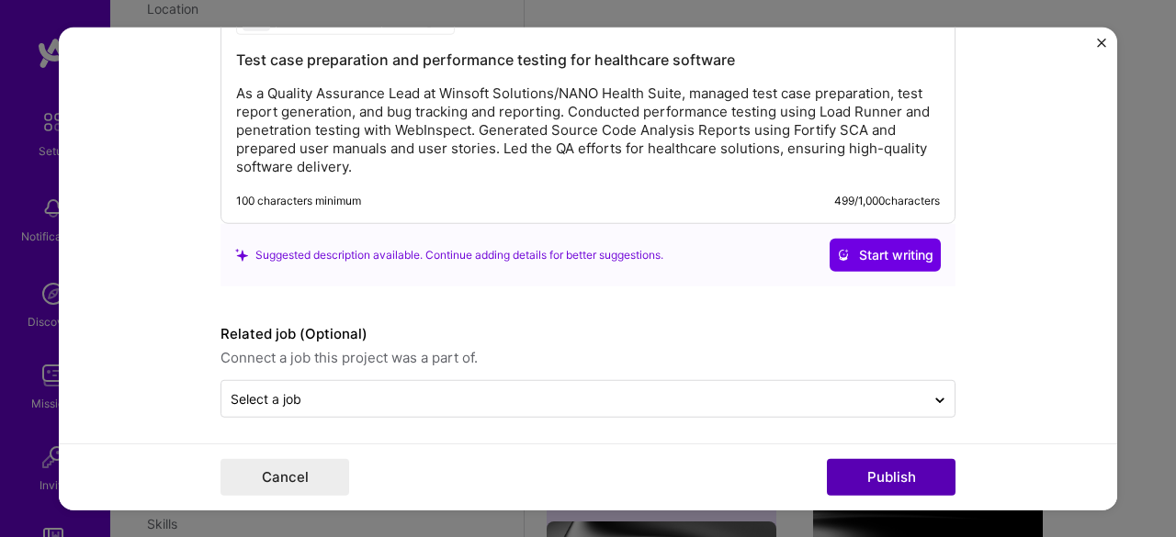
click at [873, 469] on button "Publish" at bounding box center [891, 477] width 129 height 37
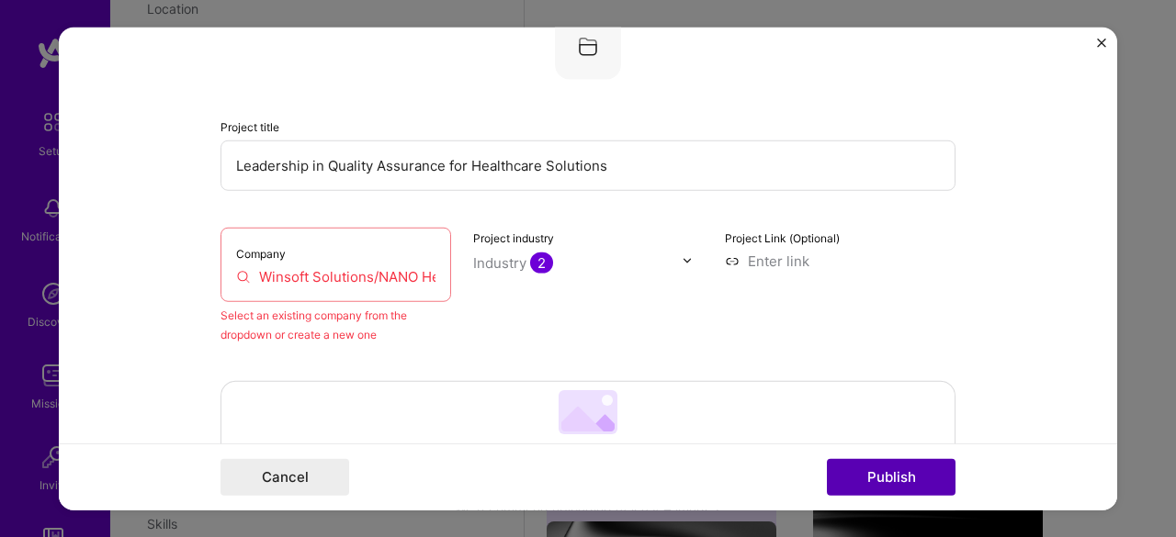
scroll to position [120, 0]
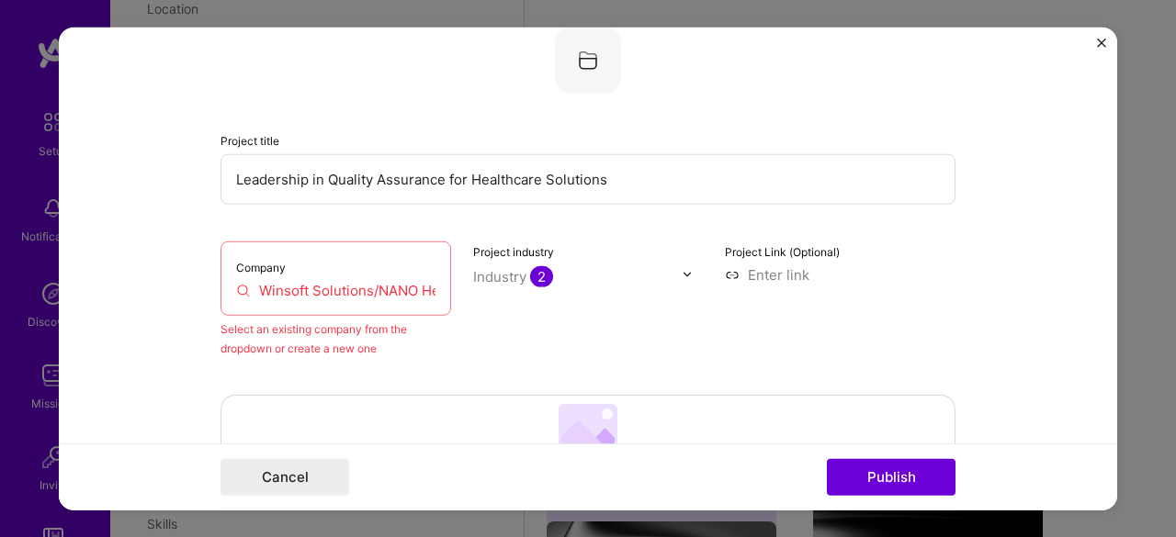
click at [364, 294] on input "Winsoft Solutions/NANO Health Suite" at bounding box center [335, 289] width 199 height 19
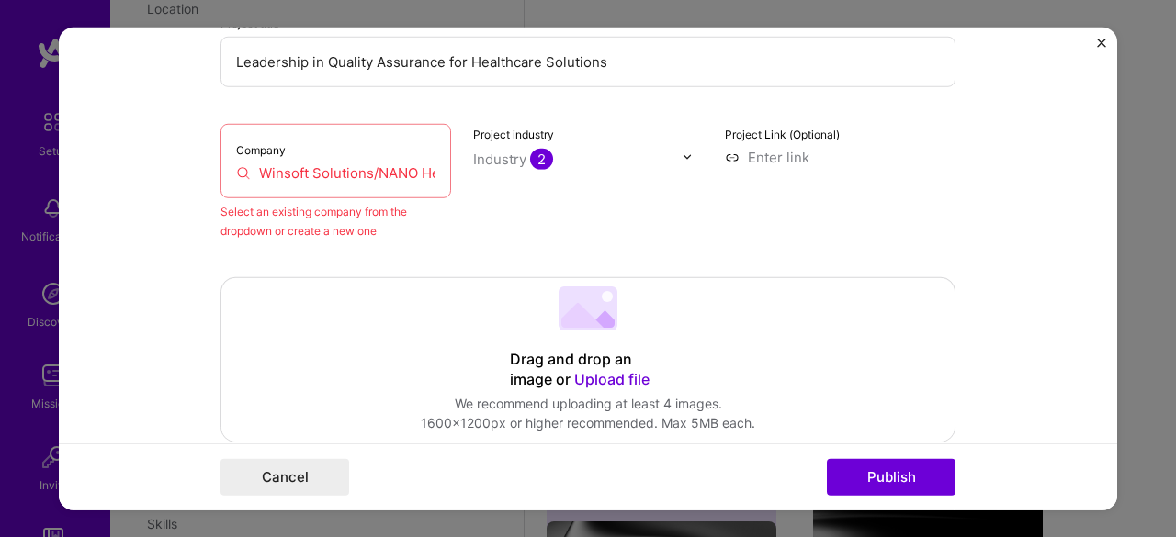
scroll to position [237, 0]
click at [560, 232] on div "Project industry Industry 2" at bounding box center [588, 182] width 231 height 117
click at [320, 164] on input "Winsoft Solutions" at bounding box center [335, 173] width 199 height 19
click at [391, 164] on input "Winsoft Solutions" at bounding box center [335, 173] width 199 height 19
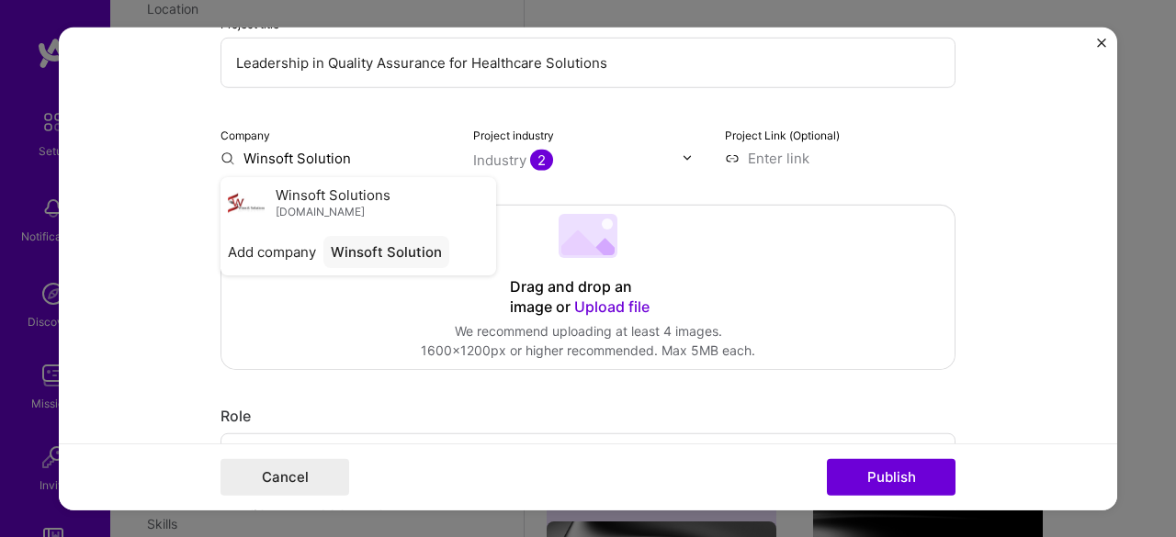
type input "Winsoft Solutions"
click at [297, 216] on span "[DOMAIN_NAME]" at bounding box center [320, 212] width 89 height 15
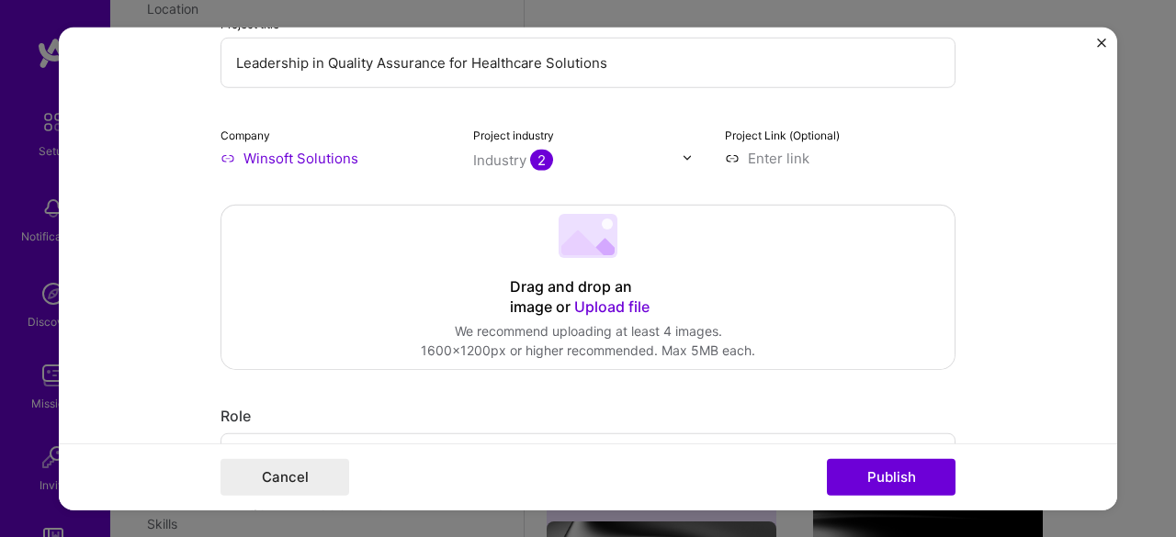
click at [196, 221] on form "Editing suggested project This project is suggested based on your LinkedIn, res…" at bounding box center [588, 269] width 1058 height 484
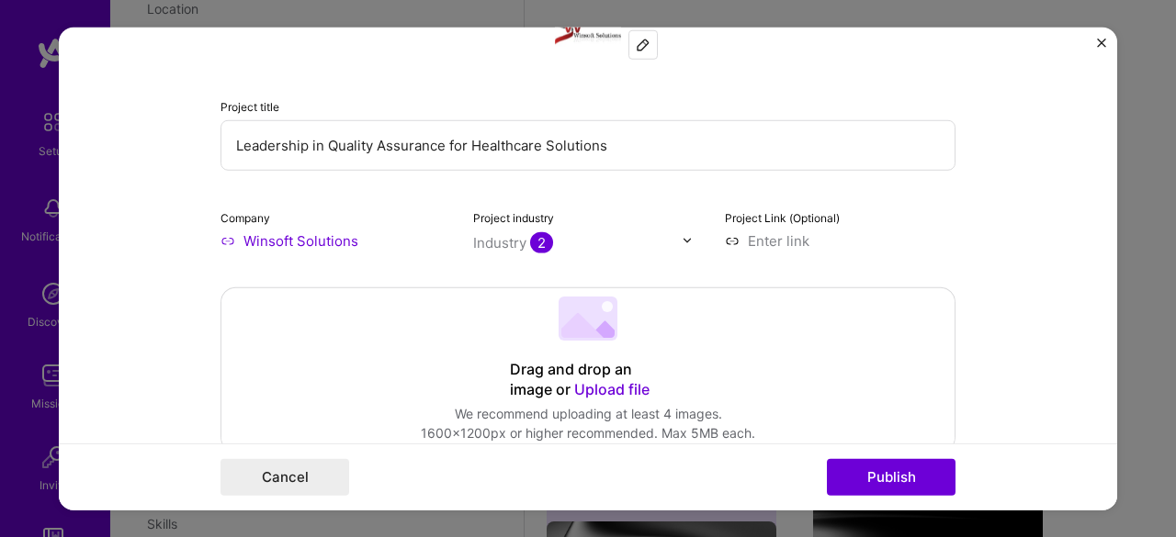
scroll to position [155, 0]
click at [879, 481] on button "Publish" at bounding box center [891, 477] width 129 height 37
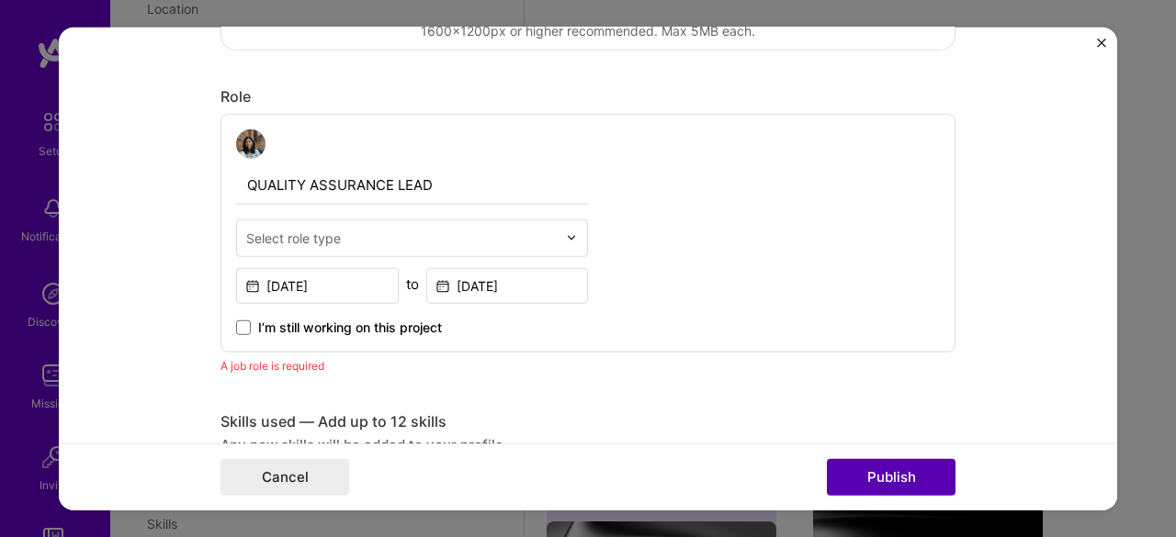
scroll to position [616, 0]
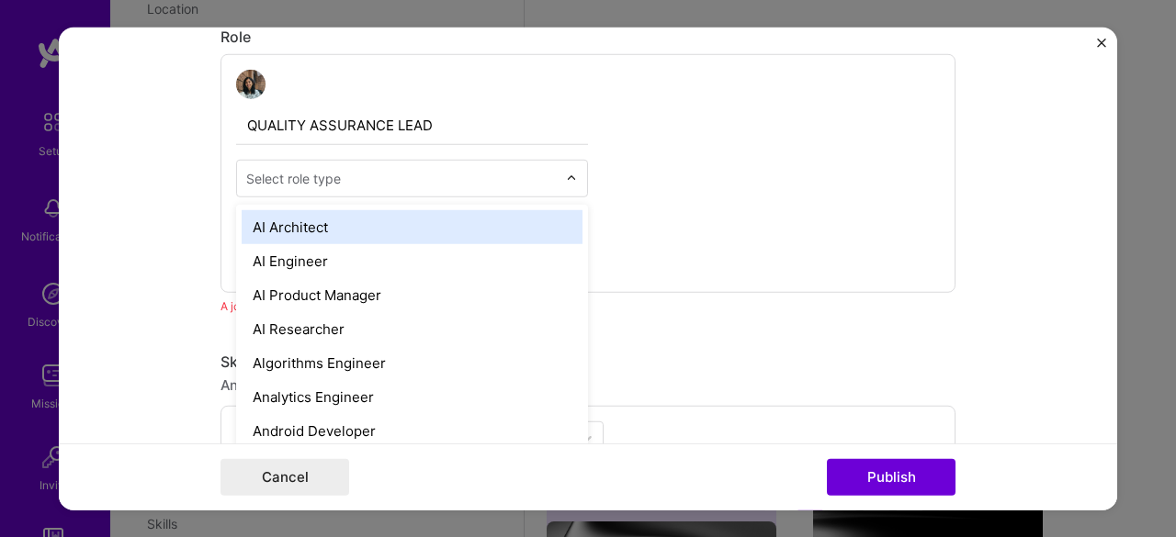
click at [296, 179] on div "Select role type" at bounding box center [293, 177] width 95 height 19
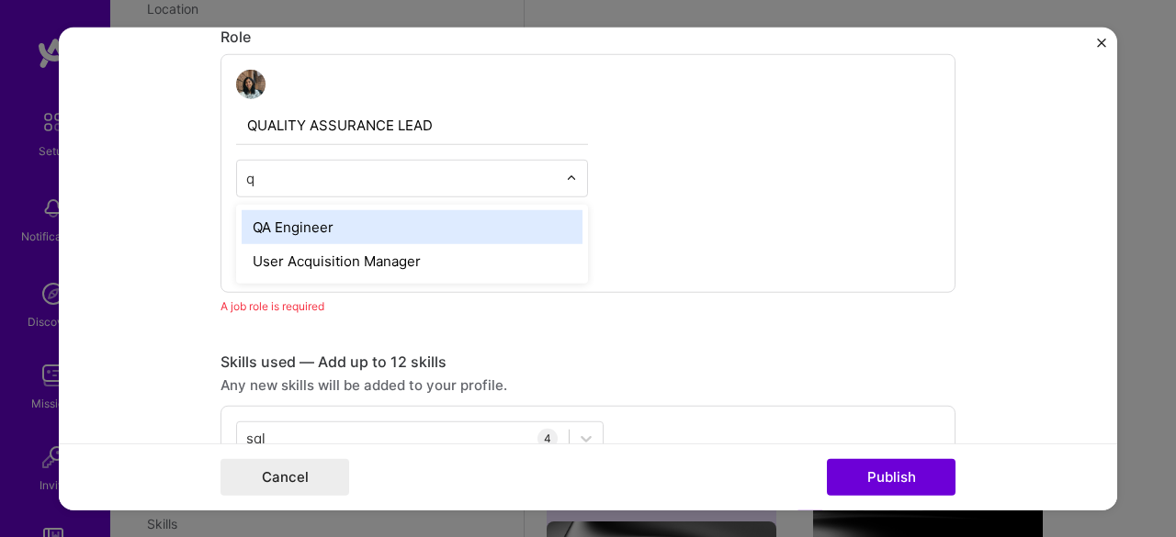
type input "qa"
click at [298, 220] on div "QA Engineer" at bounding box center [412, 226] width 341 height 34
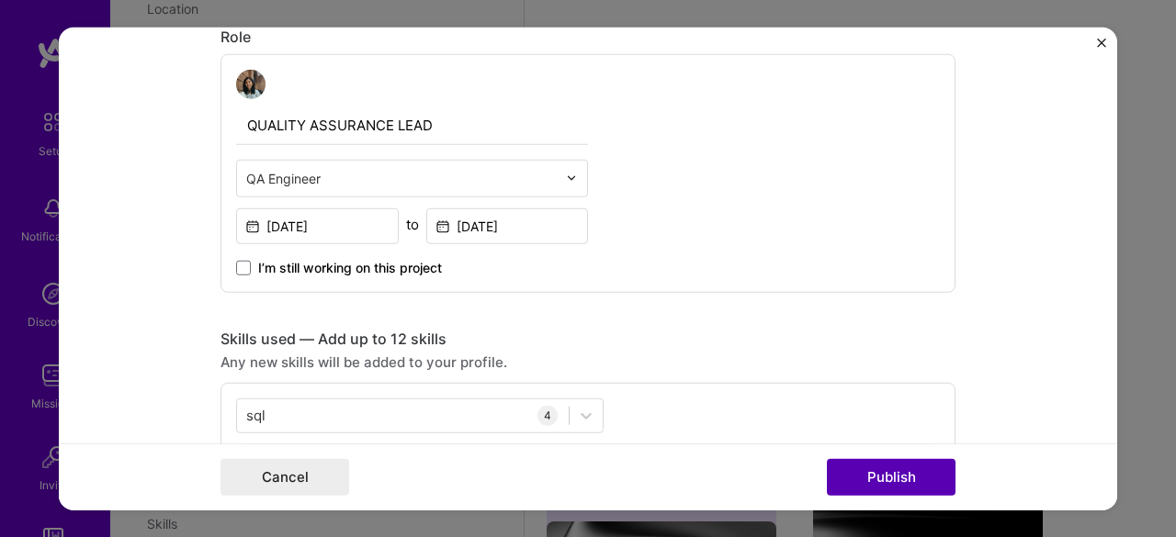
click at [915, 473] on button "Publish" at bounding box center [891, 477] width 129 height 37
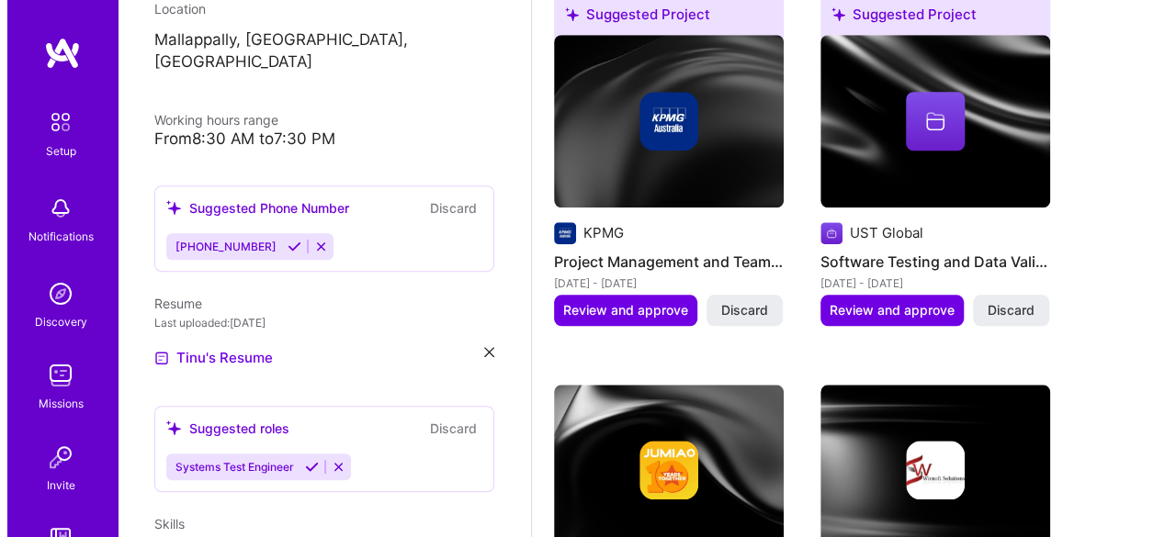
scroll to position [801, 0]
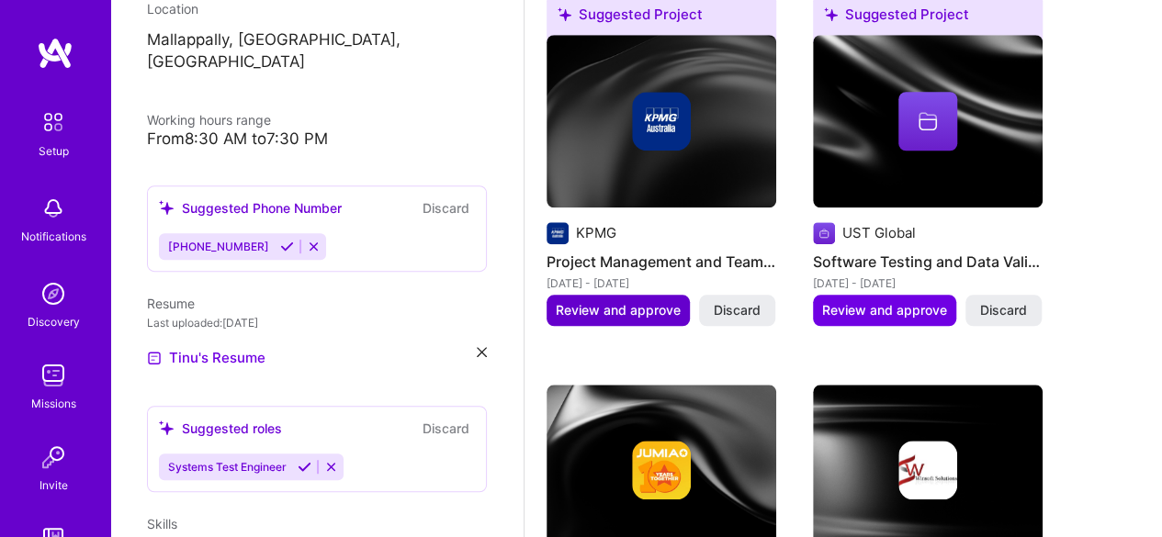
click at [630, 302] on span "Review and approve" at bounding box center [618, 310] width 125 height 18
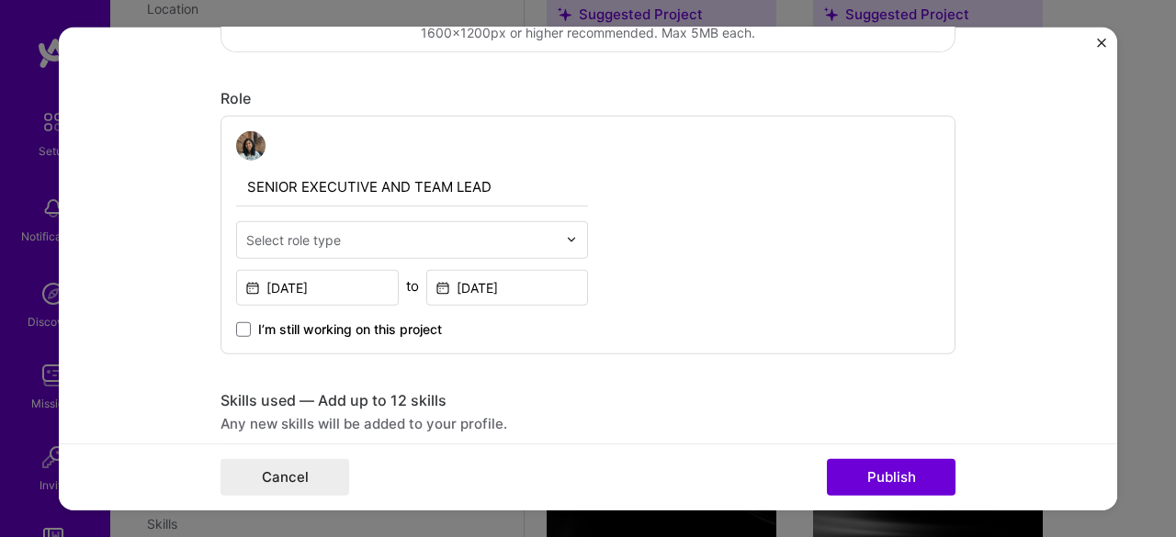
scroll to position [810, 0]
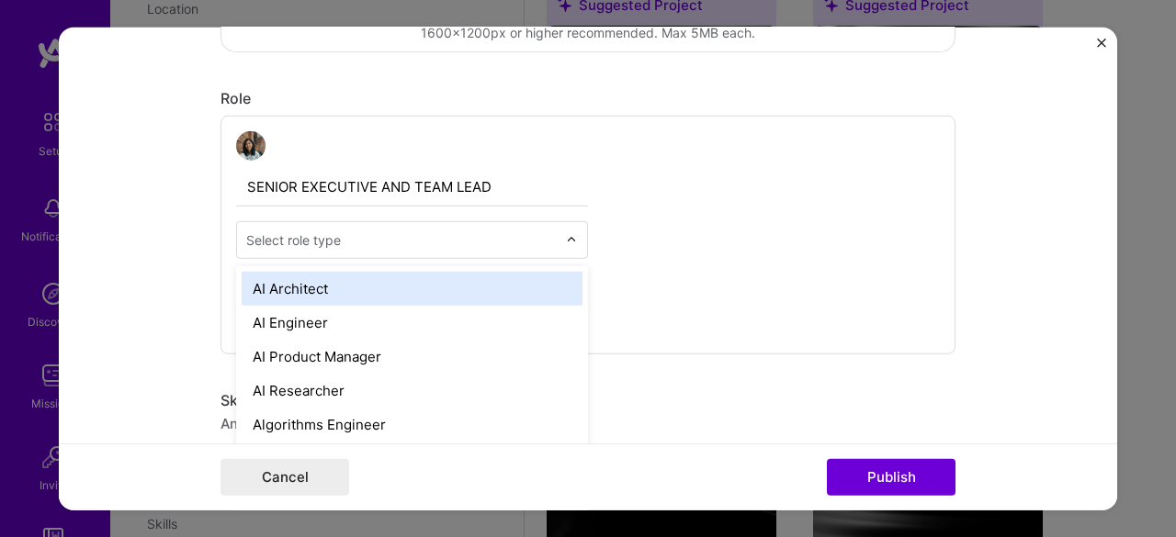
click at [322, 236] on div "Select role type" at bounding box center [293, 239] width 95 height 19
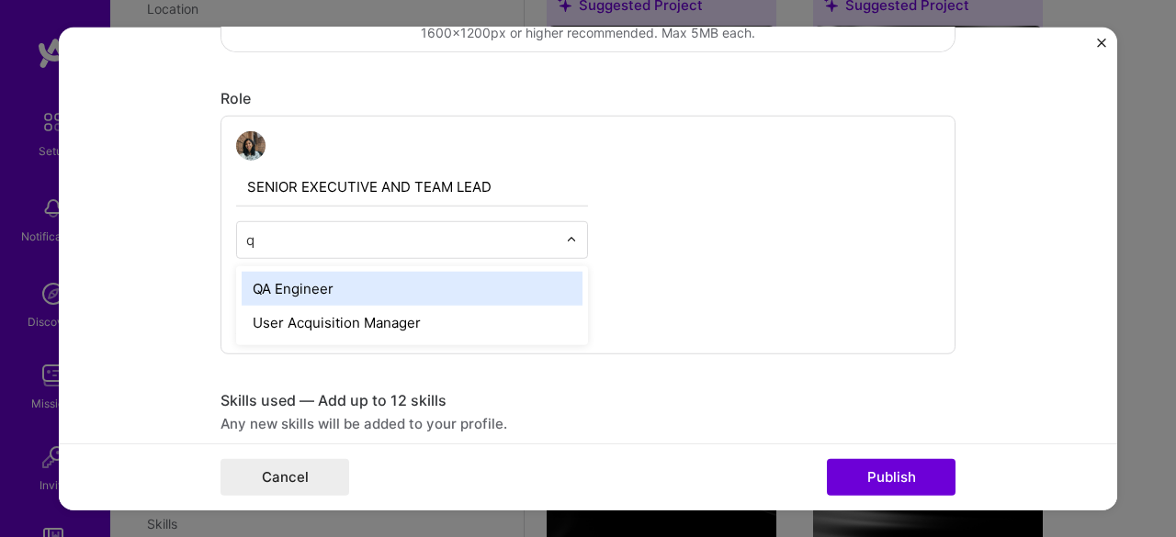
type input "qa"
click at [320, 284] on div "QA Engineer" at bounding box center [412, 288] width 341 height 34
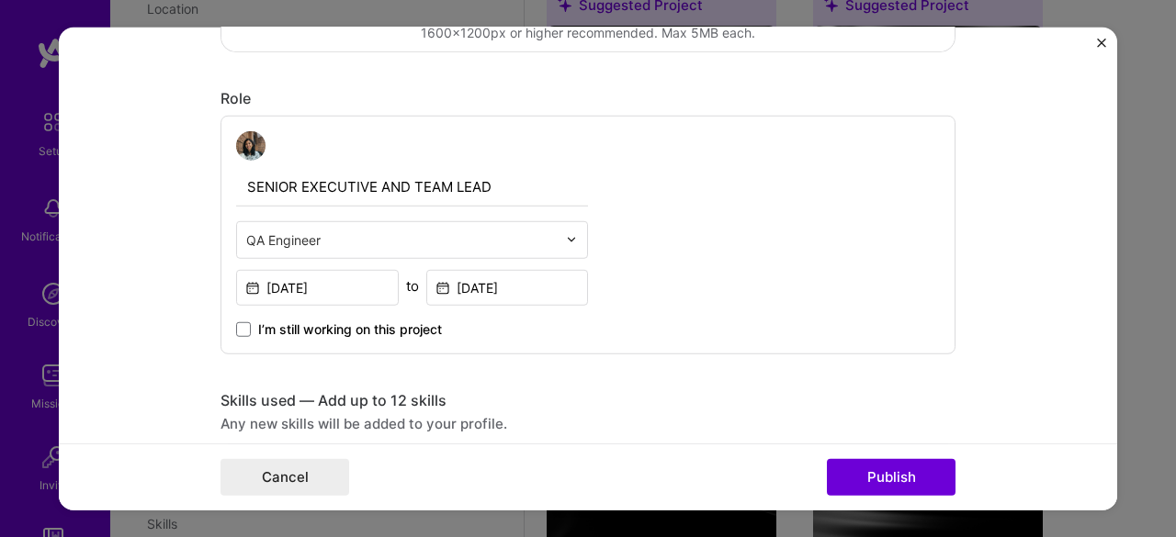
scroll to position [560, 0]
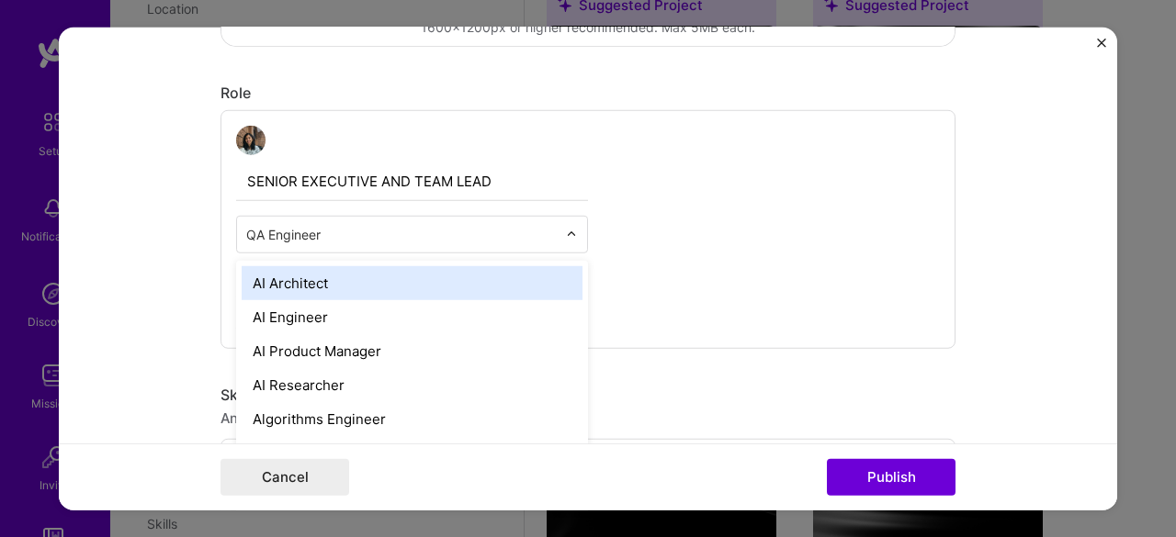
click at [336, 243] on div at bounding box center [401, 233] width 311 height 23
type input "man"
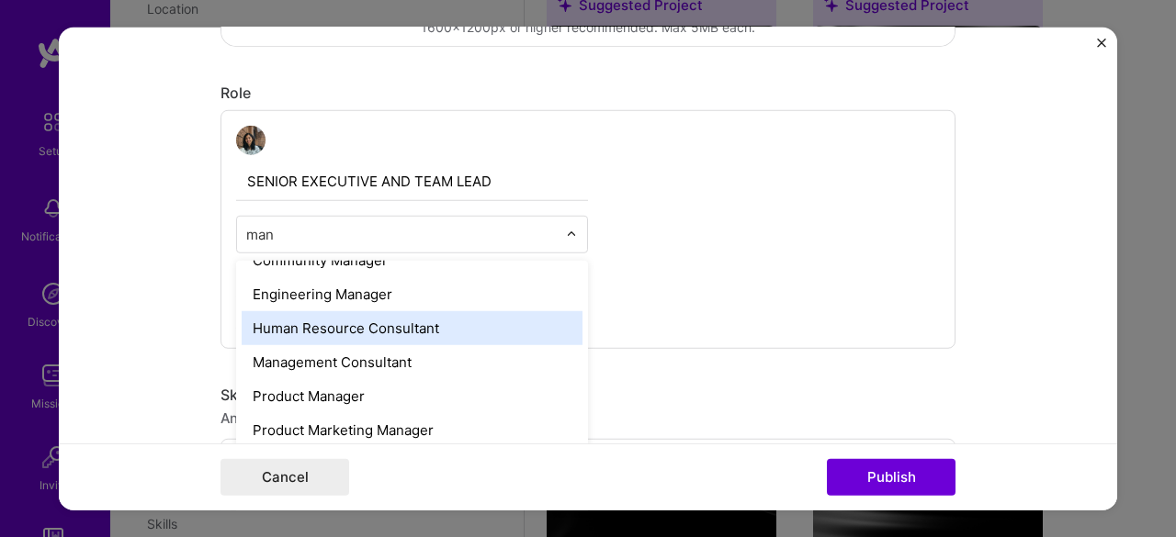
scroll to position [75, 0]
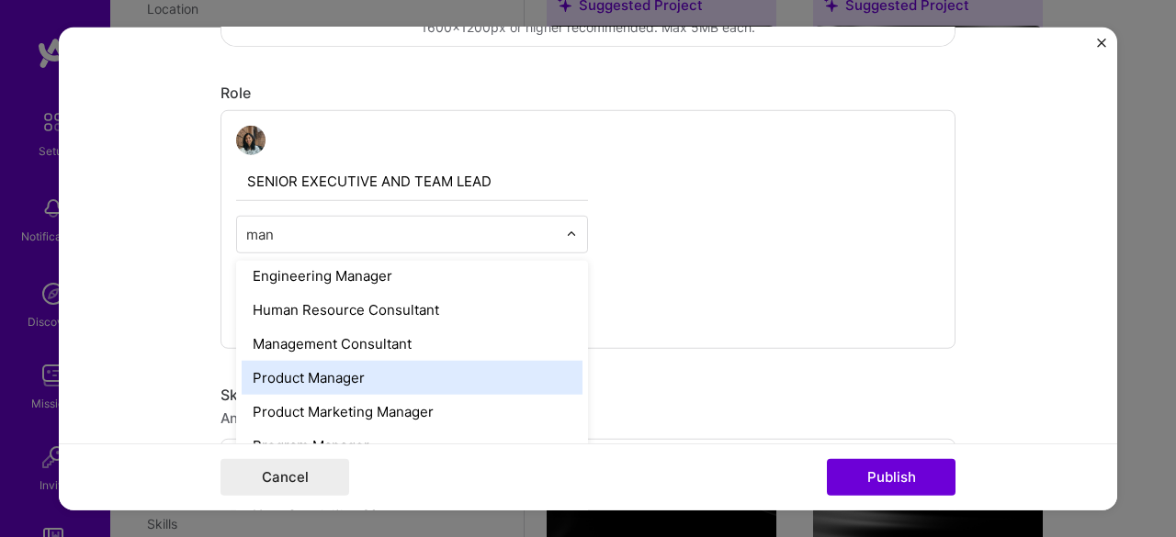
click at [337, 372] on div "Product Manager" at bounding box center [412, 377] width 341 height 34
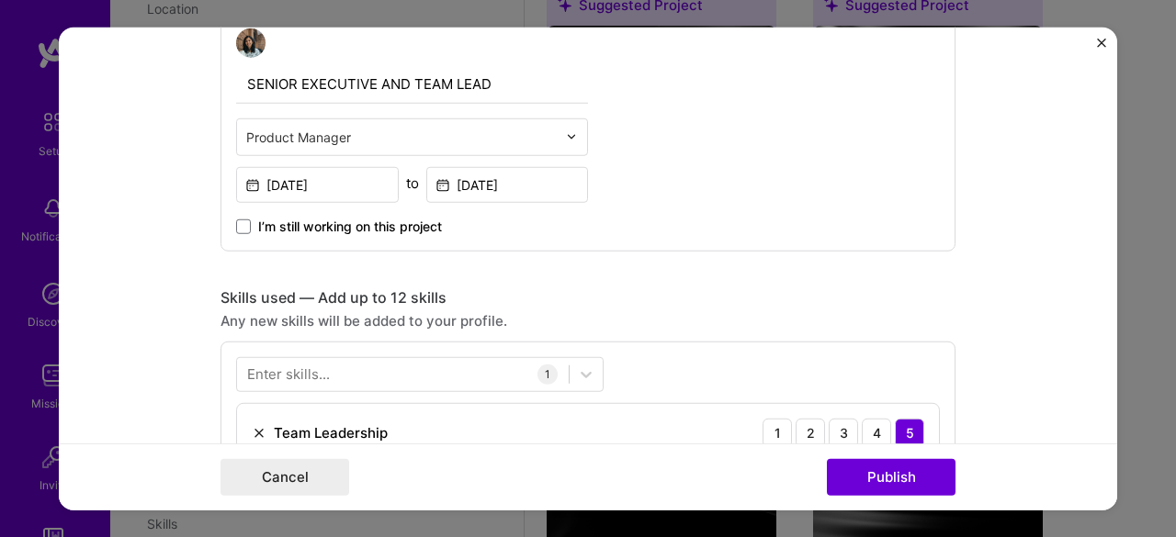
scroll to position [660, 0]
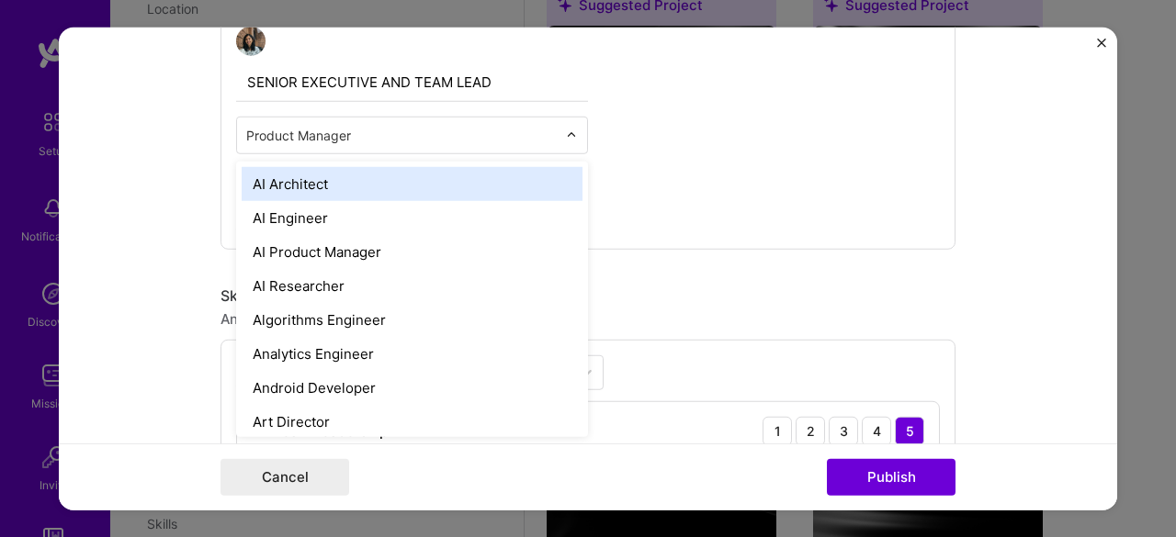
click at [311, 150] on div "Product Manager" at bounding box center [401, 135] width 329 height 36
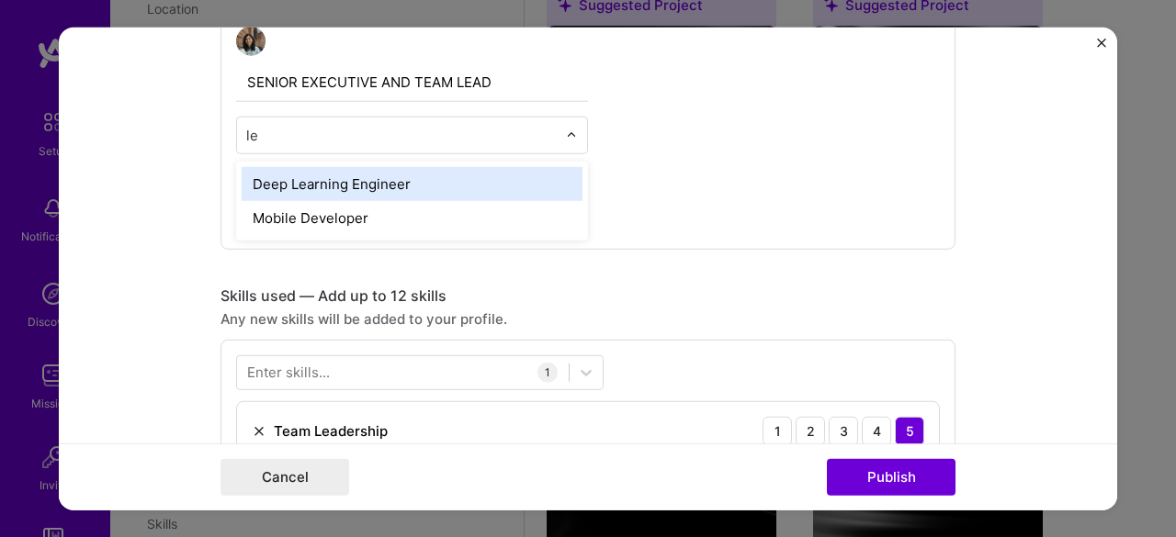
type input "l"
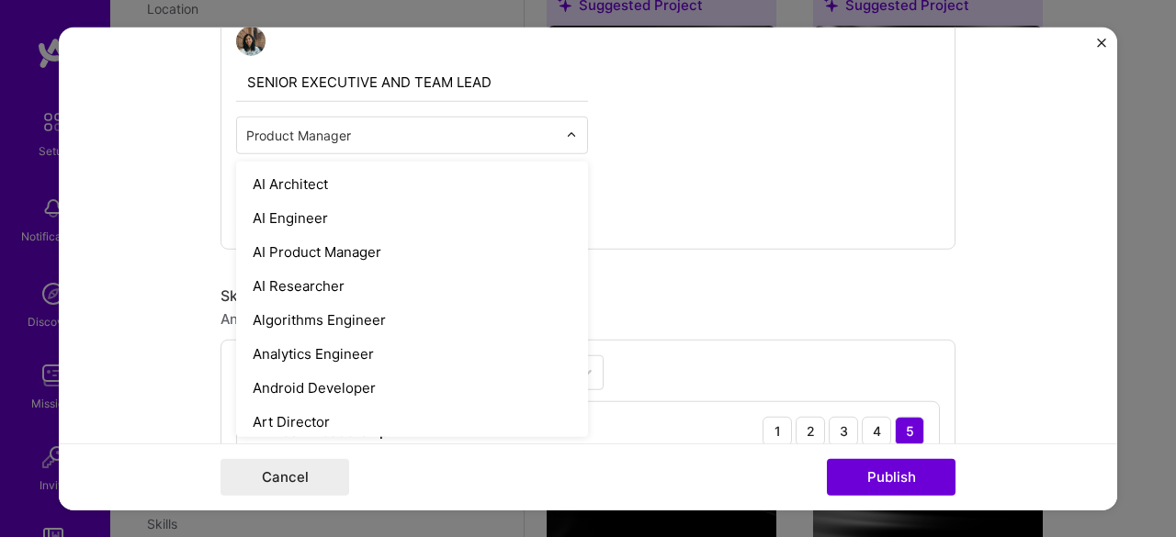
type input "a"
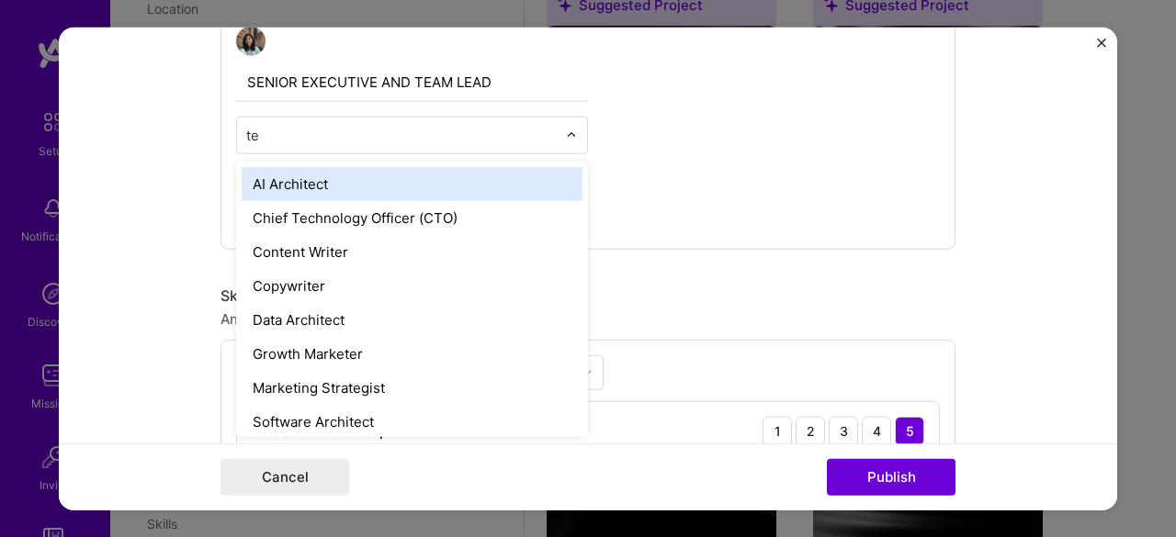
type input "t"
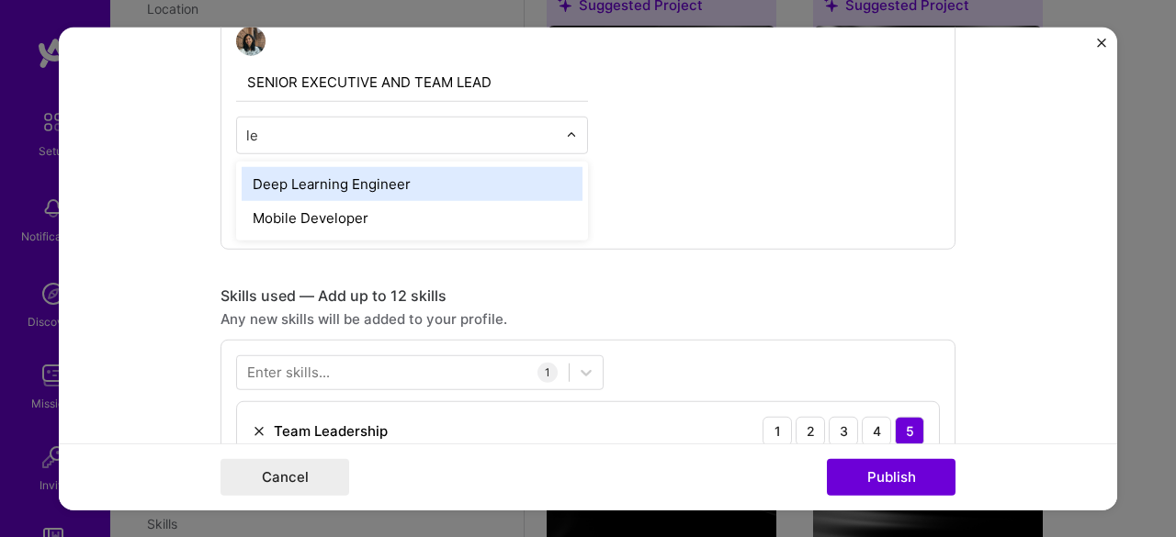
type input "l"
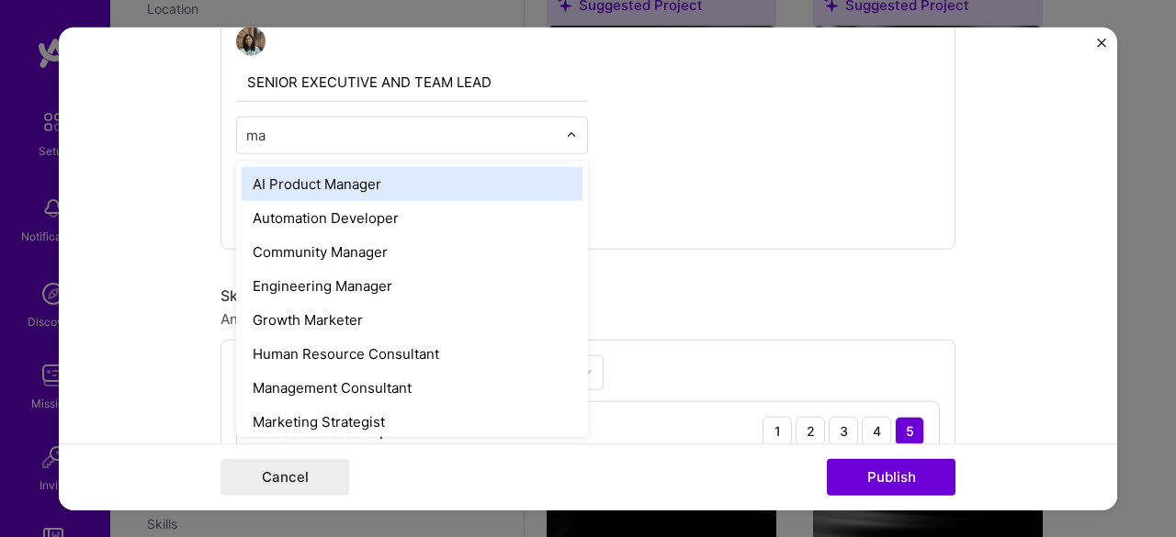
type input "m"
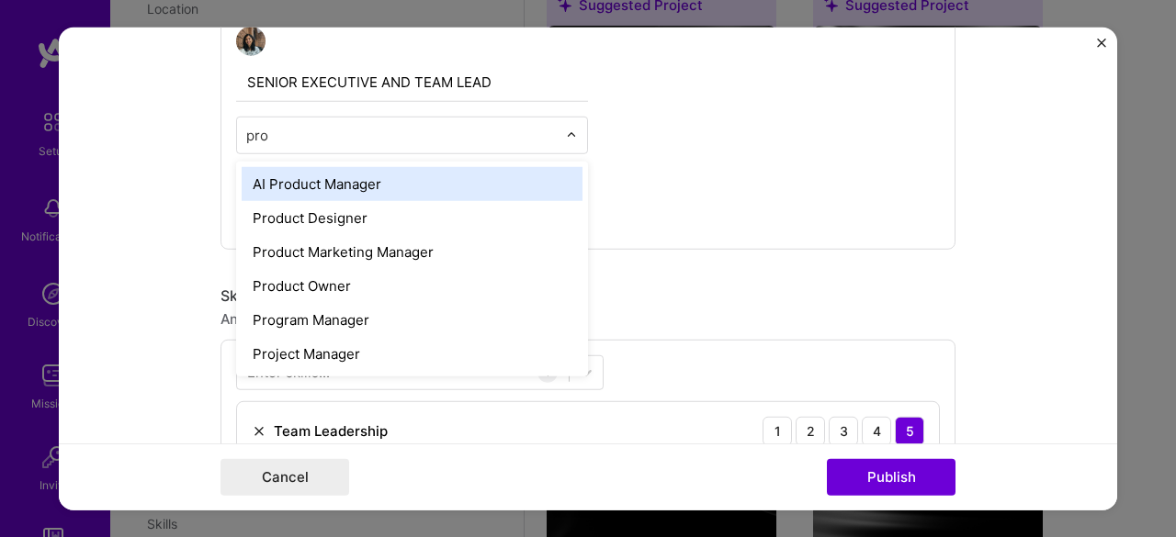
type input "prod"
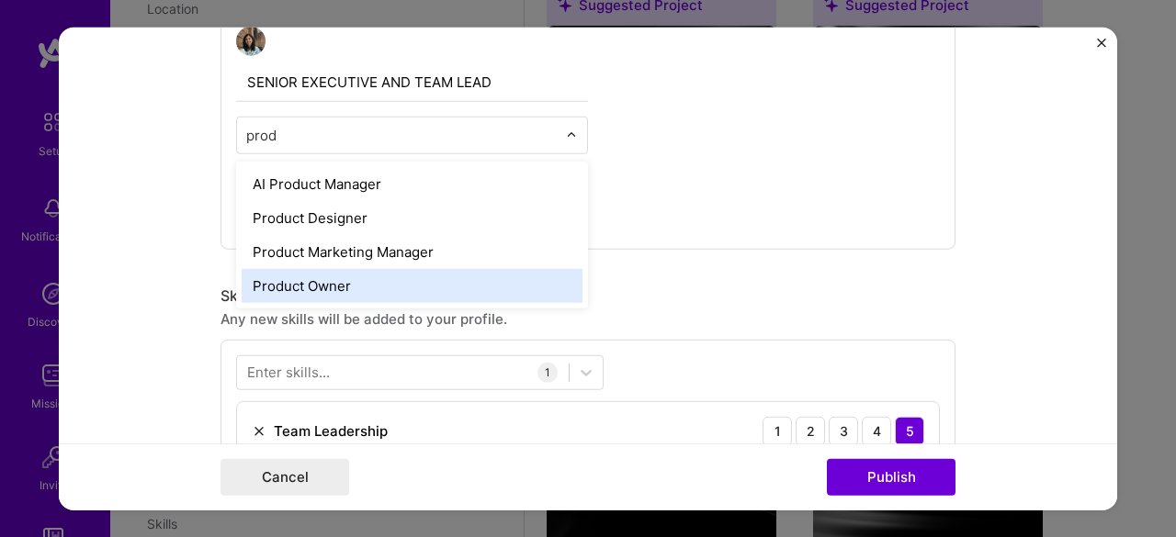
click at [314, 295] on div "Product Owner" at bounding box center [412, 285] width 341 height 34
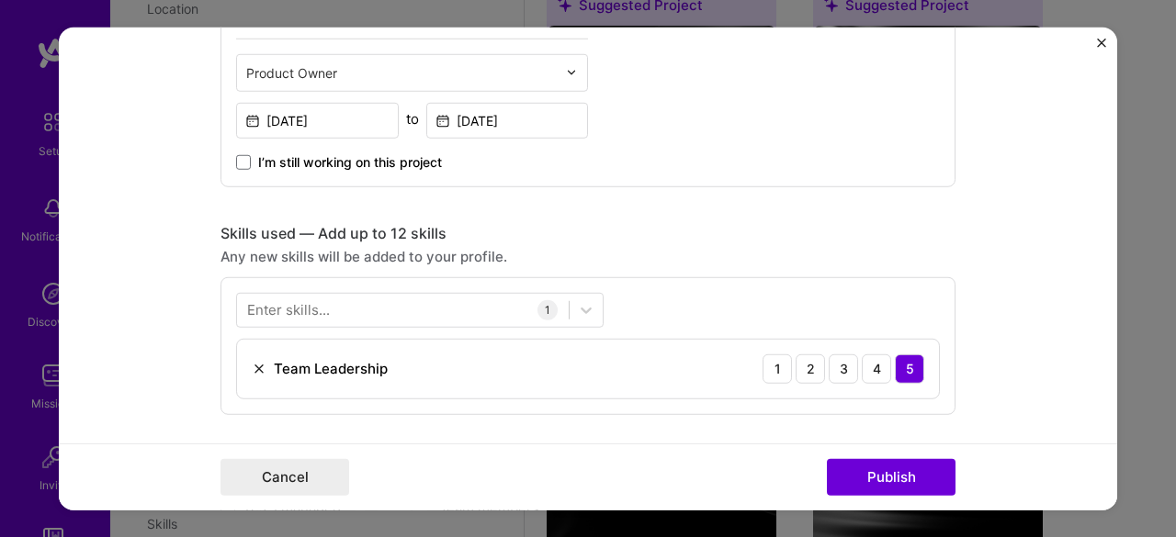
scroll to position [749, 0]
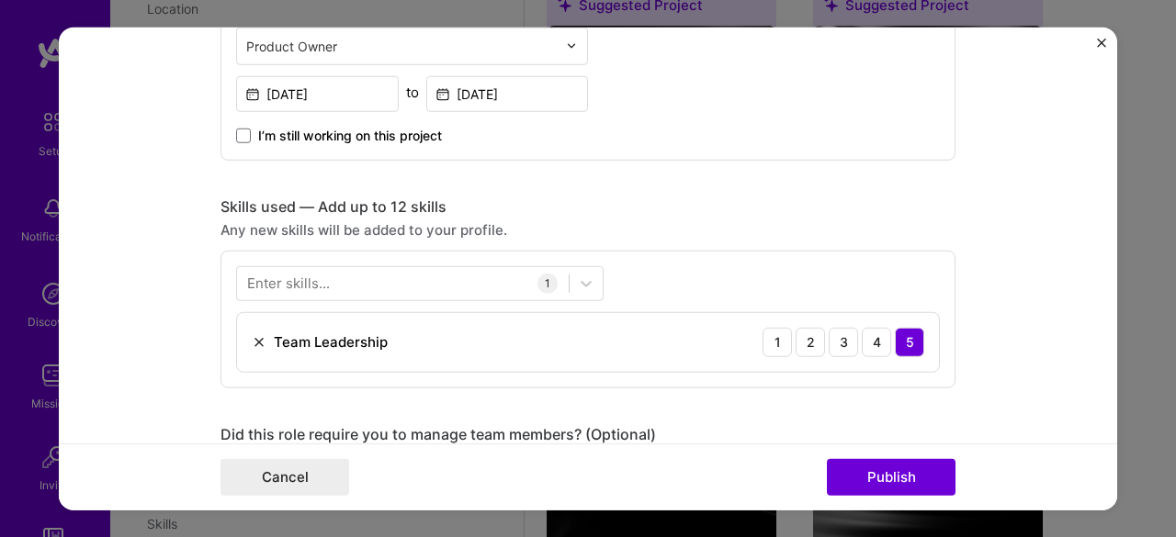
click at [287, 278] on div "Enter skills..." at bounding box center [288, 283] width 83 height 19
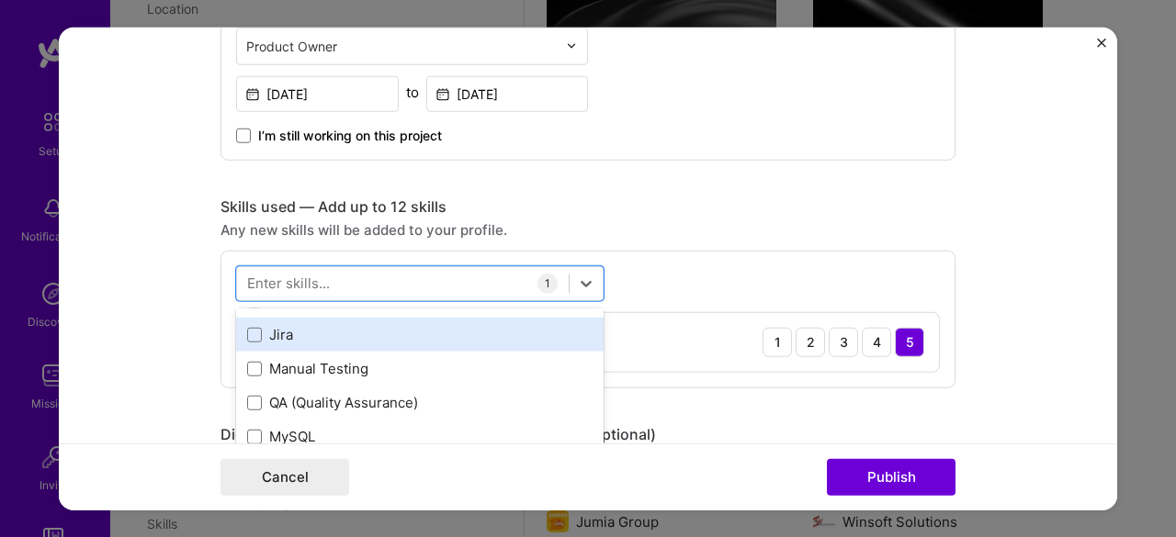
scroll to position [22, 0]
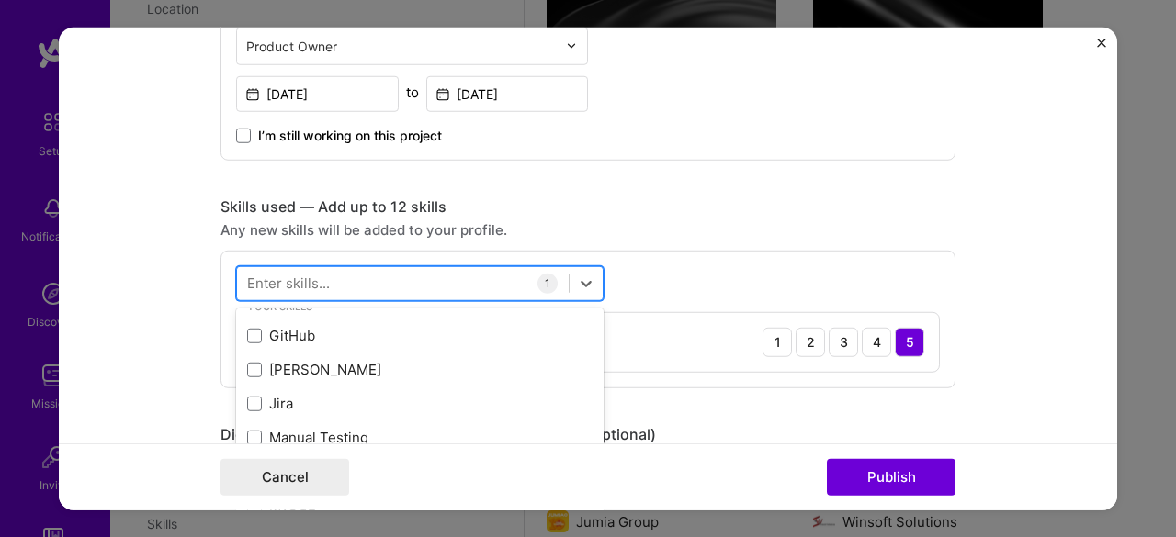
type input "l"
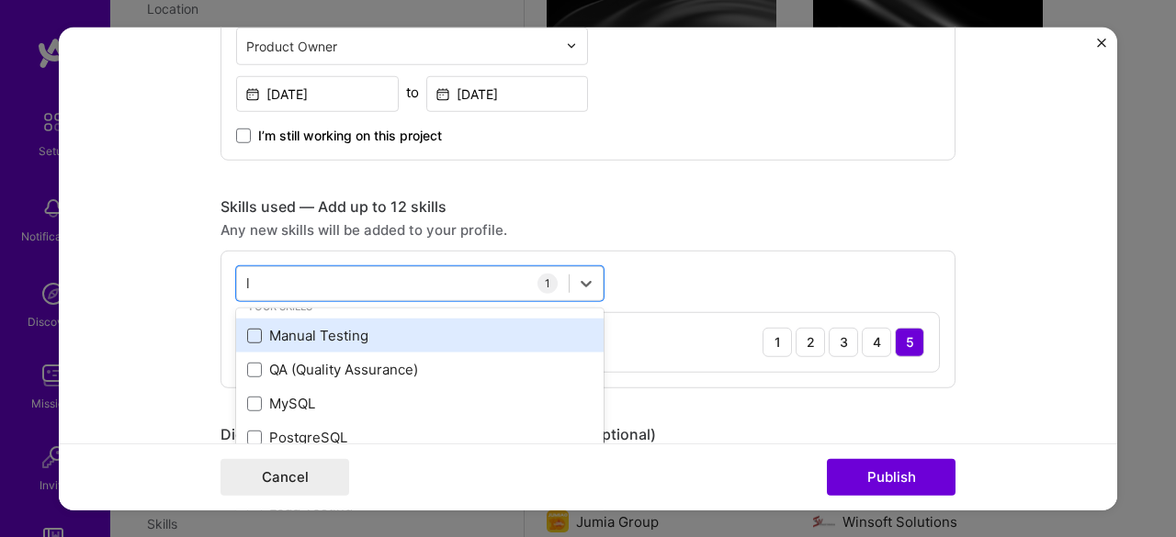
click at [250, 335] on span at bounding box center [254, 336] width 15 height 15
click at [0, 0] on input "checkbox" at bounding box center [0, 0] width 0 height 0
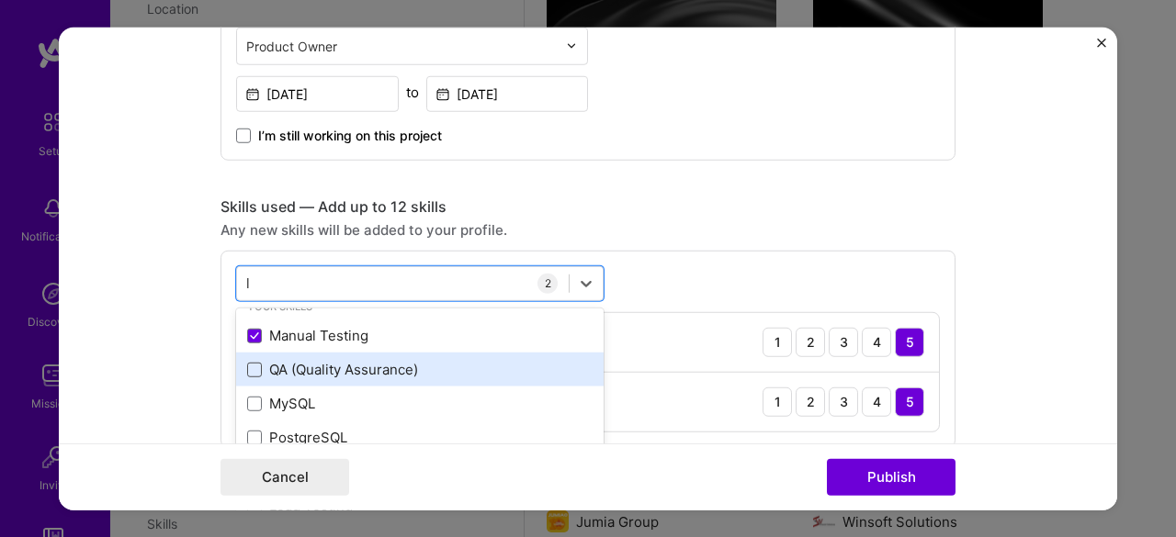
click at [252, 363] on span at bounding box center [254, 370] width 15 height 15
click at [0, 0] on input "checkbox" at bounding box center [0, 0] width 0 height 0
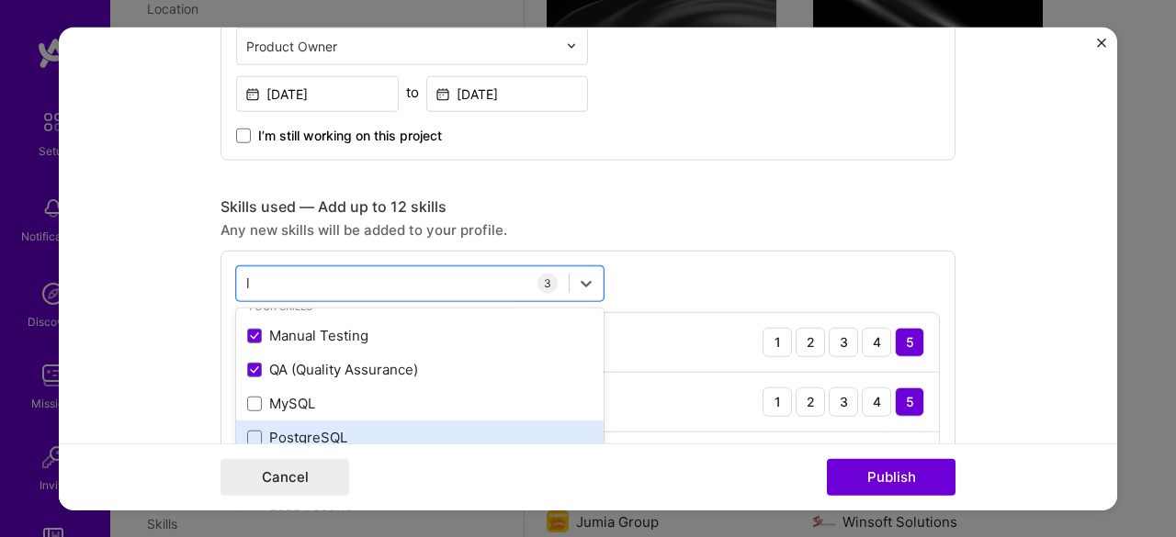
click at [253, 428] on div "PostgreSQL" at bounding box center [419, 437] width 345 height 19
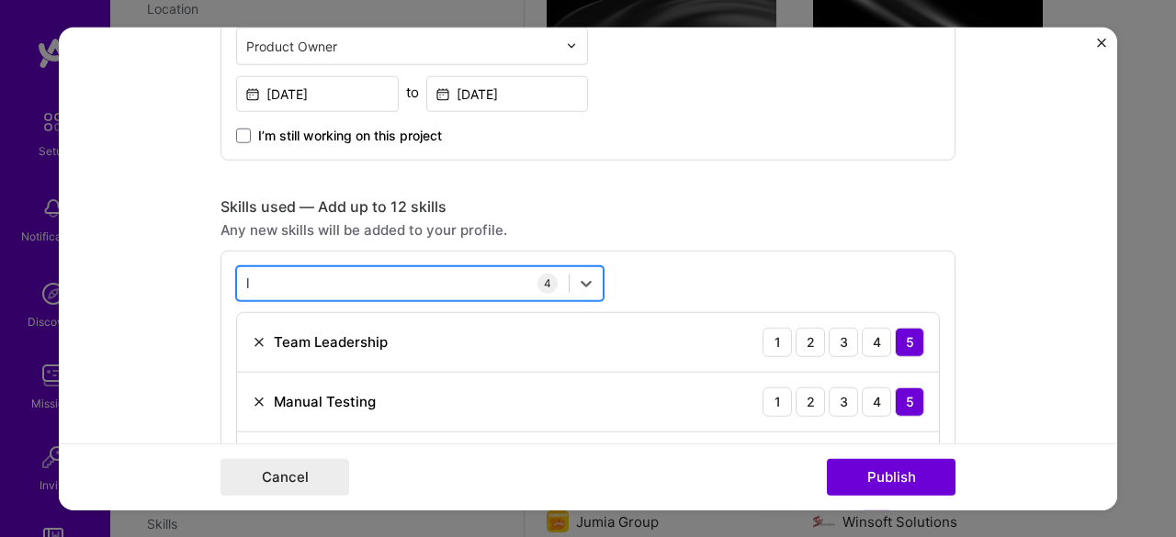
click at [349, 276] on div "l l" at bounding box center [403, 283] width 332 height 30
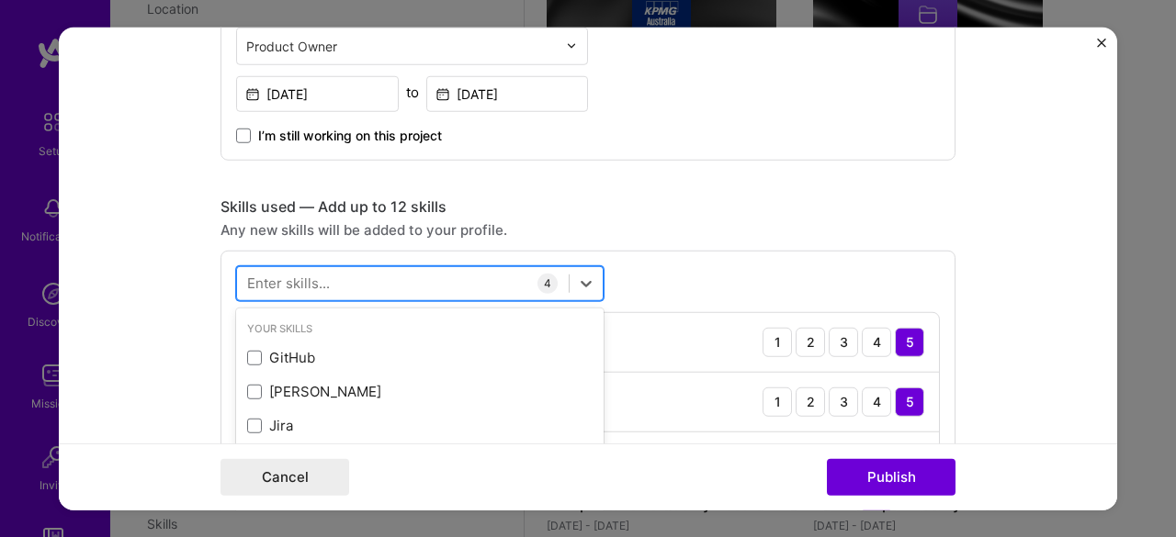
scroll to position [912, 0]
type input "o"
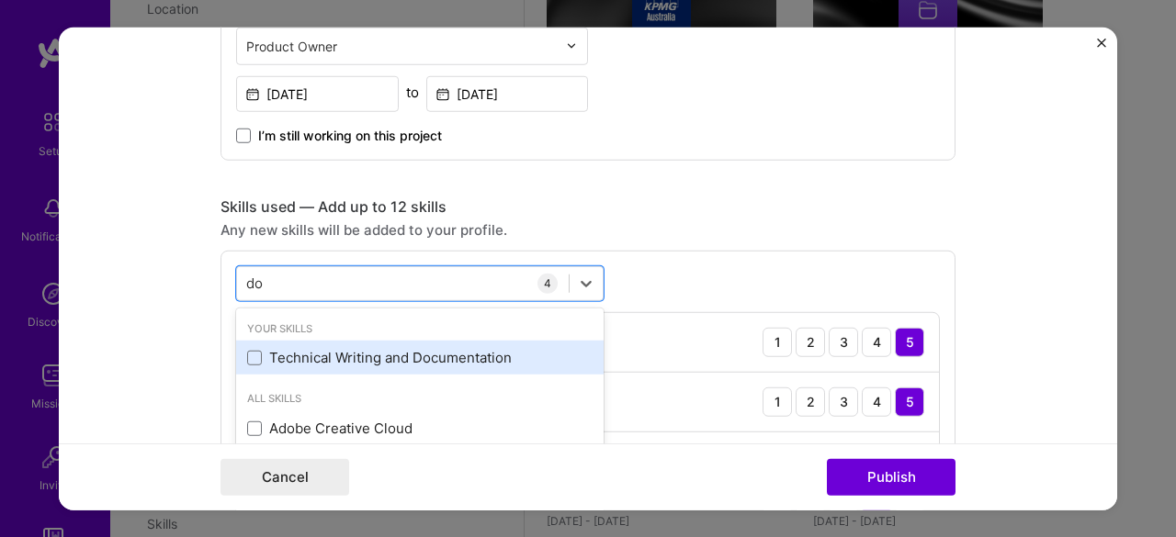
click at [255, 357] on div "Technical Writing and Documentation" at bounding box center [419, 357] width 345 height 19
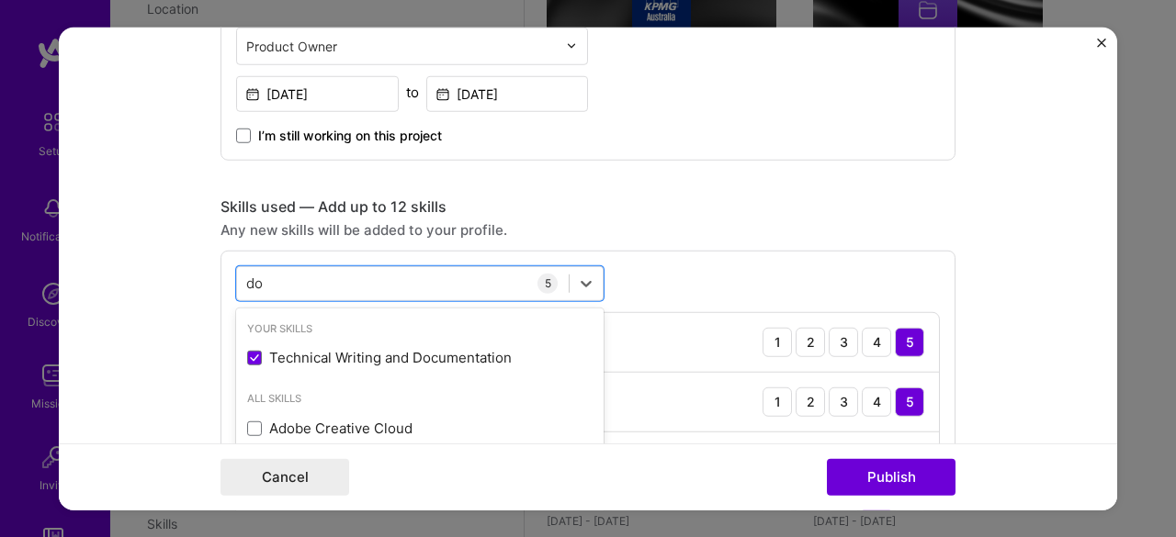
type input "do"
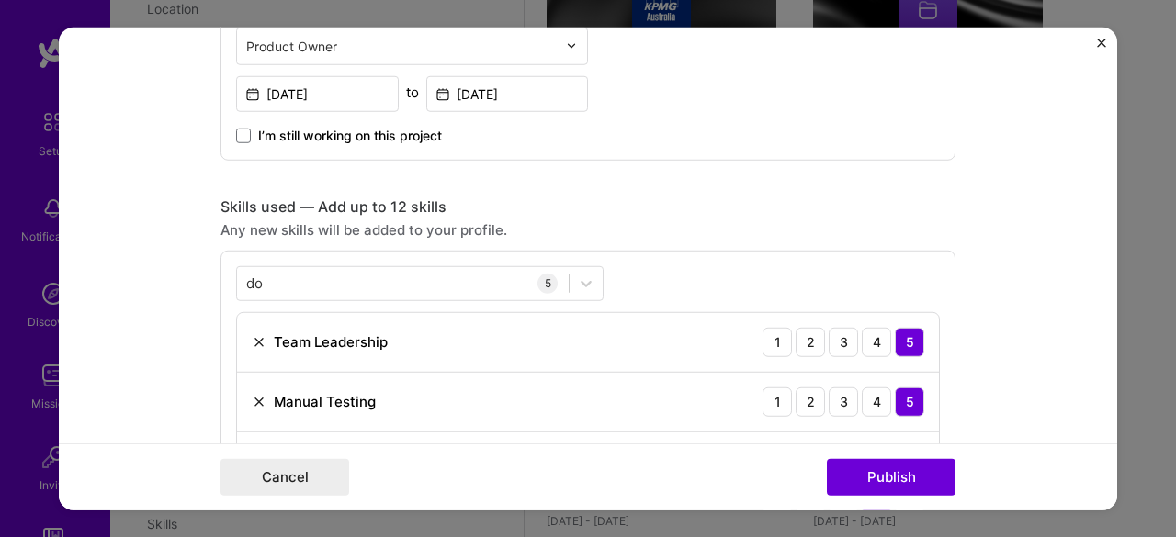
click at [737, 166] on div "Editing suggested project This project is suggested based on your LinkedIn, res…" at bounding box center [587, 441] width 735 height 2253
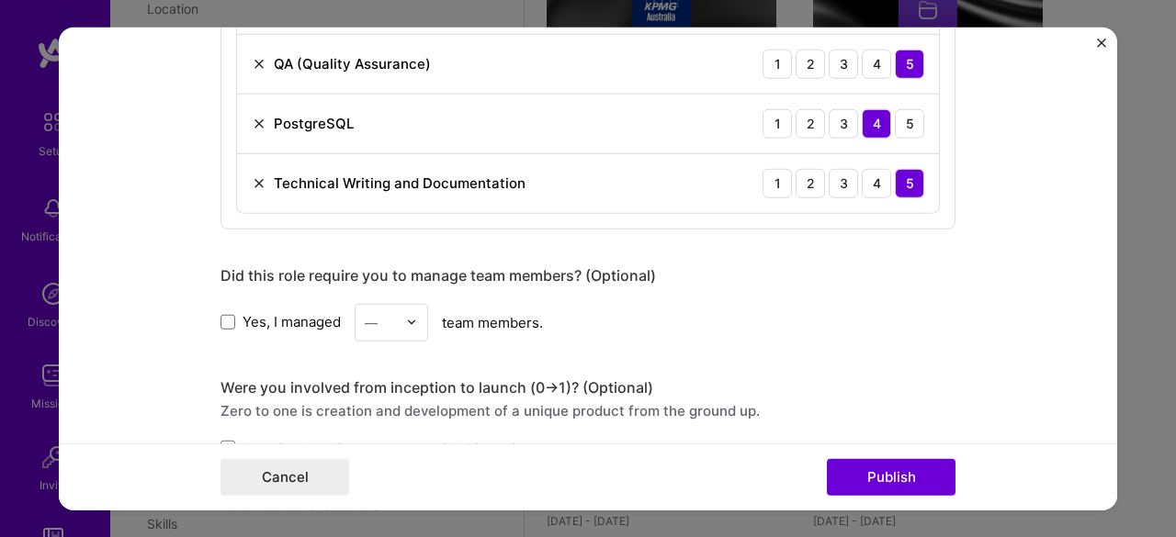
scroll to position [1165, 0]
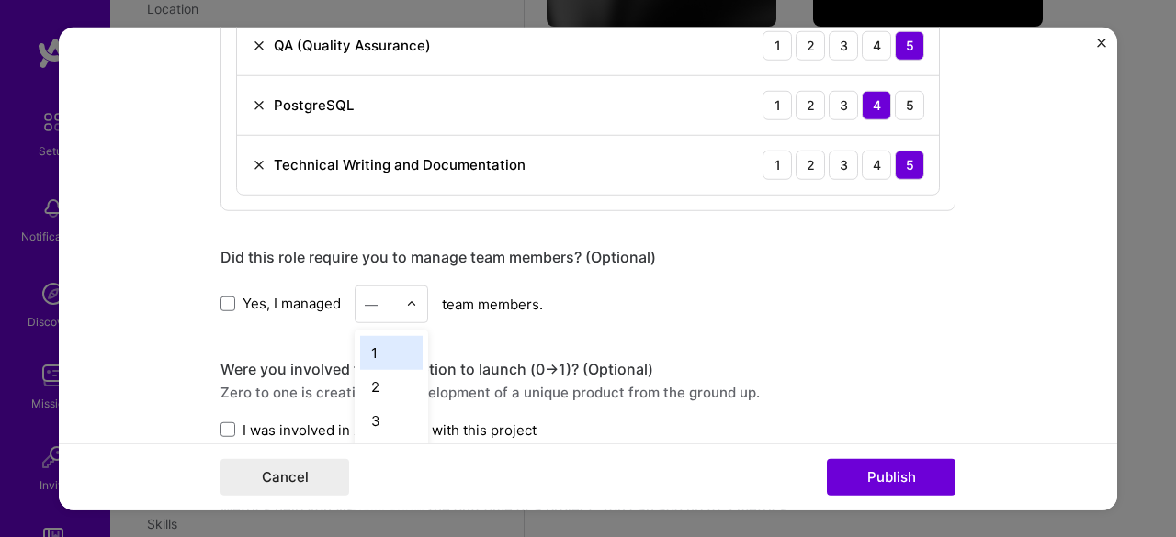
click at [374, 295] on input "text" at bounding box center [381, 303] width 32 height 19
click at [374, 420] on div "15" at bounding box center [391, 429] width 62 height 34
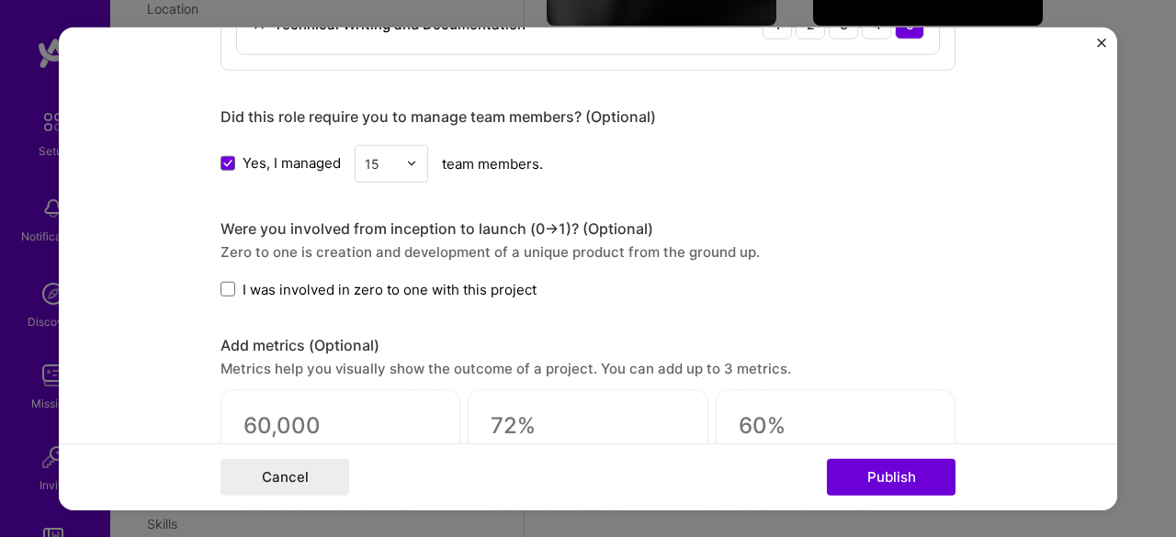
scroll to position [1306, 0]
click at [222, 282] on span at bounding box center [227, 288] width 15 height 15
click at [0, 0] on input "I was involved in zero to one with this project" at bounding box center [0, 0] width 0 height 0
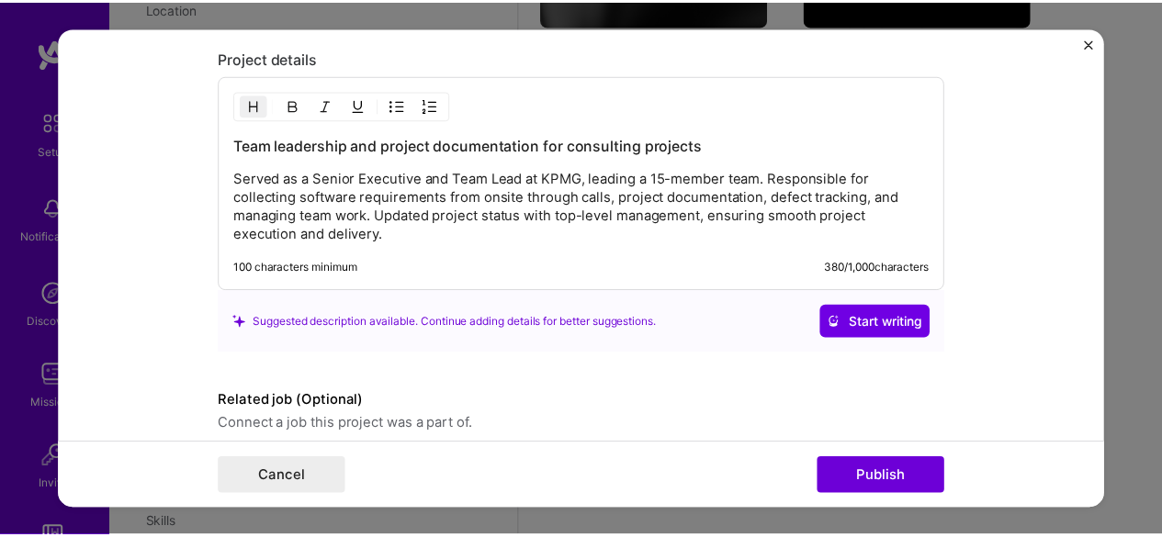
scroll to position [1899, 0]
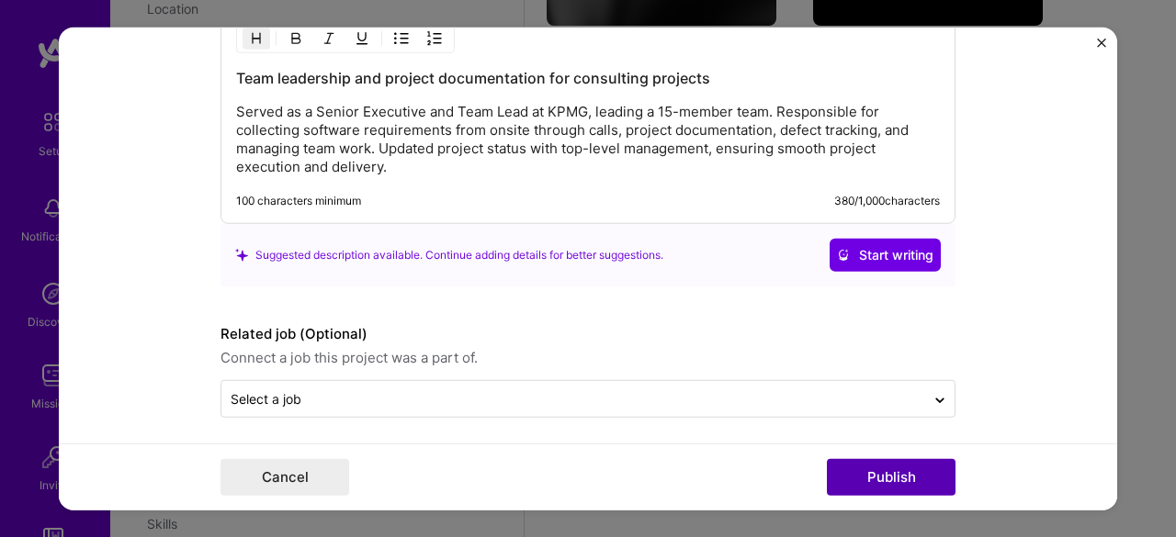
click at [856, 466] on button "Publish" at bounding box center [891, 477] width 129 height 37
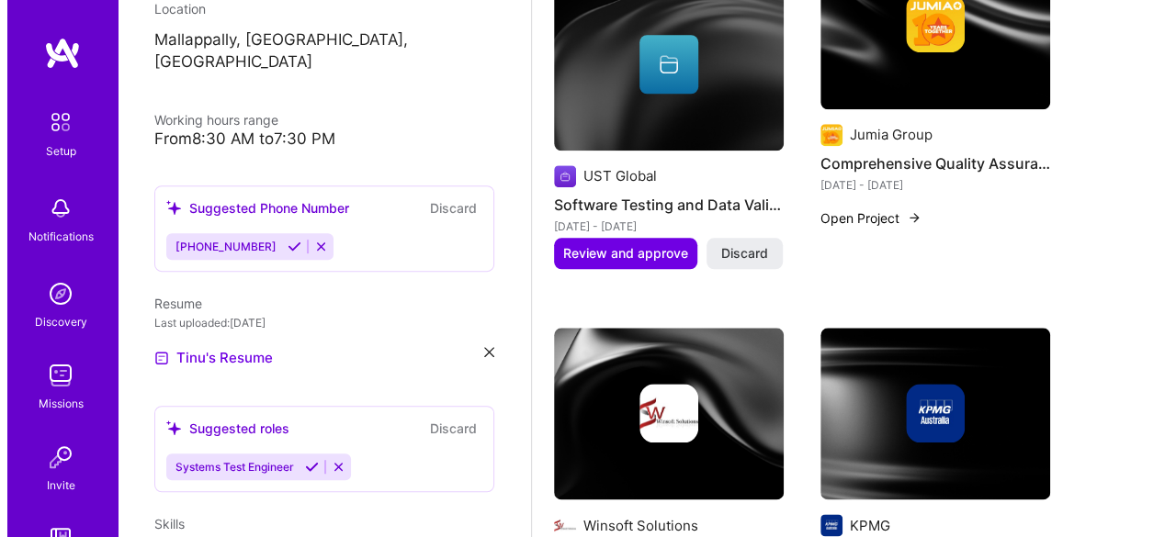
scroll to position [856, 0]
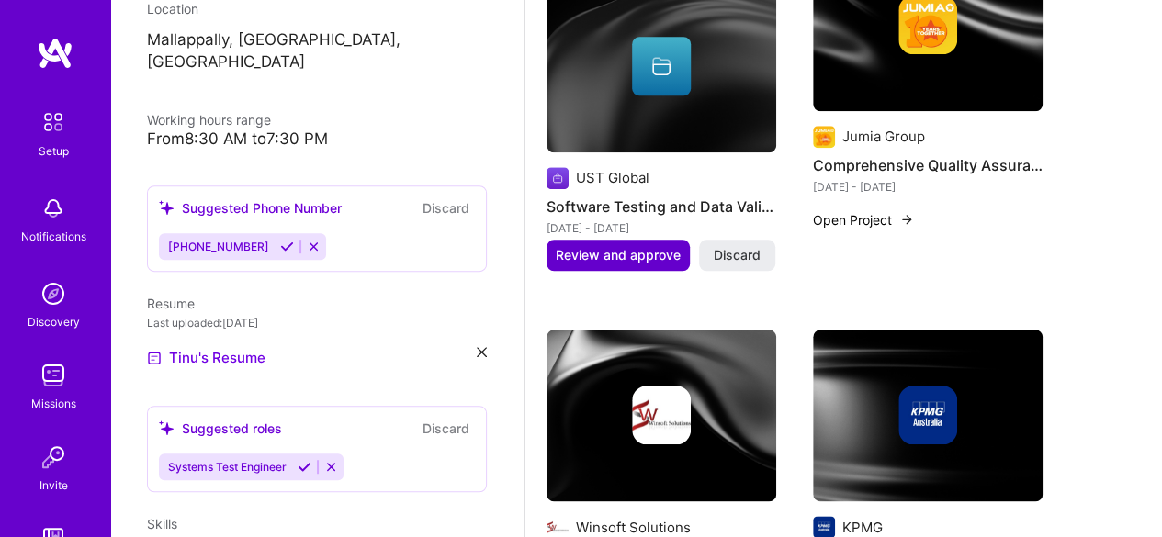
click at [627, 256] on span "Review and approve" at bounding box center [618, 255] width 125 height 18
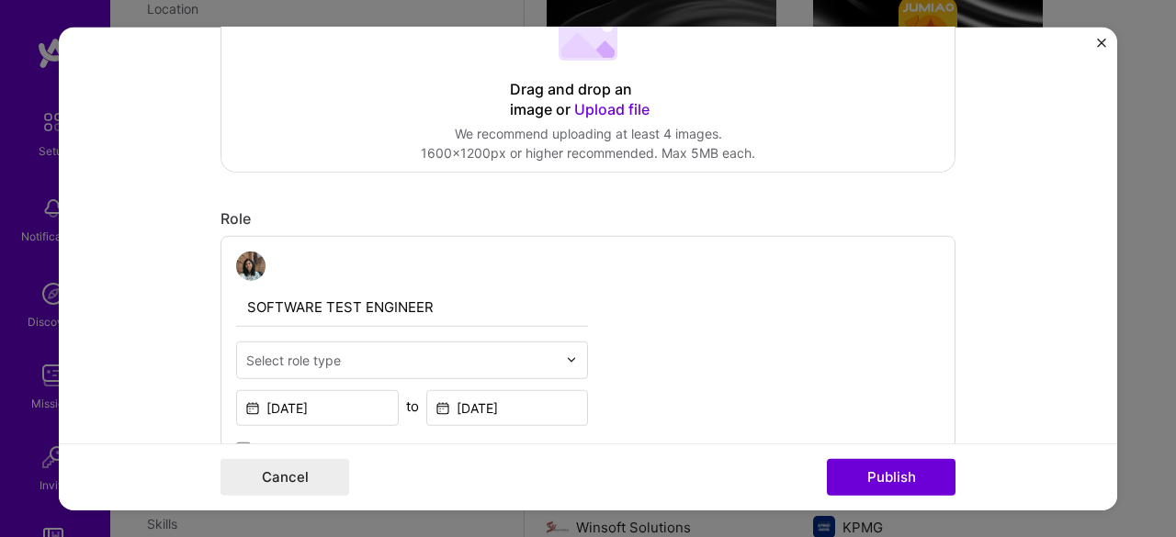
scroll to position [569, 0]
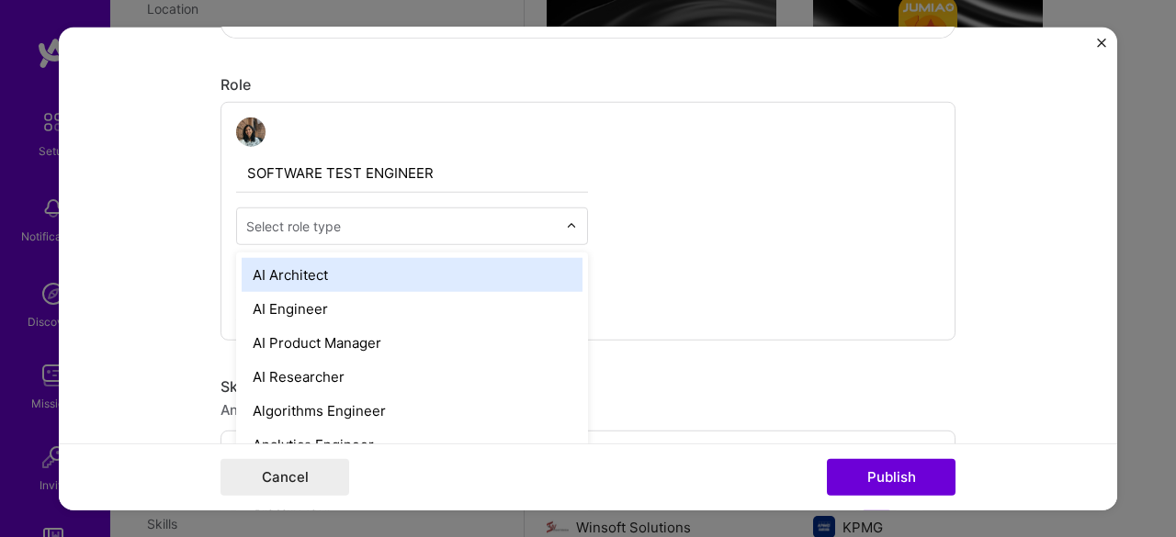
click at [448, 223] on input "text" at bounding box center [401, 225] width 311 height 19
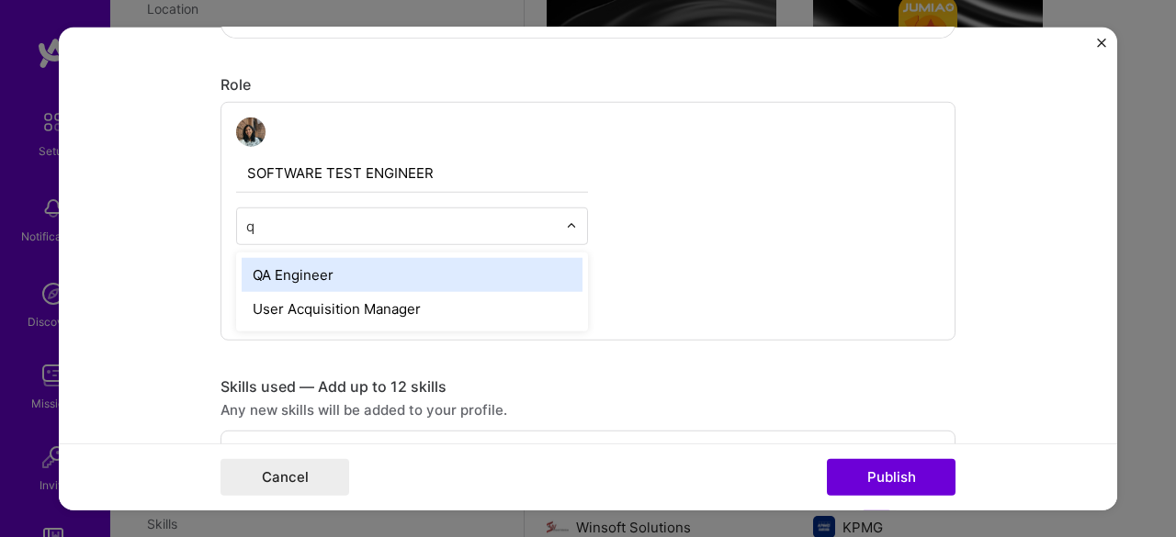
type input "qa"
click at [329, 277] on div "QA Engineer" at bounding box center [412, 274] width 341 height 34
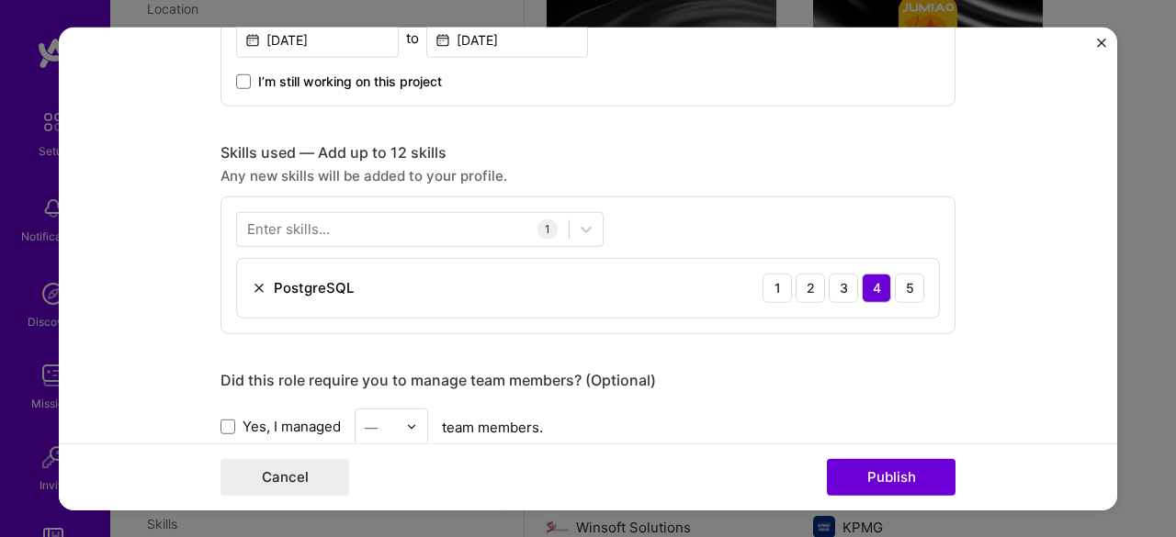
scroll to position [804, 0]
click at [443, 225] on div at bounding box center [403, 228] width 332 height 30
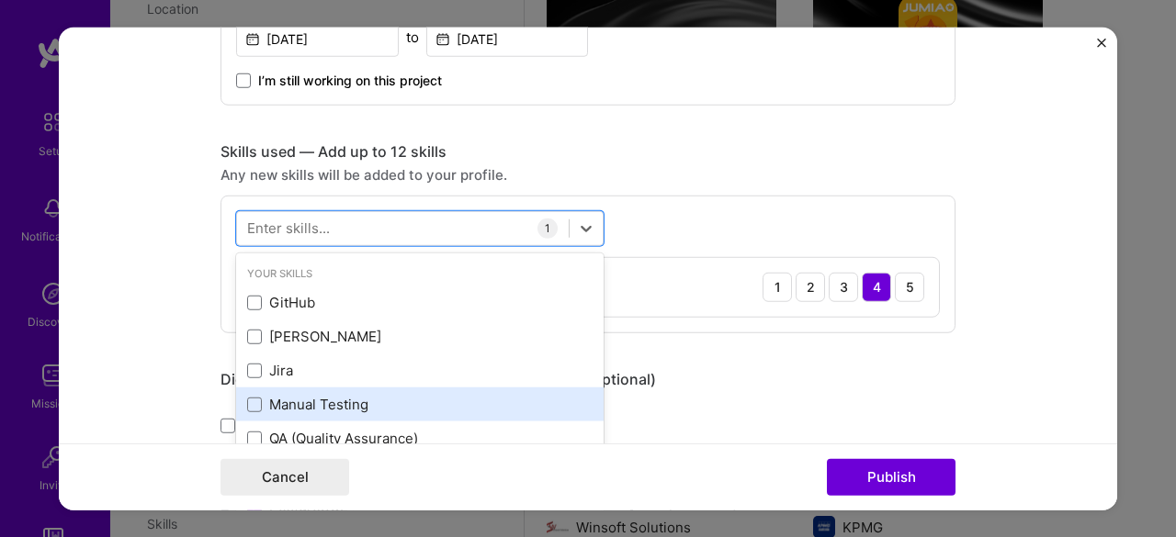
click at [336, 395] on div "Manual Testing" at bounding box center [419, 404] width 345 height 19
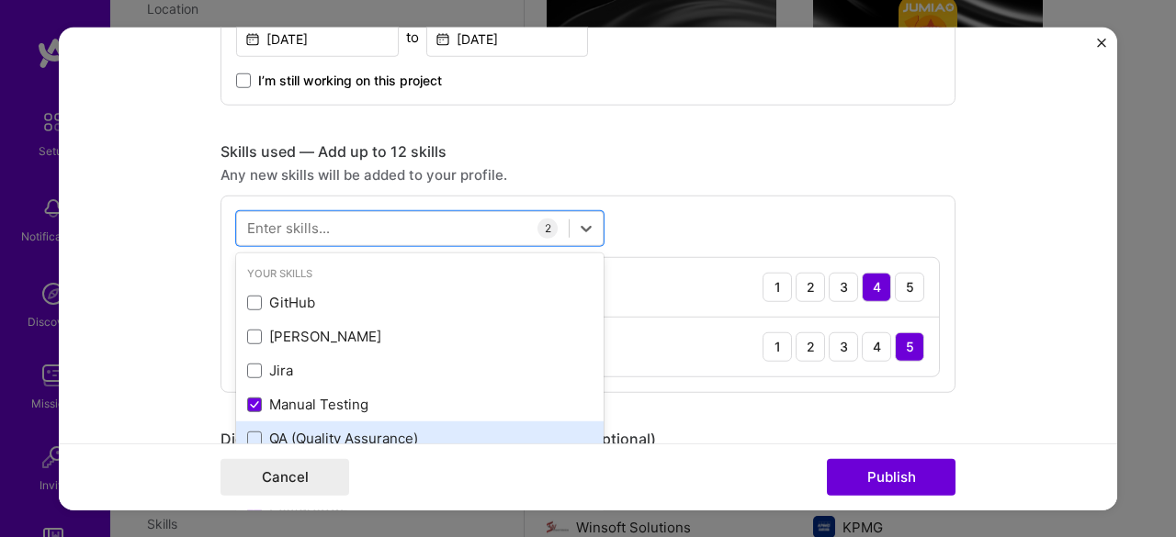
click at [334, 436] on div "QA (Quality Assurance)" at bounding box center [419, 438] width 345 height 19
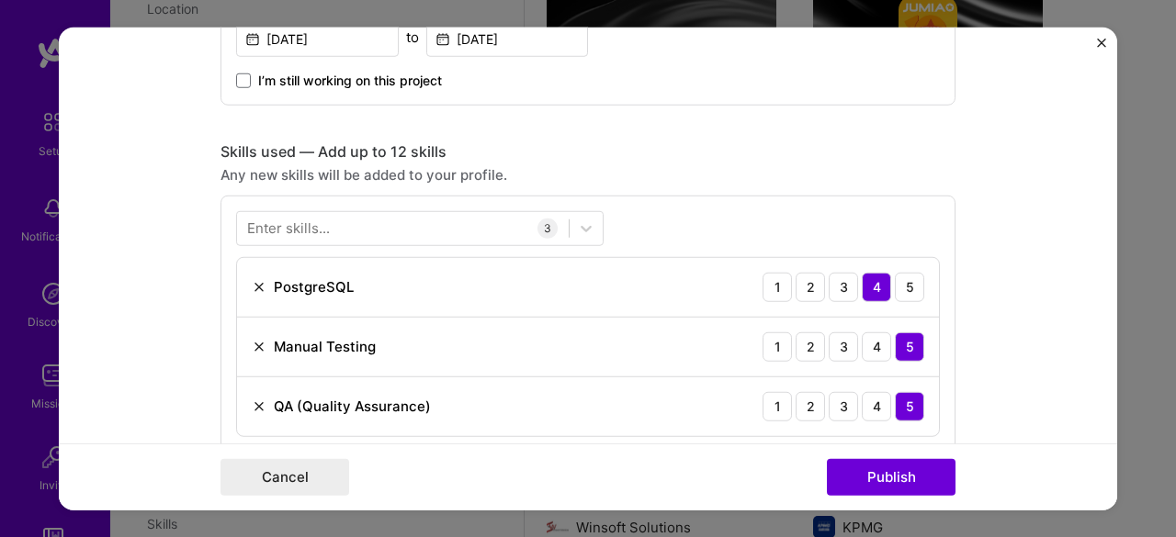
click at [753, 152] on div "Skills used — Add up to 12 skills" at bounding box center [587, 150] width 735 height 19
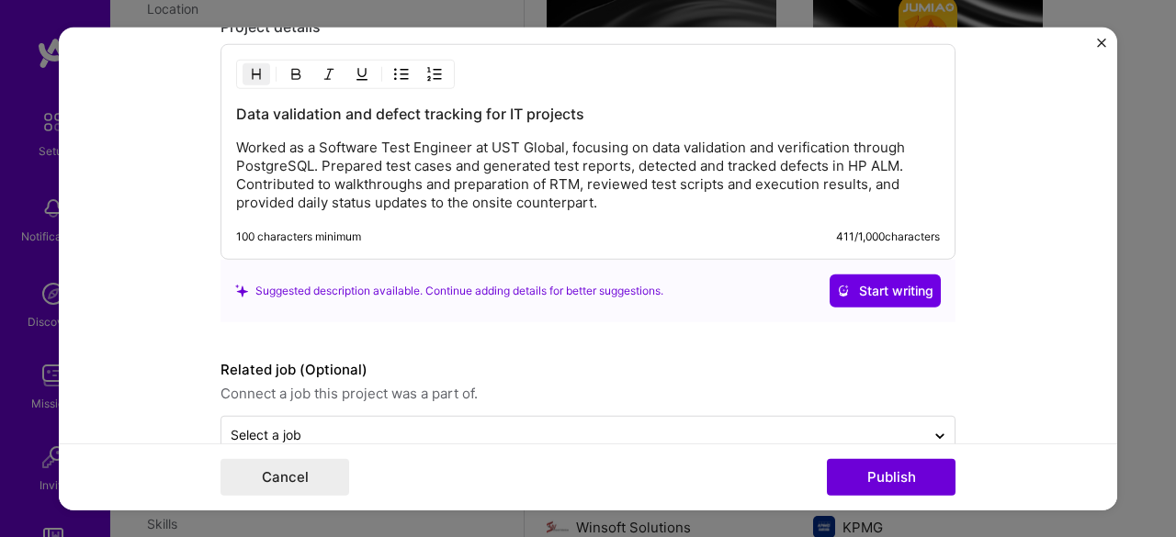
scroll to position [1780, 0]
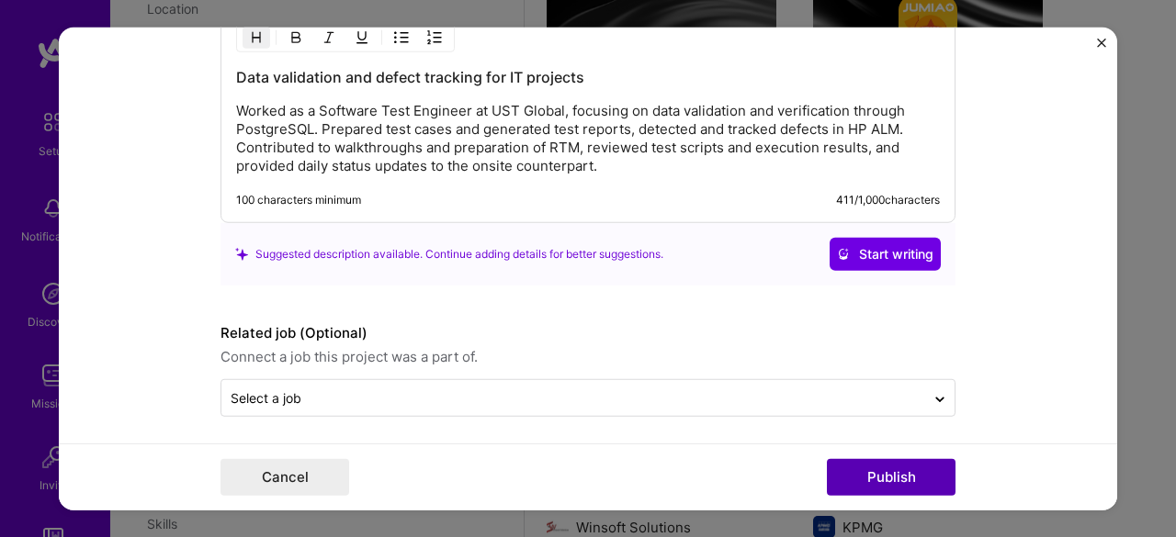
click at [859, 486] on button "Publish" at bounding box center [891, 477] width 129 height 37
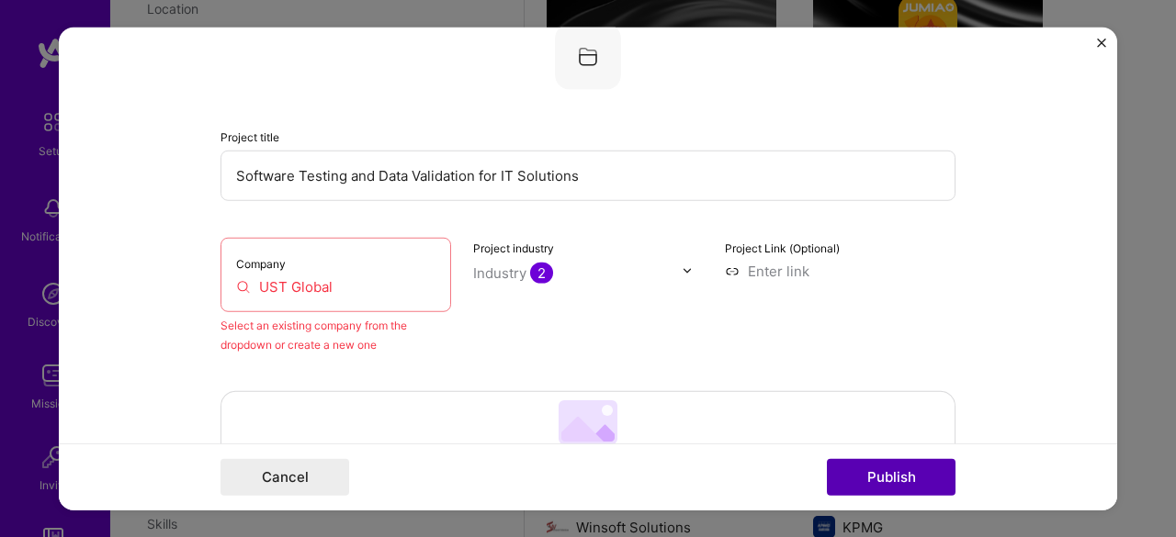
scroll to position [120, 0]
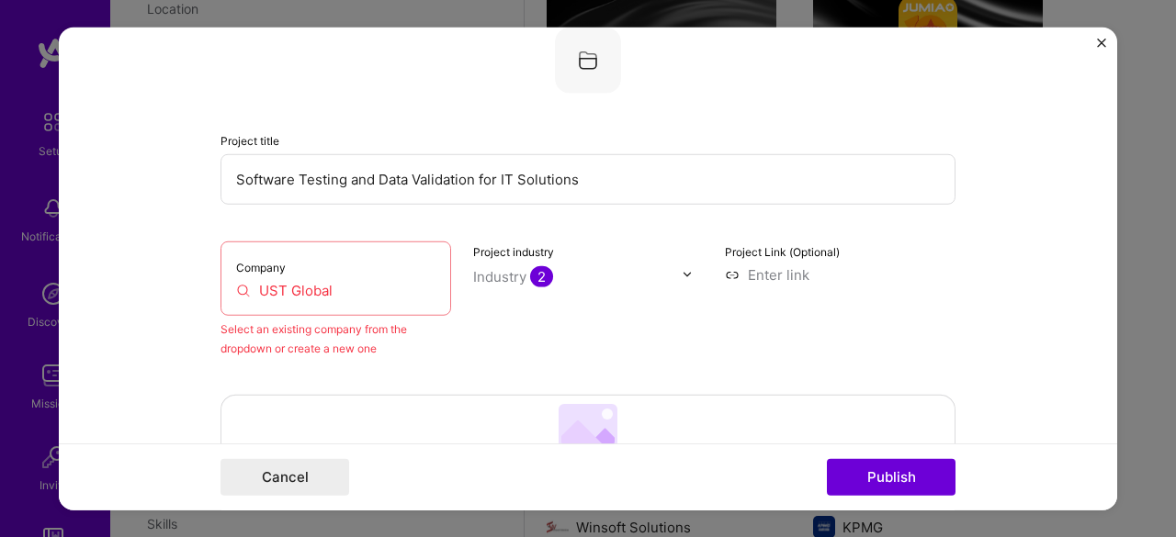
click at [283, 269] on div "Company UST Global" at bounding box center [335, 278] width 231 height 74
click at [345, 299] on input "UST Global" at bounding box center [335, 289] width 199 height 19
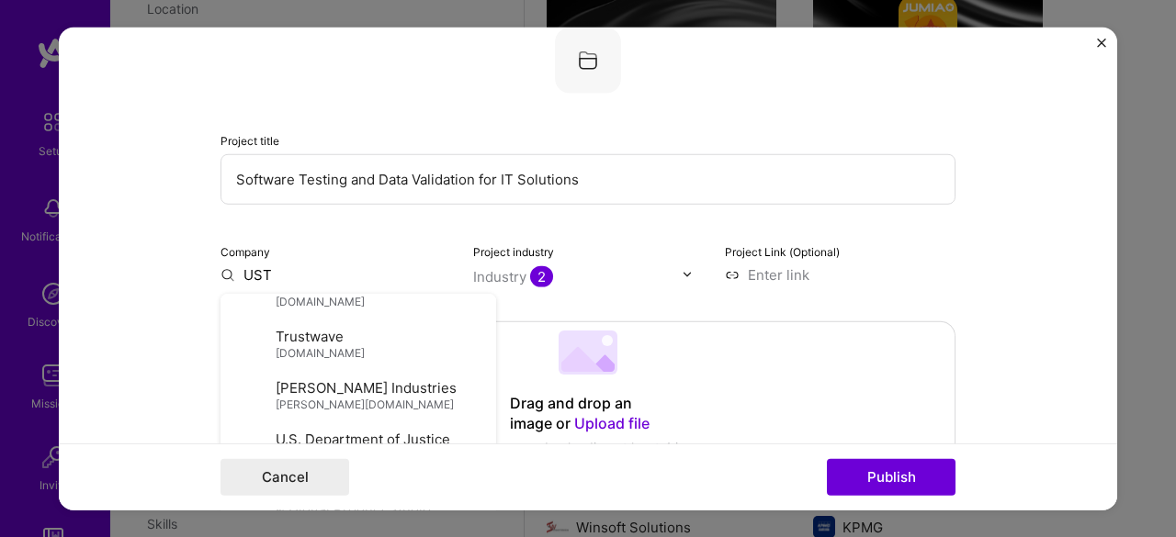
scroll to position [20364, 0]
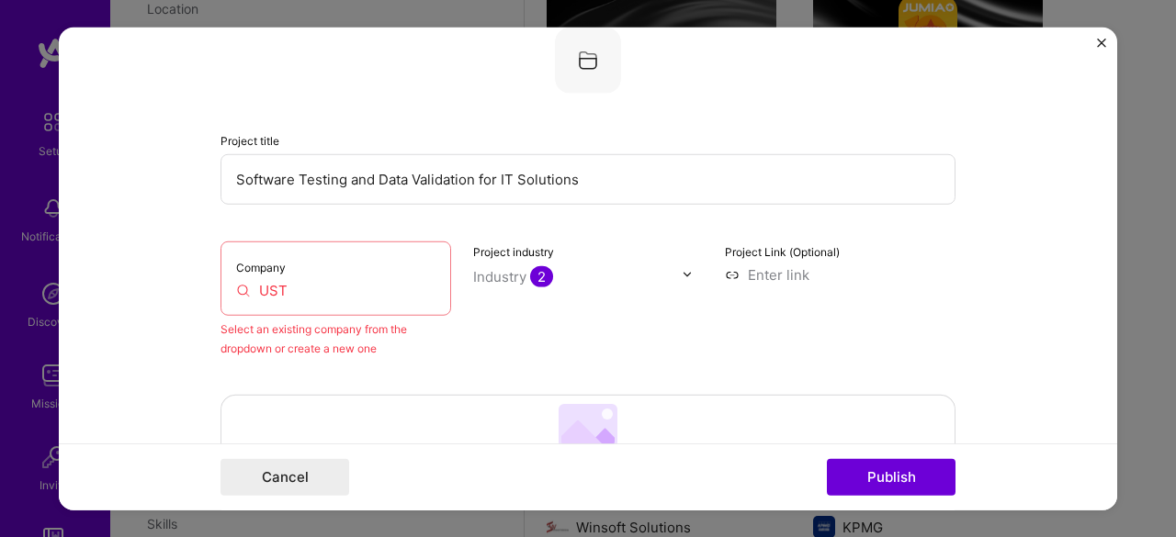
click at [317, 292] on input "UST" at bounding box center [335, 289] width 199 height 19
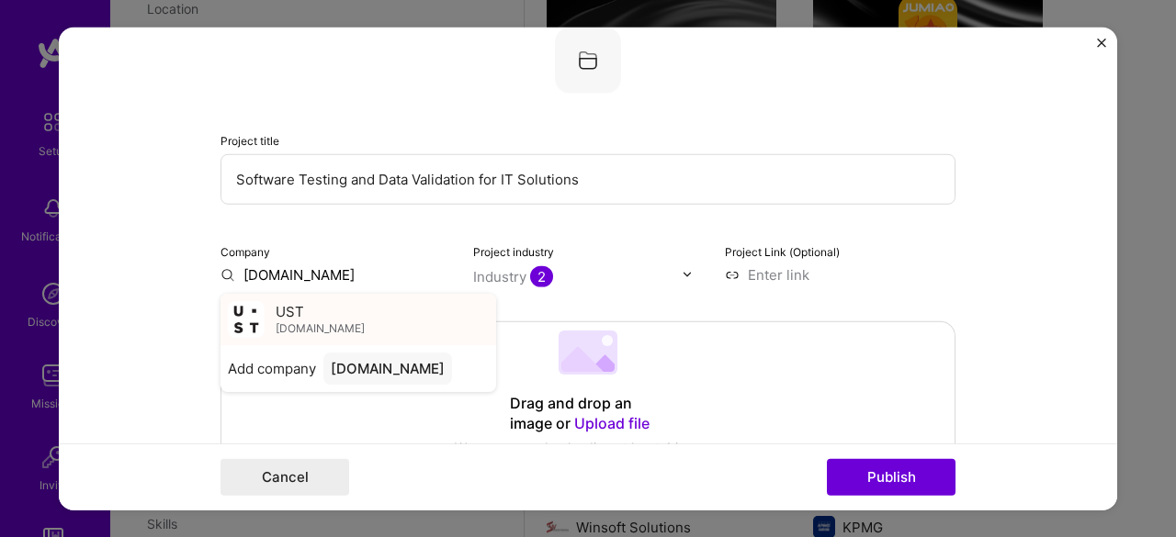
click at [264, 321] on div "UST [DOMAIN_NAME]" at bounding box center [358, 318] width 276 height 51
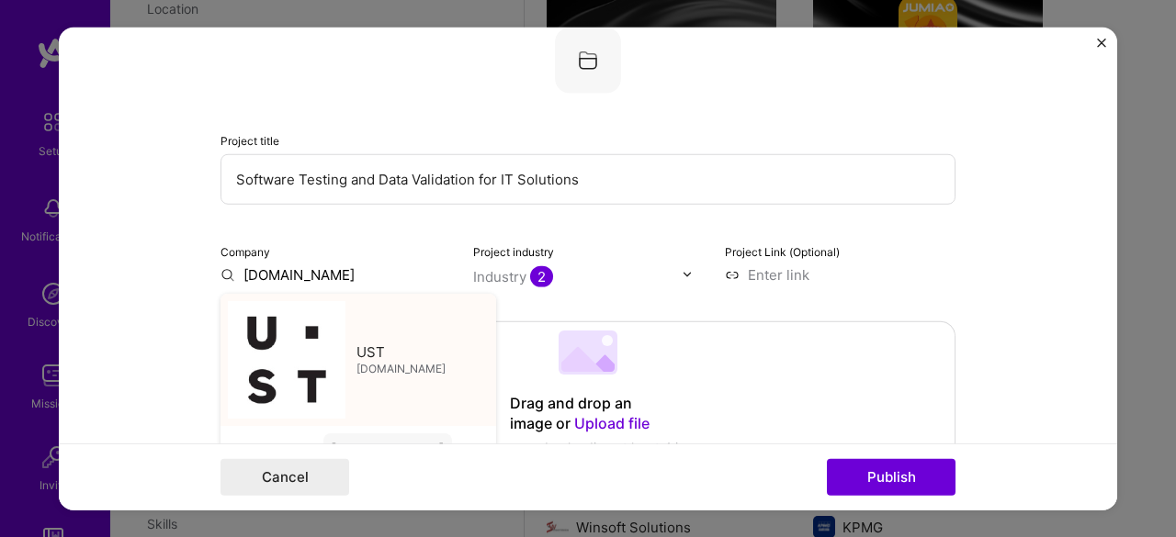
type input "UST"
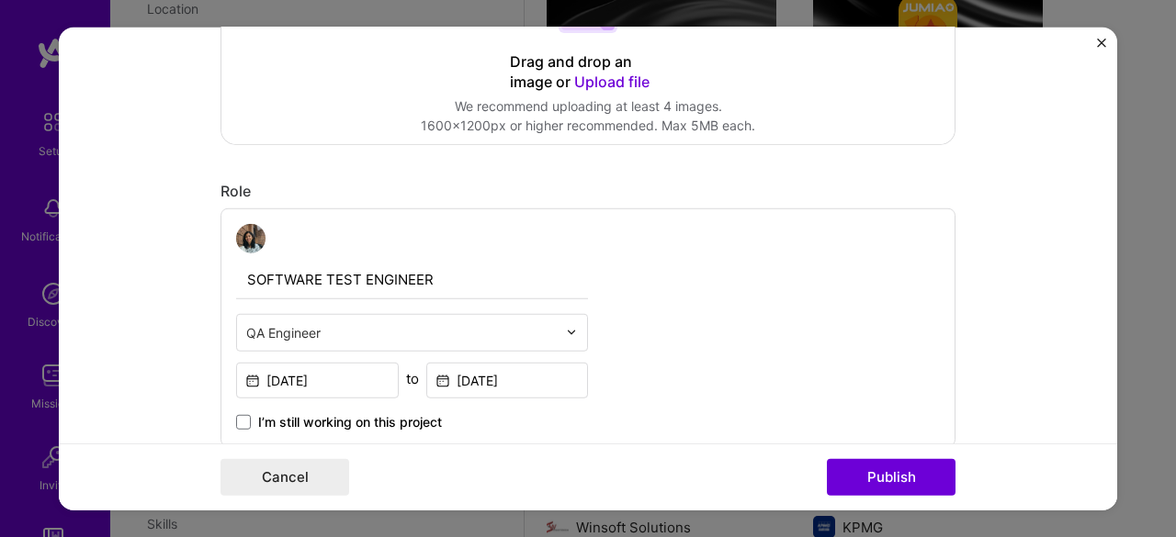
scroll to position [469, 0]
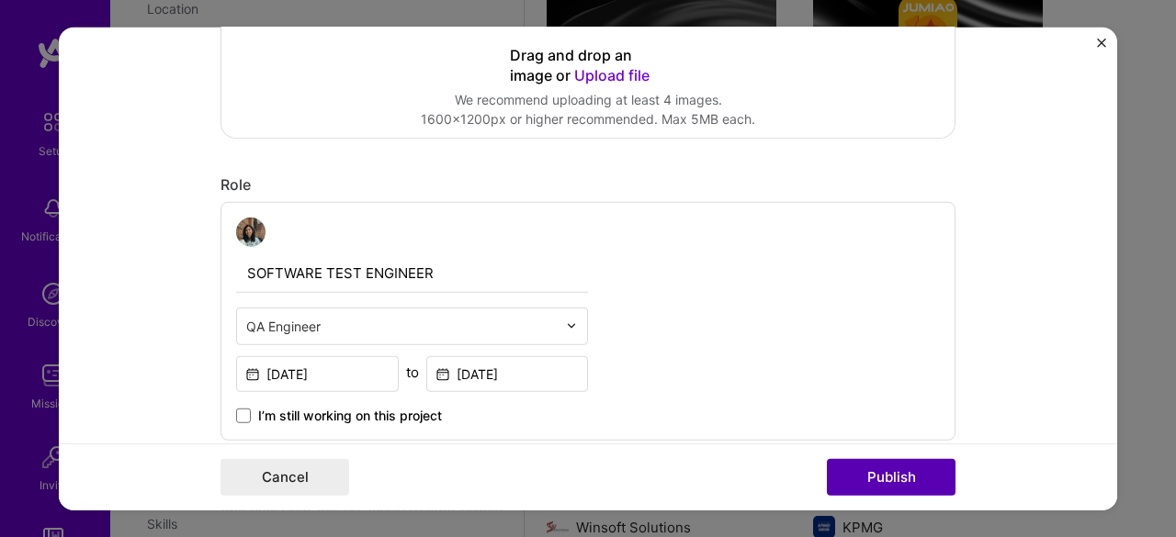
click at [919, 478] on button "Publish" at bounding box center [891, 477] width 129 height 37
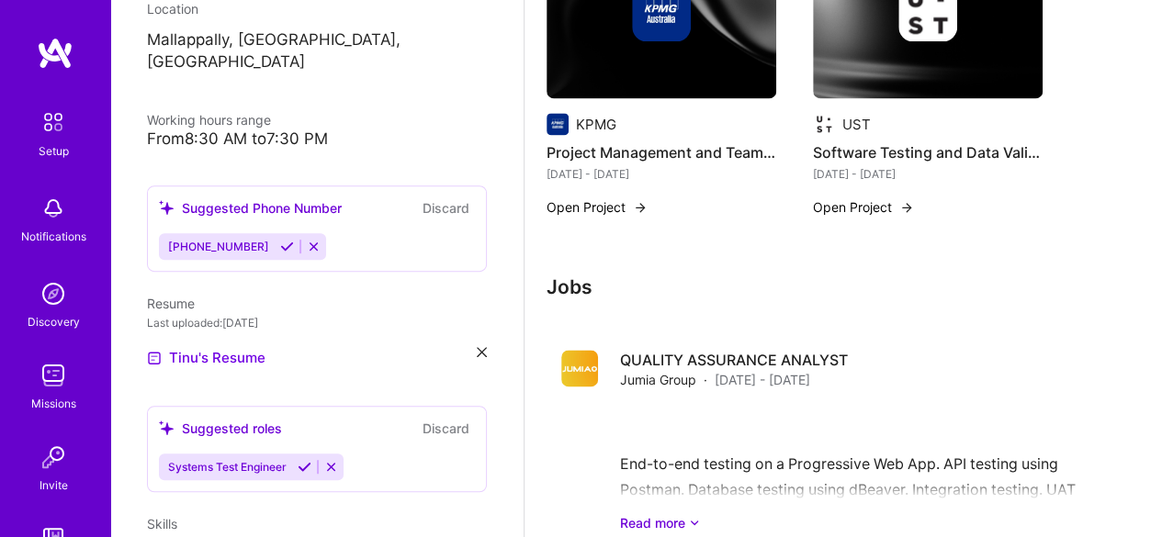
scroll to position [1220, 0]
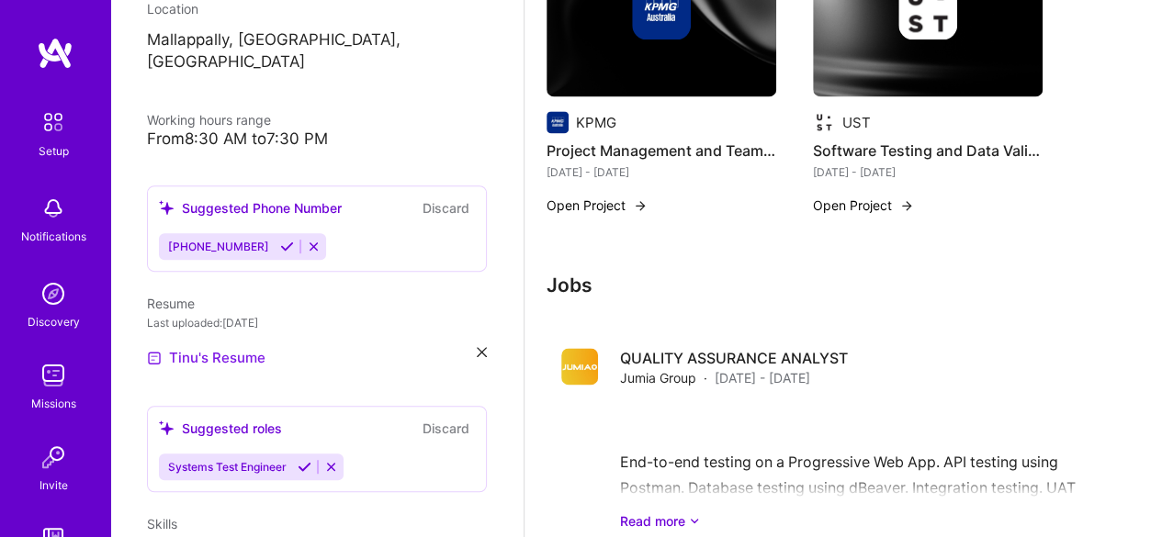
click at [215, 347] on link "Tinu's Resume" at bounding box center [206, 358] width 119 height 22
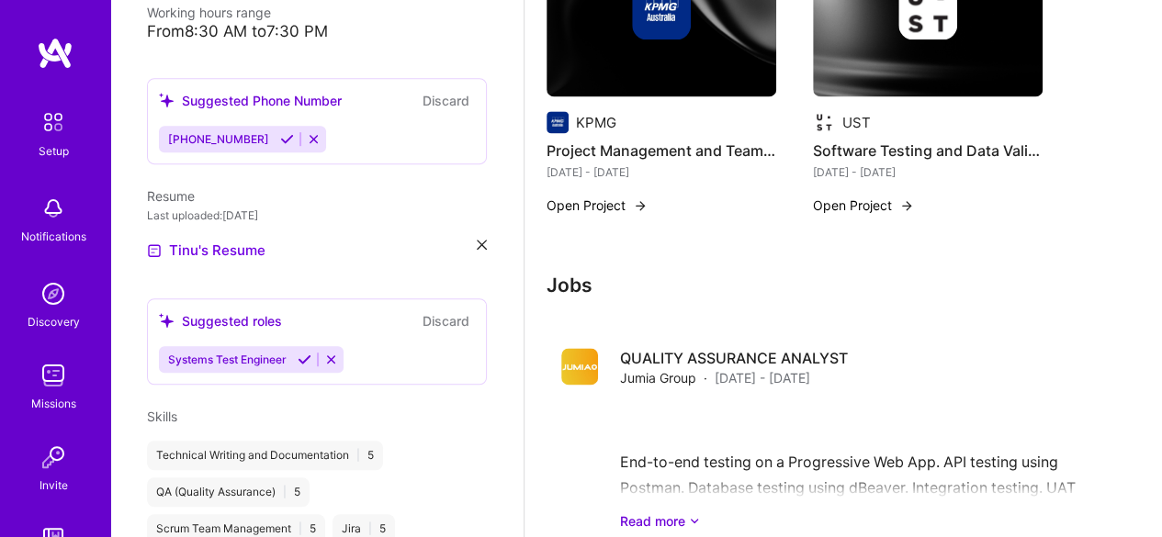
scroll to position [453, 0]
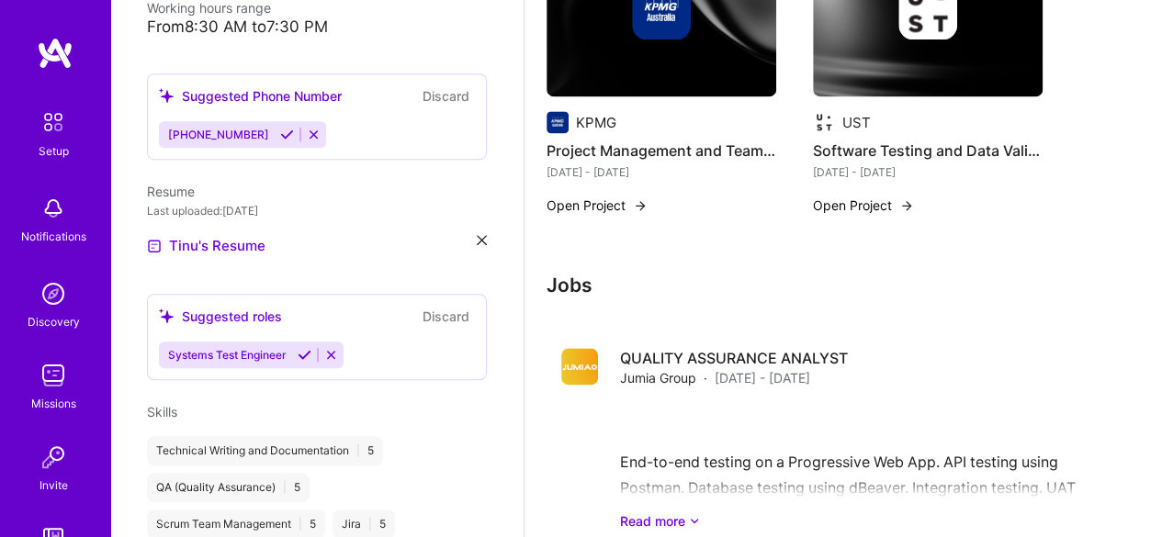
click at [390, 342] on div "Systems Test Engineer" at bounding box center [317, 355] width 316 height 27
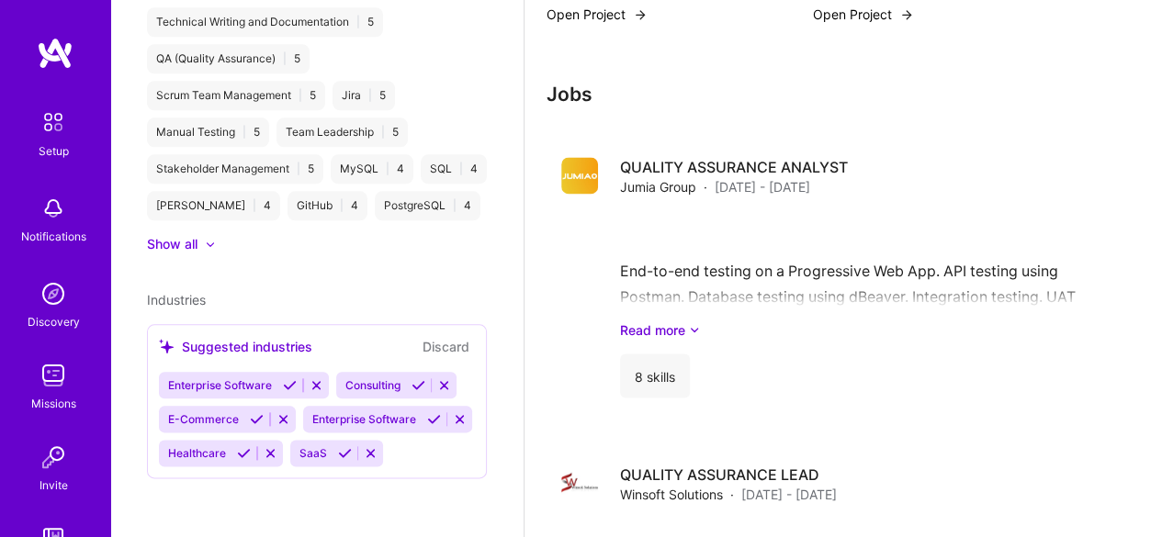
scroll to position [1413, 0]
click at [306, 390] on div "Enterprise Software Consulting E-Commerce Enterprise Software Healthcare SaaS" at bounding box center [317, 419] width 316 height 95
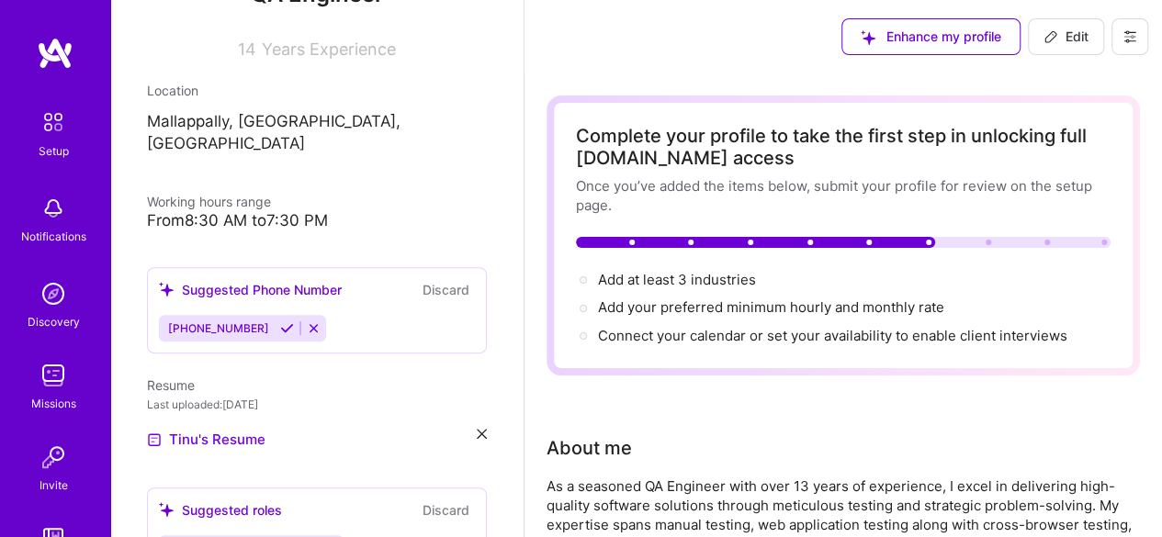
scroll to position [258, 0]
click at [303, 212] on div "From 8:30 AM to 7:30 PM" at bounding box center [317, 221] width 340 height 19
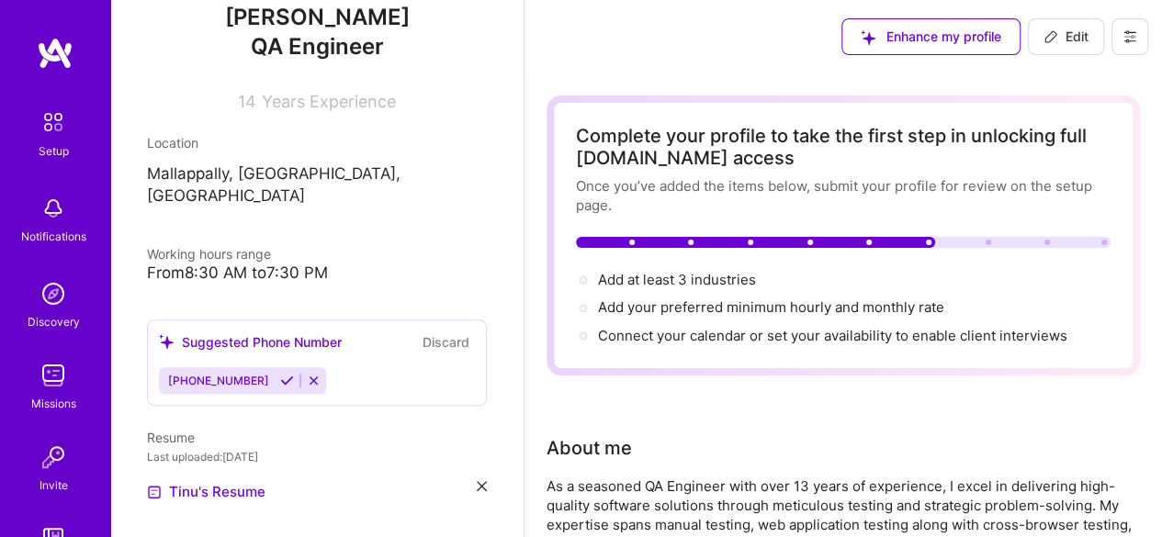
scroll to position [210, 0]
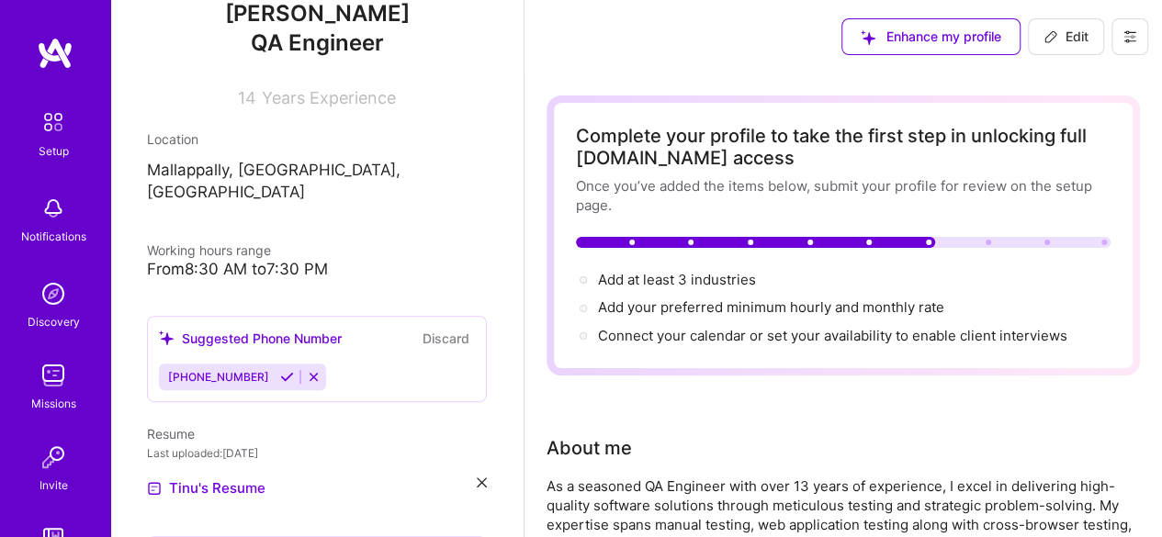
click at [238, 260] on div "From 8:30 AM to 7:30 PM" at bounding box center [317, 269] width 340 height 19
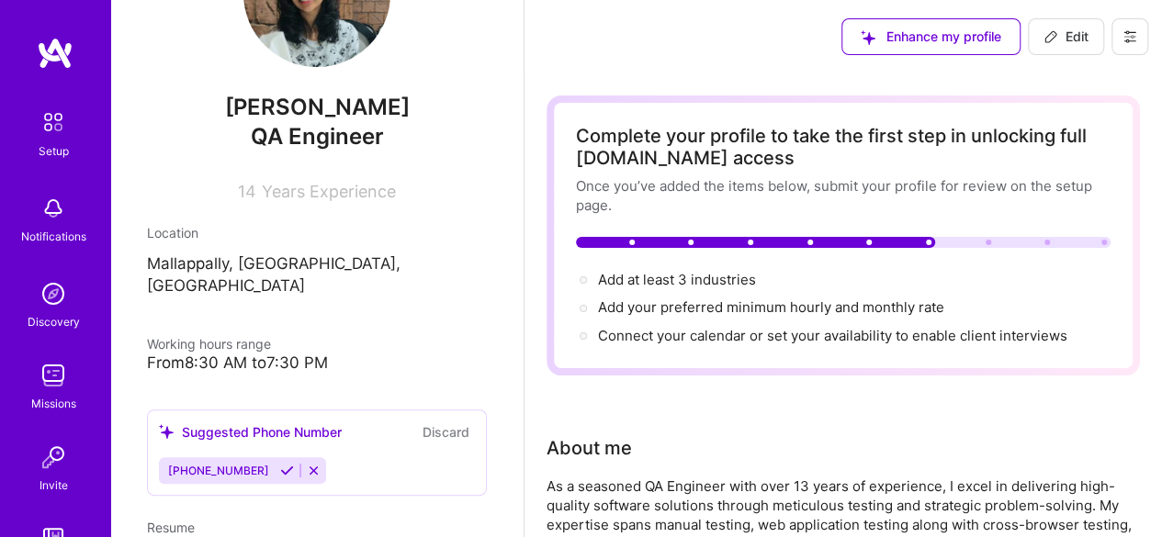
scroll to position [118, 0]
click at [175, 353] on div "From 8:30 AM to 7:30 PM" at bounding box center [317, 362] width 340 height 19
click at [1055, 38] on icon at bounding box center [1051, 36] width 15 height 15
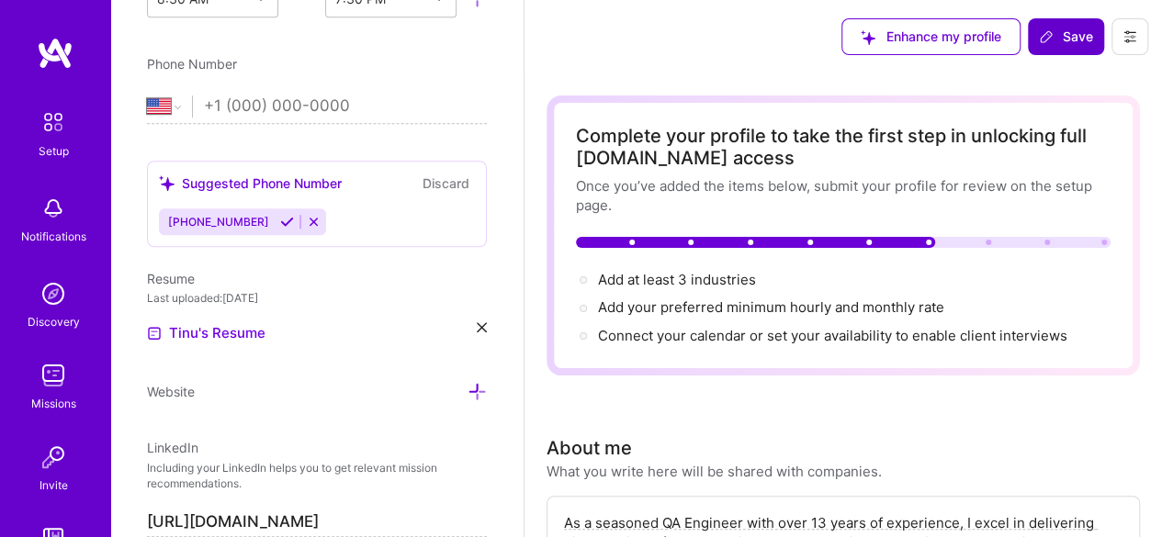
scroll to position [650, 0]
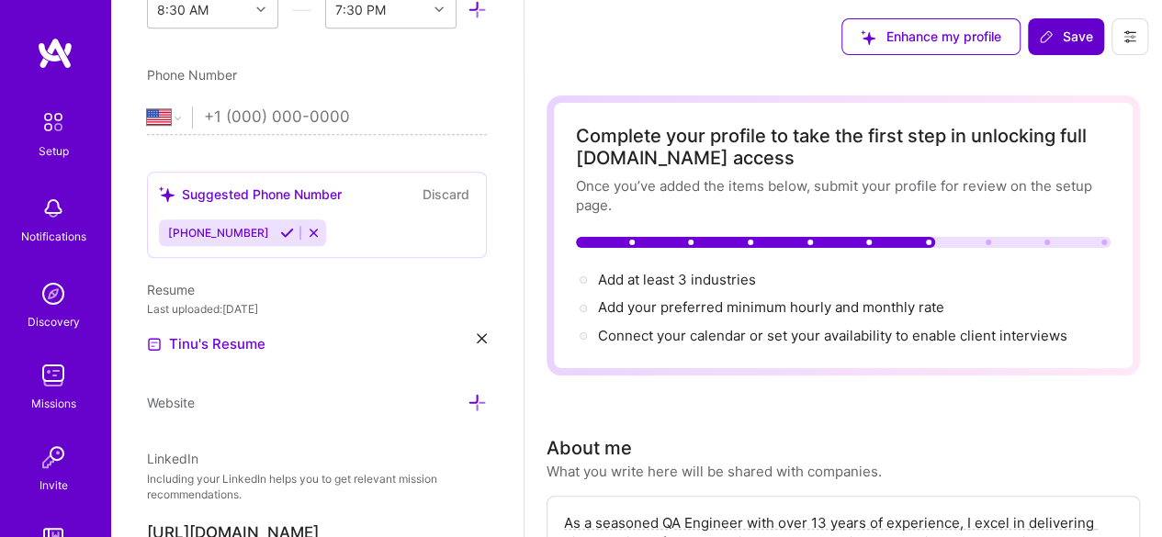
click at [477, 337] on icon at bounding box center [482, 338] width 10 height 10
click at [262, 327] on div "Upload your Resume PDF file format" at bounding box center [247, 333] width 126 height 39
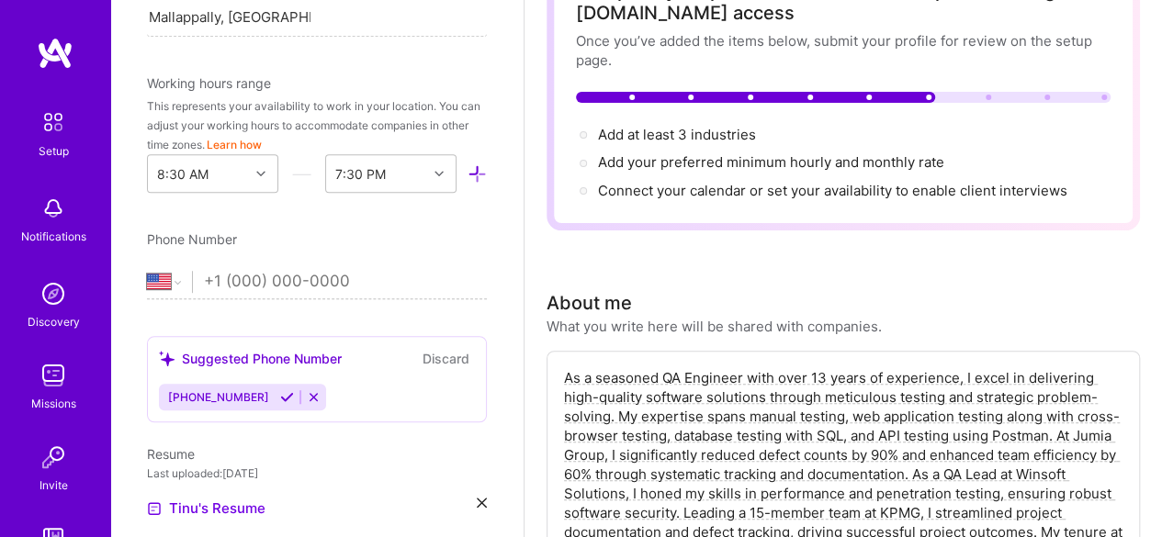
scroll to position [485, 0]
click at [232, 400] on span "[PHONE_NUMBER]" at bounding box center [218, 398] width 101 height 14
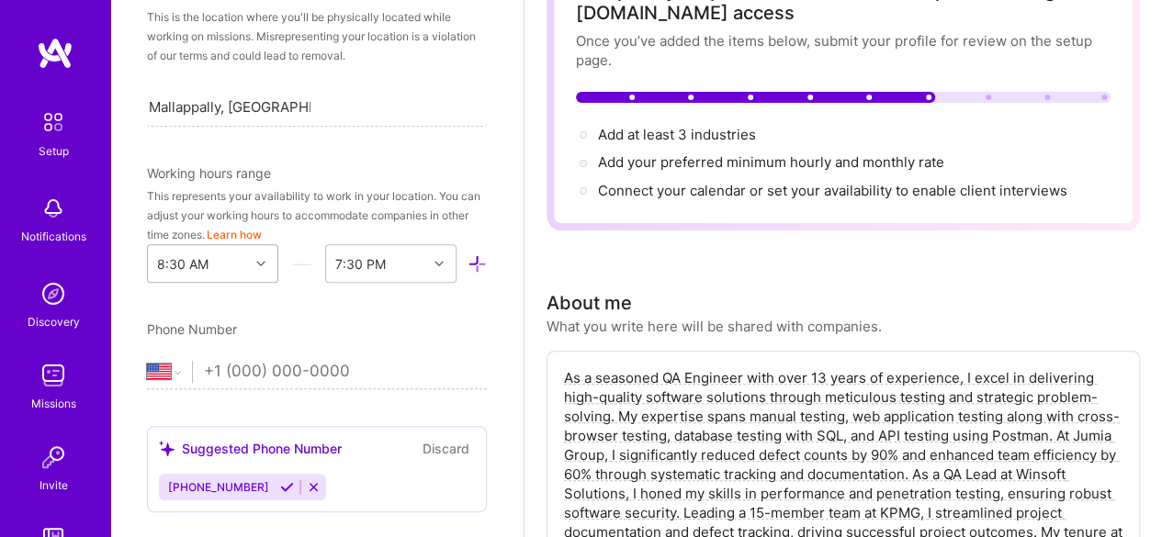
scroll to position [430, 0]
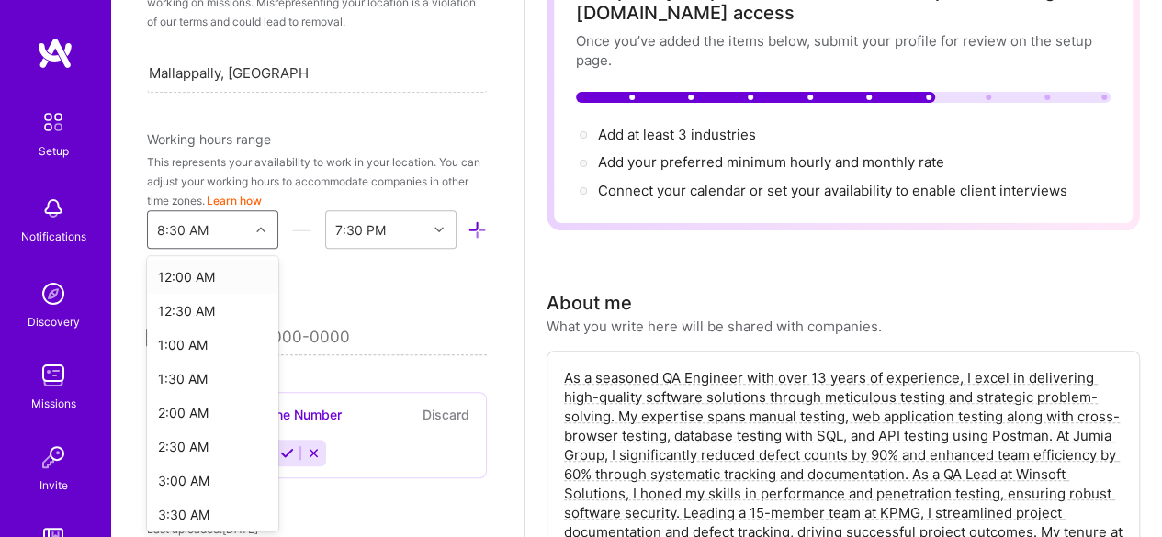
click at [215, 249] on div "option 12:00 AM focused, 1 of 48. 48 results available. Use Up and Down to choo…" at bounding box center [212, 229] width 131 height 39
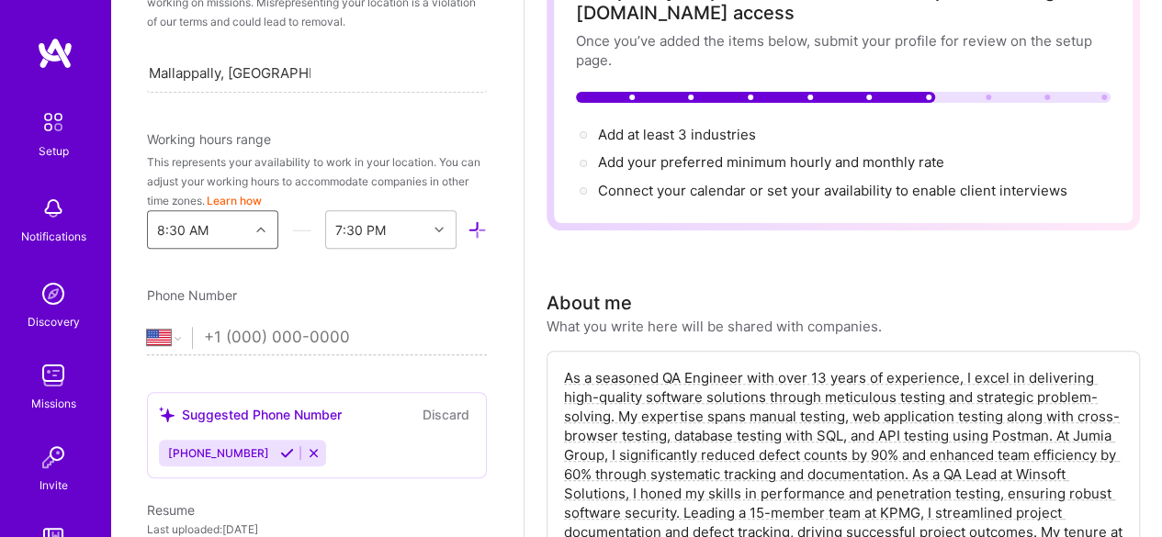
click at [180, 232] on div "8:30 AM" at bounding box center [182, 229] width 51 height 19
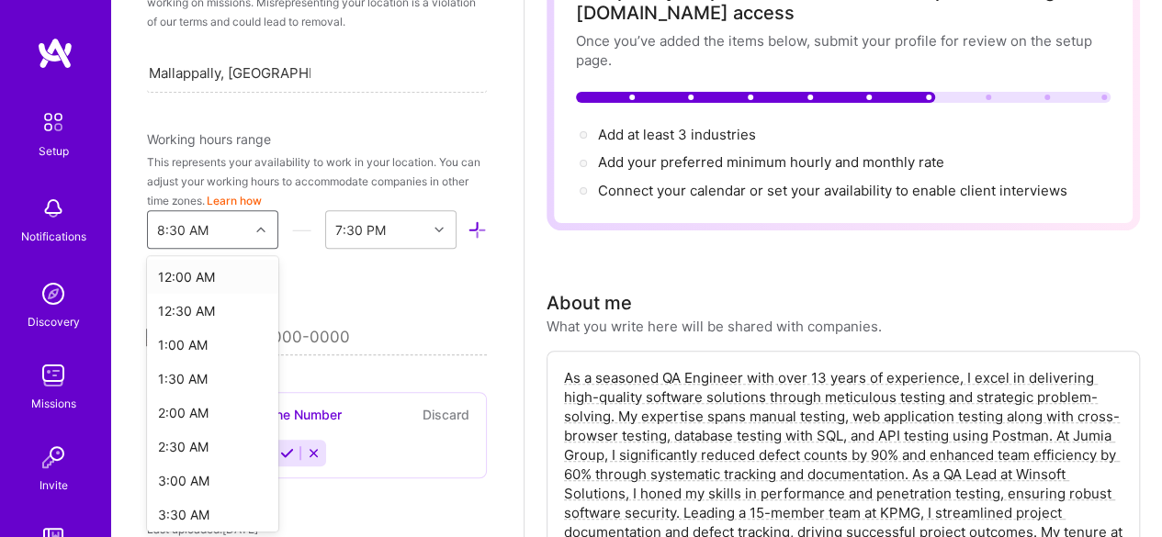
click at [180, 231] on div "8:30 AM" at bounding box center [182, 229] width 51 height 19
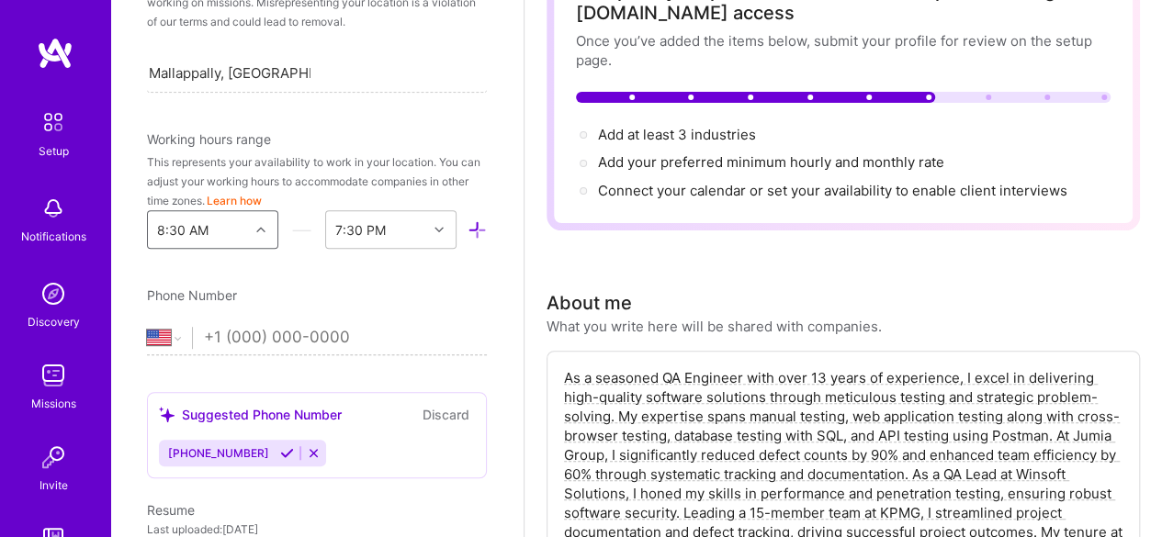
click at [186, 229] on div "8:30 AM" at bounding box center [182, 229] width 51 height 19
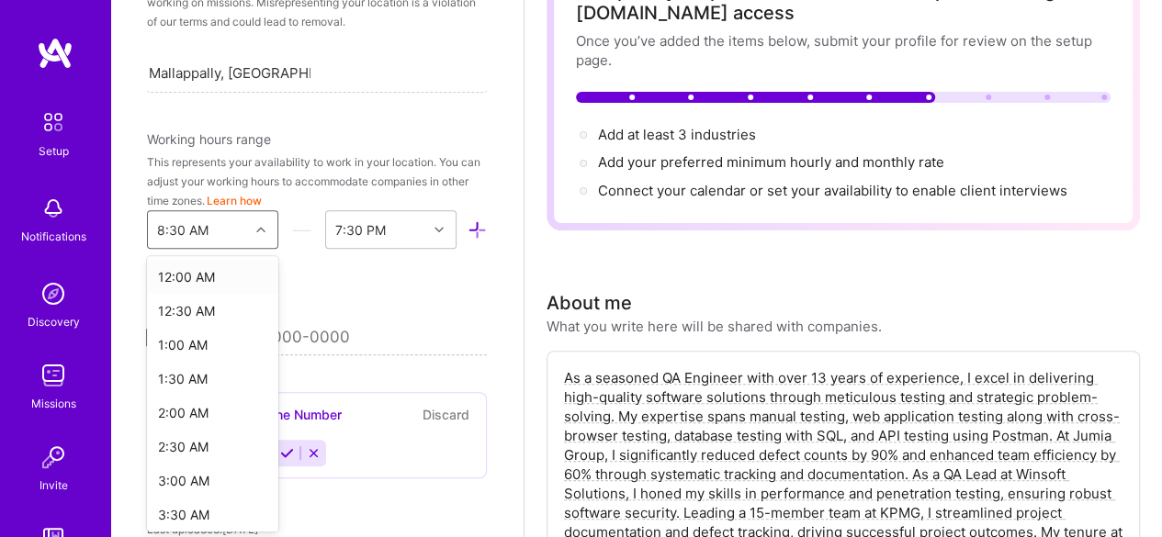
click at [253, 232] on div at bounding box center [263, 230] width 28 height 24
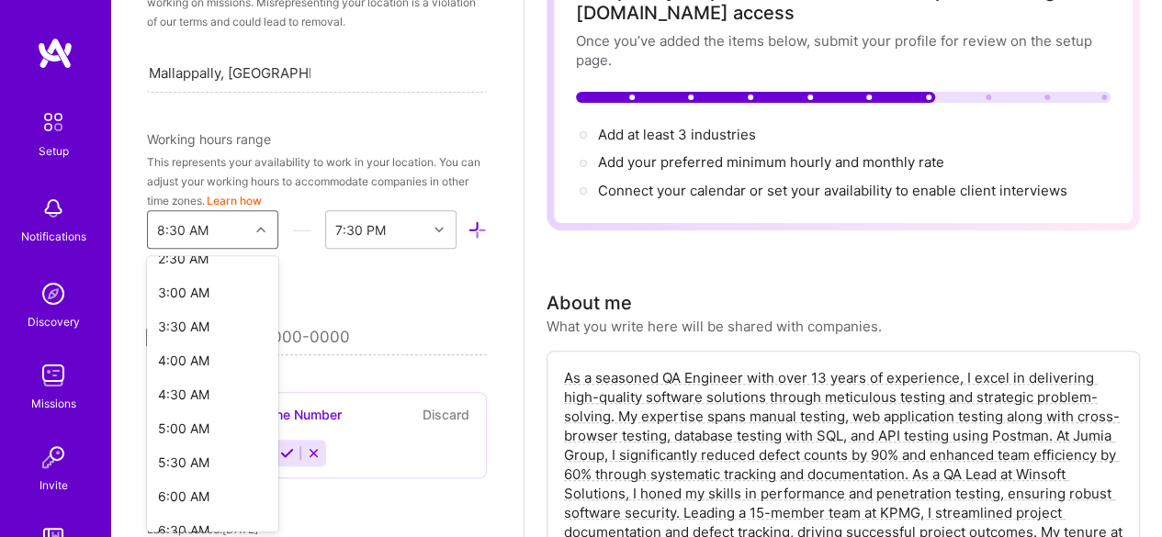
scroll to position [204, 0]
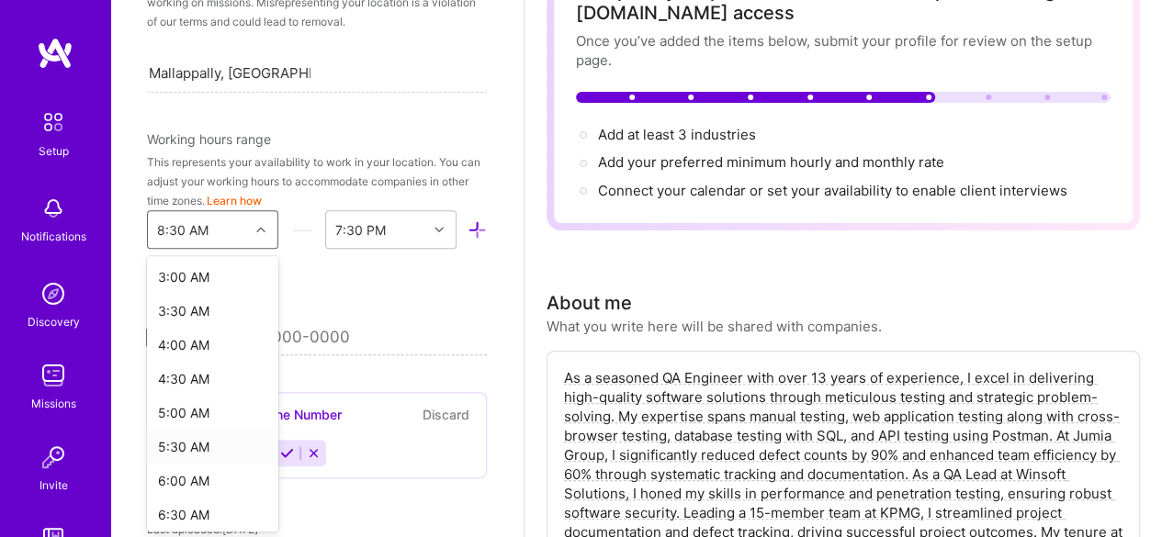
click at [189, 444] on div "5:30 AM" at bounding box center [212, 447] width 131 height 34
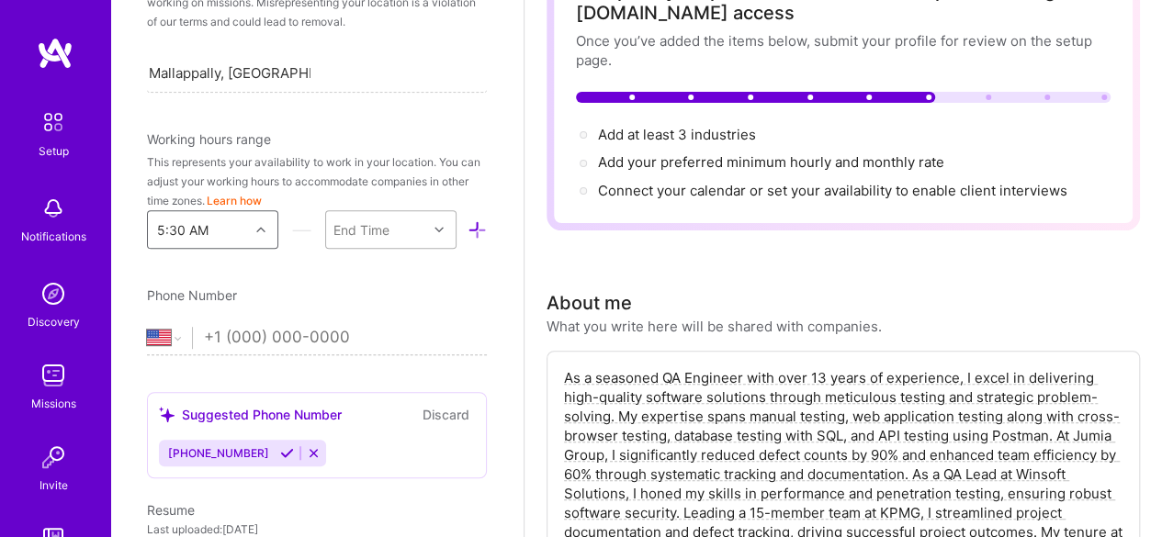
click at [387, 231] on div "End Time" at bounding box center [376, 229] width 101 height 37
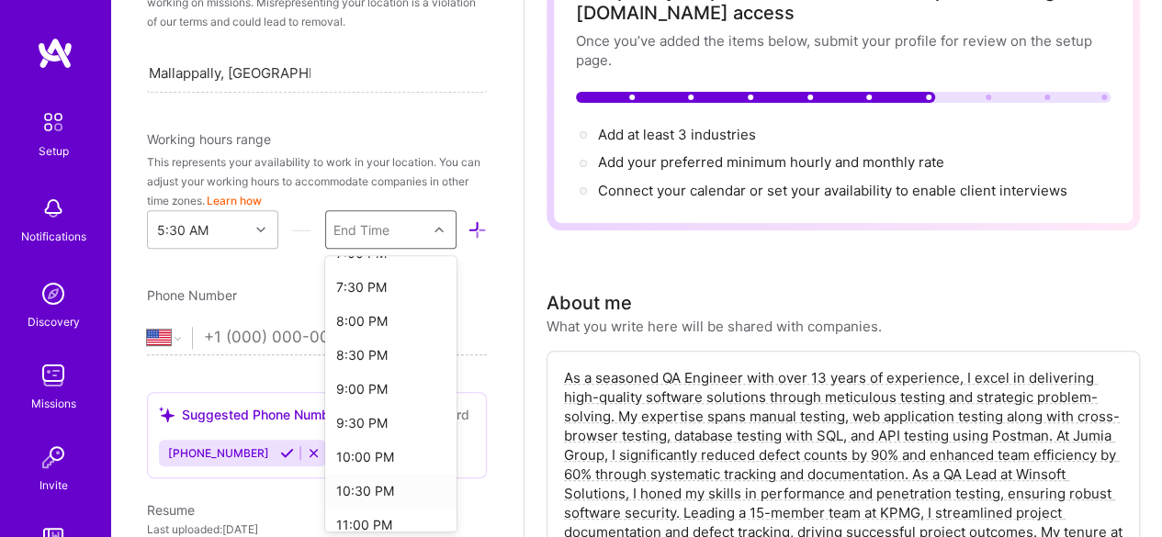
scroll to position [992, 0]
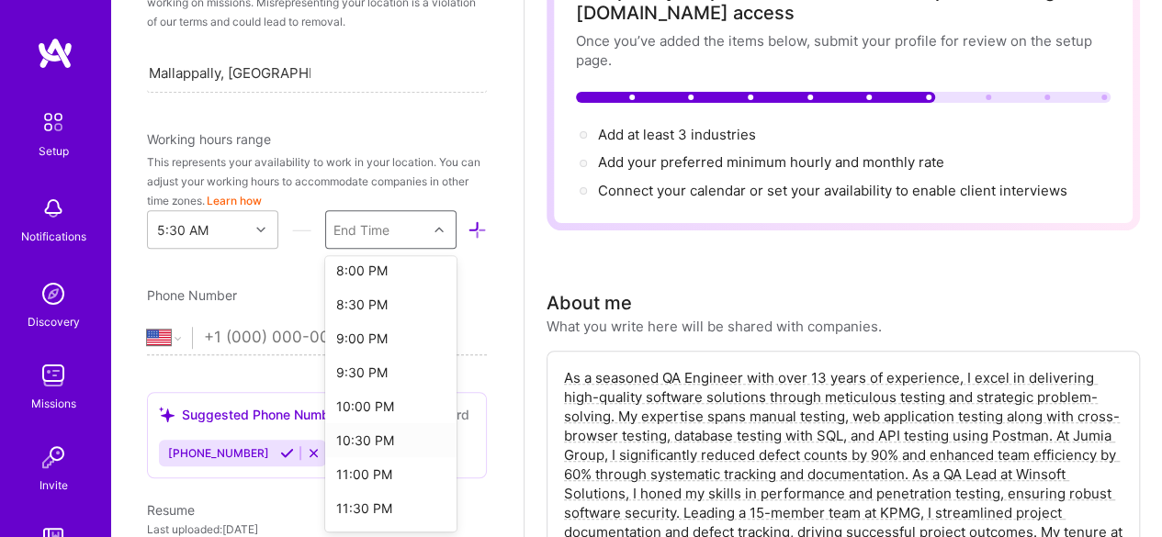
click at [375, 449] on div "10:30 PM" at bounding box center [390, 441] width 131 height 34
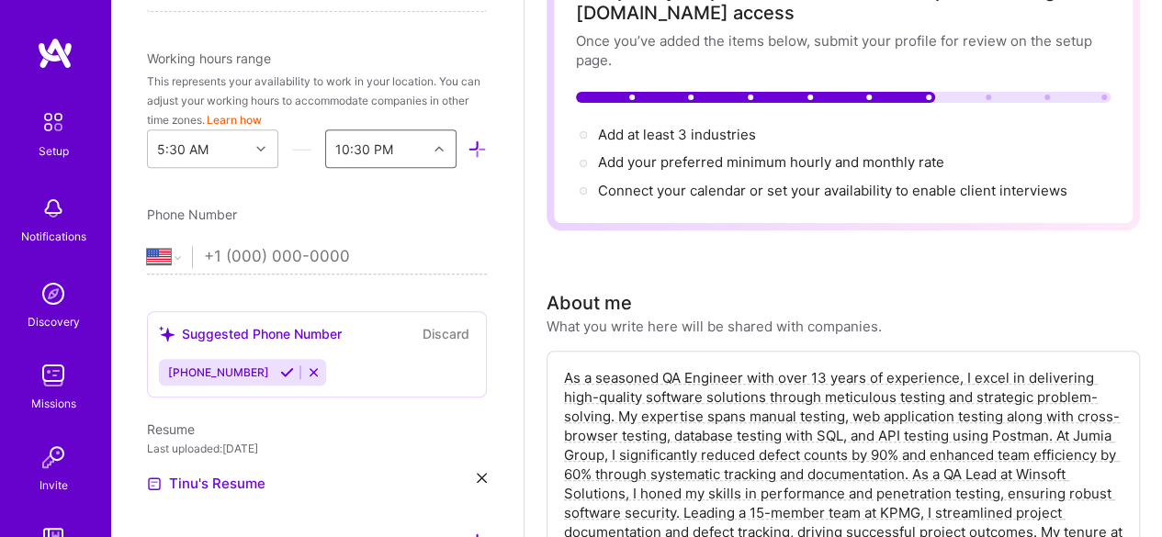
scroll to position [535, 0]
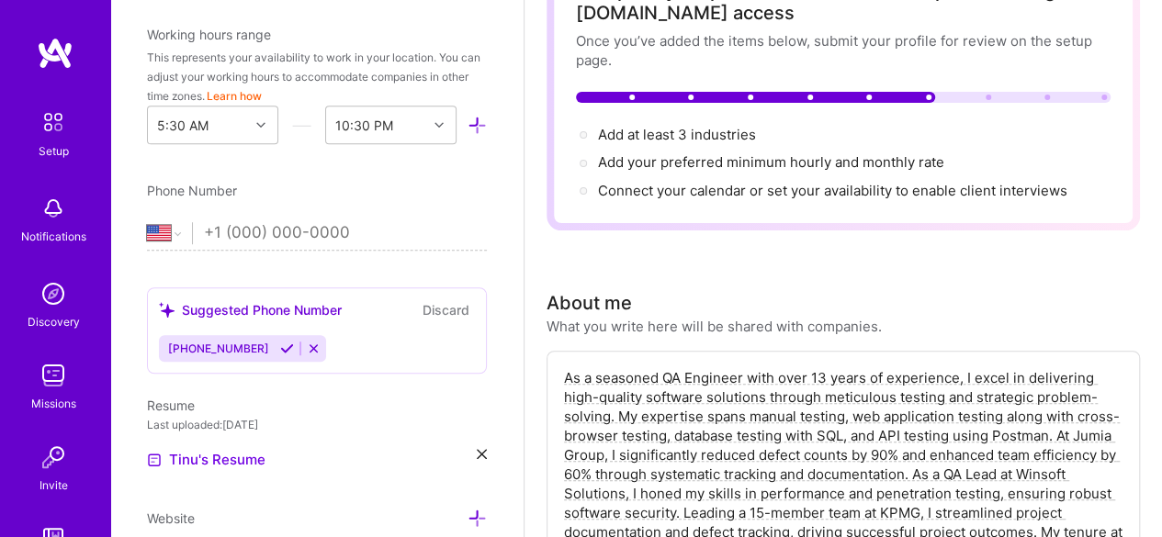
click at [209, 342] on span "[PHONE_NUMBER]" at bounding box center [218, 349] width 101 height 14
click at [182, 236] on select "[GEOGRAPHIC_DATA] [GEOGRAPHIC_DATA] [GEOGRAPHIC_DATA] [GEOGRAPHIC_DATA] [US_STA…" at bounding box center [169, 233] width 45 height 22
select select "IN"
click at [147, 222] on select "[GEOGRAPHIC_DATA] [GEOGRAPHIC_DATA] [GEOGRAPHIC_DATA] [GEOGRAPHIC_DATA] [US_STA…" at bounding box center [169, 233] width 45 height 22
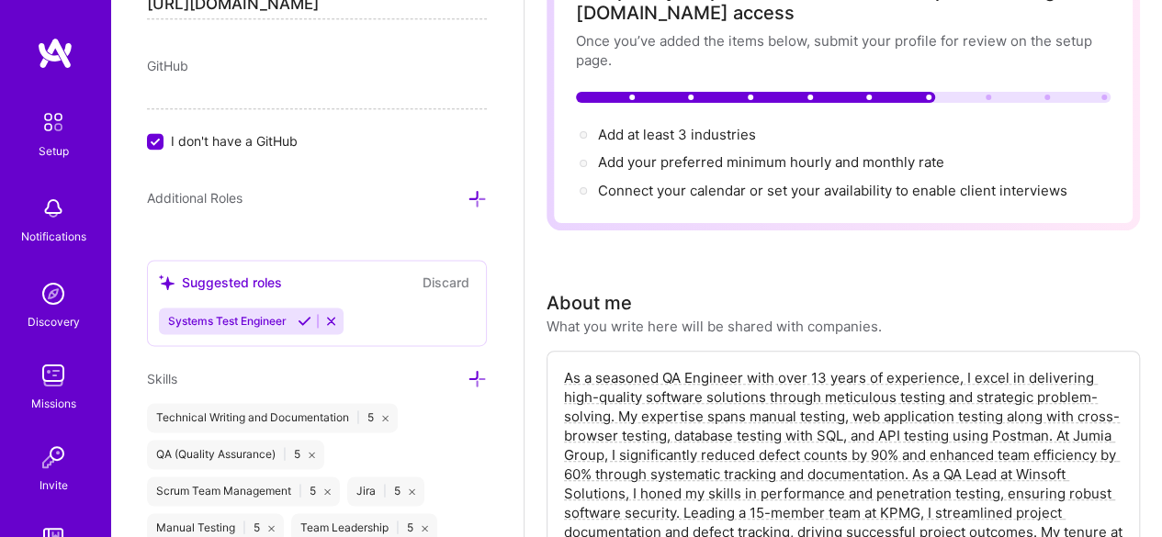
scroll to position [1181, 0]
type input "[PHONE_NUMBER]"
click at [468, 193] on icon at bounding box center [477, 196] width 19 height 19
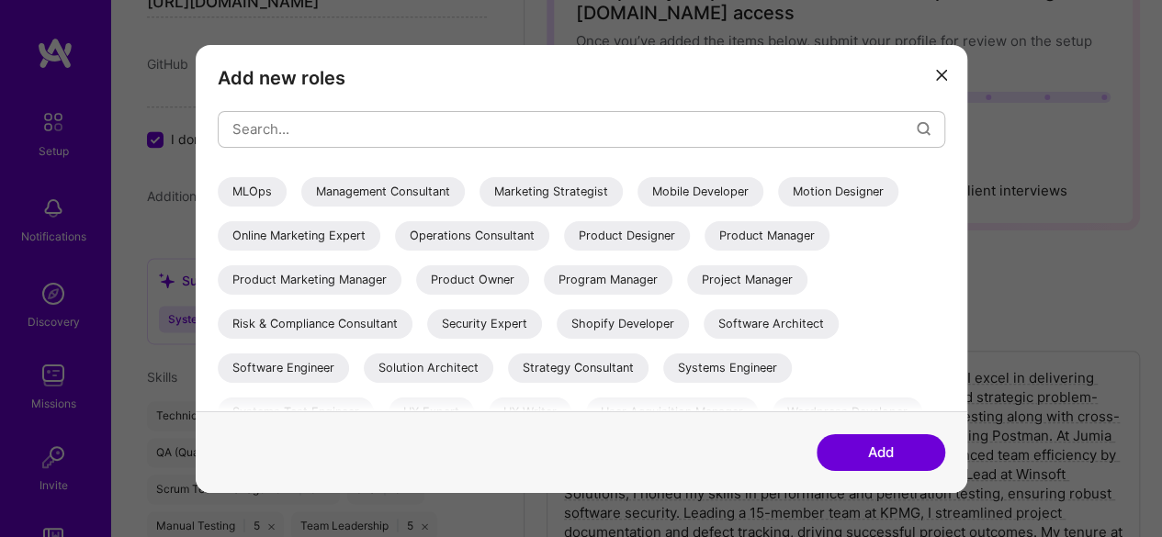
scroll to position [391, 0]
click at [416, 292] on div "Product Owner" at bounding box center [472, 277] width 113 height 29
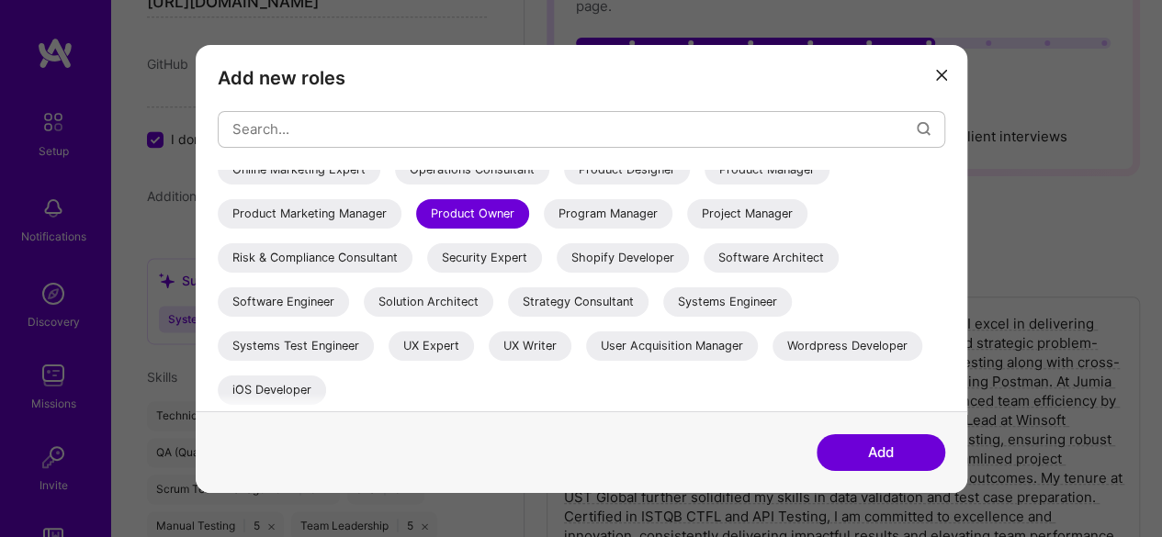
scroll to position [202, 0]
click at [374, 337] on div "Systems Test Engineer" at bounding box center [296, 345] width 156 height 29
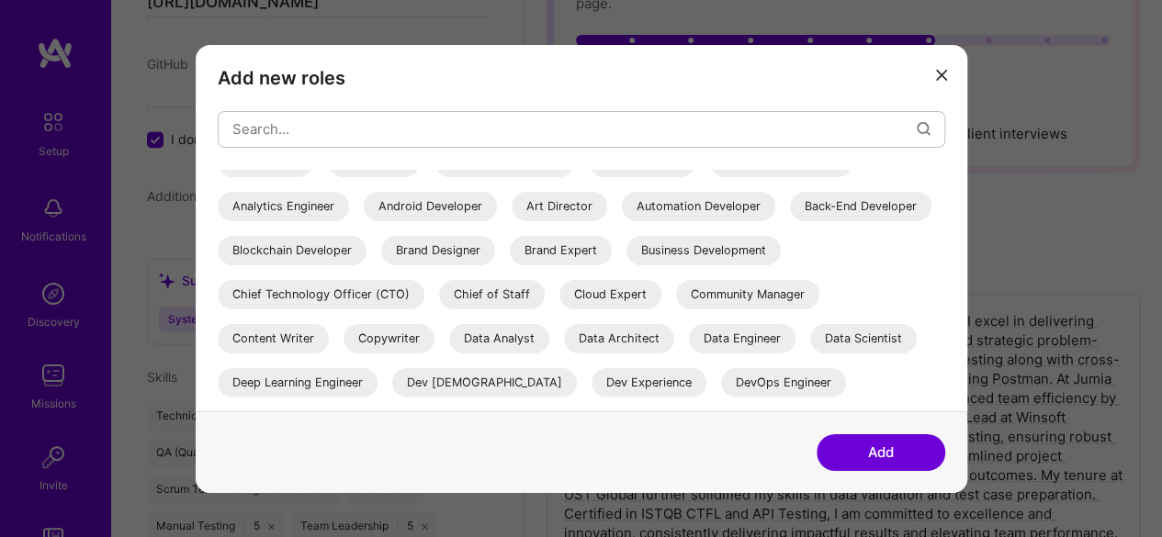
scroll to position [20, 0]
click at [627, 266] on div "Business Development" at bounding box center [704, 251] width 154 height 29
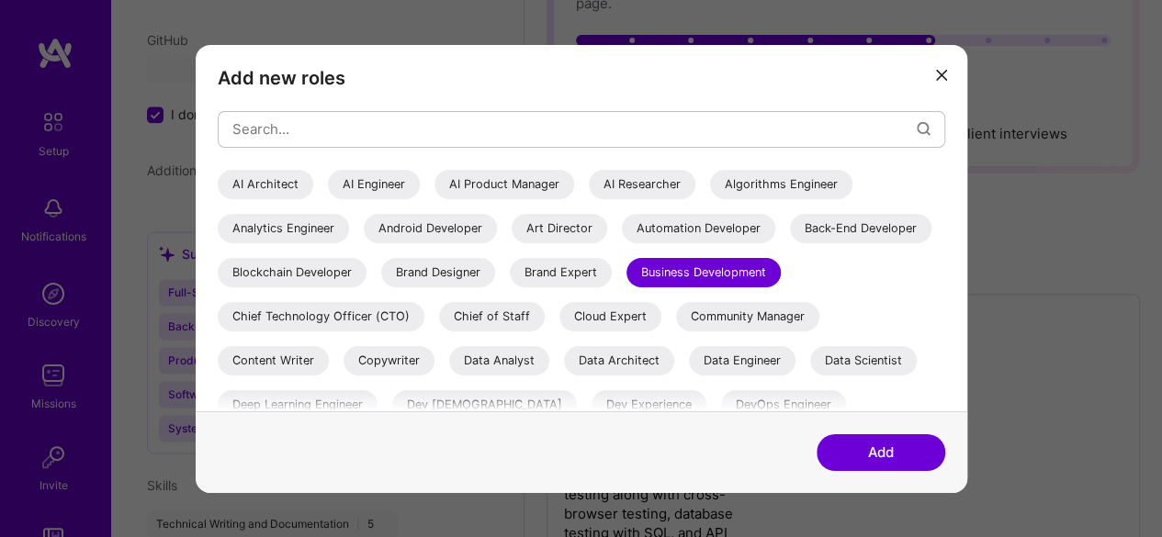
scroll to position [470, 0]
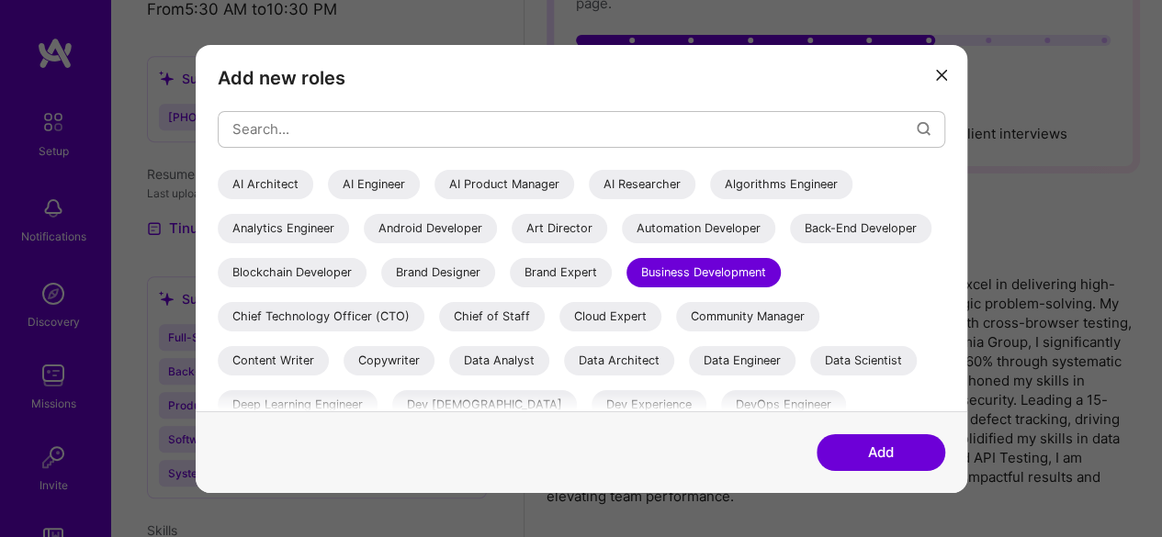
click at [867, 455] on button "Add" at bounding box center [881, 453] width 129 height 37
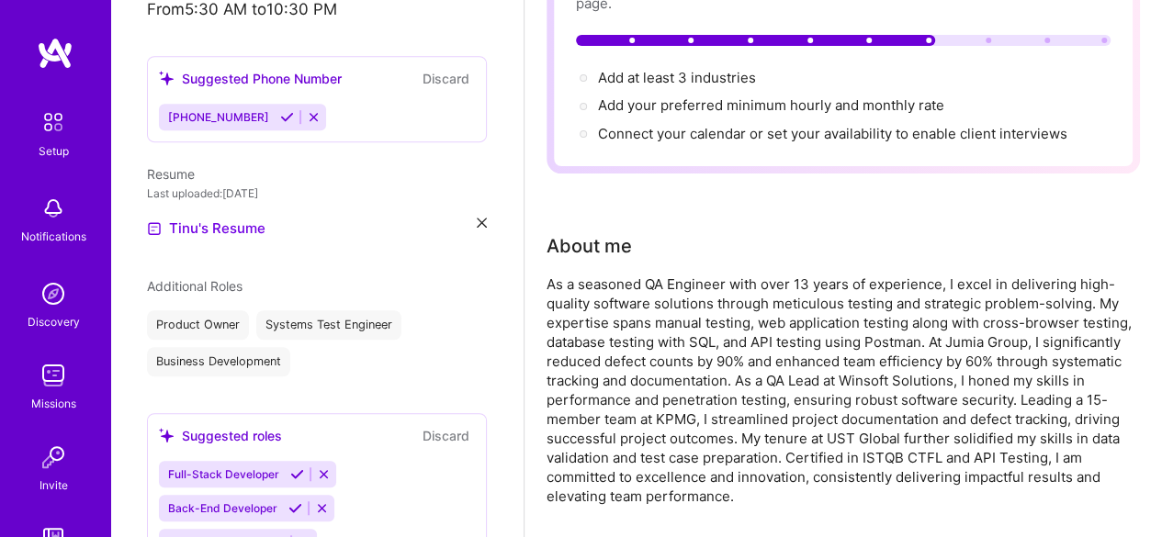
scroll to position [608, 0]
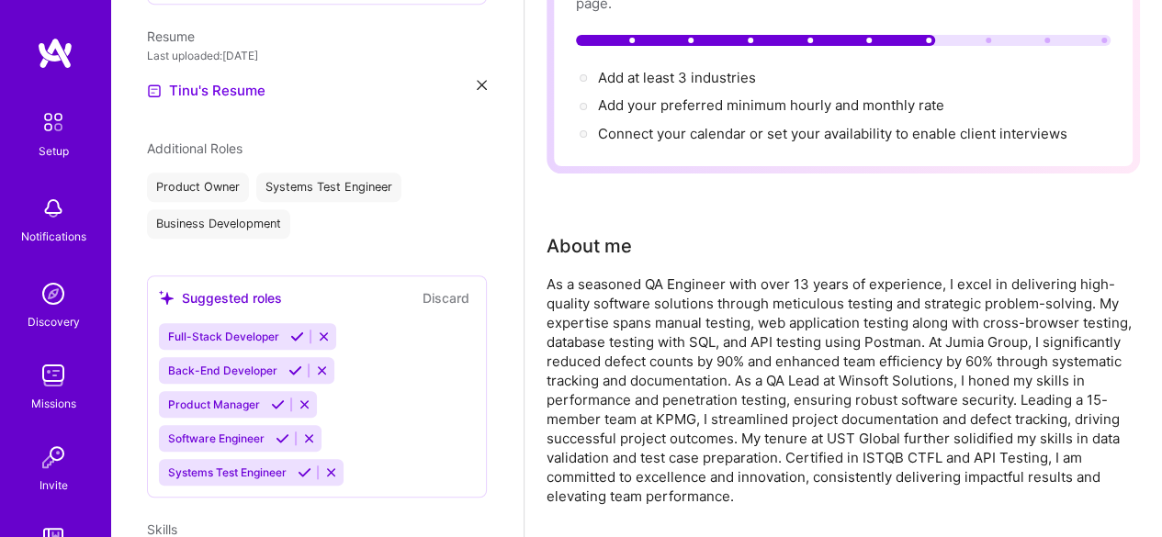
click at [322, 364] on icon at bounding box center [322, 371] width 14 height 14
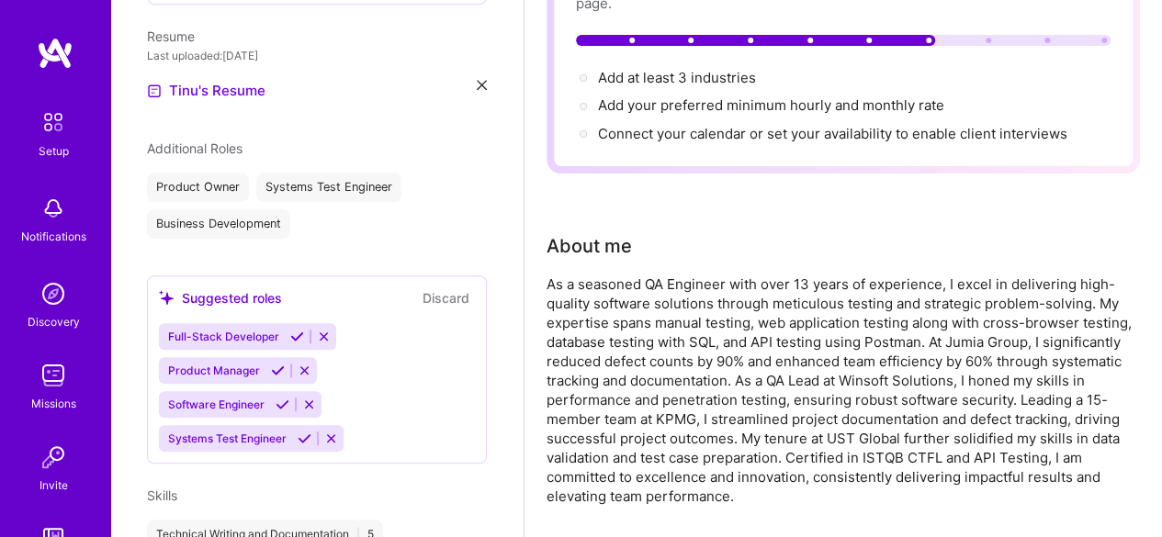
click at [322, 330] on icon at bounding box center [324, 337] width 14 height 14
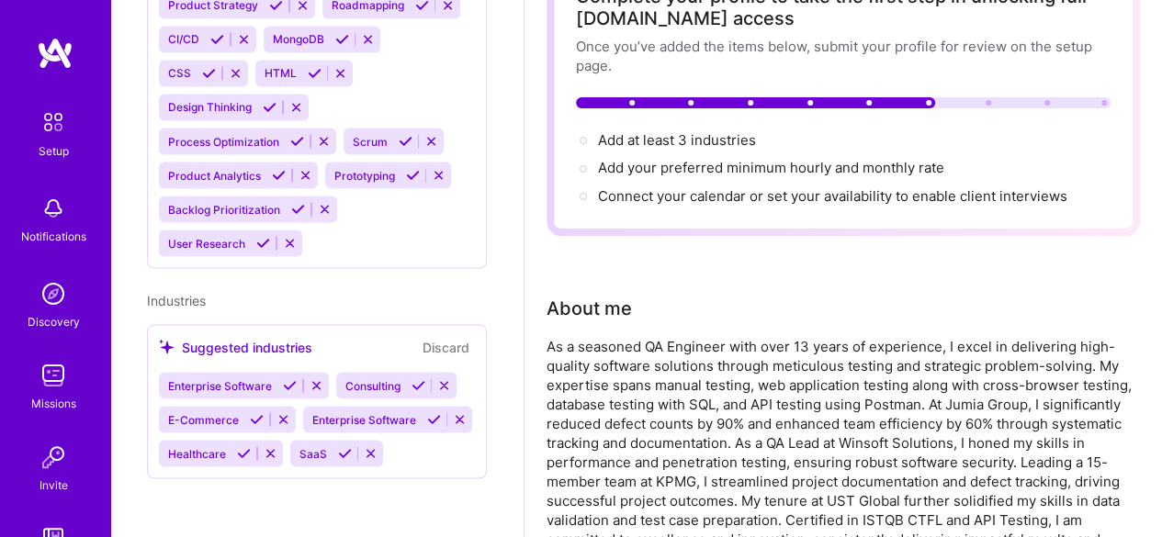
scroll to position [0, 0]
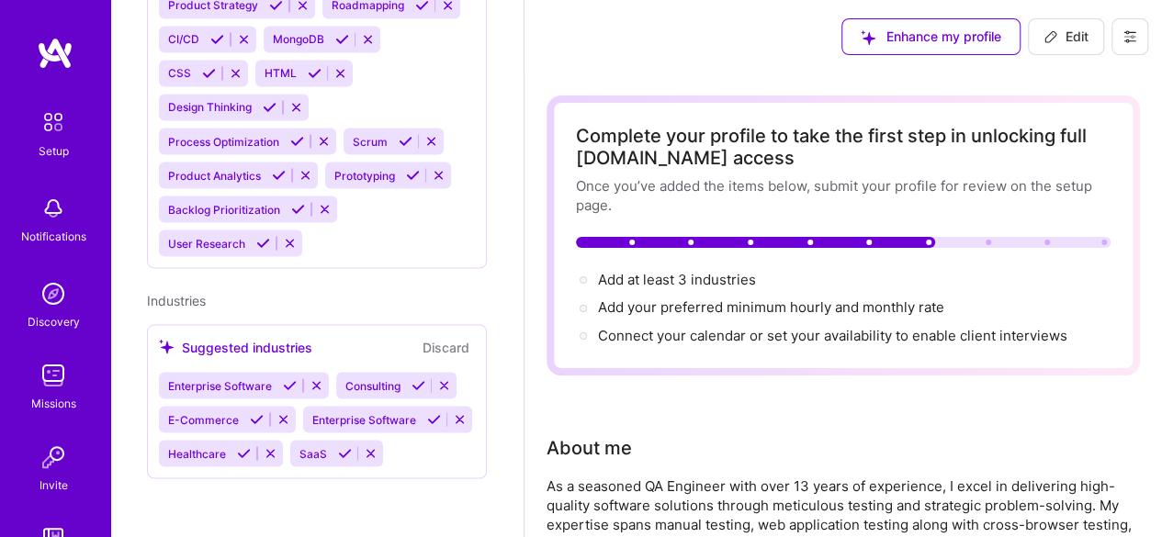
click at [673, 8] on div "Enhance my profile Edit" at bounding box center [844, 36] width 638 height 73
click at [661, 49] on div "Enhance my profile Edit" at bounding box center [844, 36] width 638 height 73
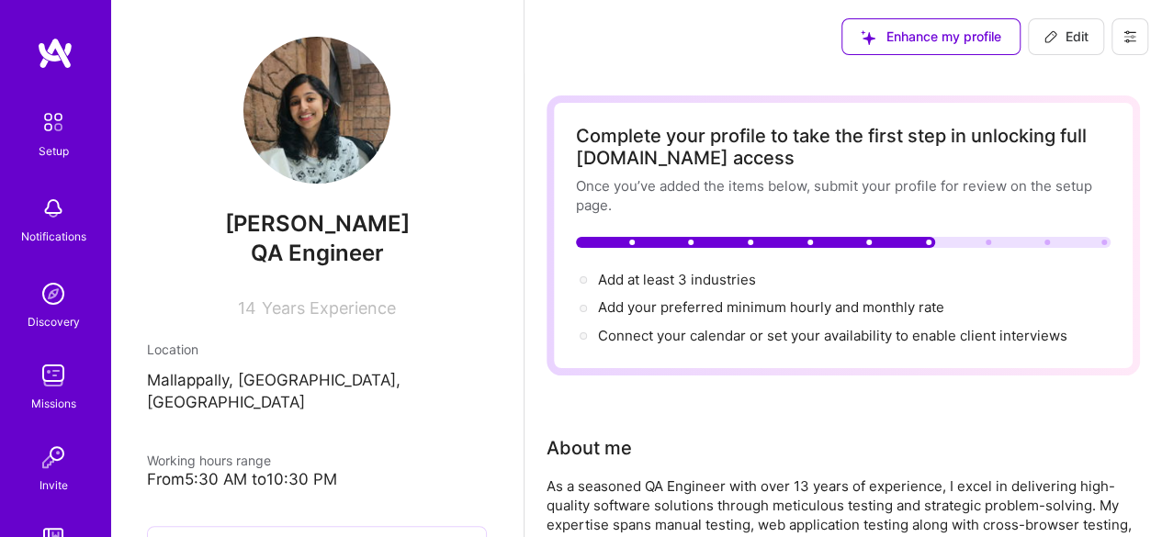
click at [432, 233] on span "[PERSON_NAME]" at bounding box center [317, 224] width 340 height 28
click at [740, 297] on div "Add at least 3 industries → Add your preferred minimum hourly and monthly rate …" at bounding box center [843, 308] width 535 height 76
click at [1072, 40] on span "Edit" at bounding box center [1066, 37] width 45 height 18
select select "US"
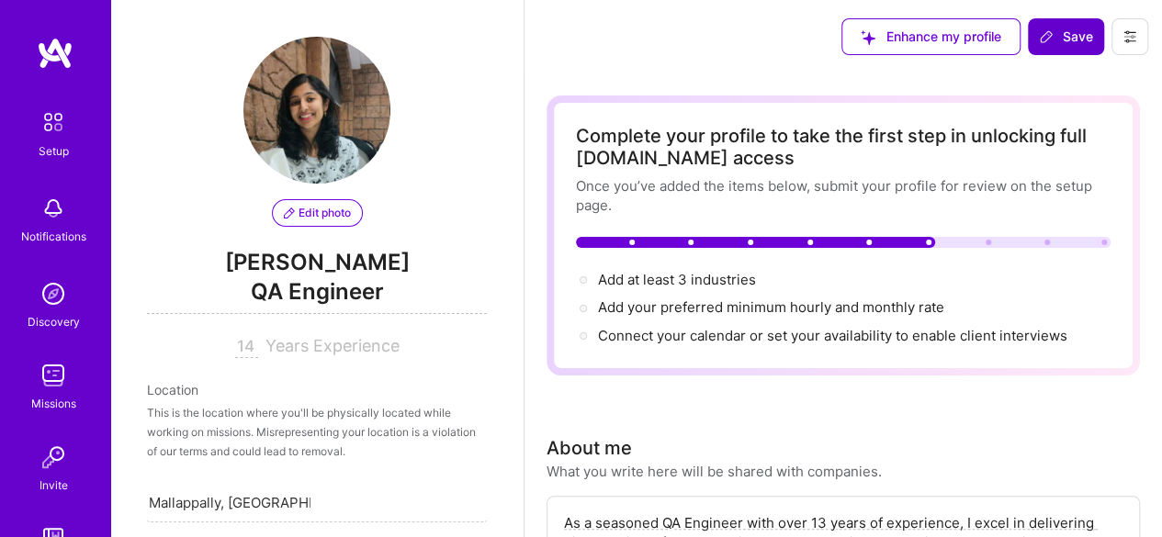
scroll to position [911, 0]
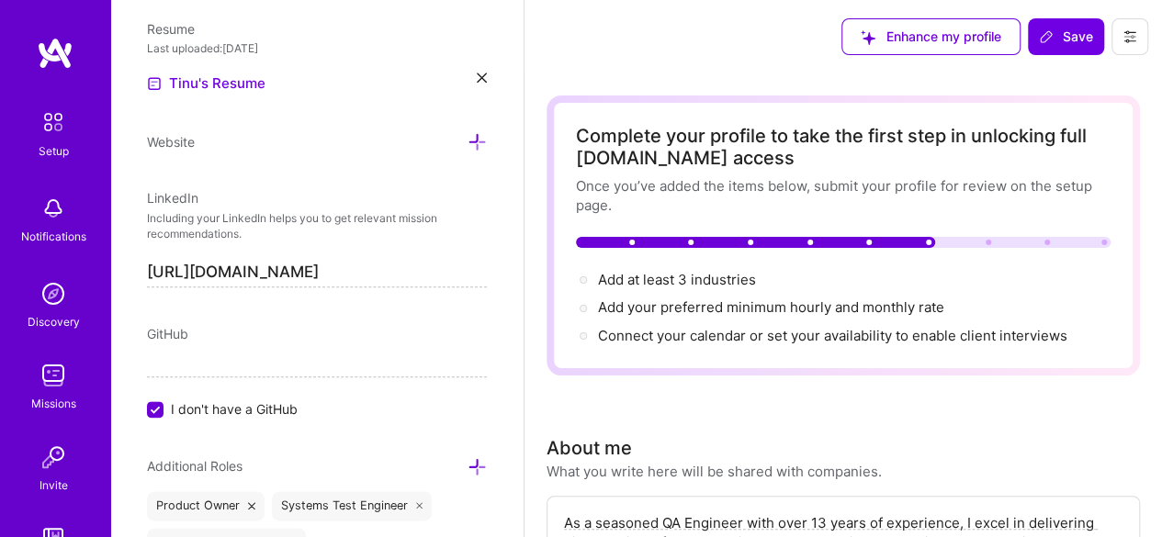
click at [740, 41] on div "Enhance my profile Save" at bounding box center [844, 36] width 638 height 73
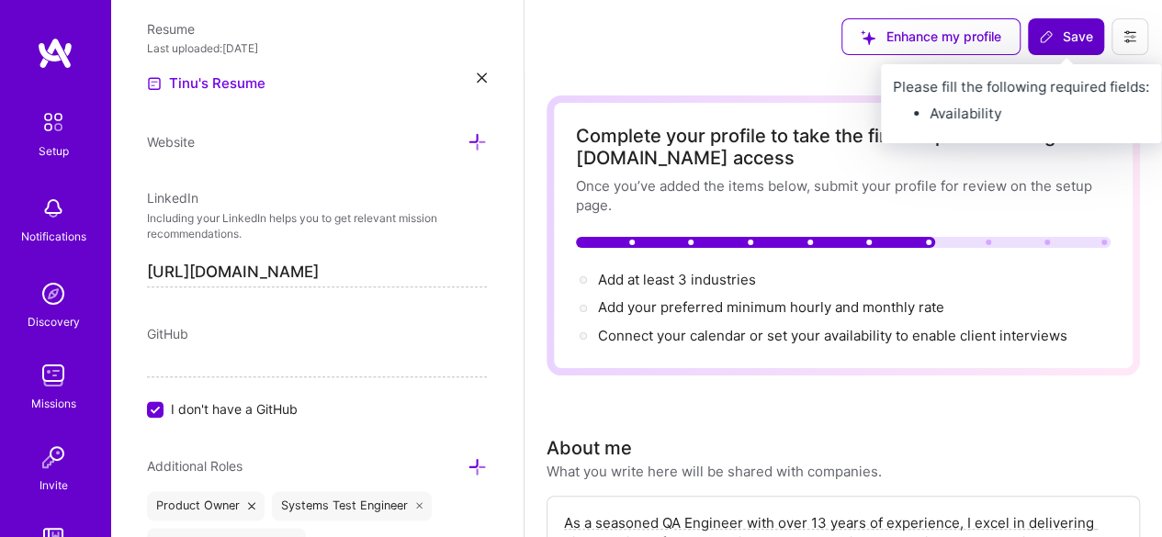
click at [1079, 31] on span "Save" at bounding box center [1066, 37] width 54 height 18
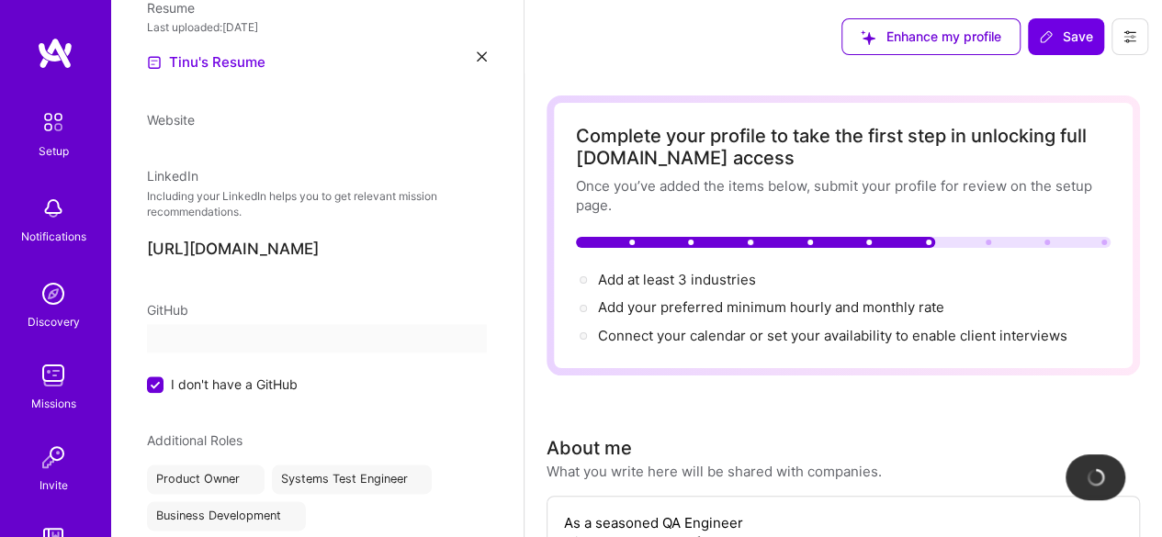
click at [48, 117] on img at bounding box center [53, 122] width 39 height 39
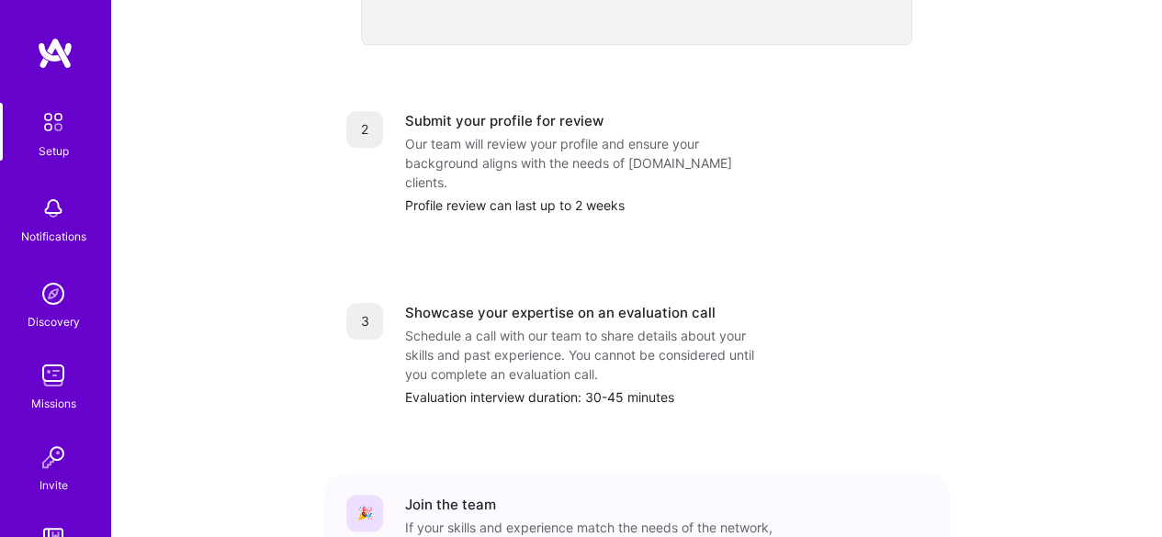
scroll to position [857, 0]
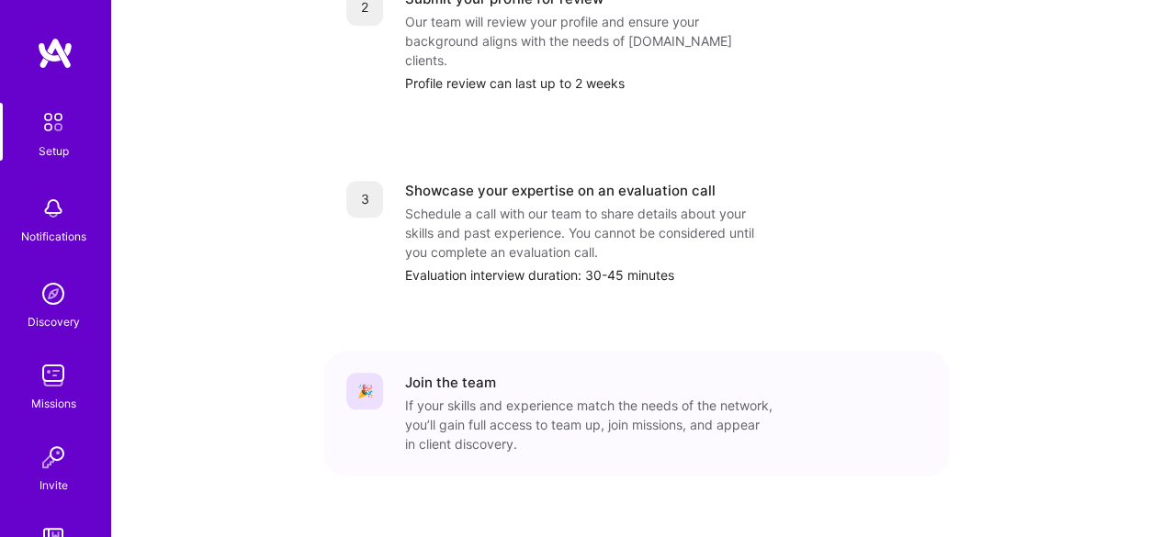
click at [51, 298] on img at bounding box center [53, 294] width 37 height 37
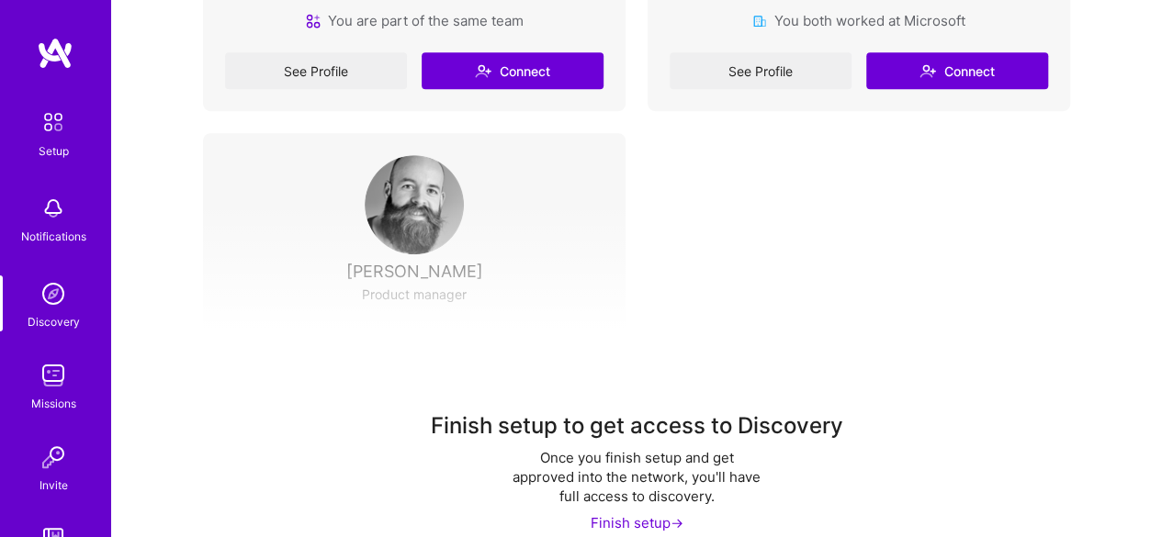
scroll to position [632, 0]
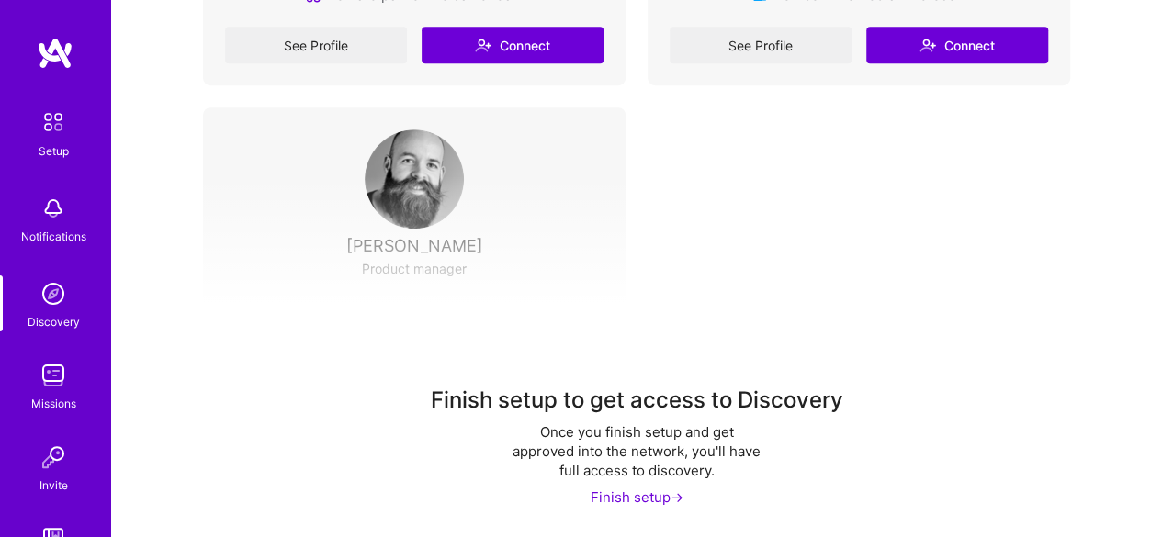
click at [46, 379] on img at bounding box center [53, 375] width 37 height 37
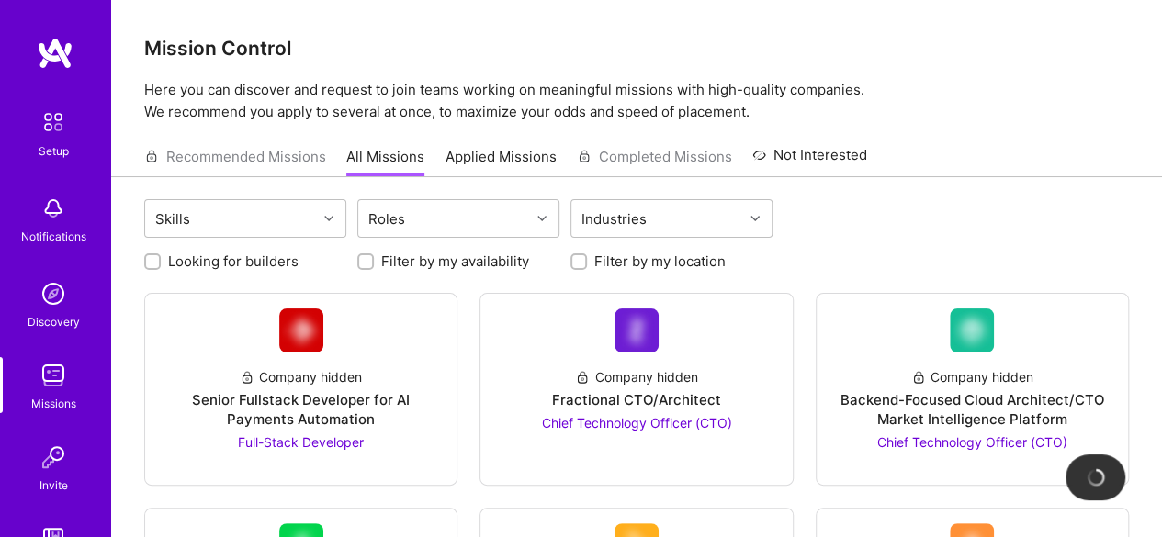
click at [40, 419] on div "Setup Notifications Discovery Missions Invite [DOMAIN_NAME]" at bounding box center [55, 340] width 110 height 474
click at [48, 209] on img at bounding box center [53, 208] width 37 height 37
click at [46, 125] on img at bounding box center [53, 122] width 39 height 39
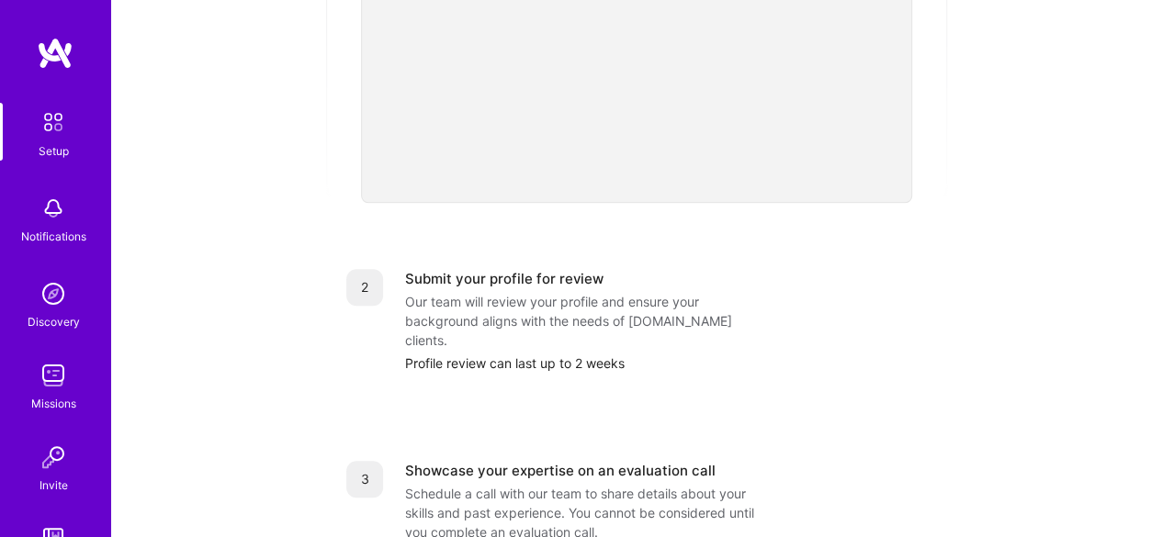
scroll to position [578, 0]
click at [546, 292] on div "Our team will review your profile and ensure your background aligns with the ne…" at bounding box center [588, 320] width 367 height 58
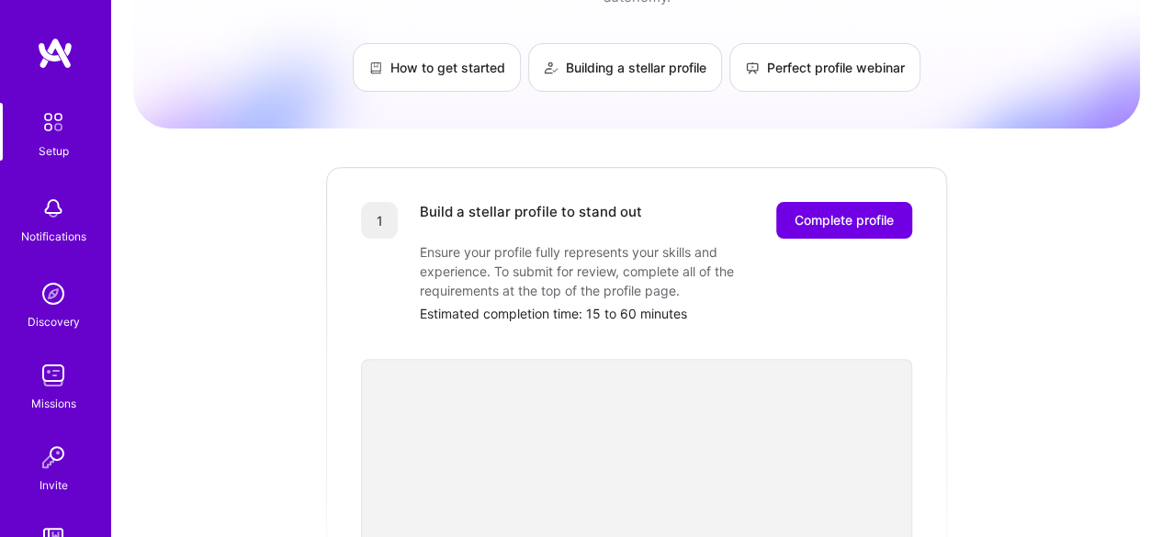
scroll to position [103, 0]
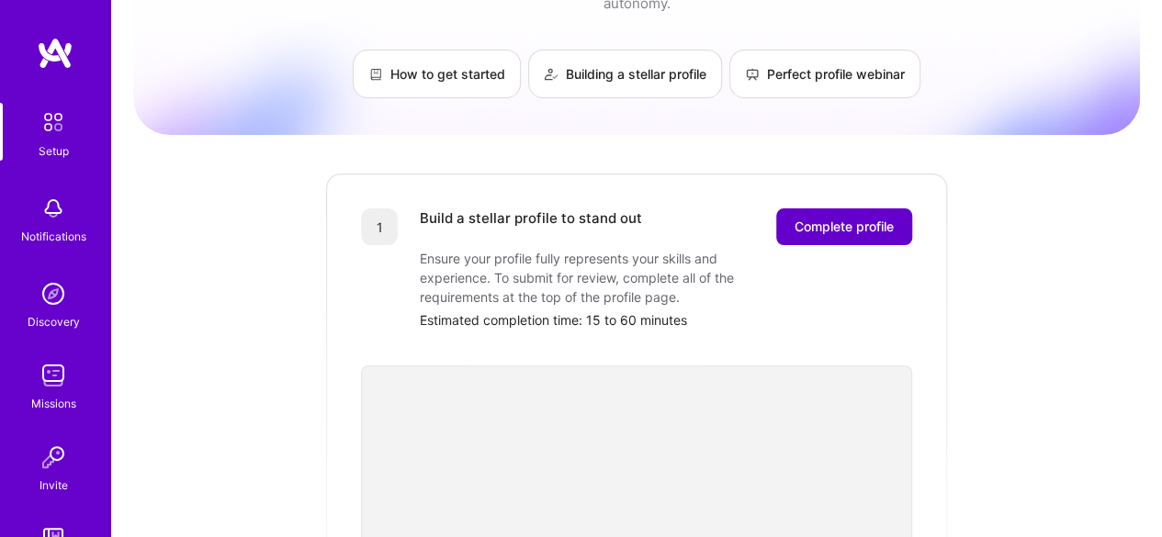
click at [822, 218] on span "Complete profile" at bounding box center [844, 227] width 99 height 18
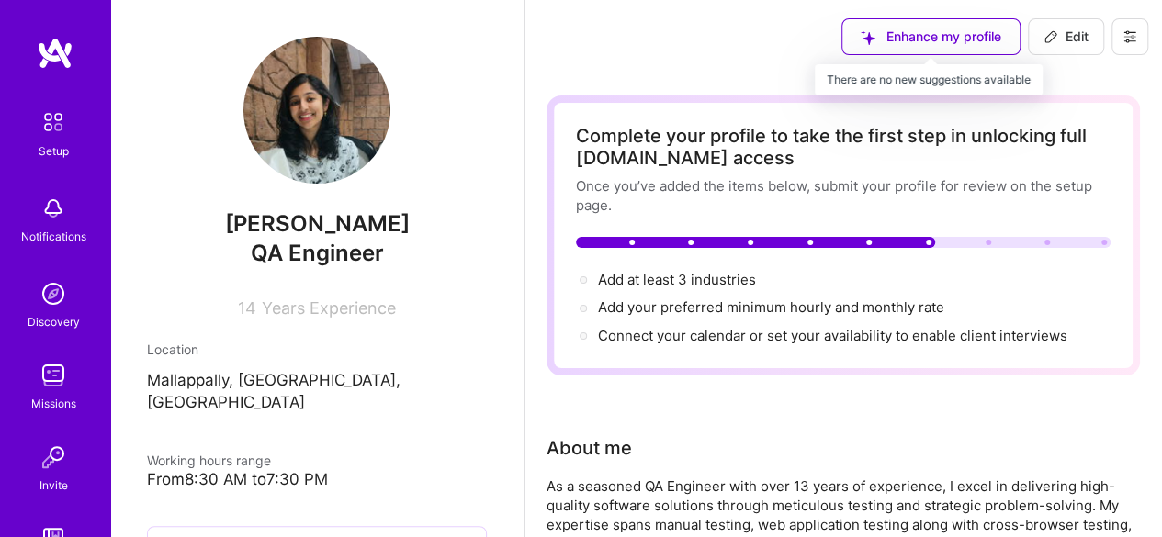
click at [914, 25] on div "Enhance my profile" at bounding box center [931, 36] width 179 height 37
click at [908, 36] on div "Enhance my profile" at bounding box center [931, 36] width 179 height 37
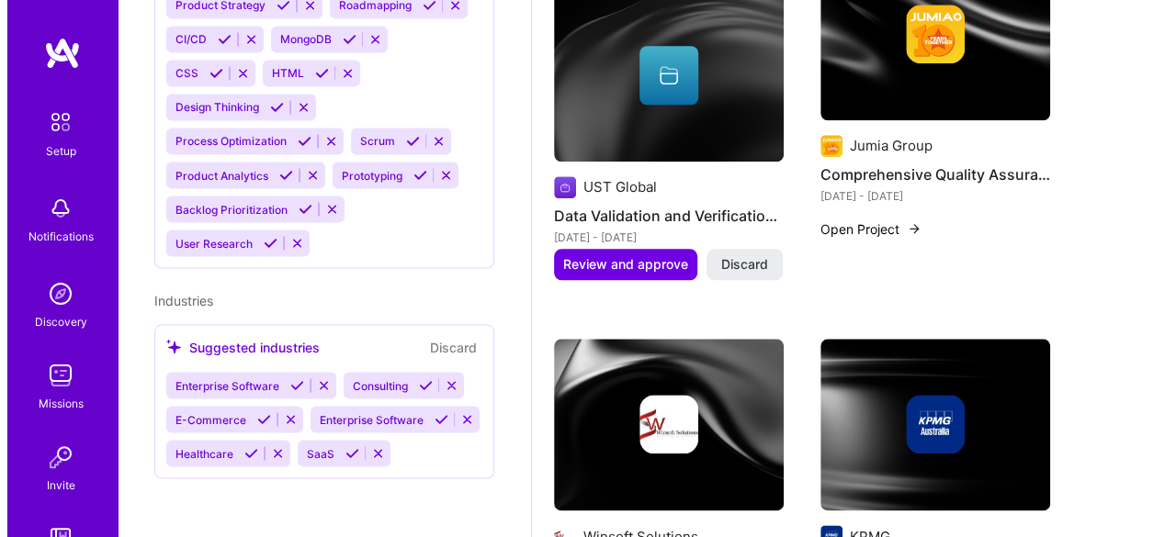
scroll to position [846, 0]
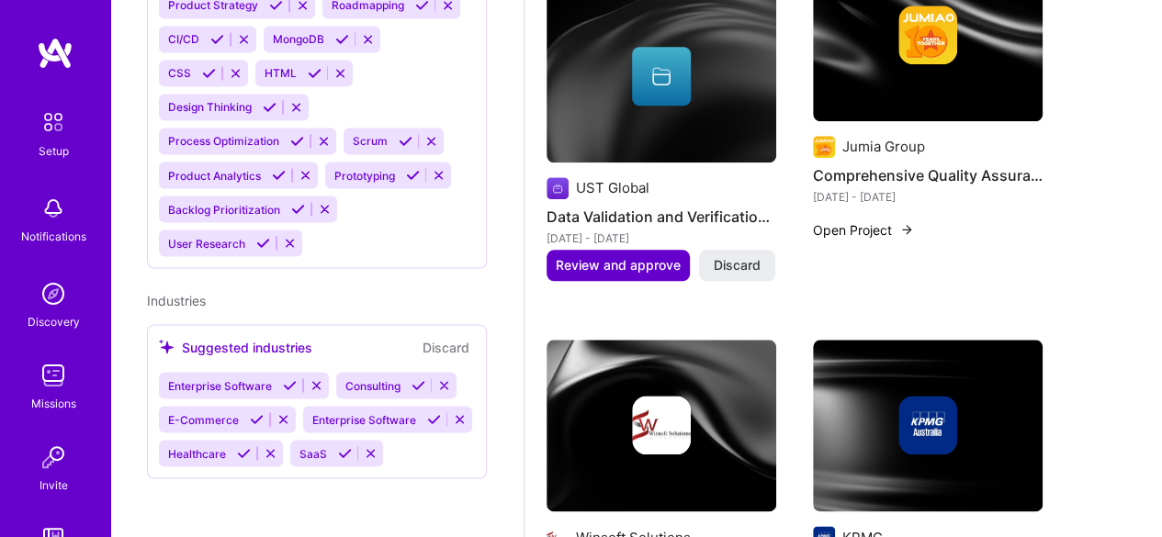
click at [619, 257] on span "Review and approve" at bounding box center [618, 265] width 125 height 18
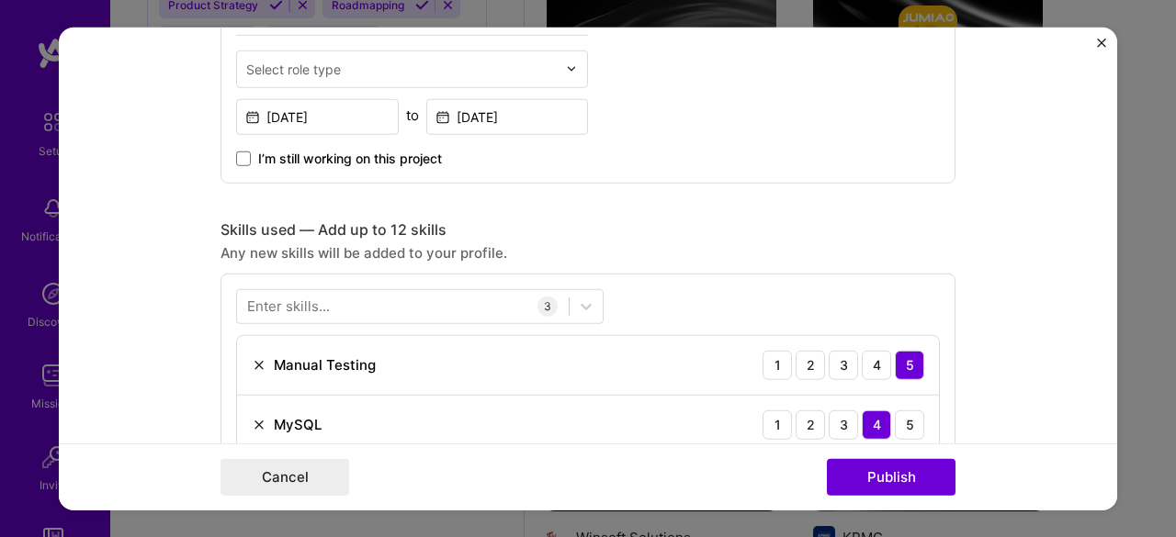
scroll to position [727, 0]
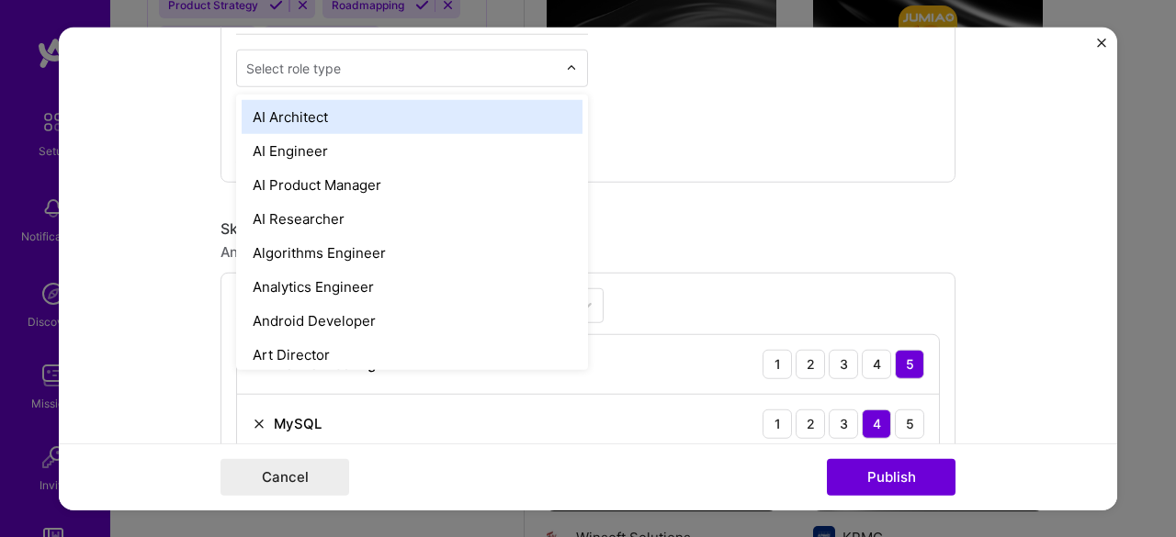
click at [437, 60] on input "text" at bounding box center [401, 67] width 311 height 19
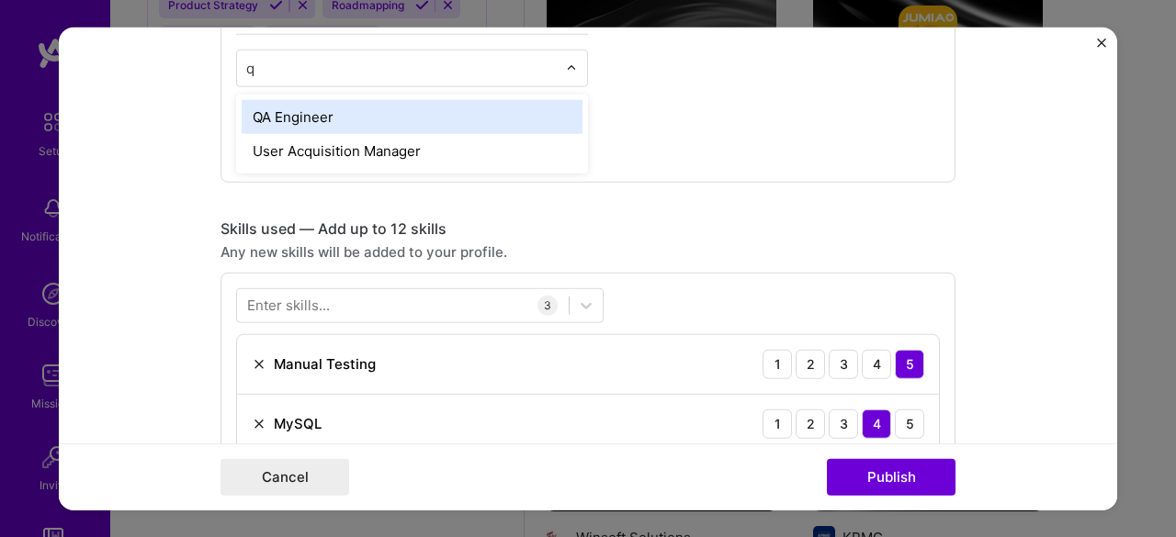
type input "qa"
click at [378, 119] on div "QA Engineer" at bounding box center [412, 116] width 341 height 34
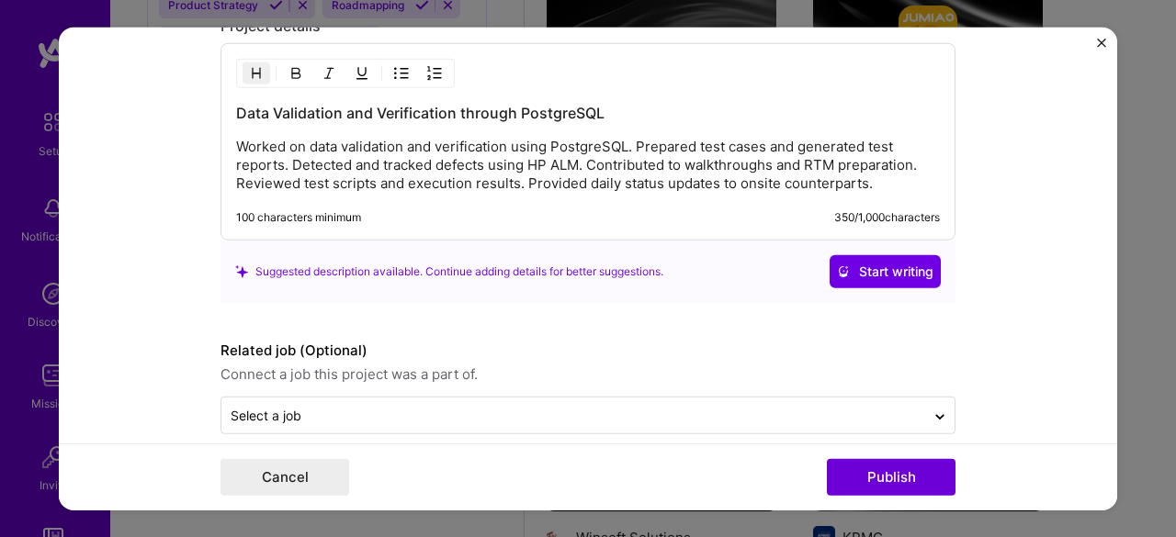
scroll to position [1762, 0]
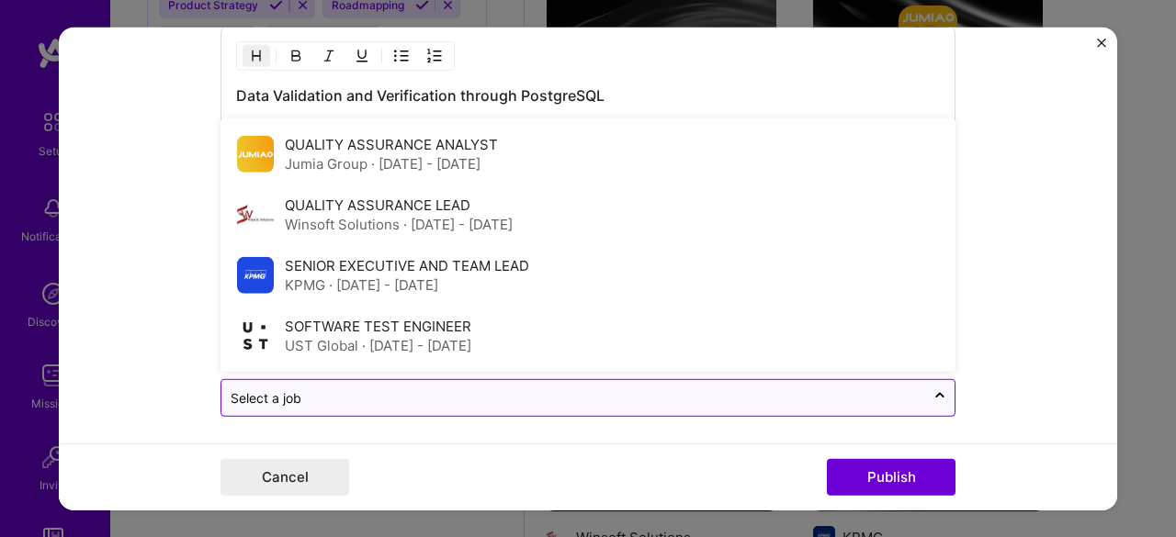
click at [388, 392] on input "text" at bounding box center [573, 398] width 685 height 19
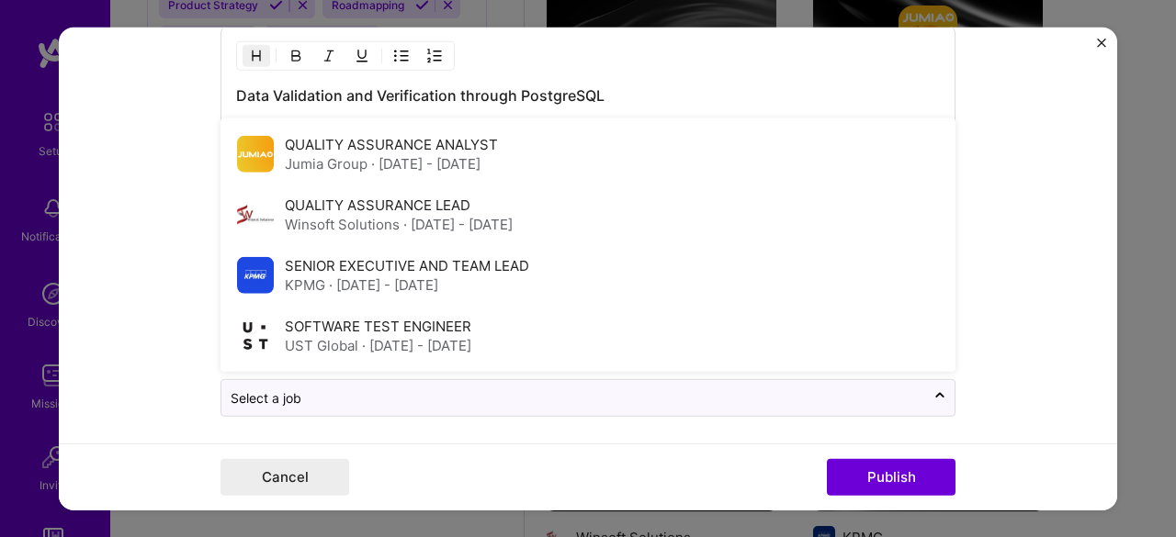
click at [133, 368] on form "Editing suggested project This project is suggested based on your LinkedIn, res…" at bounding box center [588, 269] width 1058 height 484
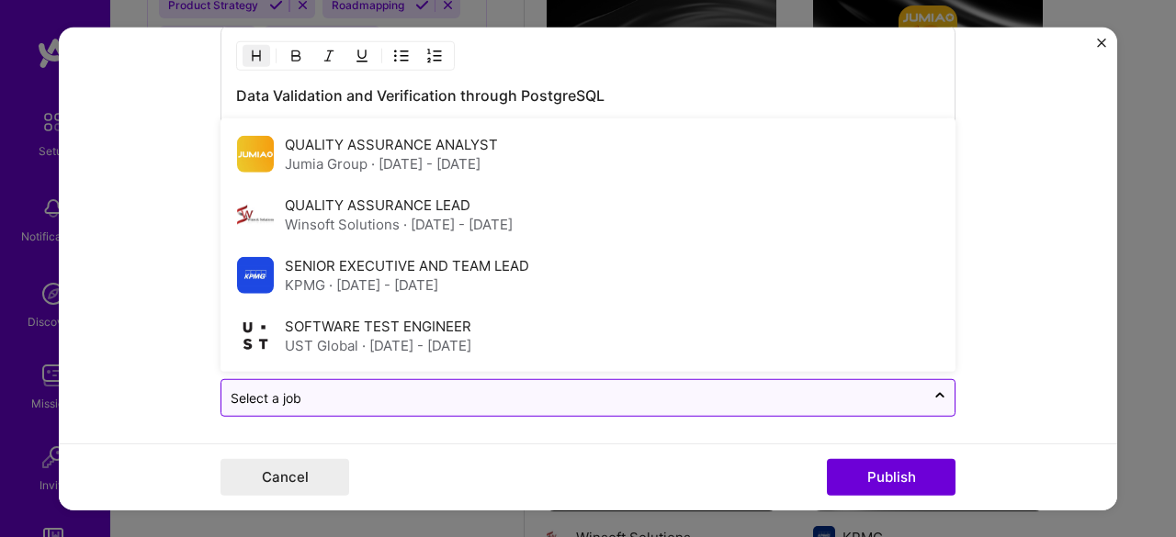
click at [347, 391] on input "text" at bounding box center [573, 398] width 685 height 19
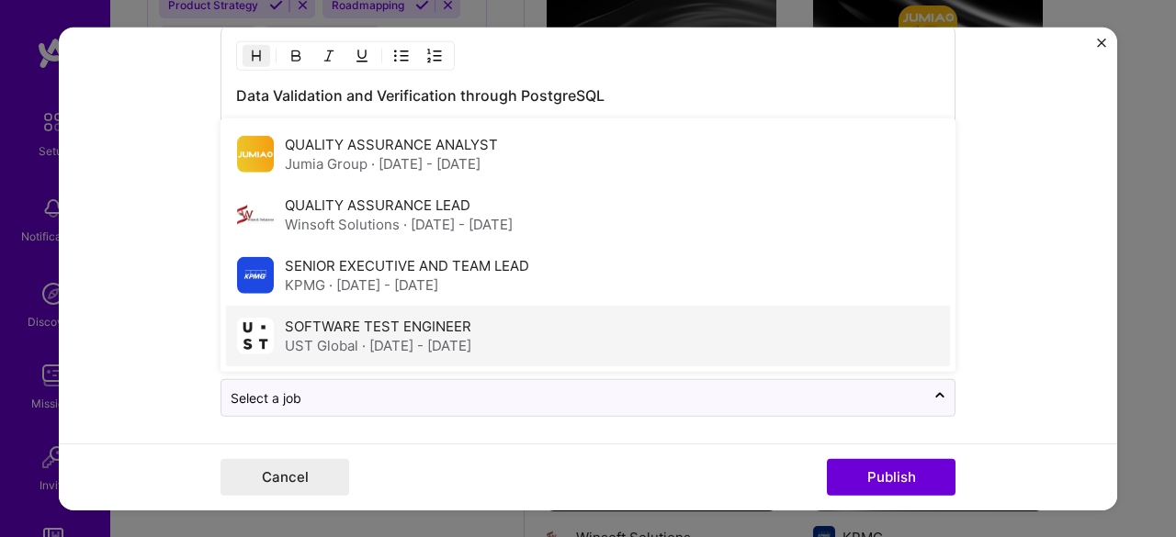
click at [362, 337] on span "· [DATE] - [DATE]" at bounding box center [416, 345] width 109 height 17
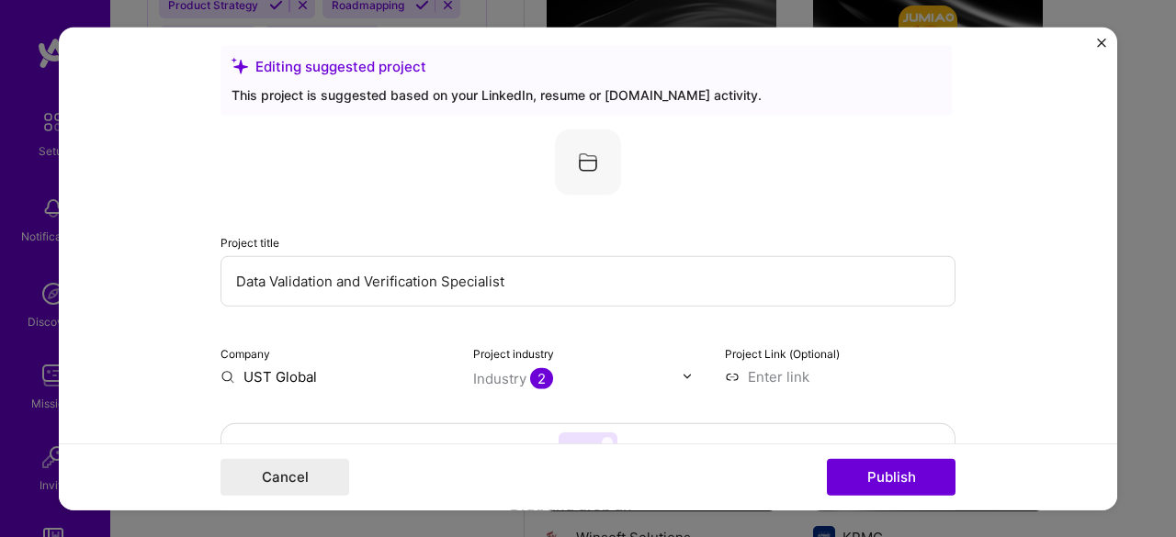
scroll to position [17, 0]
click at [283, 385] on input "UST Global" at bounding box center [335, 376] width 231 height 19
click at [322, 368] on input "UST Global" at bounding box center [335, 376] width 231 height 19
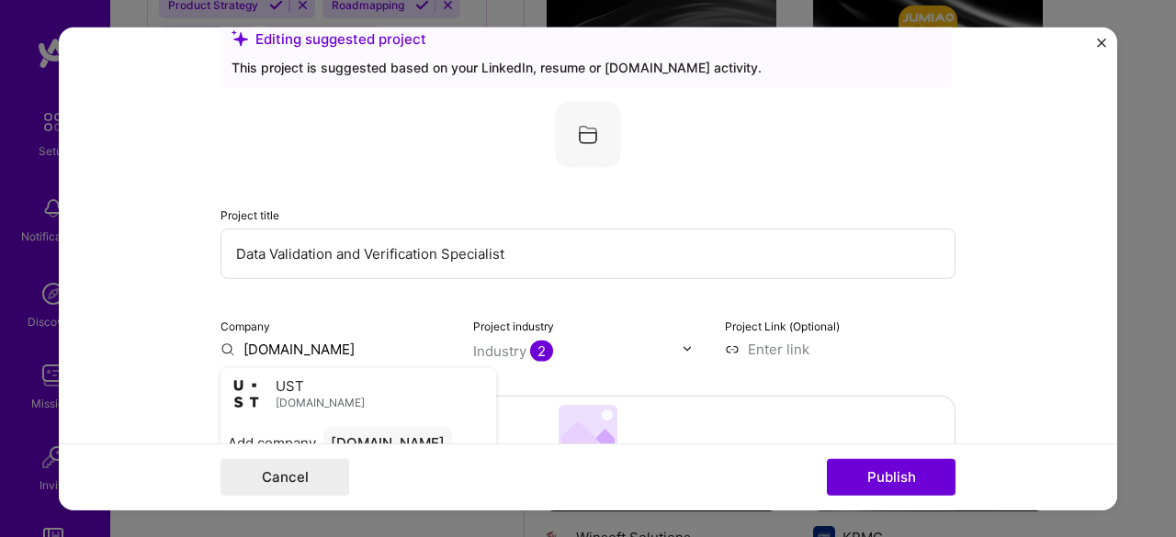
scroll to position [47, 0]
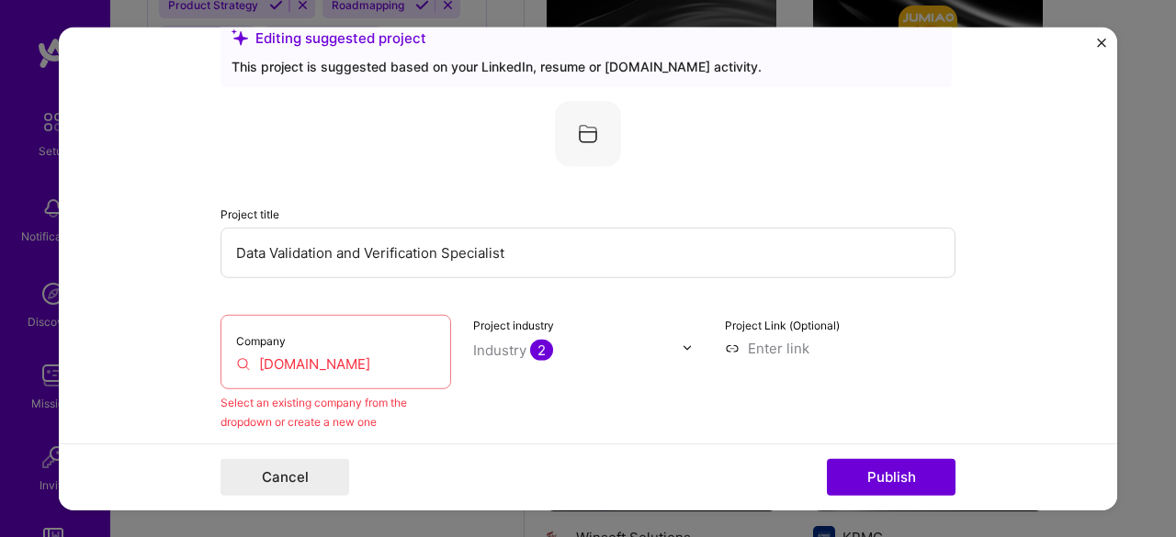
click at [313, 357] on input "[DOMAIN_NAME]" at bounding box center [335, 363] width 199 height 19
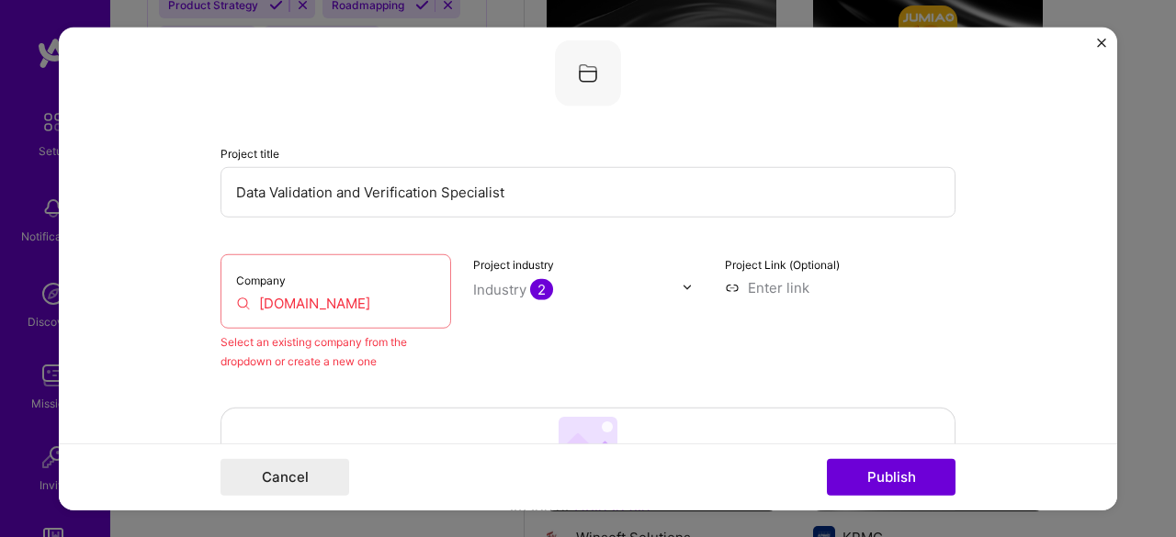
click at [322, 311] on div "Company [DOMAIN_NAME]" at bounding box center [335, 291] width 231 height 74
click at [340, 310] on input "UST.c" at bounding box center [335, 302] width 199 height 19
click at [161, 326] on form "Editing suggested project This project is suggested based on your LinkedIn, res…" at bounding box center [588, 269] width 1058 height 484
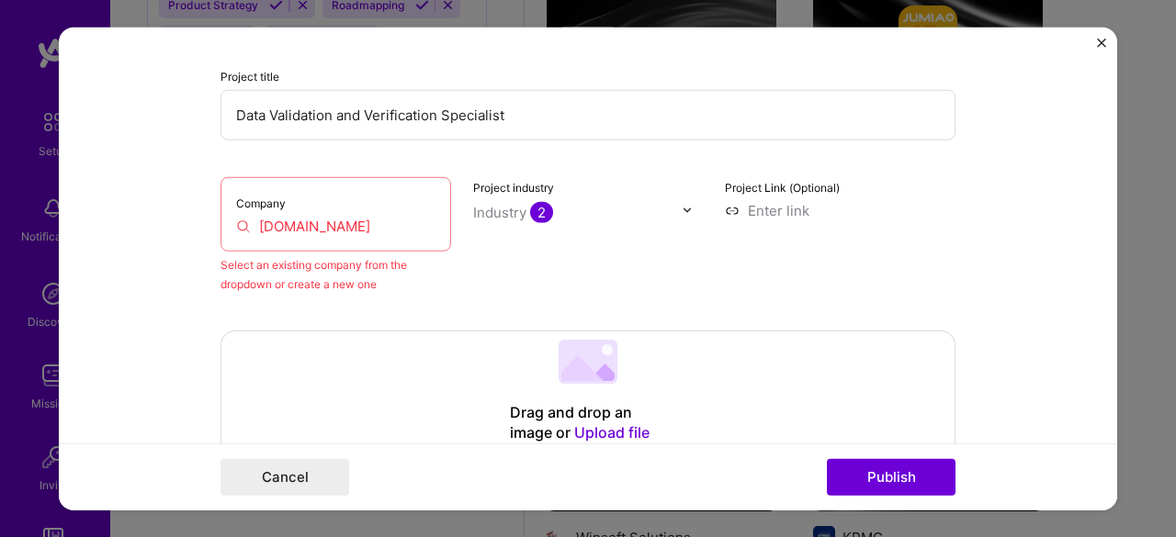
scroll to position [179, 0]
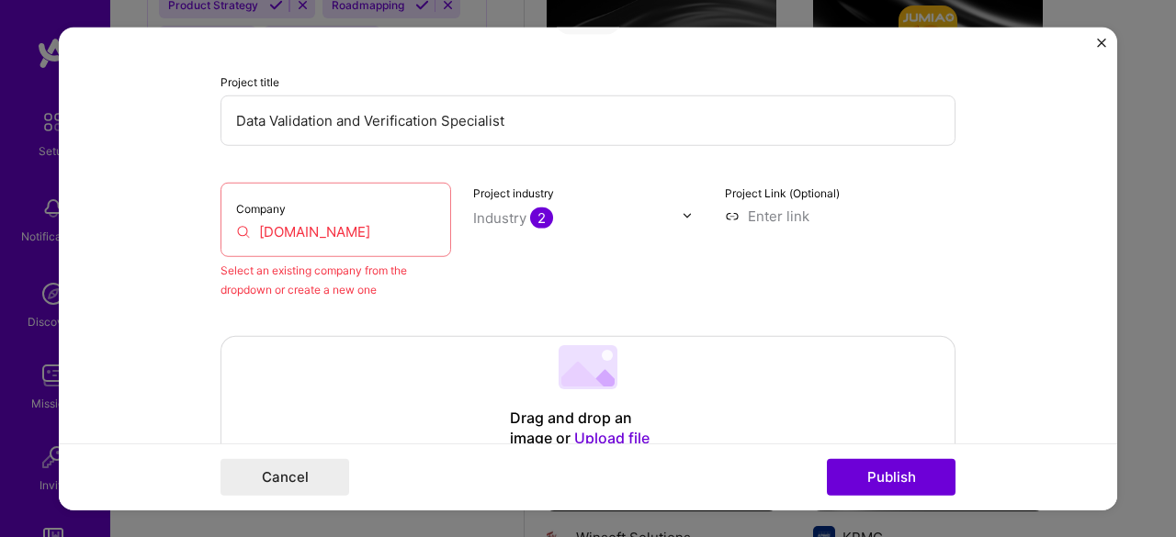
click at [316, 240] on input "[DOMAIN_NAME]" at bounding box center [335, 230] width 199 height 19
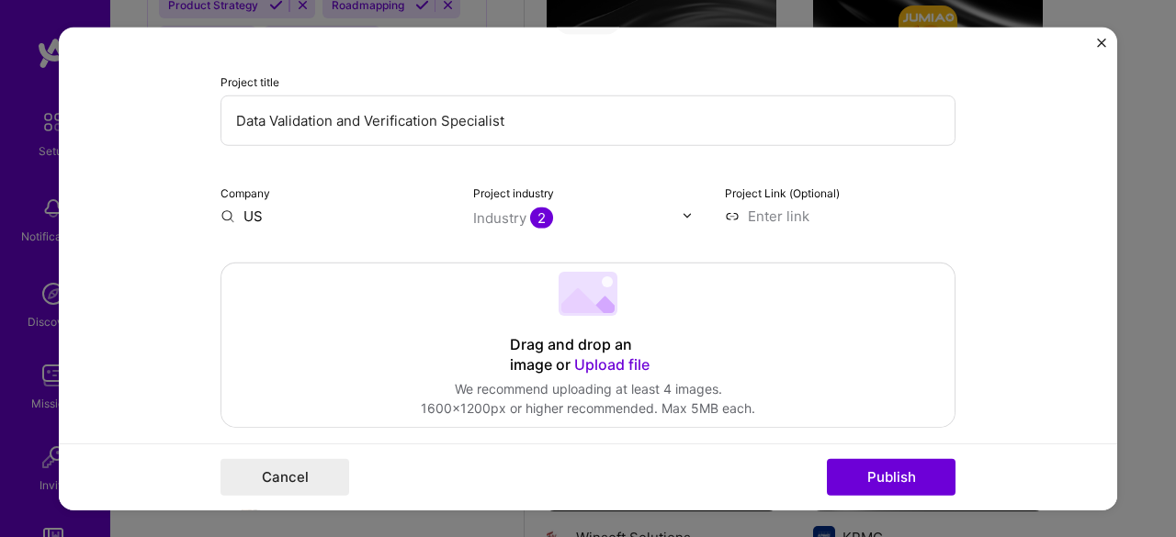
type input "U"
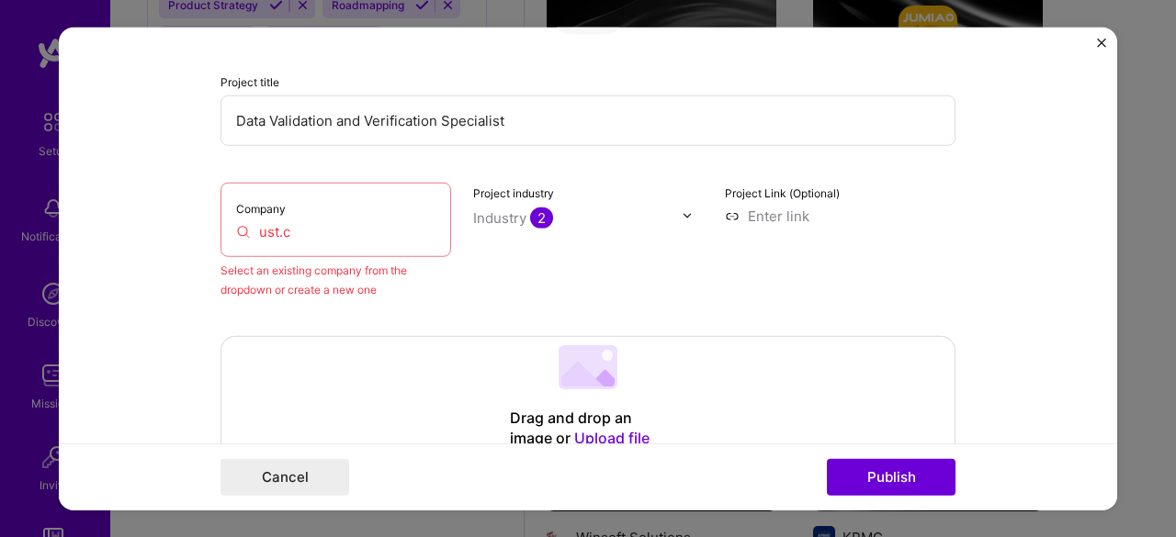
click at [322, 247] on div "Company ust.c" at bounding box center [335, 219] width 231 height 74
click at [286, 233] on input "ust.c" at bounding box center [335, 230] width 199 height 19
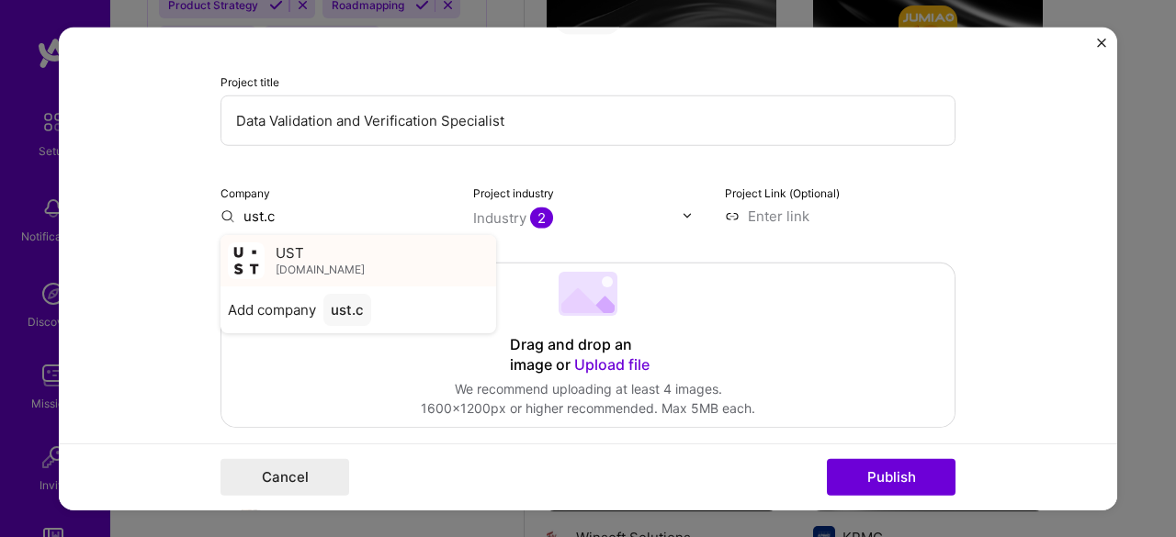
click at [279, 249] on span "UST" at bounding box center [290, 252] width 28 height 19
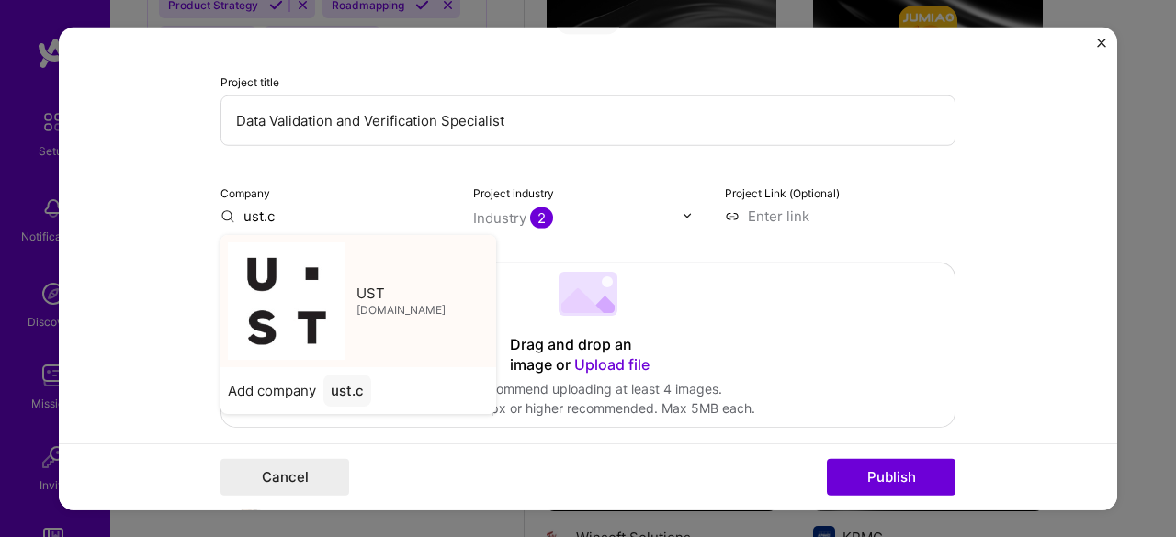
type input "UST"
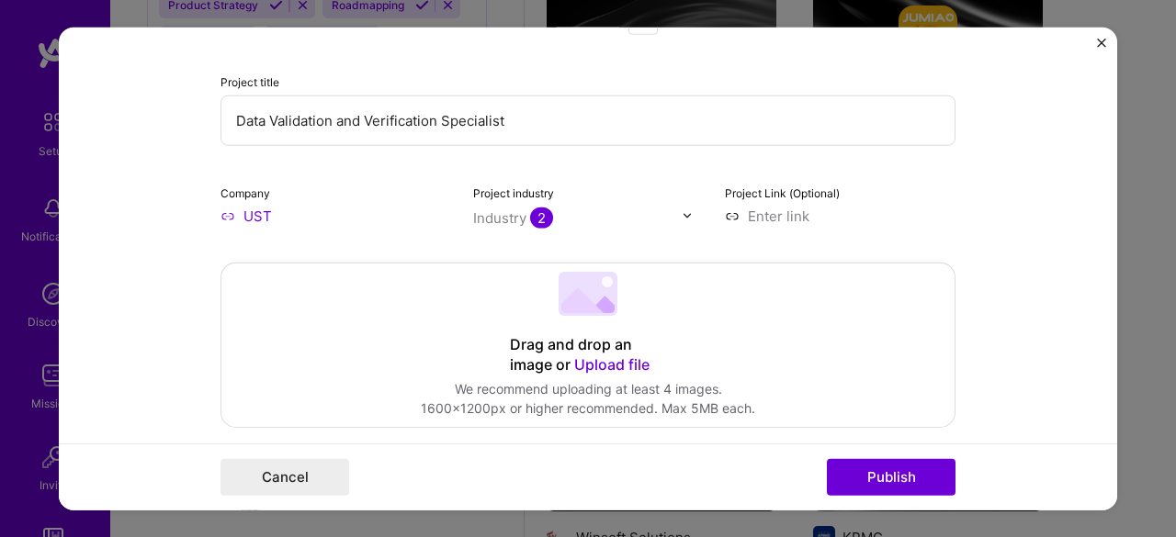
click at [855, 470] on button "Publish" at bounding box center [891, 477] width 129 height 37
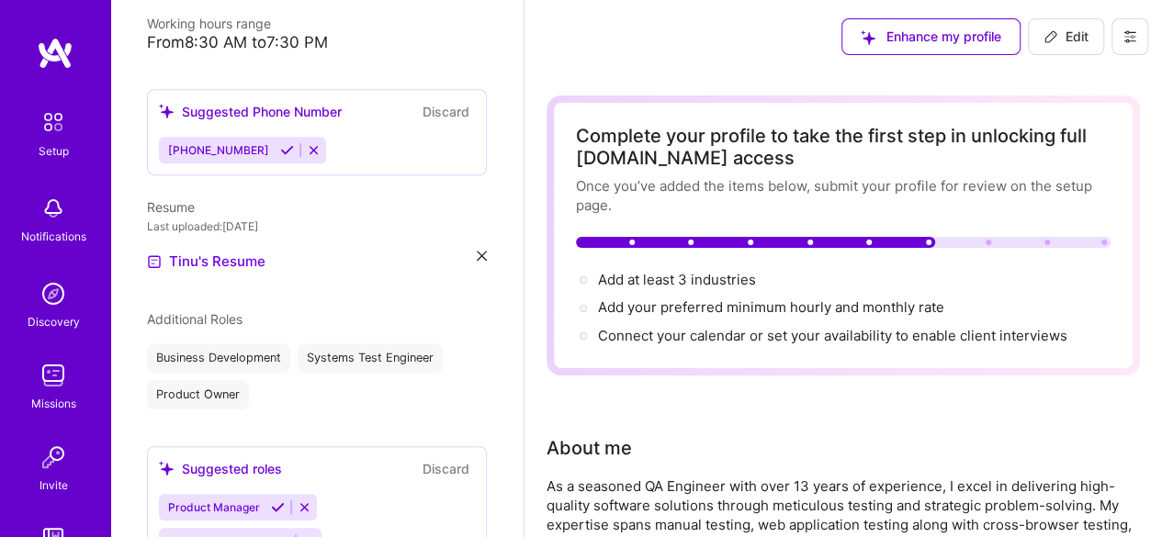
scroll to position [0, 0]
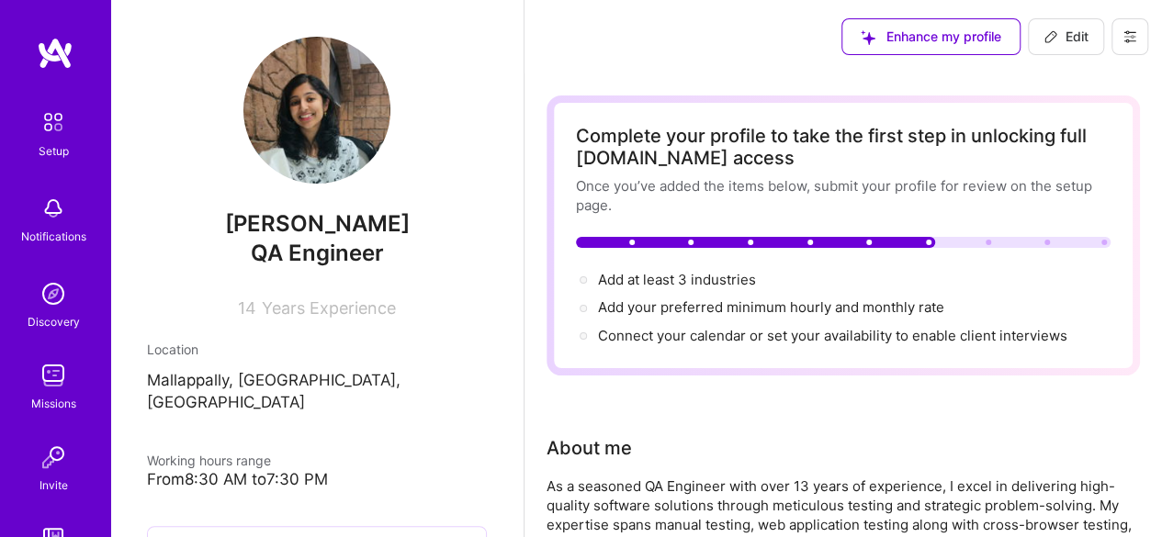
click at [1063, 32] on span "Edit" at bounding box center [1066, 37] width 45 height 18
select select "US"
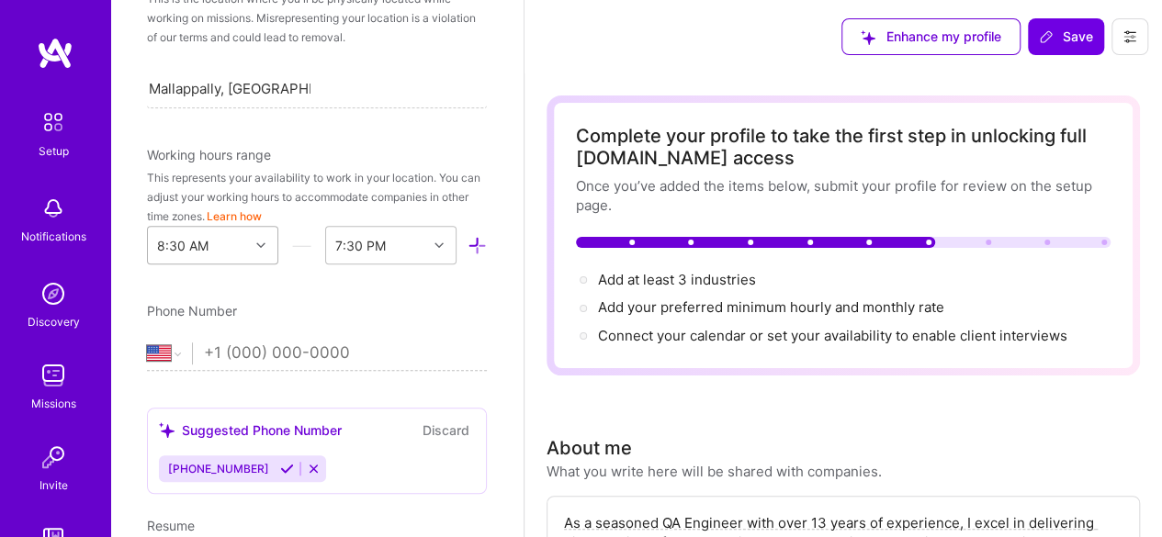
scroll to position [430, 0]
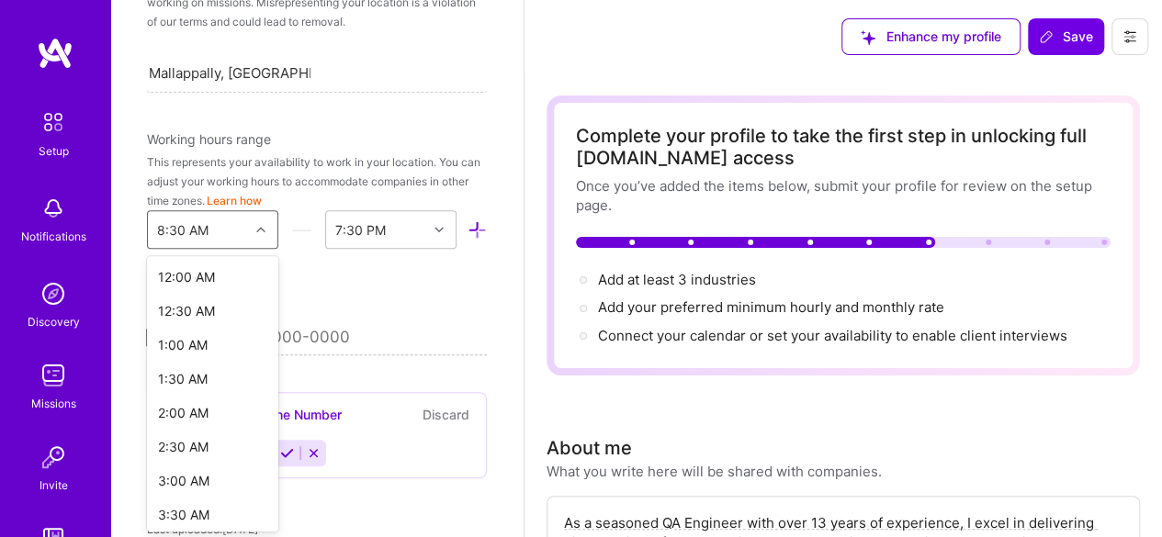
click at [254, 246] on div "8:30 AM" at bounding box center [212, 229] width 131 height 39
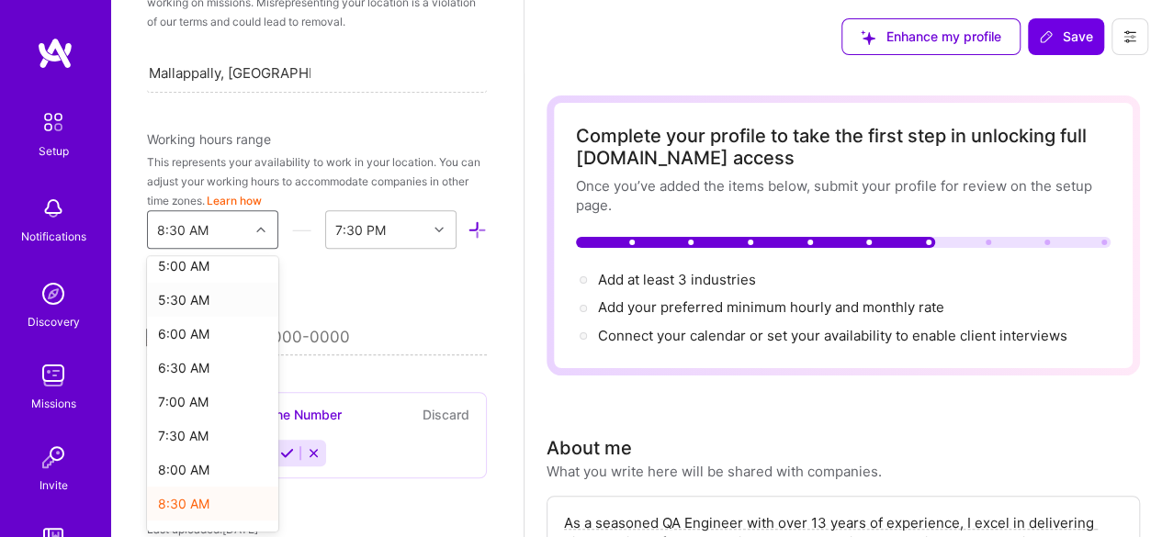
click at [213, 295] on div "5:30 AM" at bounding box center [212, 300] width 131 height 34
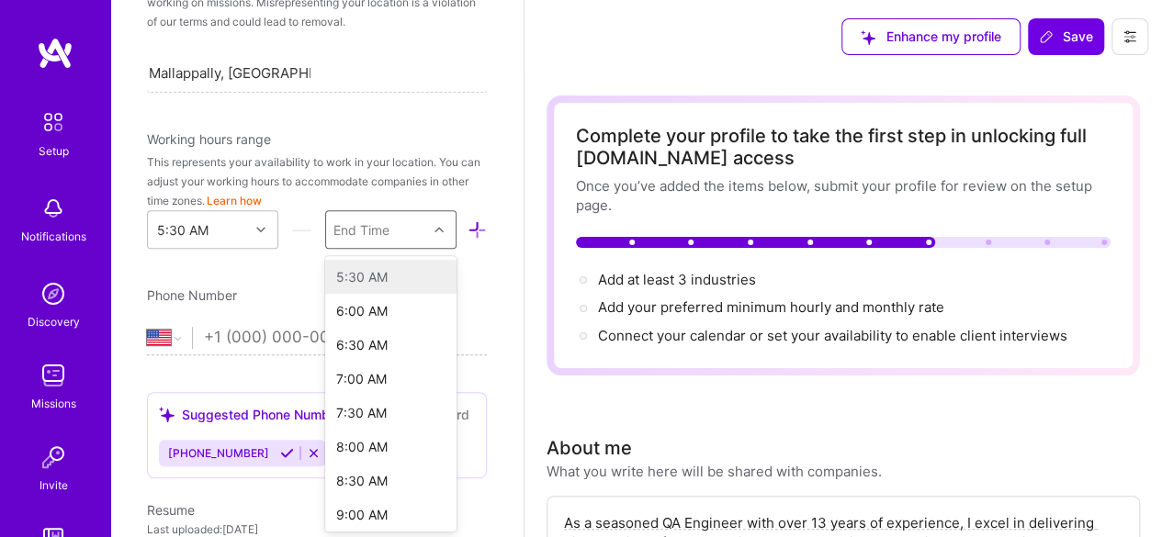
click at [397, 218] on div "End Time" at bounding box center [376, 229] width 101 height 37
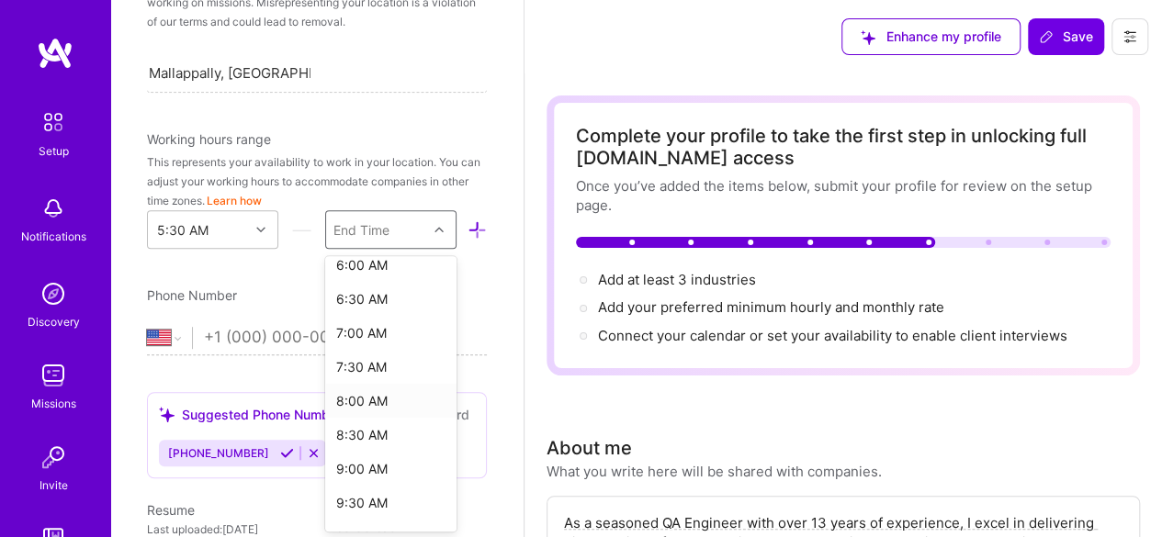
scroll to position [52, 0]
click at [371, 499] on div "9:30 AM" at bounding box center [390, 497] width 131 height 34
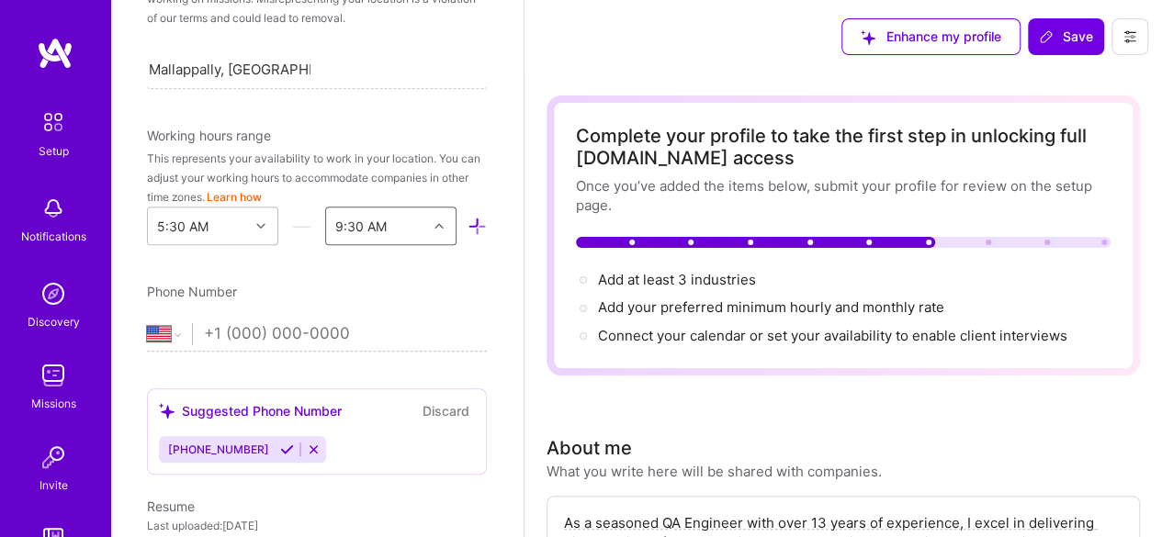
scroll to position [0, 0]
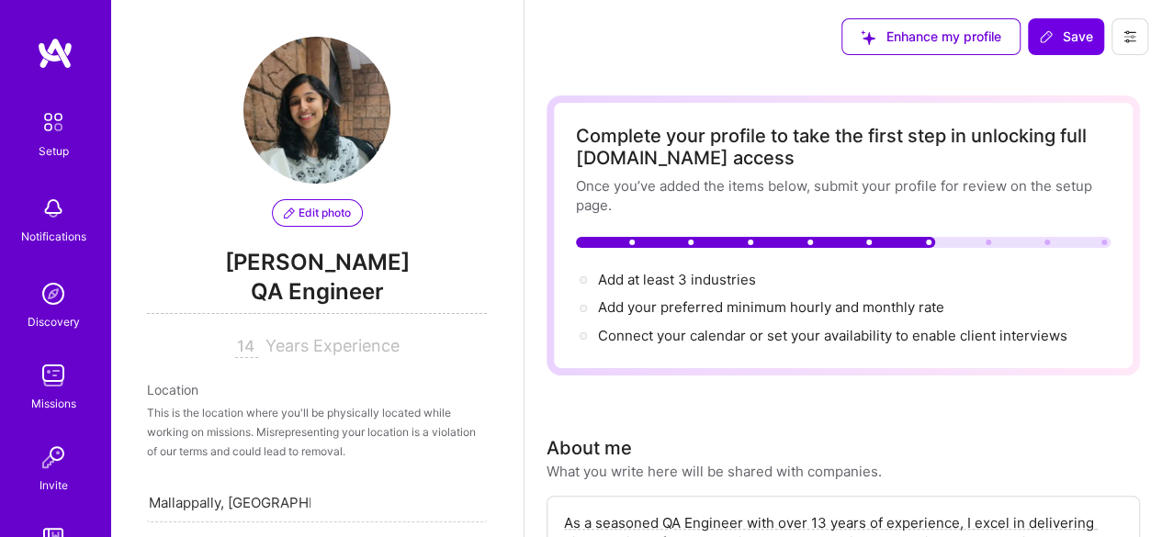
click at [1047, 56] on div "Enhance my profile Save" at bounding box center [995, 36] width 334 height 73
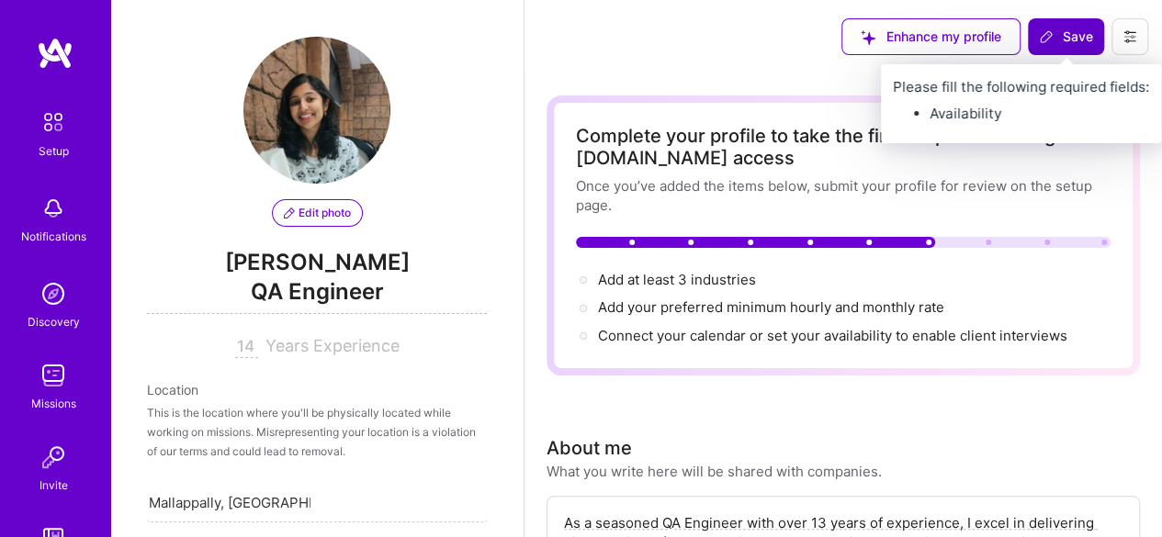
click at [1049, 34] on icon at bounding box center [1046, 36] width 15 height 15
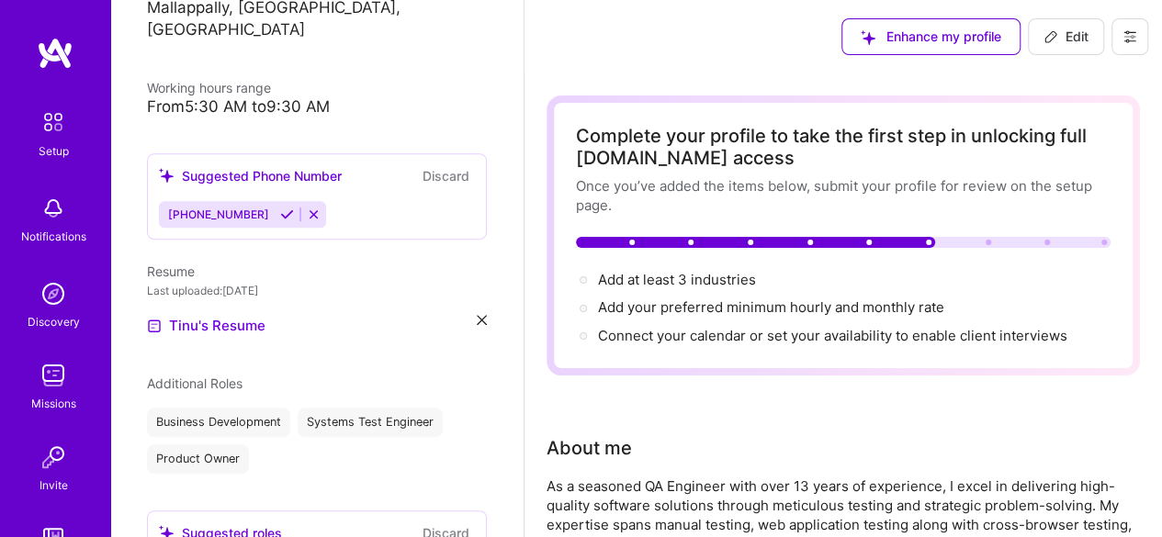
scroll to position [375, 0]
click at [1071, 45] on span "Edit" at bounding box center [1066, 37] width 45 height 18
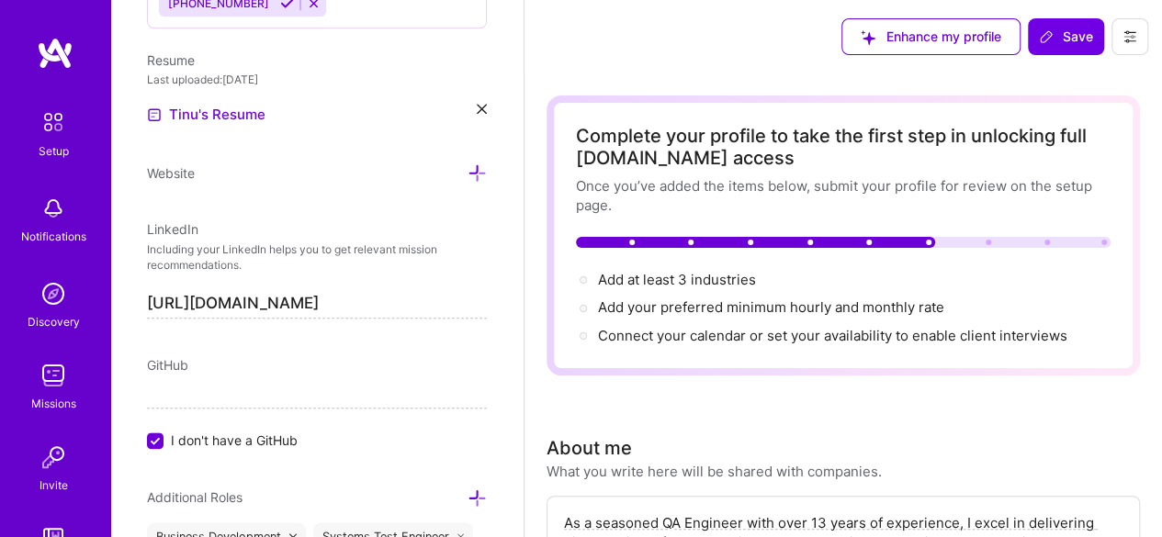
scroll to position [880, 0]
click at [473, 106] on div "Edit photo [PERSON_NAME] QA Engineer 14 Years Experience Location This is the l…" at bounding box center [316, 268] width 413 height 537
click at [477, 104] on icon at bounding box center [482, 109] width 10 height 10
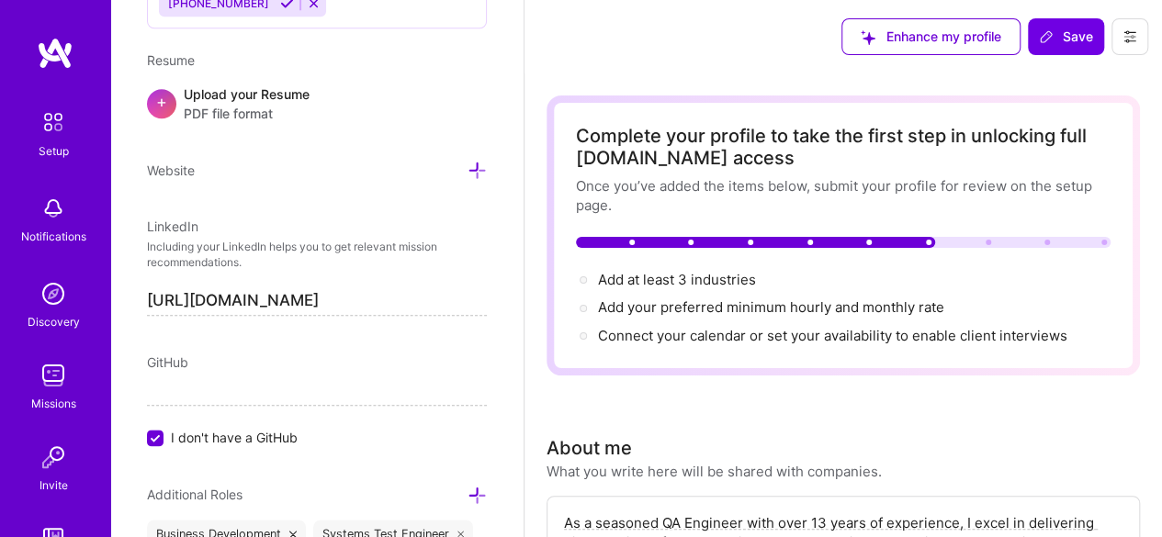
click at [256, 93] on div "Upload your Resume PDF file format" at bounding box center [247, 104] width 126 height 39
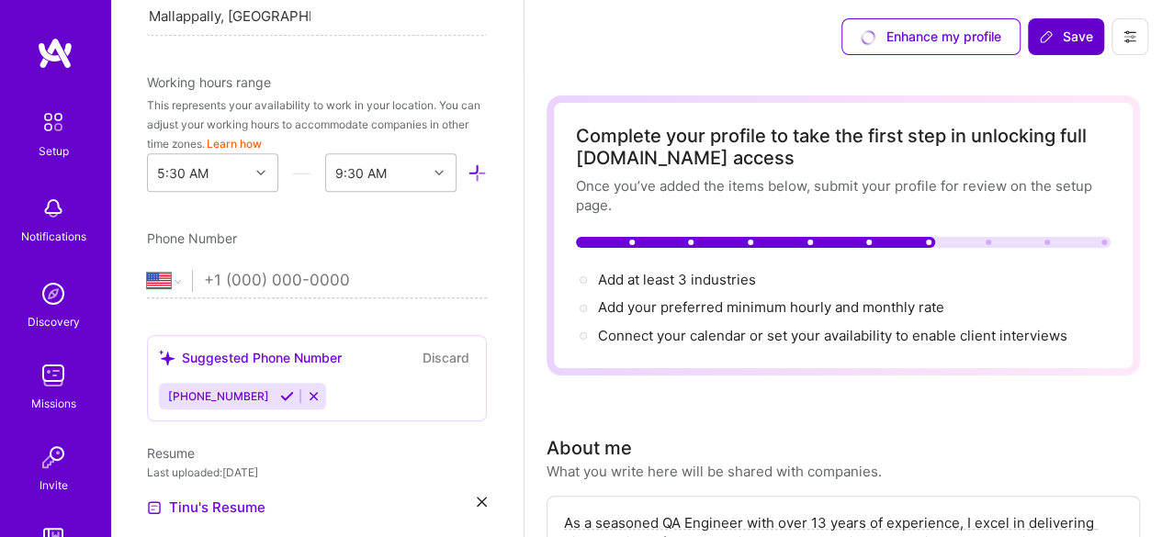
scroll to position [492, 0]
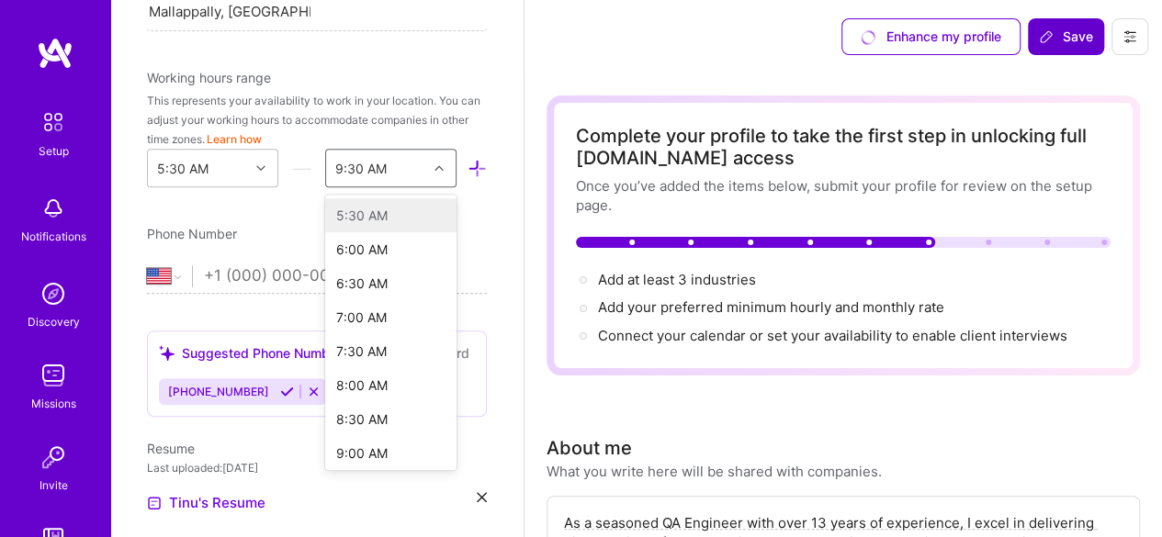
click at [371, 165] on div "9:30 AM" at bounding box center [360, 168] width 51 height 19
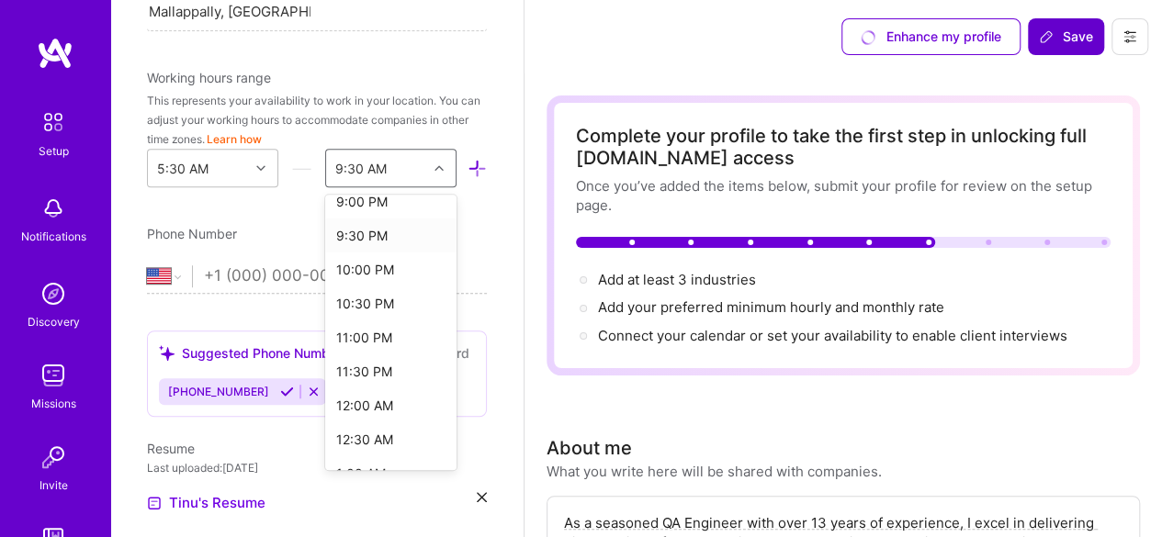
click at [367, 230] on div "9:30 PM" at bounding box center [390, 236] width 131 height 34
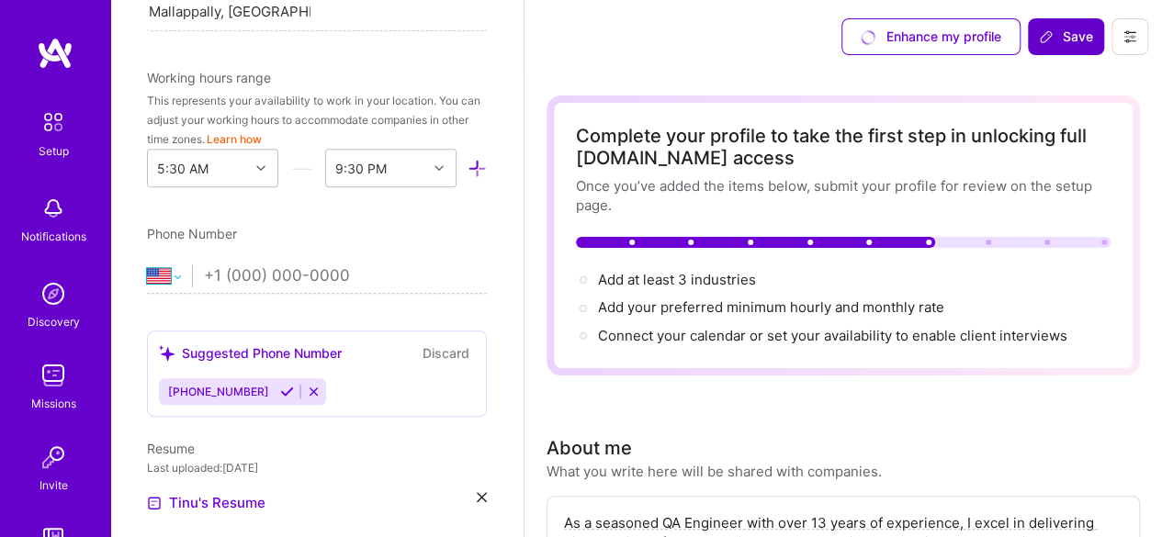
click at [173, 275] on select "[GEOGRAPHIC_DATA] [GEOGRAPHIC_DATA] [GEOGRAPHIC_DATA] [GEOGRAPHIC_DATA] [US_STA…" at bounding box center [169, 277] width 45 height 22
select select "IN"
click at [147, 266] on select "[GEOGRAPHIC_DATA] [GEOGRAPHIC_DATA] [GEOGRAPHIC_DATA] [GEOGRAPHIC_DATA] [US_STA…" at bounding box center [169, 277] width 45 height 22
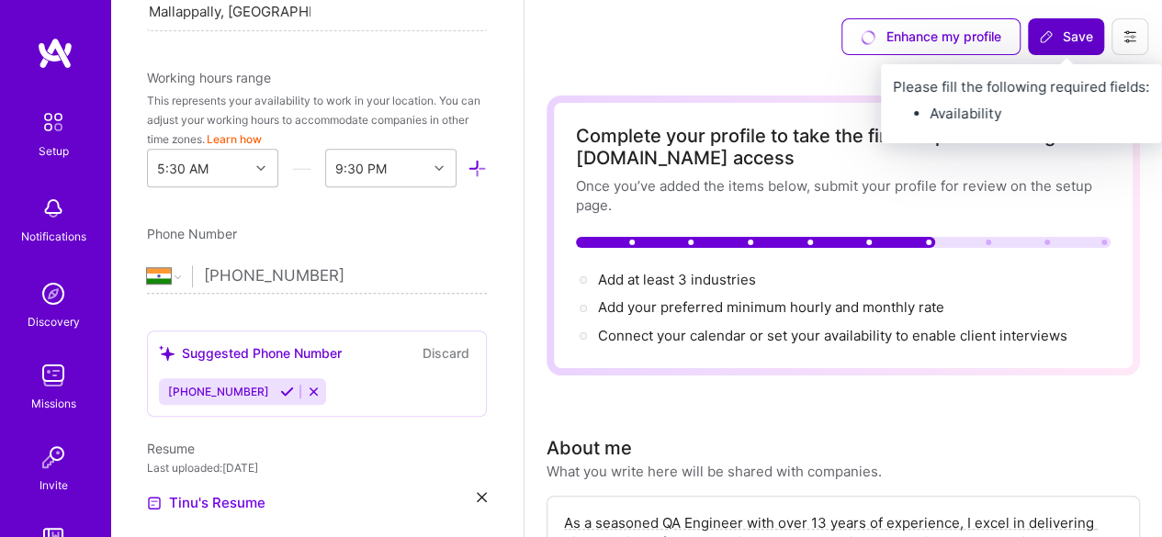
type input "[PHONE_NUMBER]"
click at [1069, 28] on span "Save" at bounding box center [1066, 37] width 54 height 18
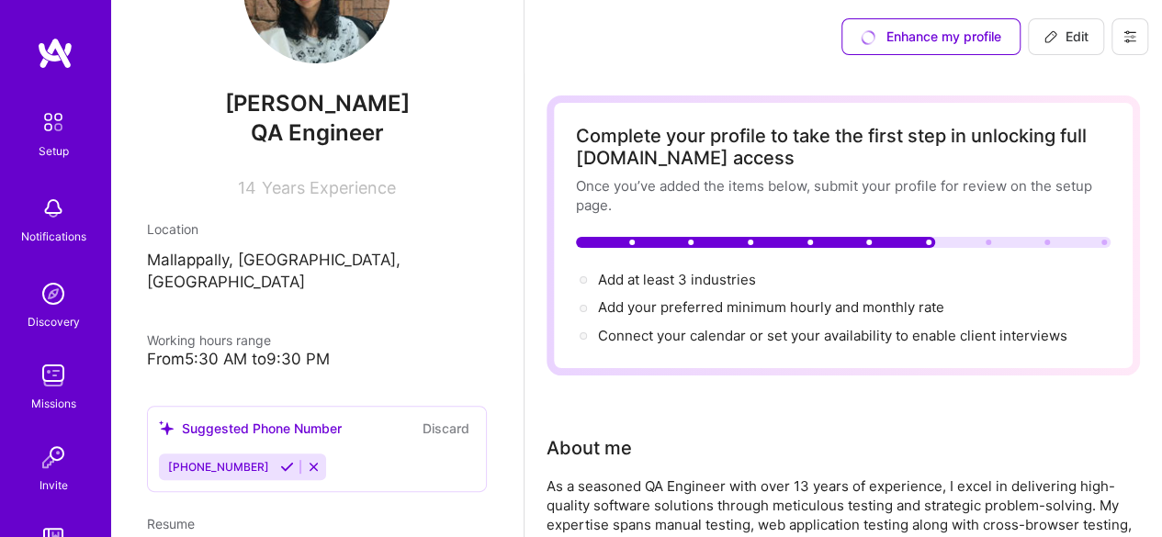
scroll to position [0, 0]
